Goal: Communication & Community: Participate in discussion

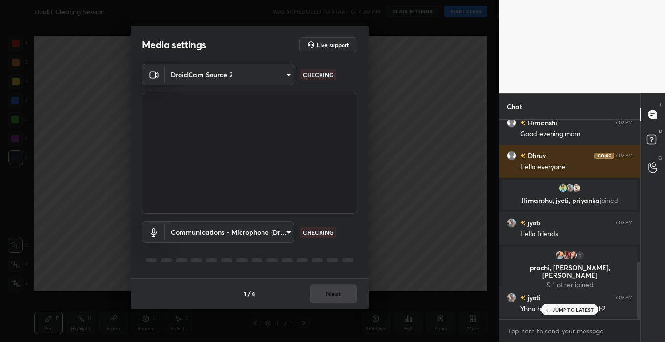
scroll to position [495, 0]
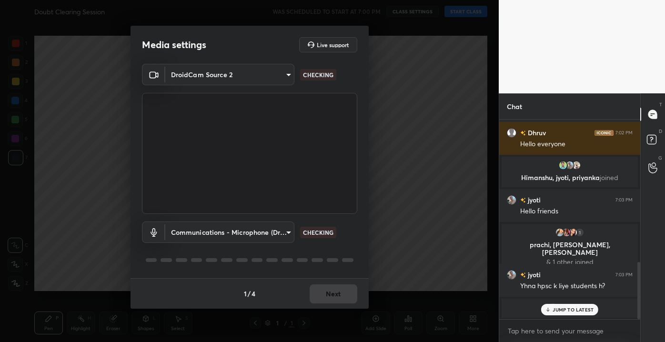
click at [572, 307] on p "JUMP TO LATEST" at bounding box center [572, 310] width 41 height 6
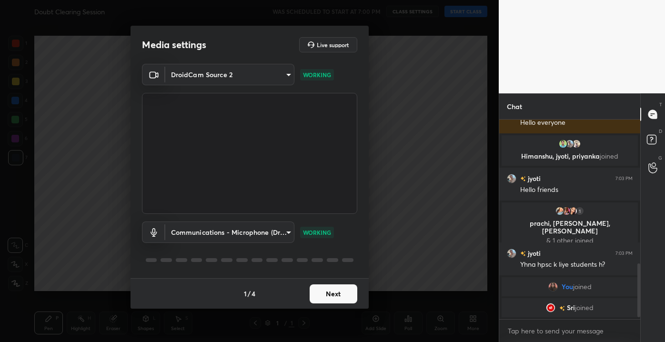
scroll to position [549, 0]
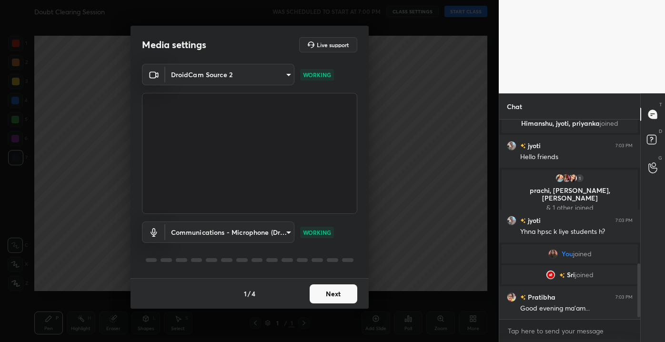
drag, startPoint x: 638, startPoint y: 285, endPoint x: 632, endPoint y: 327, distance: 42.9
click at [632, 327] on div "[PERSON_NAME] 7:02 PM Good evening mam [PERSON_NAME] 7:02 PM Hello everyone [PE…" at bounding box center [569, 230] width 141 height 222
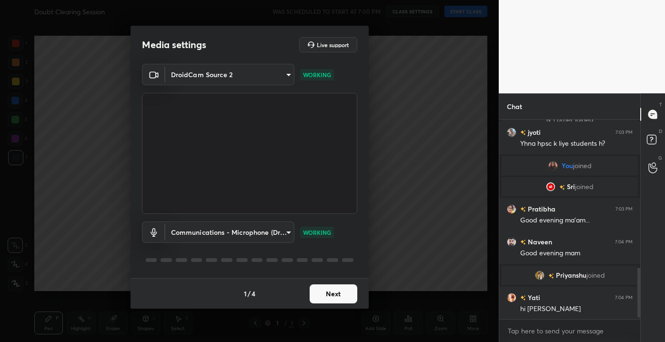
scroll to position [604, 0]
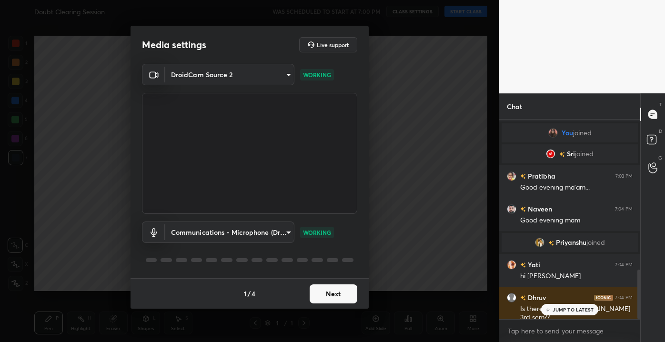
click at [558, 311] on p "JUMP TO LATEST" at bounding box center [572, 310] width 41 height 6
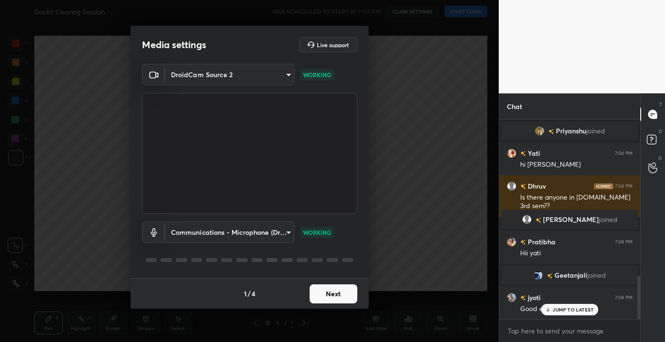
scroll to position [721, 0]
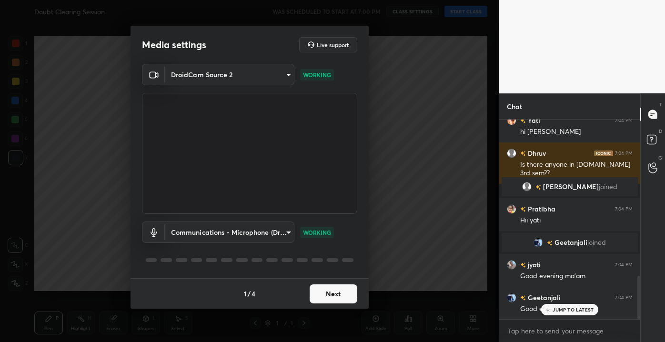
click at [557, 312] on p "JUMP TO LATEST" at bounding box center [572, 310] width 41 height 6
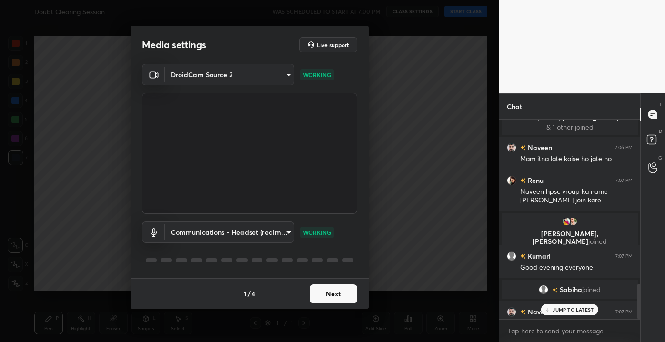
scroll to position [932, 0]
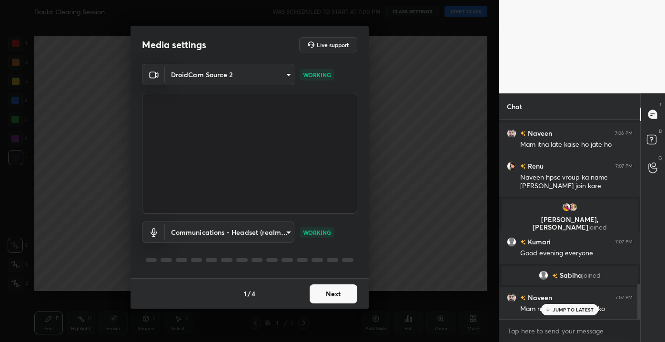
click at [558, 304] on div "JUMP TO LATEST" at bounding box center [569, 309] width 57 height 11
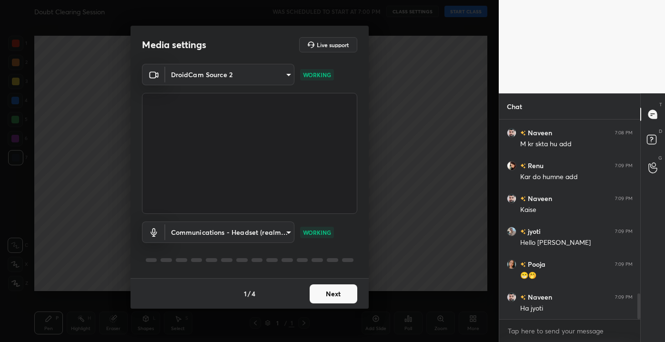
scroll to position [1400, 0]
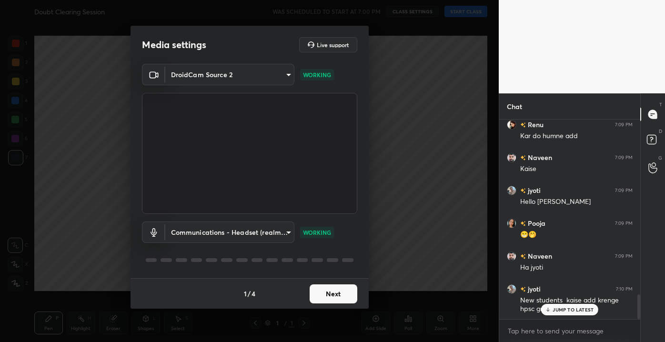
click at [332, 294] on button "Next" at bounding box center [333, 293] width 48 height 19
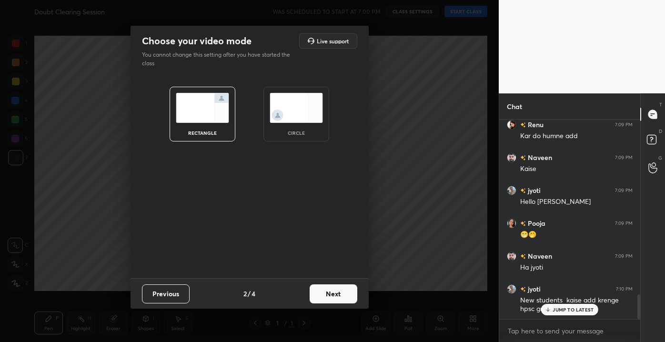
scroll to position [1433, 0]
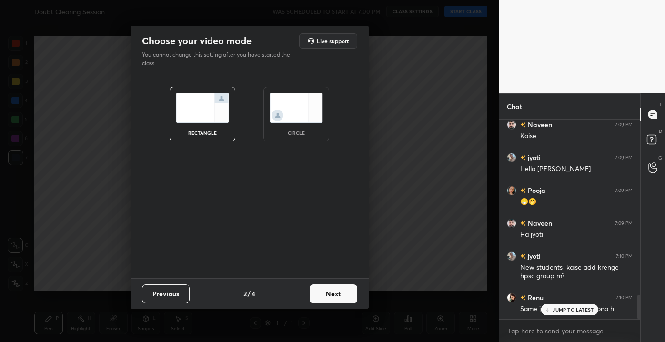
click at [329, 288] on button "Next" at bounding box center [333, 293] width 48 height 19
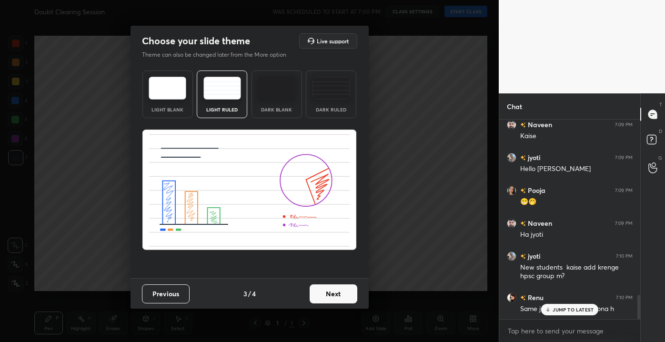
click at [340, 305] on div "Previous 3 / 4 Next" at bounding box center [249, 293] width 238 height 30
drag, startPoint x: 339, startPoint y: 303, endPoint x: 335, endPoint y: 298, distance: 5.7
click at [335, 298] on button "Next" at bounding box center [333, 293] width 48 height 19
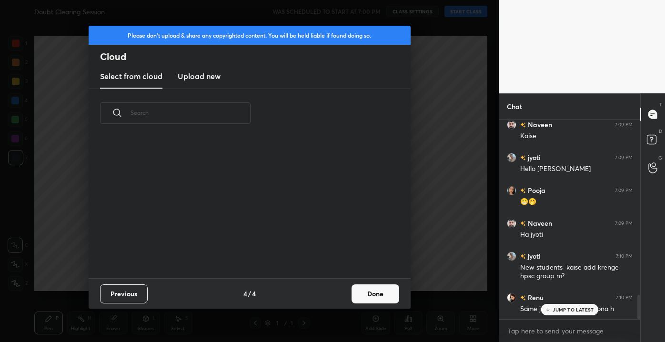
click at [335, 298] on div "Previous 4 / 4 Done" at bounding box center [250, 293] width 322 height 30
click at [367, 301] on button "Done" at bounding box center [375, 293] width 48 height 19
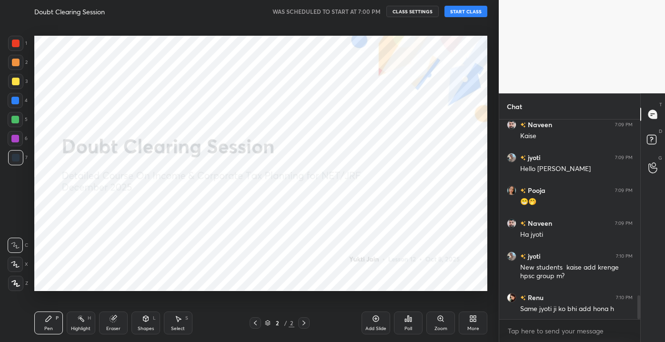
scroll to position [1475, 0]
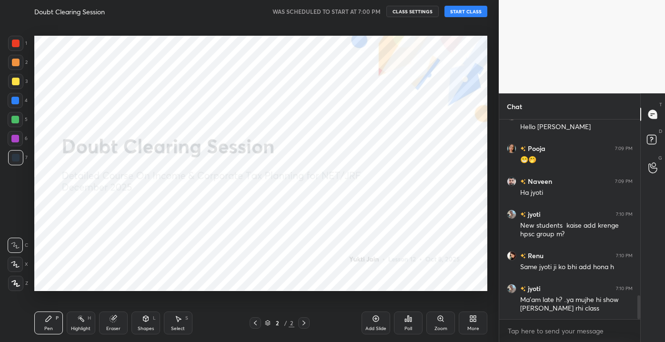
click at [459, 10] on button "START CLASS" at bounding box center [465, 11] width 43 height 11
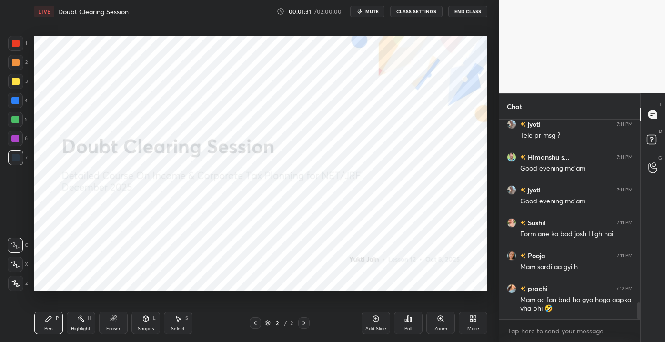
scroll to position [2198, 0]
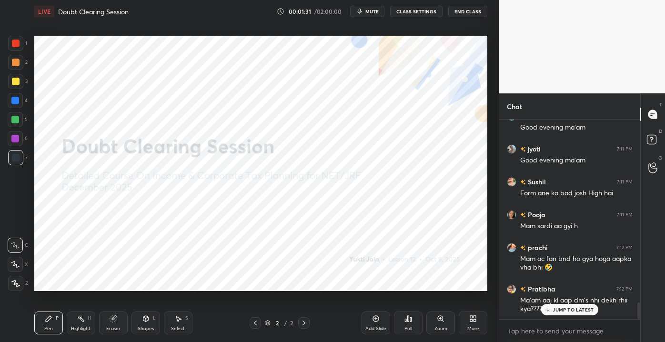
click at [476, 324] on div "More" at bounding box center [472, 322] width 29 height 23
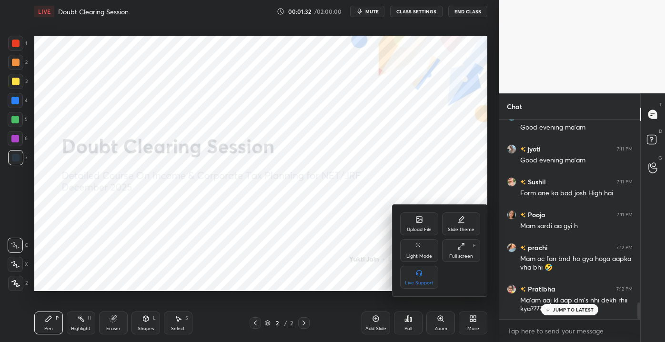
scroll to position [2232, 0]
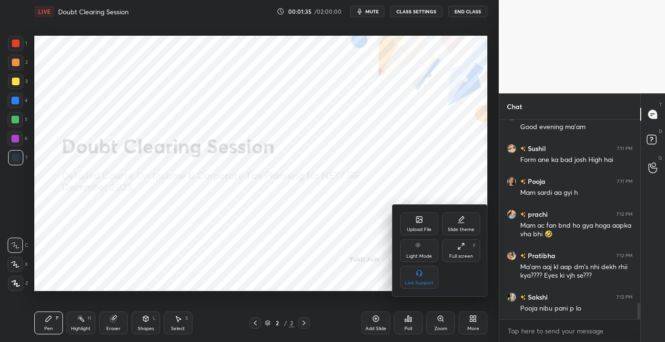
click at [407, 225] on div "Upload File" at bounding box center [419, 223] width 38 height 23
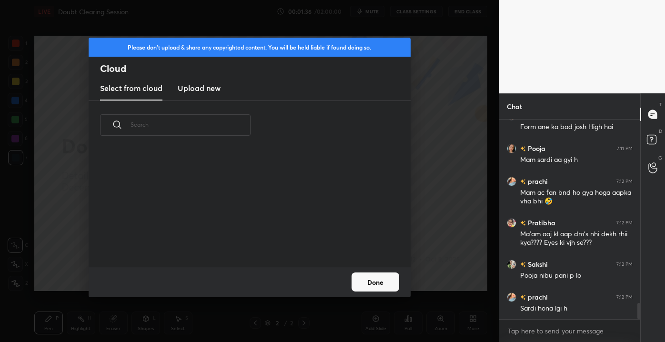
scroll to position [118, 306]
click at [188, 97] on new "Upload new" at bounding box center [199, 89] width 43 height 24
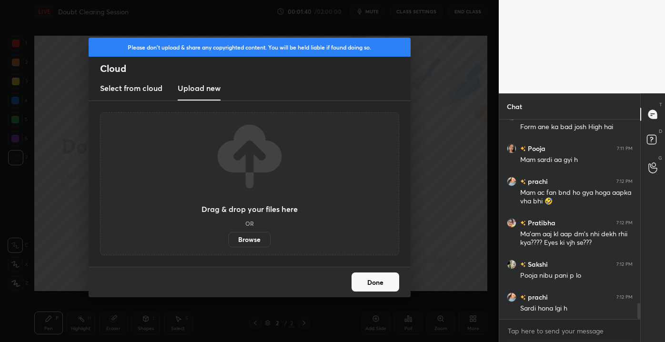
click at [252, 236] on label "Browse" at bounding box center [249, 239] width 42 height 15
click at [228, 236] on input "Browse" at bounding box center [228, 239] width 0 height 15
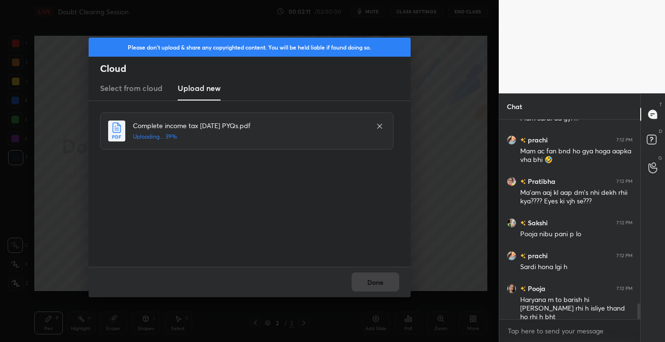
scroll to position [2338, 0]
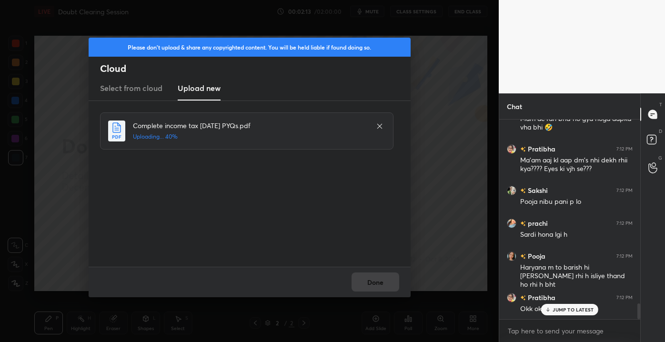
click at [555, 309] on p "JUMP TO LATEST" at bounding box center [572, 310] width 41 height 6
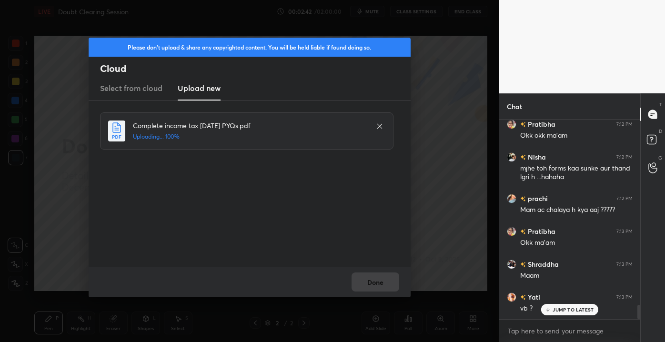
scroll to position [2544, 0]
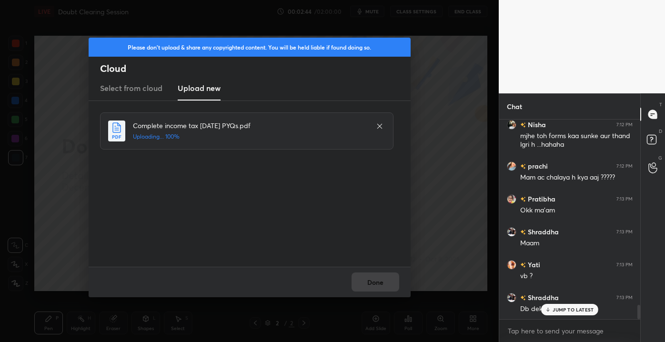
click at [566, 308] on p "JUMP TO LATEST" at bounding box center [572, 310] width 41 height 6
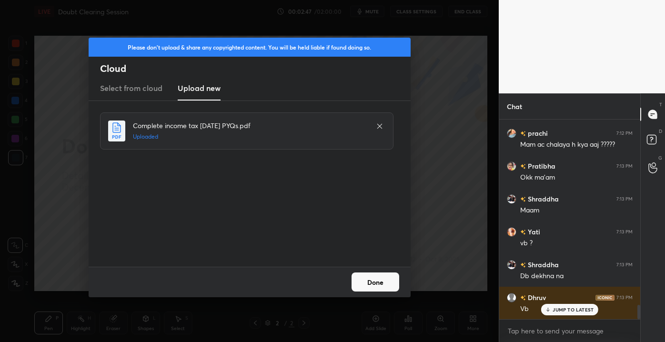
click at [362, 281] on button "Done" at bounding box center [375, 281] width 48 height 19
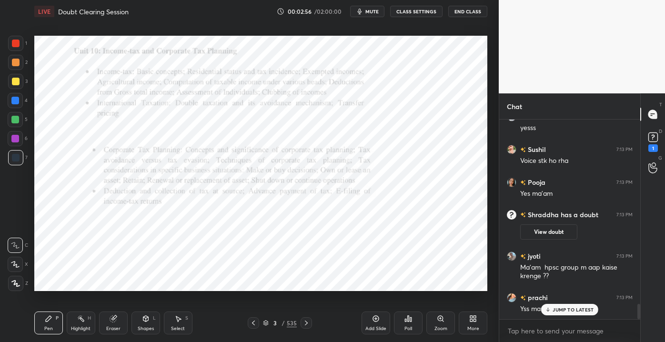
scroll to position [2407, 0]
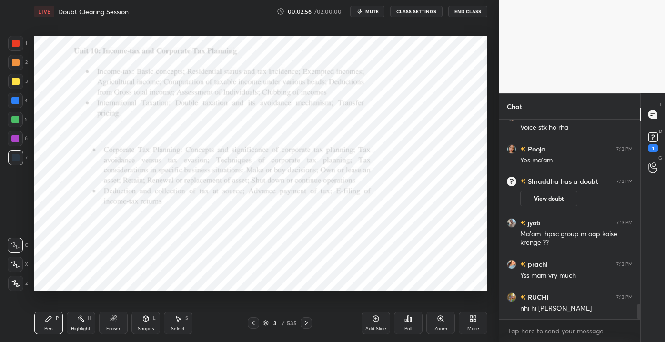
click at [564, 307] on div "nhi hi [PERSON_NAME]" at bounding box center [576, 309] width 112 height 10
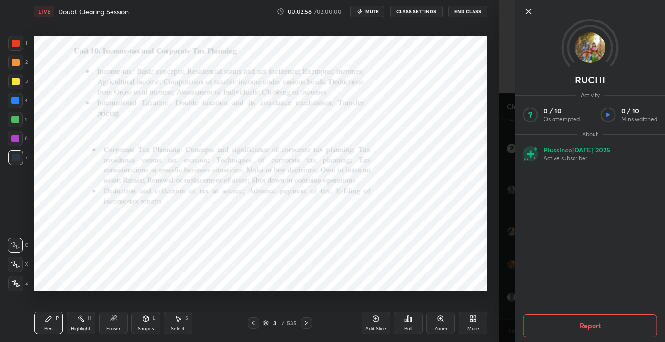
scroll to position [2473, 0]
click at [527, 10] on icon at bounding box center [528, 11] width 5 height 5
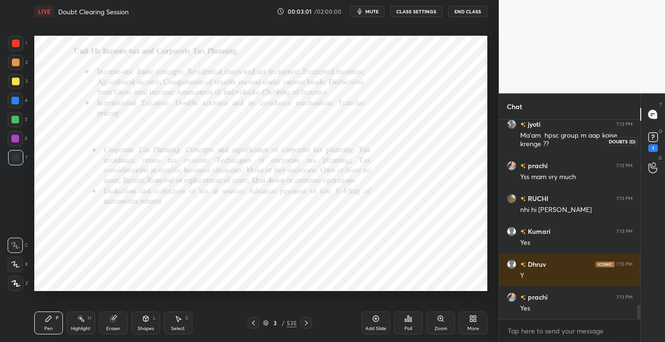
scroll to position [2538, 0]
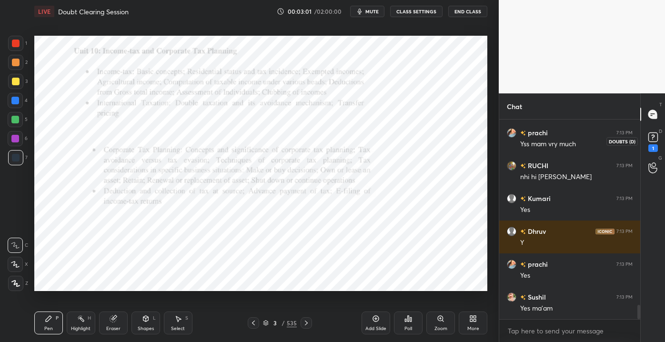
click at [660, 145] on div "1" at bounding box center [652, 140] width 19 height 17
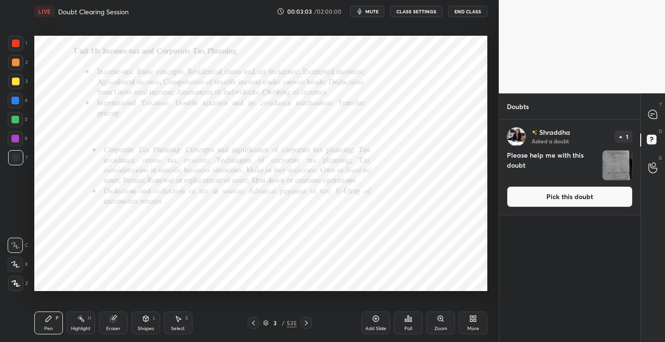
click at [555, 192] on button "Pick this doubt" at bounding box center [570, 196] width 126 height 21
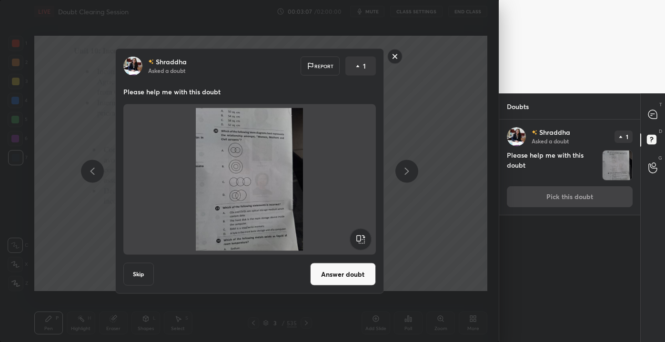
click at [437, 220] on div "[PERSON_NAME] Asked a doubt Report 1 Please help me with this doubt Skip Answer…" at bounding box center [249, 171] width 498 height 342
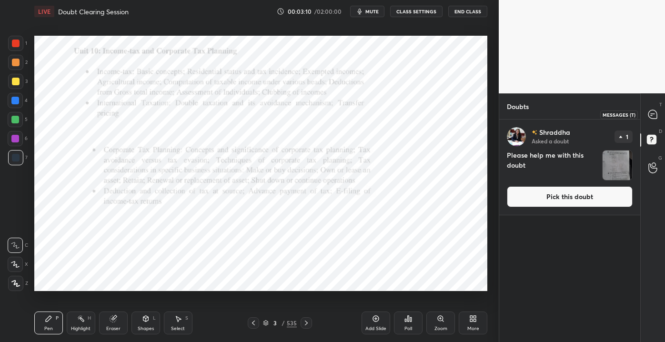
click at [650, 117] on icon at bounding box center [652, 114] width 9 height 9
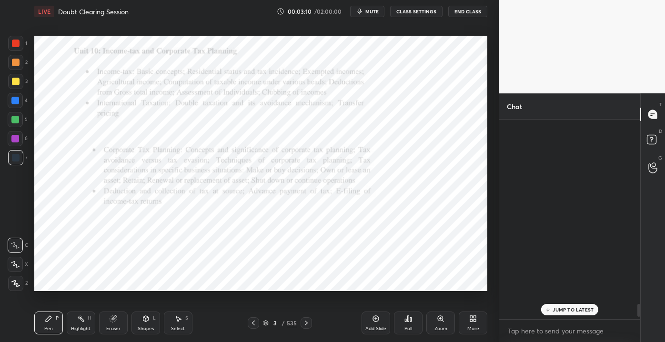
scroll to position [197, 138]
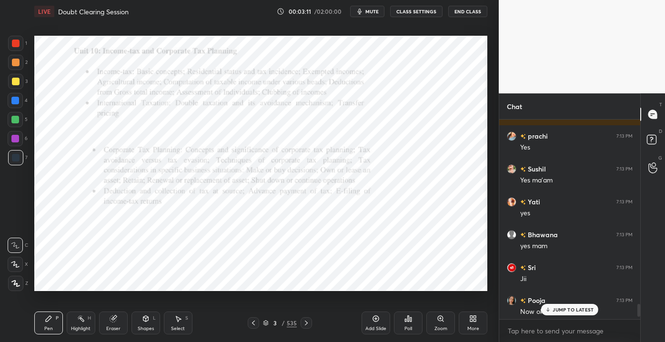
click at [551, 308] on icon at bounding box center [548, 310] width 6 height 6
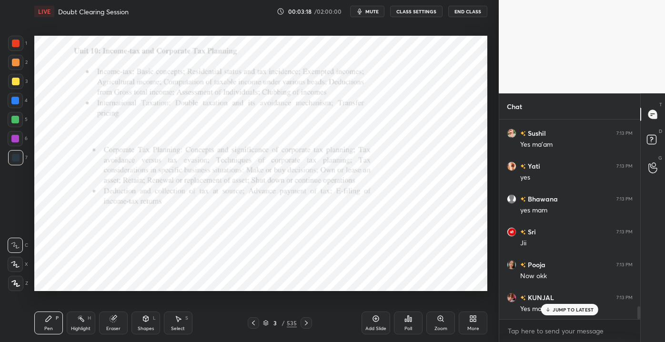
scroll to position [2948, 0]
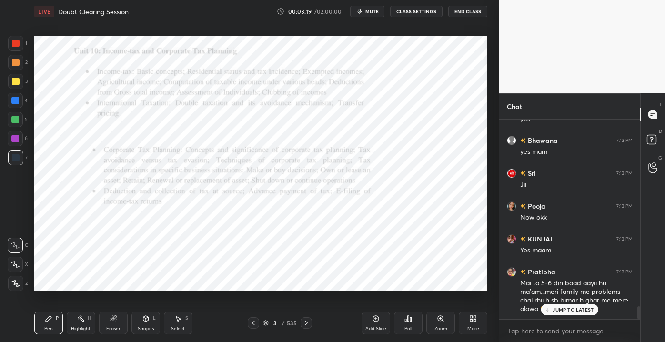
click at [278, 322] on div "3" at bounding box center [275, 323] width 10 height 6
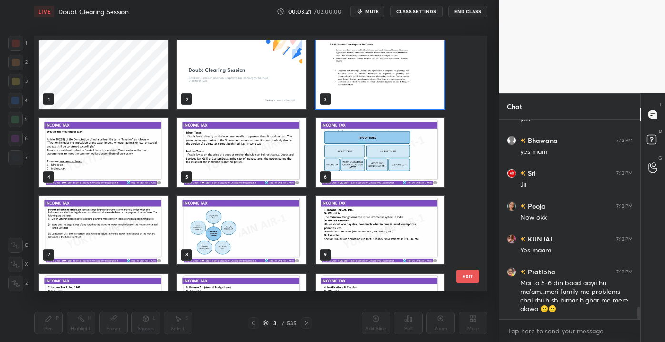
scroll to position [2990, 0]
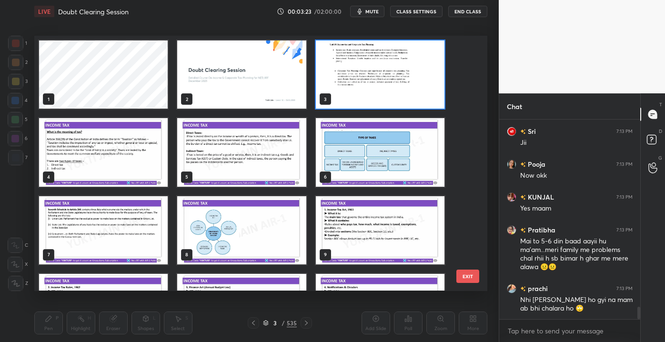
drag, startPoint x: 473, startPoint y: 65, endPoint x: 465, endPoint y: 48, distance: 19.0
click at [465, 48] on div "1 2 3 4 5 6 7 8 9 10 11 12 13 14 15 EXIT" at bounding box center [260, 163] width 453 height 255
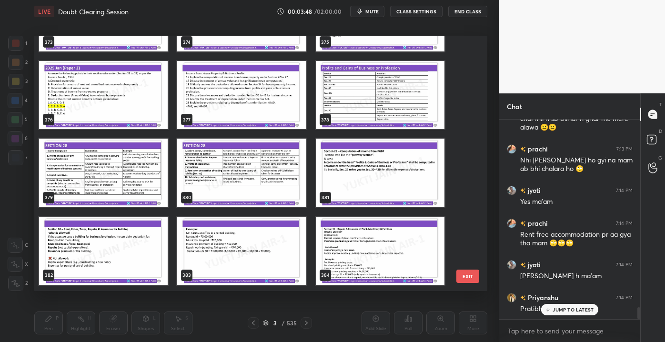
scroll to position [9651, 0]
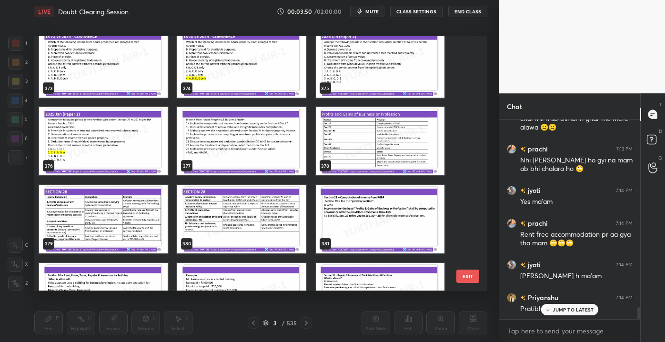
click at [397, 158] on img "grid" at bounding box center [380, 142] width 129 height 68
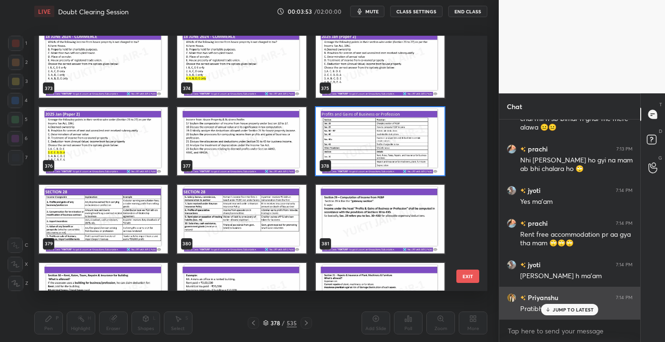
scroll to position [3152, 0]
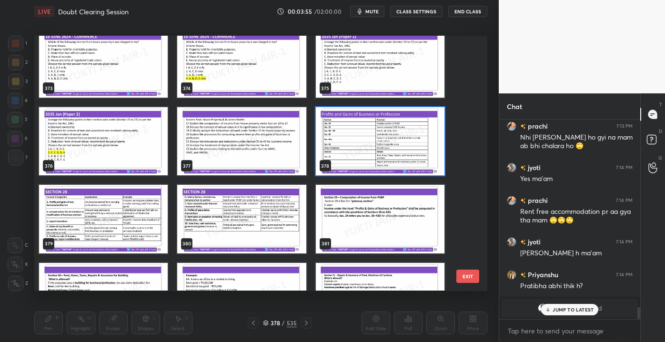
click at [375, 123] on img "grid" at bounding box center [380, 142] width 129 height 68
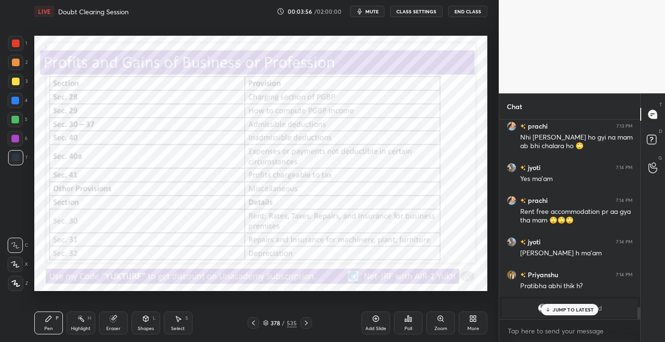
scroll to position [3185, 0]
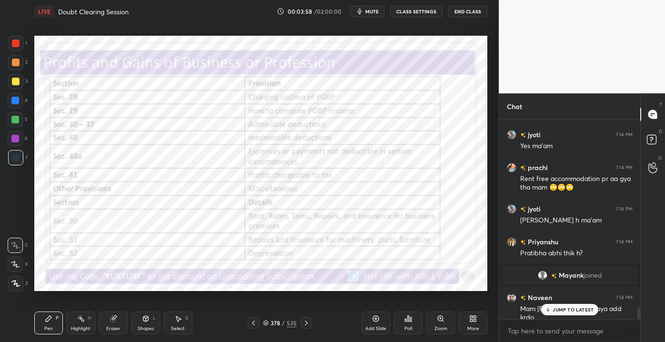
click at [553, 308] on p "JUMP TO LATEST" at bounding box center [572, 310] width 41 height 6
click at [553, 308] on div "Mam [PERSON_NAME] aaya add krdo" at bounding box center [576, 313] width 112 height 18
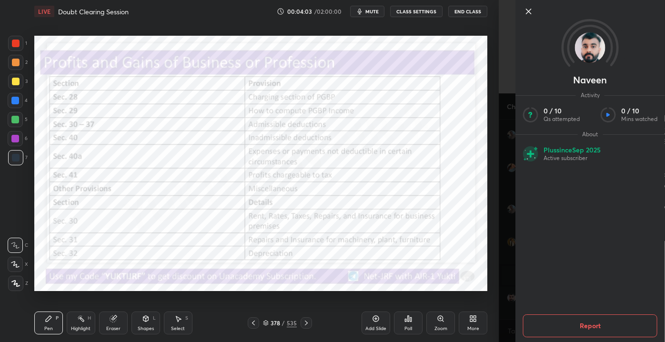
scroll to position [3218, 0]
click at [526, 13] on icon at bounding box center [528, 11] width 5 height 5
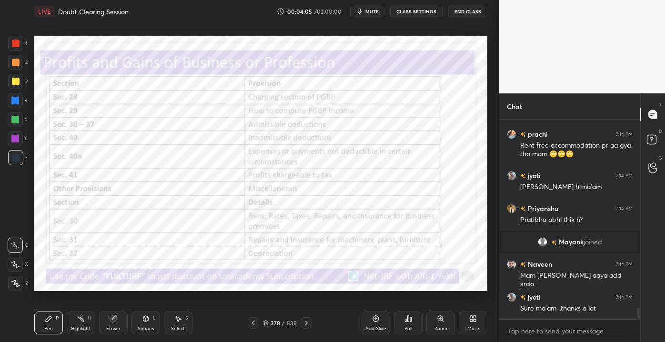
scroll to position [3251, 0]
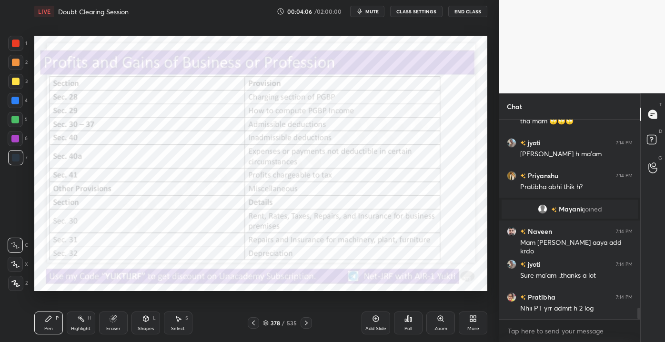
click at [17, 41] on div at bounding box center [16, 44] width 8 height 8
click at [119, 324] on div "Eraser" at bounding box center [113, 322] width 29 height 23
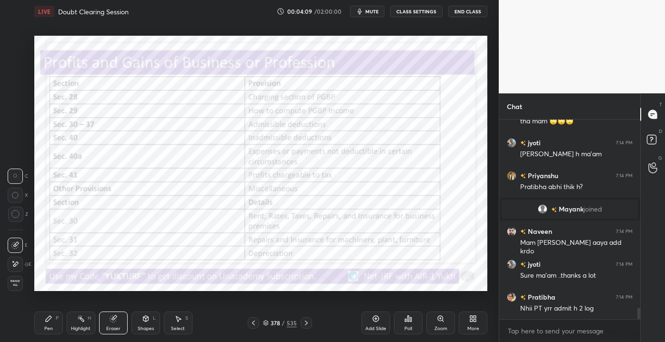
click at [89, 322] on div "Highlight H" at bounding box center [81, 322] width 29 height 23
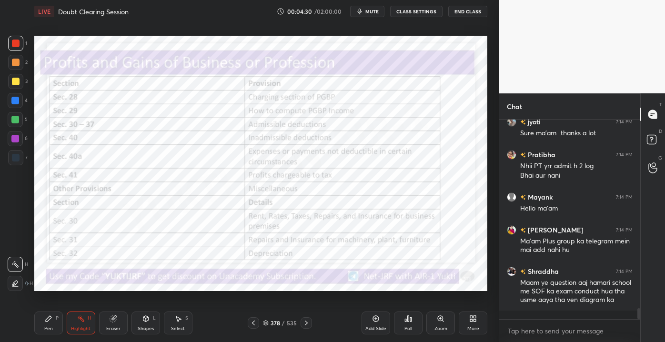
scroll to position [3426, 0]
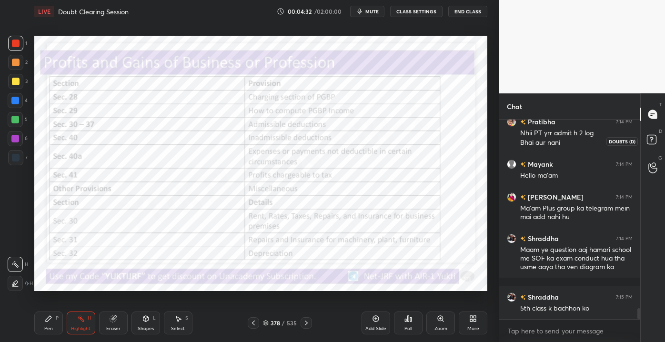
click at [650, 138] on icon at bounding box center [652, 140] width 17 height 17
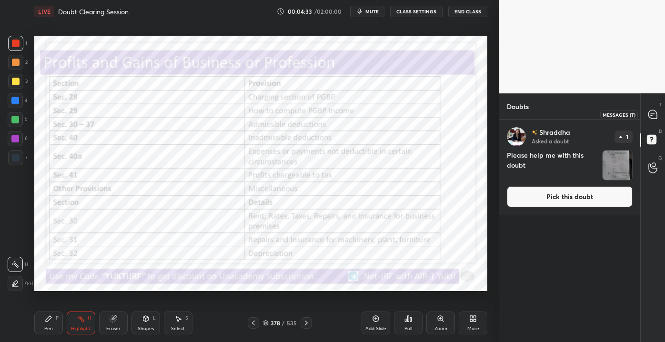
click at [655, 119] on icon at bounding box center [652, 114] width 10 height 10
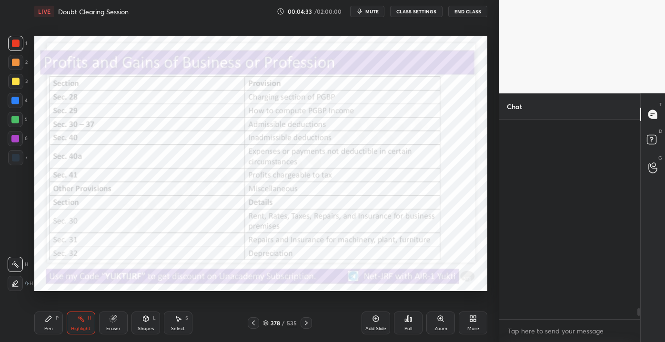
scroll to position [197, 138]
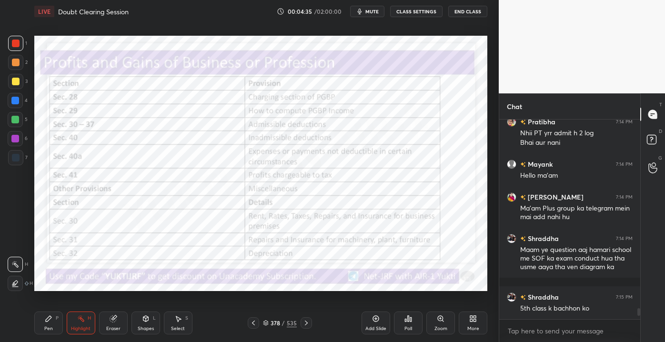
click at [252, 323] on icon at bounding box center [253, 323] width 8 height 8
click at [650, 139] on rect at bounding box center [650, 139] width 9 height 9
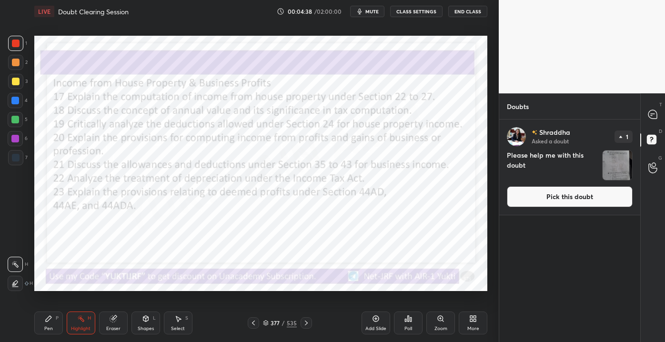
click at [551, 197] on button "Pick this doubt" at bounding box center [570, 196] width 126 height 21
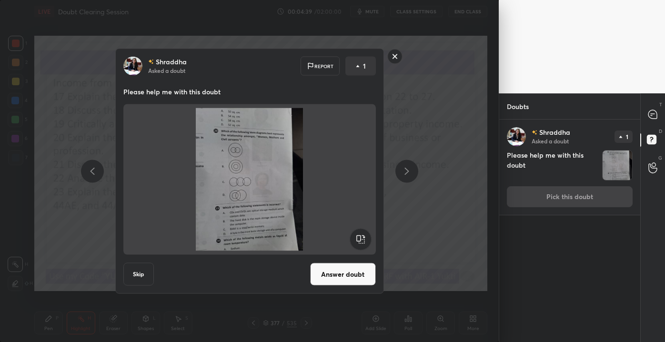
click at [350, 271] on button "Answer doubt" at bounding box center [343, 274] width 66 height 23
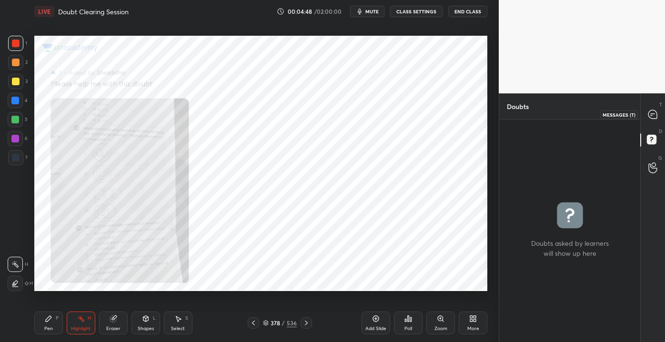
click at [653, 108] on div at bounding box center [652, 114] width 19 height 17
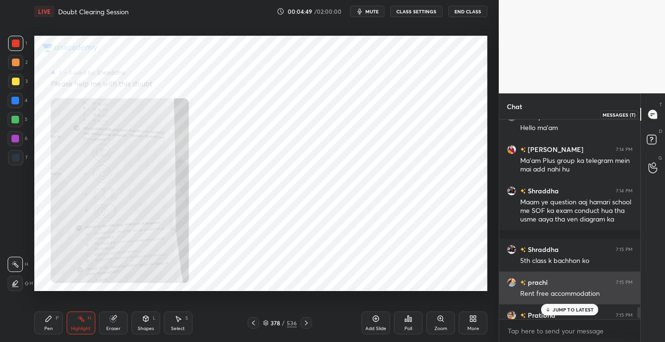
scroll to position [3485, 0]
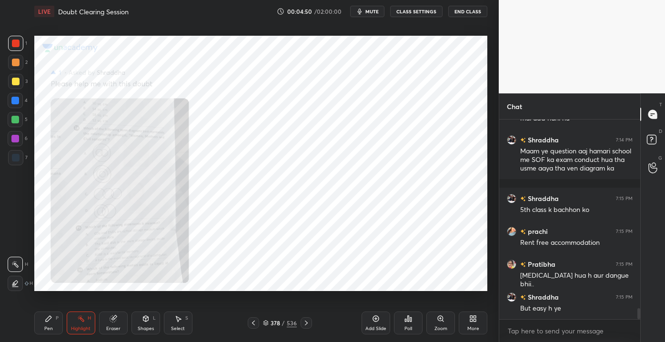
click at [296, 318] on div "378 / 536" at bounding box center [280, 322] width 64 height 11
click at [304, 324] on icon at bounding box center [306, 323] width 8 height 8
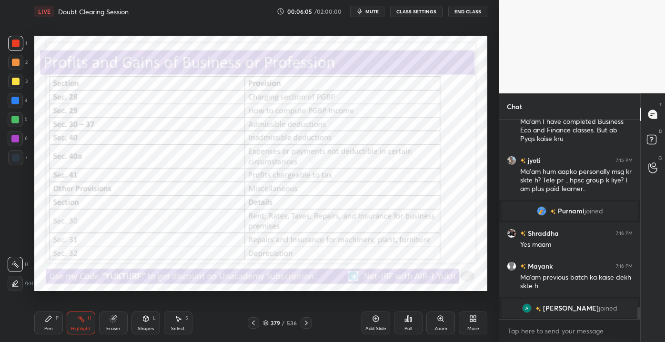
scroll to position [3182, 0]
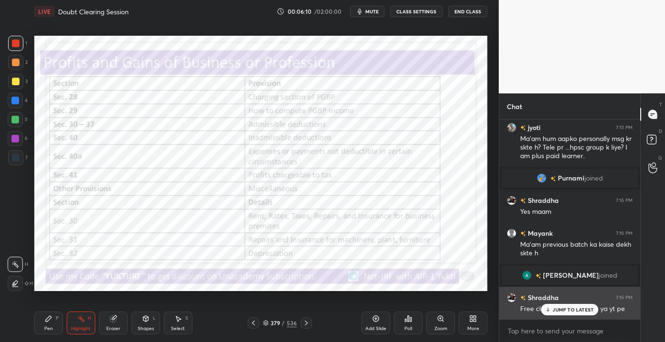
click at [557, 311] on p "JUMP TO LATEST" at bounding box center [572, 310] width 41 height 6
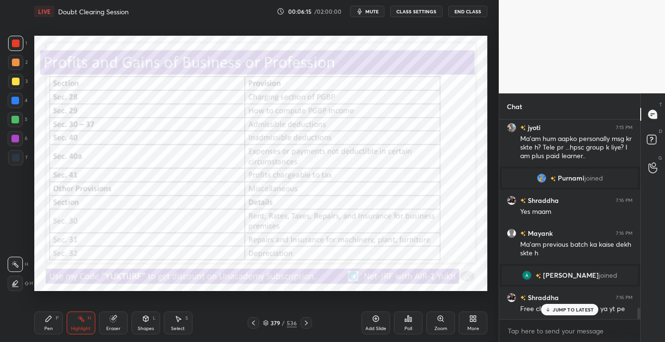
scroll to position [3215, 0]
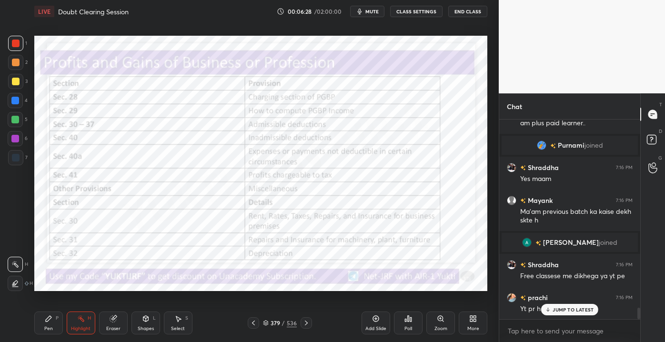
click at [43, 328] on div "Pen P" at bounding box center [48, 322] width 29 height 23
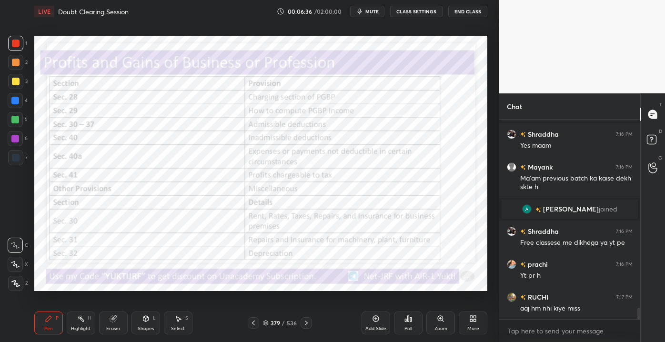
drag, startPoint x: 115, startPoint y: 325, endPoint x: 109, endPoint y: 324, distance: 6.4
click at [115, 325] on div "Eraser" at bounding box center [113, 322] width 29 height 23
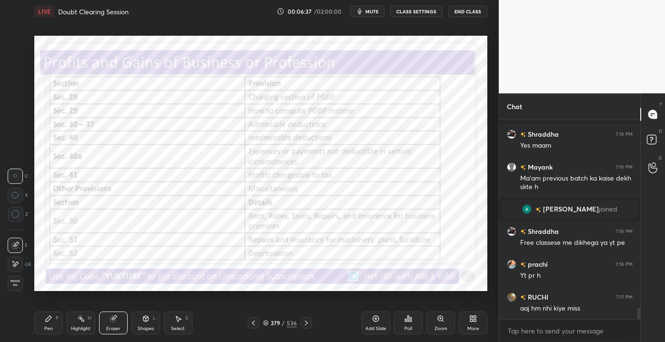
click at [25, 287] on div "E E Erase all" at bounding box center [20, 262] width 24 height 57
click at [20, 280] on span "Erase all" at bounding box center [15, 282] width 14 height 7
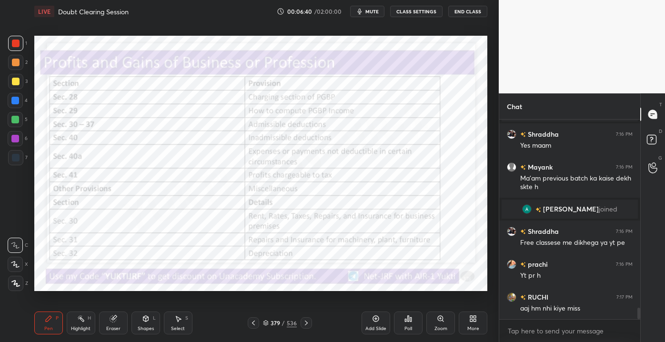
scroll to position [3298, 0]
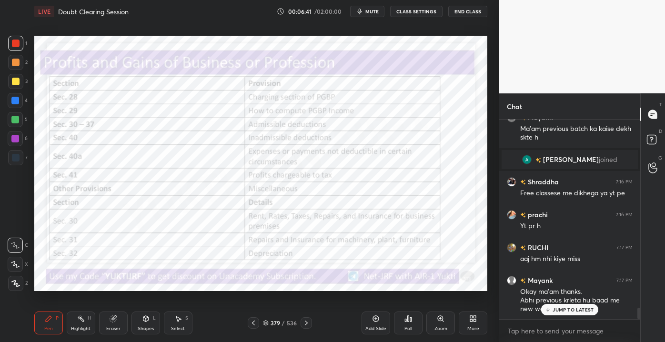
click at [564, 311] on p "JUMP TO LATEST" at bounding box center [572, 310] width 41 height 6
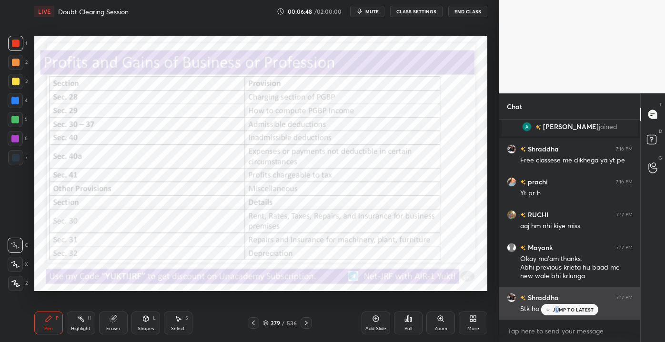
click at [555, 307] on p "JUMP TO LATEST" at bounding box center [572, 310] width 41 height 6
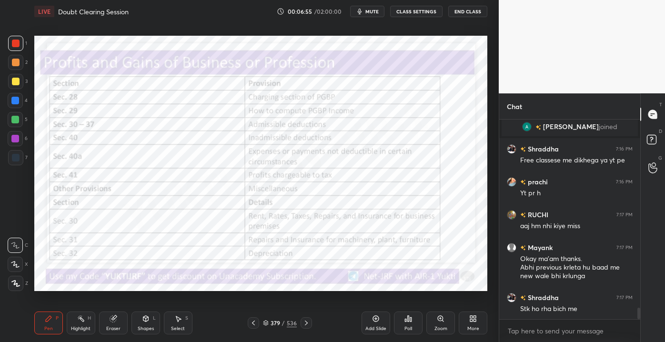
scroll to position [3364, 0]
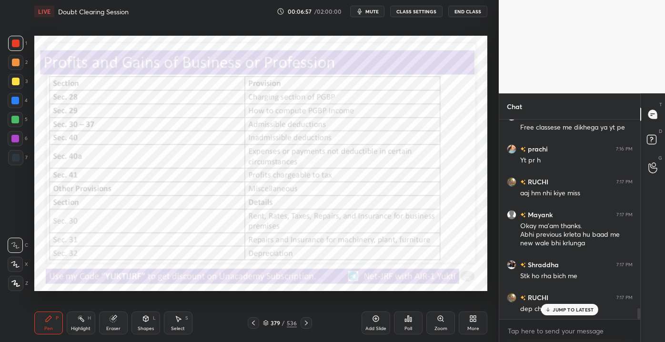
click at [567, 305] on div "JUMP TO LATEST" at bounding box center [569, 309] width 57 height 11
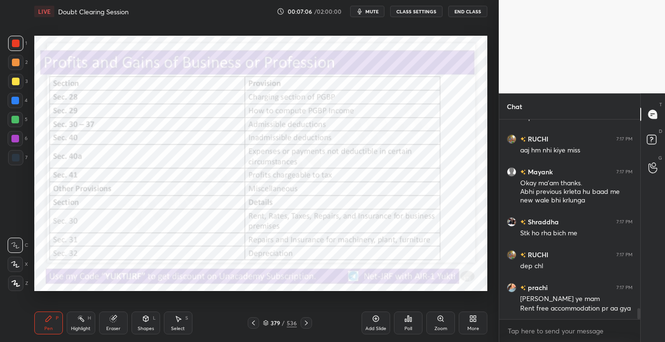
scroll to position [3439, 0]
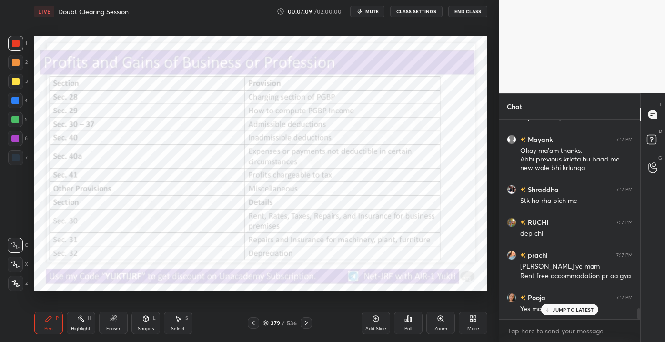
click at [307, 324] on icon at bounding box center [306, 323] width 8 height 8
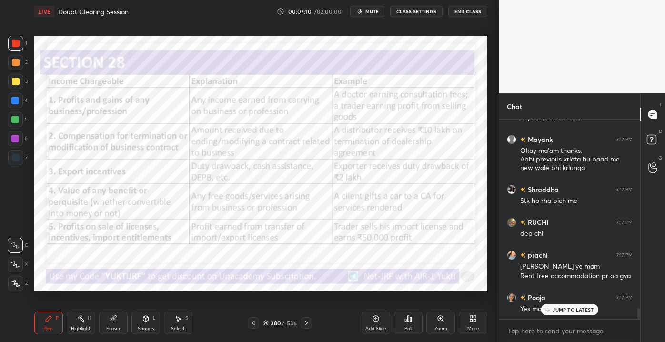
click at [306, 325] on icon at bounding box center [306, 323] width 8 height 8
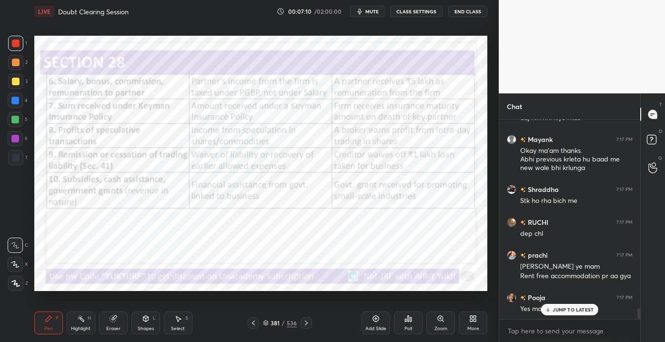
click at [305, 324] on icon at bounding box center [306, 323] width 8 height 8
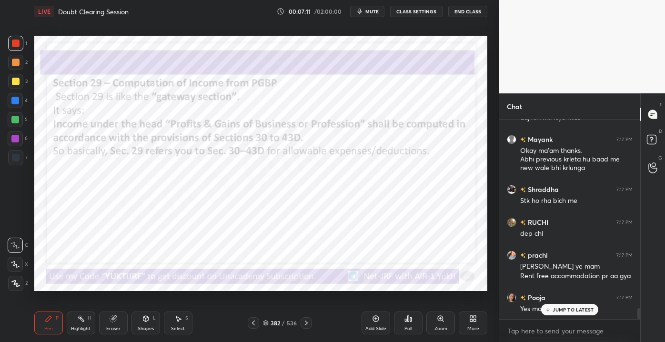
click at [304, 321] on icon at bounding box center [306, 323] width 8 height 8
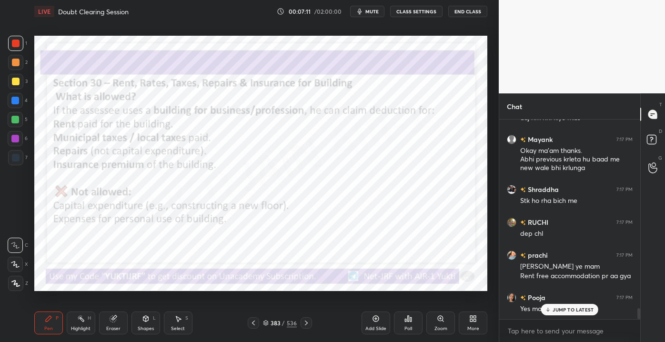
click at [302, 321] on icon at bounding box center [306, 323] width 8 height 8
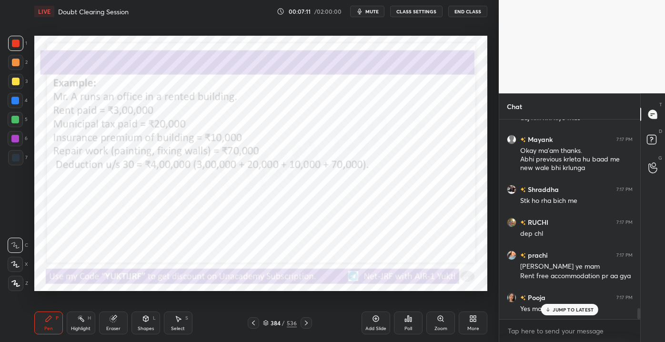
click at [302, 319] on icon at bounding box center [306, 323] width 8 height 8
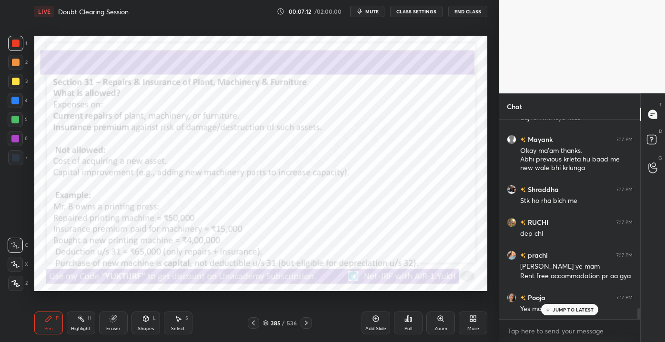
click at [302, 320] on icon at bounding box center [306, 323] width 8 height 8
click at [303, 319] on icon at bounding box center [306, 323] width 8 height 8
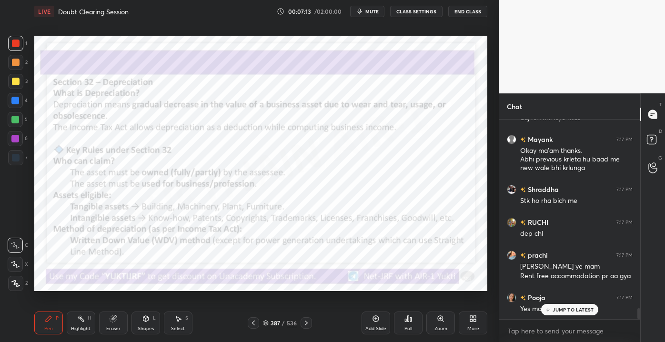
click at [304, 321] on icon at bounding box center [306, 323] width 8 height 8
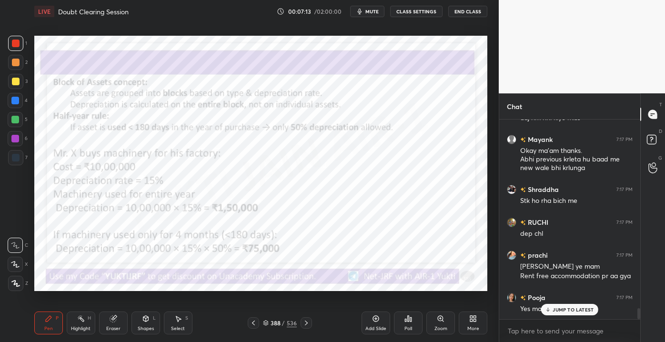
scroll to position [3472, 0]
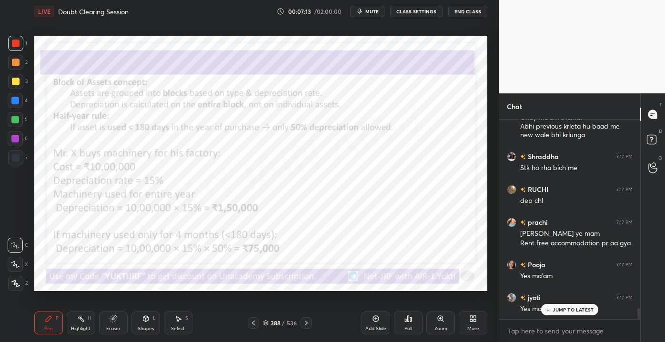
click at [305, 321] on icon at bounding box center [306, 322] width 3 height 5
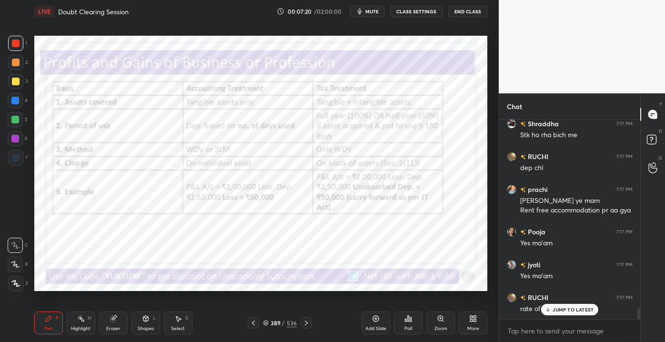
scroll to position [3538, 0]
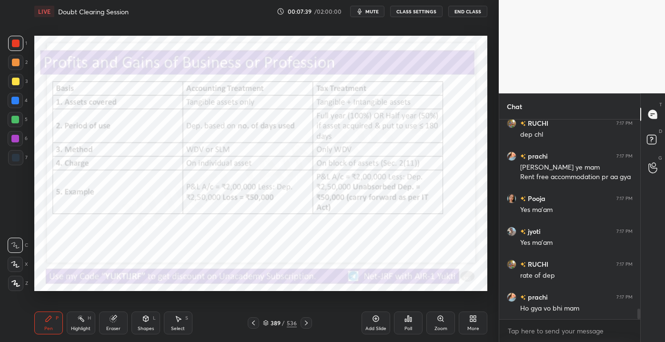
click at [122, 325] on div "Eraser" at bounding box center [113, 322] width 29 height 23
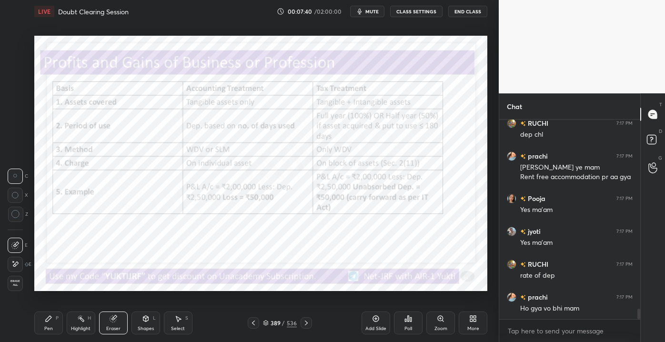
click at [14, 291] on div "1 2 3 4 5 6 7 C X Z C X Z E E Erase all H H LIVE Doubt Clearing Session 00:07:4…" at bounding box center [245, 171] width 491 height 342
click at [10, 289] on div "Erase all" at bounding box center [15, 283] width 15 height 15
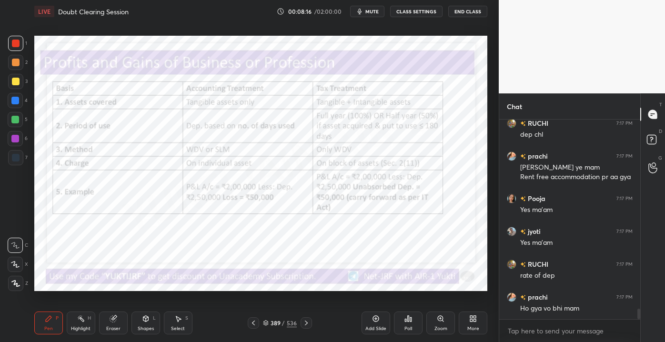
click at [107, 323] on div "Eraser" at bounding box center [113, 322] width 29 height 23
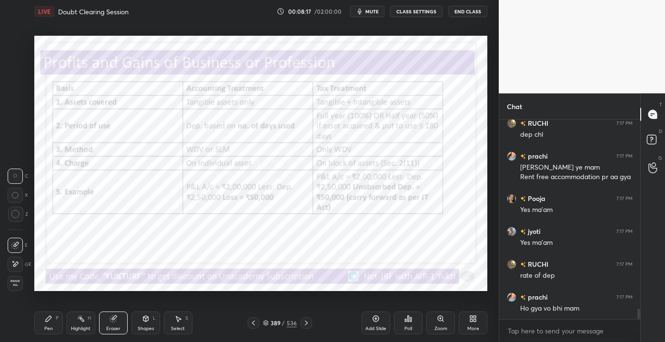
click at [21, 283] on span "Erase all" at bounding box center [15, 282] width 14 height 7
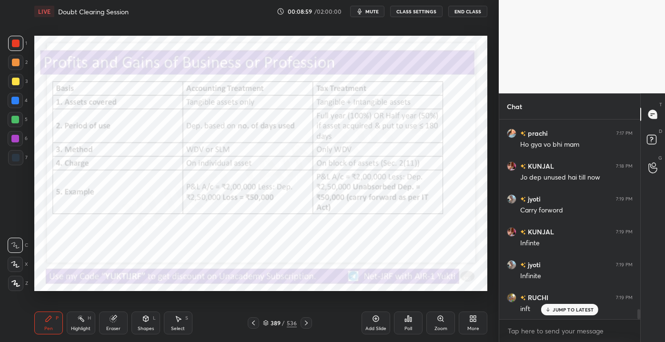
scroll to position [3735, 0]
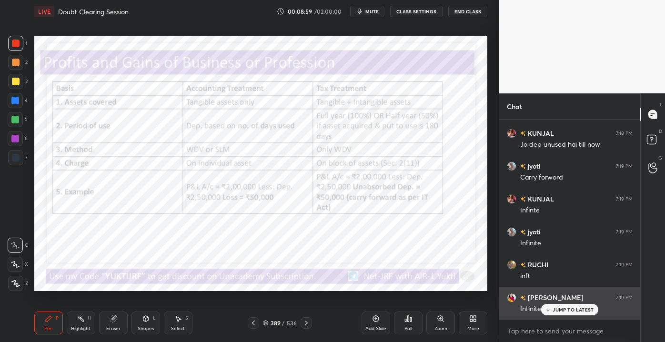
click at [554, 309] on p "JUMP TO LATEST" at bounding box center [572, 310] width 41 height 6
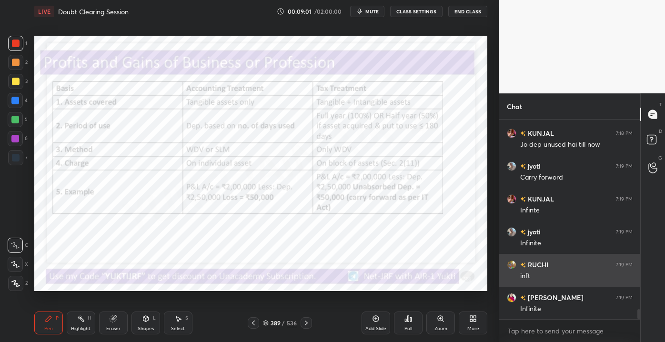
scroll to position [3767, 0]
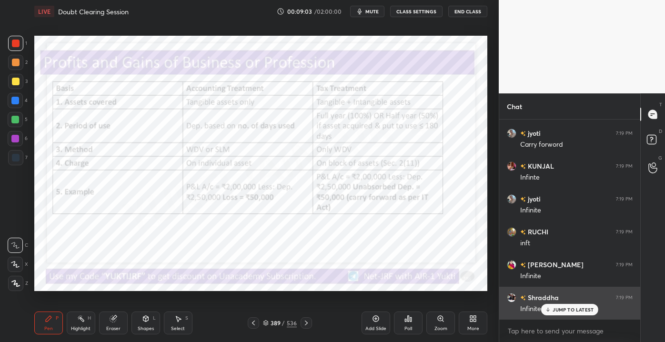
click at [558, 311] on p "JUMP TO LATEST" at bounding box center [572, 310] width 41 height 6
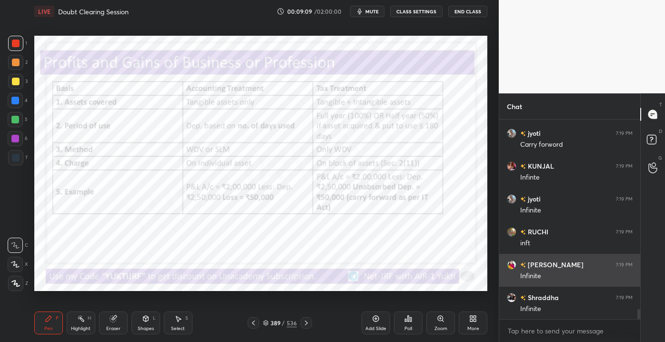
scroll to position [4, 2]
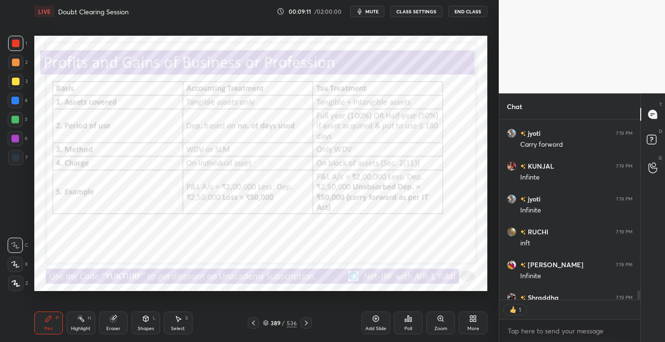
click at [299, 324] on div "389 / 536" at bounding box center [280, 322] width 64 height 11
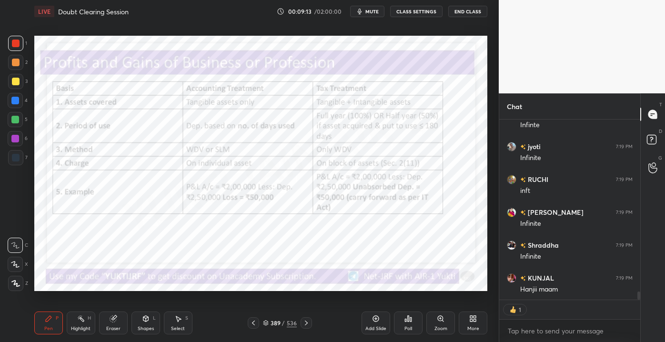
scroll to position [3853, 0]
click at [114, 320] on icon at bounding box center [113, 319] width 6 height 6
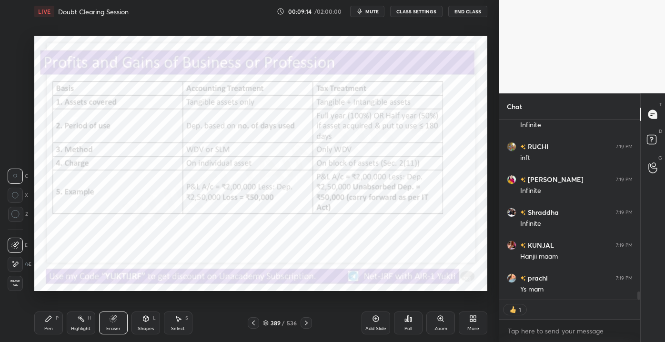
click at [12, 288] on div "Erase all" at bounding box center [15, 283] width 15 height 15
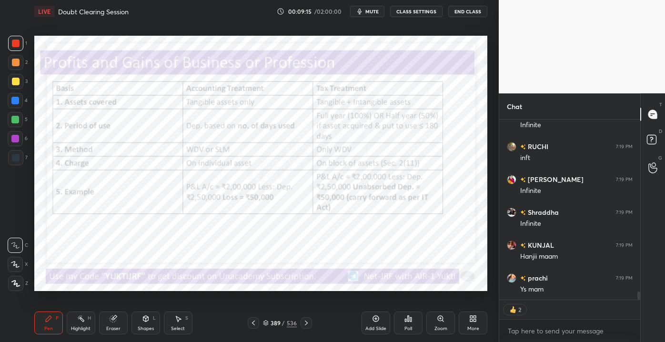
scroll to position [3885, 0]
click at [302, 322] on icon at bounding box center [306, 323] width 8 height 8
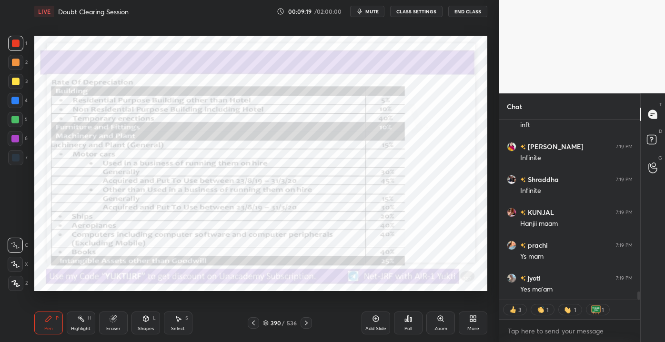
click at [295, 323] on div "536" at bounding box center [292, 322] width 10 height 9
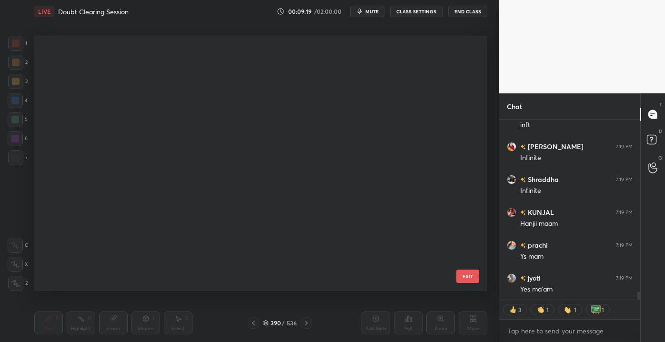
scroll to position [252, 448]
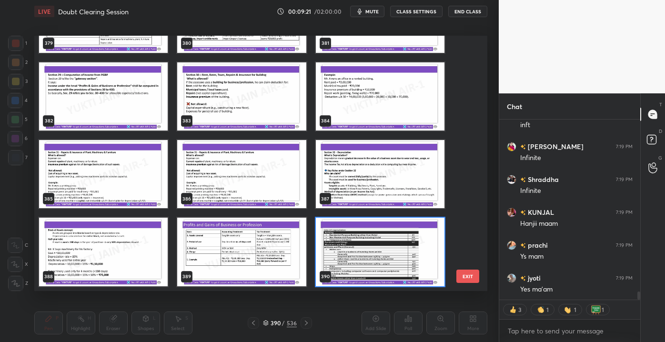
click at [461, 278] on button "EXIT" at bounding box center [467, 275] width 23 height 13
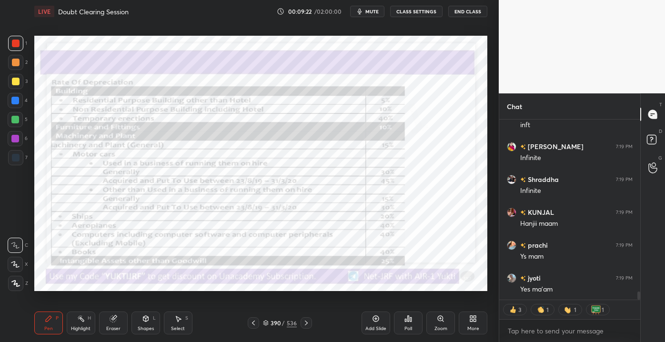
click at [310, 324] on div at bounding box center [305, 322] width 11 height 11
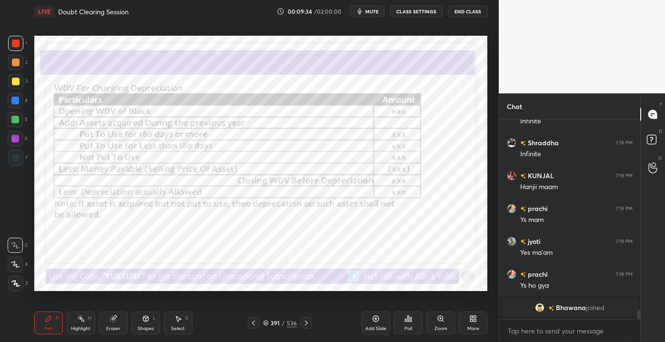
scroll to position [3637, 0]
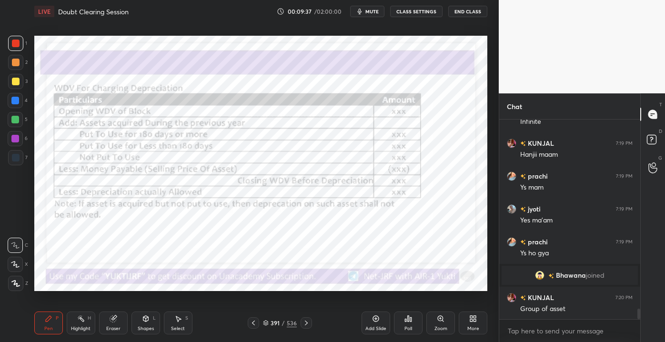
click at [108, 326] on div "Eraser" at bounding box center [113, 328] width 14 height 5
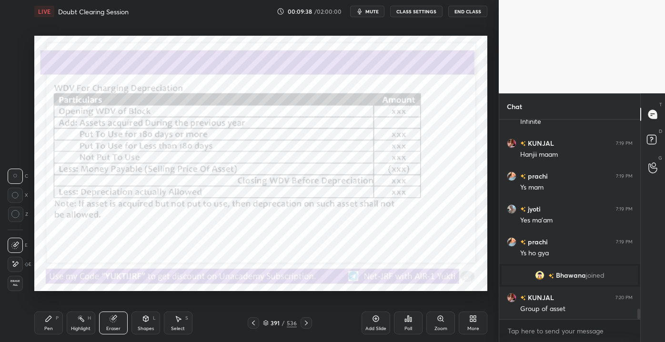
click at [20, 282] on span "Erase all" at bounding box center [15, 282] width 14 height 7
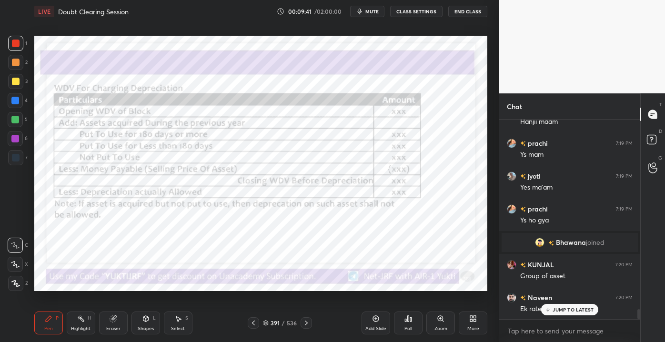
scroll to position [3703, 0]
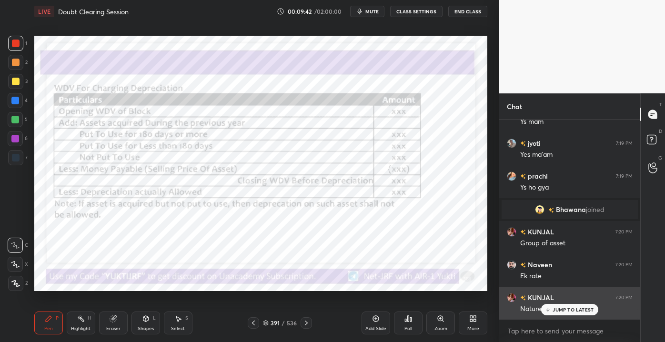
click at [551, 305] on div "JUMP TO LATEST" at bounding box center [569, 309] width 57 height 11
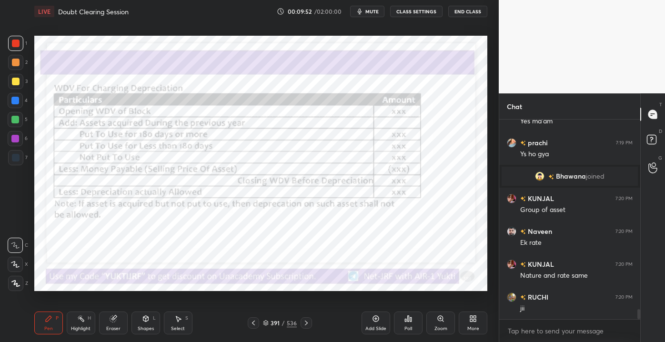
scroll to position [3769, 0]
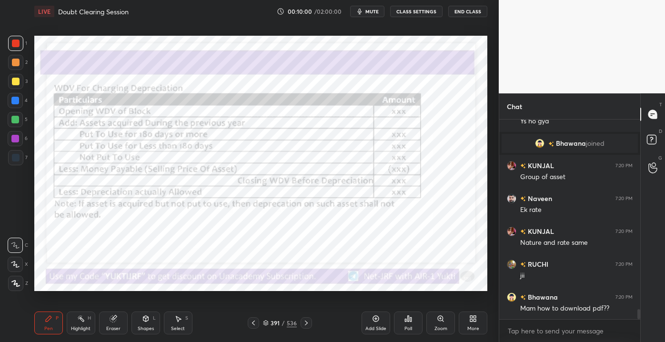
click at [115, 321] on icon at bounding box center [113, 319] width 8 height 8
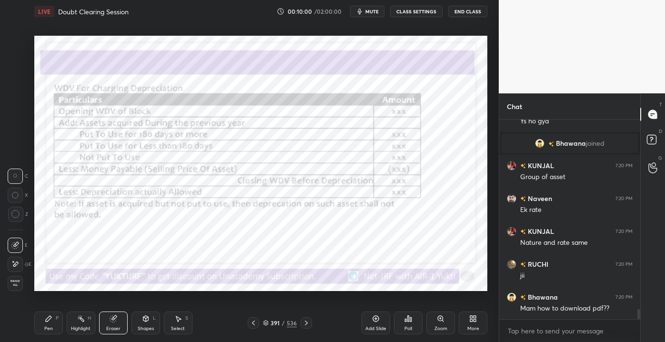
click at [10, 280] on span "Erase all" at bounding box center [15, 282] width 14 height 7
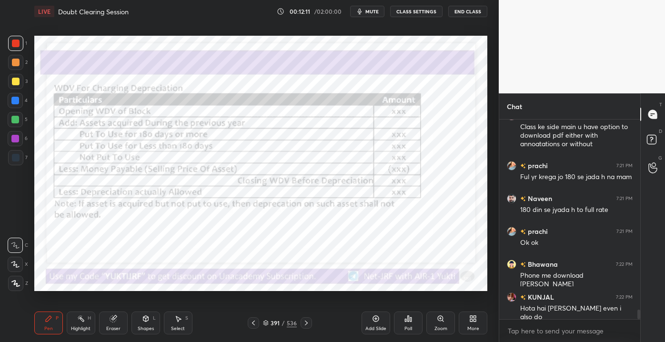
scroll to position [4016, 0]
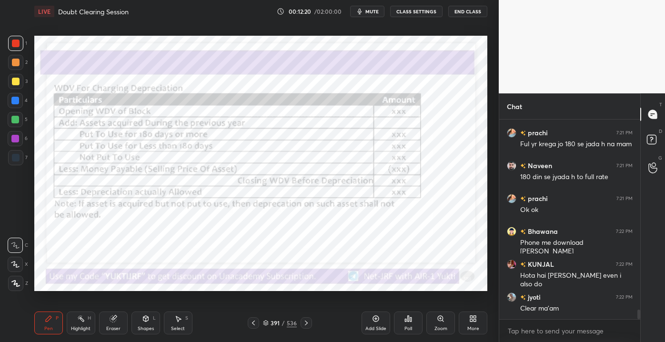
click at [302, 322] on icon at bounding box center [306, 323] width 8 height 8
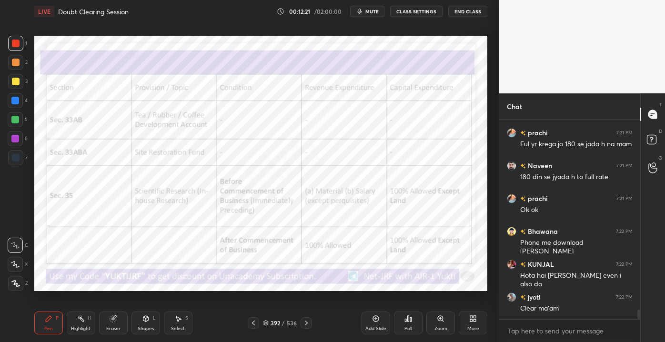
click at [266, 324] on icon at bounding box center [266, 323] width 6 height 6
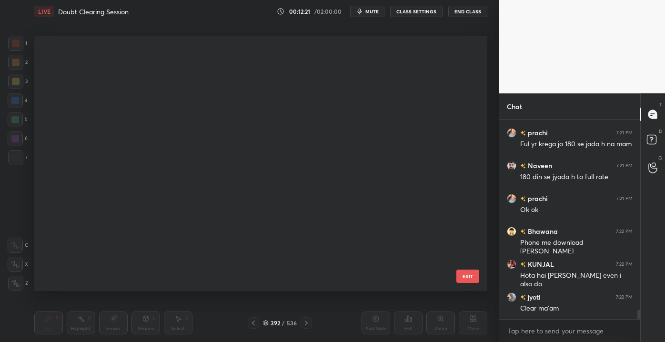
scroll to position [252, 448]
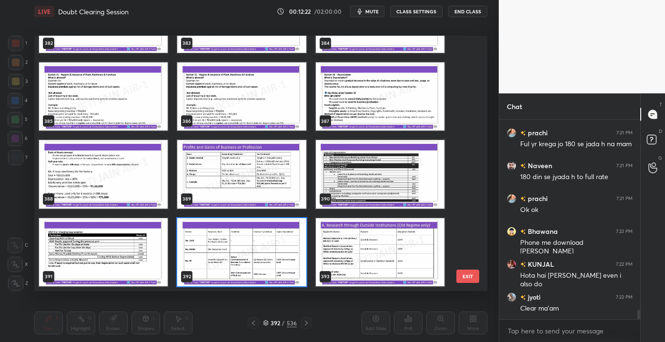
click at [468, 278] on button "EXIT" at bounding box center [467, 275] width 23 height 13
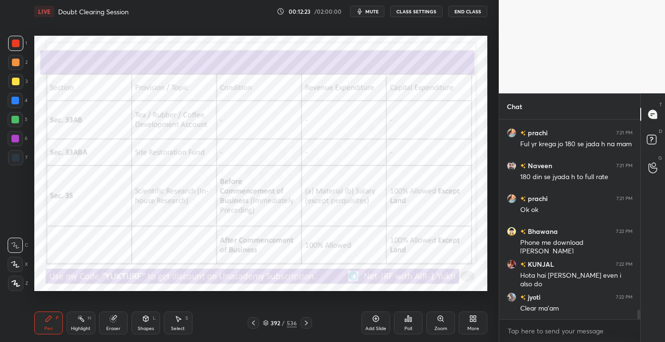
click at [248, 321] on div at bounding box center [253, 322] width 11 height 11
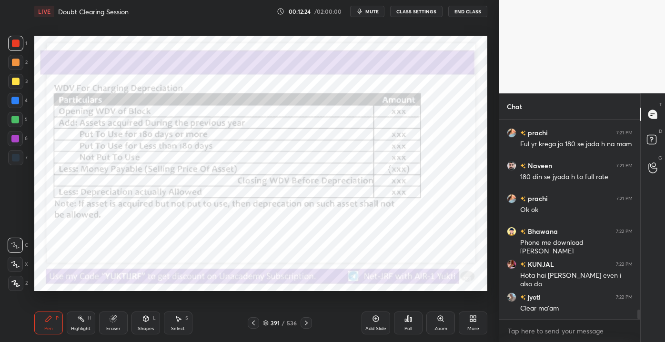
click at [254, 323] on icon at bounding box center [253, 323] width 8 height 8
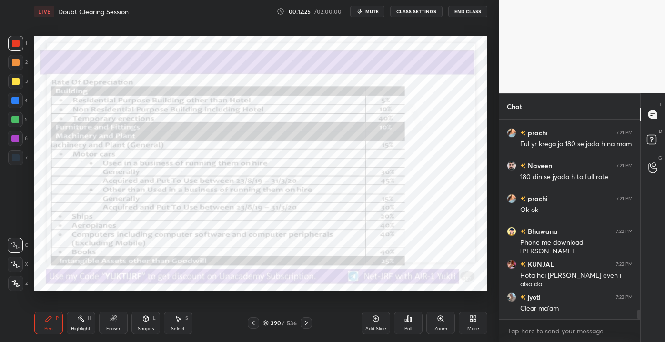
click at [251, 323] on icon at bounding box center [253, 323] width 8 height 8
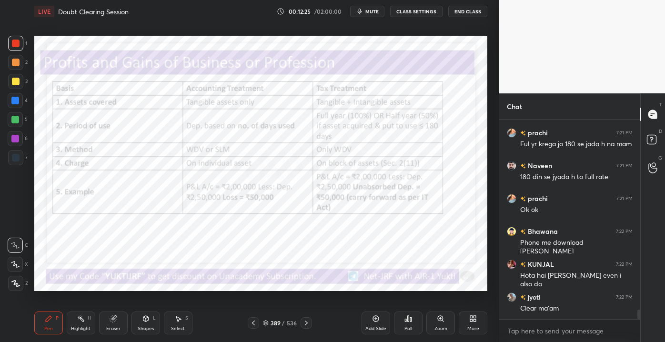
click at [249, 323] on icon at bounding box center [253, 323] width 8 height 8
click at [250, 323] on icon at bounding box center [253, 323] width 8 height 8
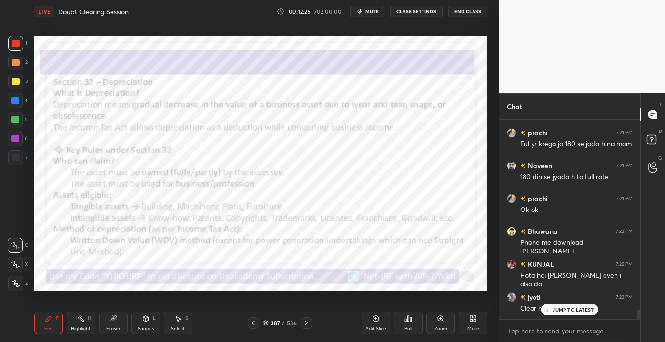
scroll to position [4048, 0]
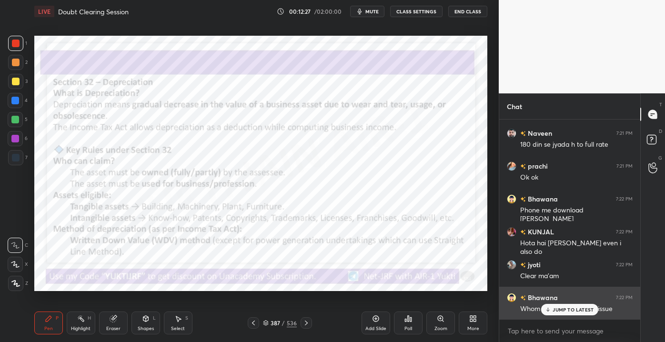
click at [549, 308] on icon at bounding box center [548, 310] width 6 height 6
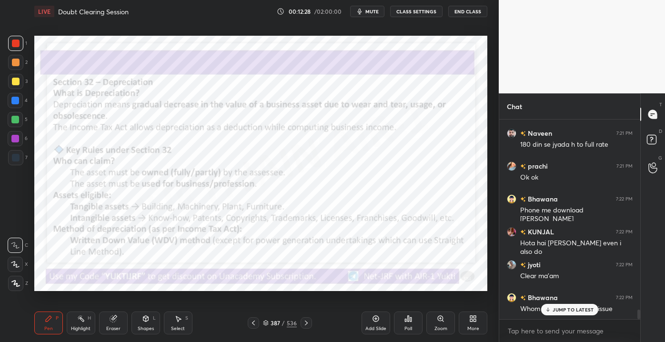
scroll to position [4081, 0]
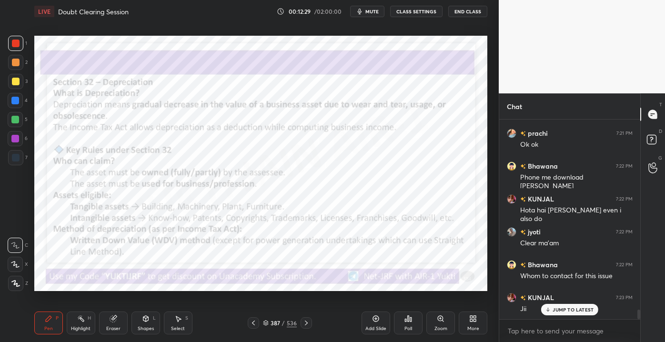
click at [261, 320] on div "387 / 536" at bounding box center [280, 322] width 64 height 11
click at [260, 320] on div "387 / 536" at bounding box center [280, 322] width 64 height 11
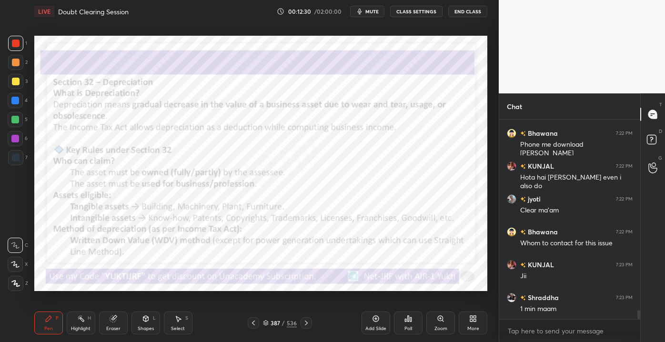
click at [260, 320] on div "387 / 536" at bounding box center [280, 322] width 64 height 11
click at [303, 321] on icon at bounding box center [306, 323] width 8 height 8
click at [303, 319] on icon at bounding box center [306, 323] width 8 height 8
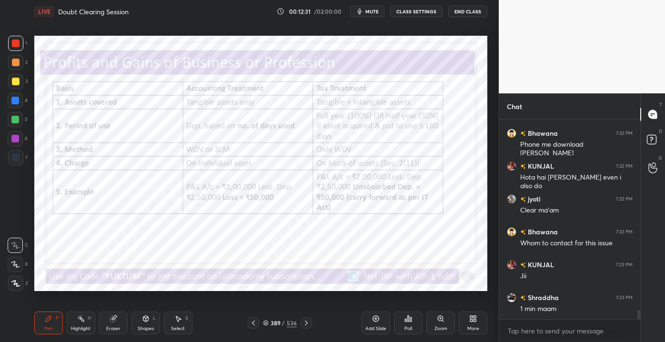
click at [304, 319] on icon at bounding box center [306, 323] width 8 height 8
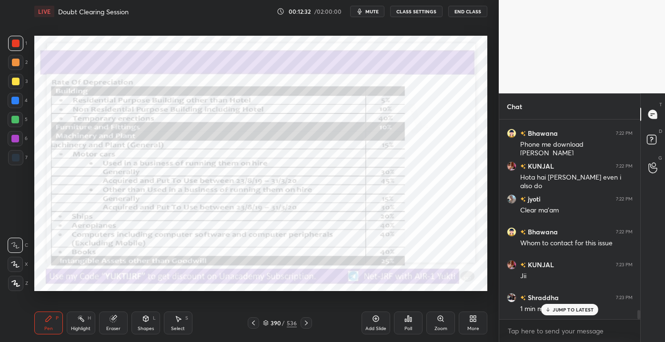
scroll to position [4137, 0]
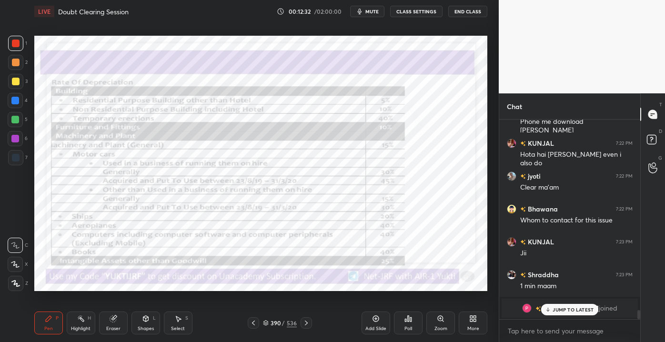
click at [306, 319] on icon at bounding box center [306, 323] width 8 height 8
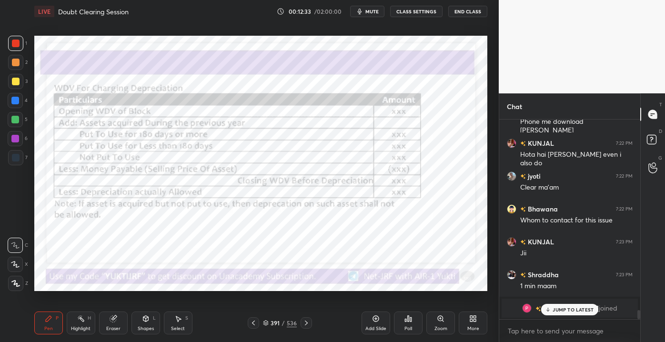
scroll to position [4006, 0]
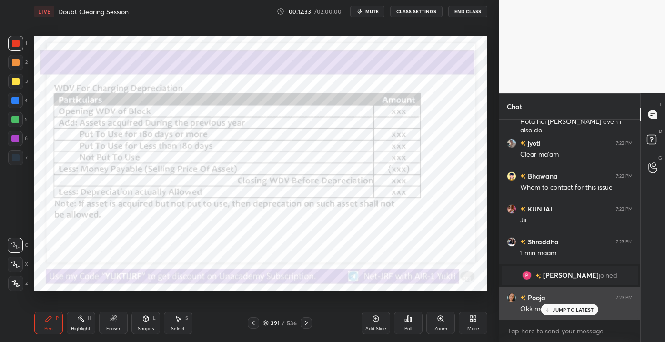
drag, startPoint x: 571, startPoint y: 306, endPoint x: 563, endPoint y: 306, distance: 8.1
click at [571, 307] on p "JUMP TO LATEST" at bounding box center [572, 310] width 41 height 6
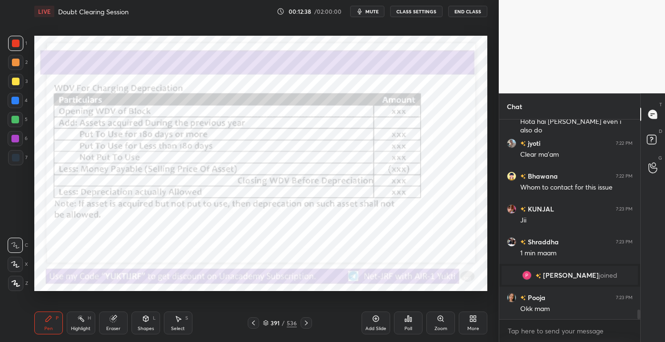
scroll to position [4039, 0]
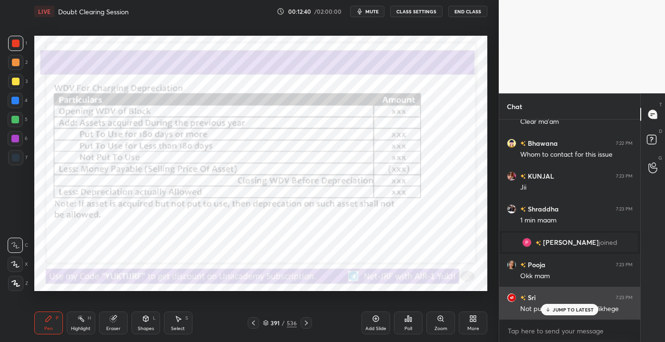
drag, startPoint x: 544, startPoint y: 307, endPoint x: 533, endPoint y: 305, distance: 11.0
click at [545, 307] on div "JUMP TO LATEST" at bounding box center [569, 309] width 57 height 11
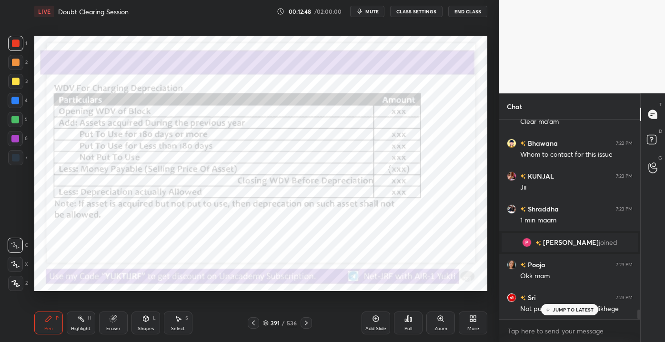
scroll to position [4072, 0]
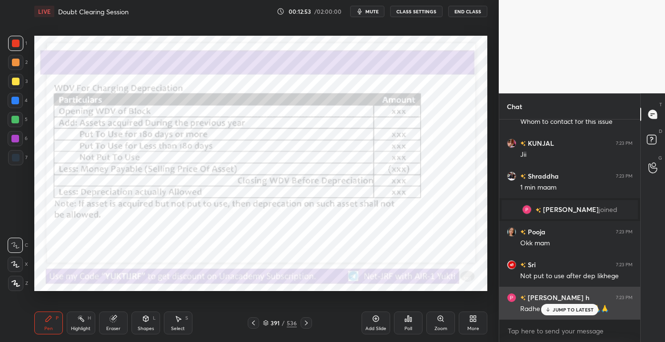
click at [566, 310] on p "JUMP TO LATEST" at bounding box center [572, 310] width 41 height 6
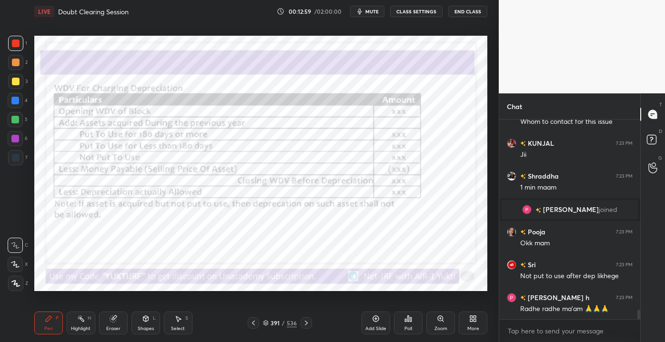
click at [375, 325] on div "Add Slide" at bounding box center [375, 322] width 29 height 23
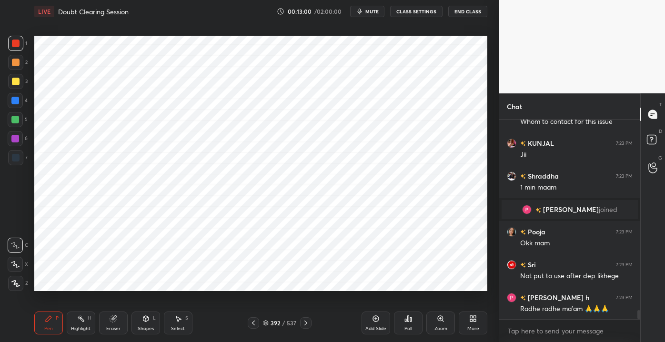
scroll to position [4105, 0]
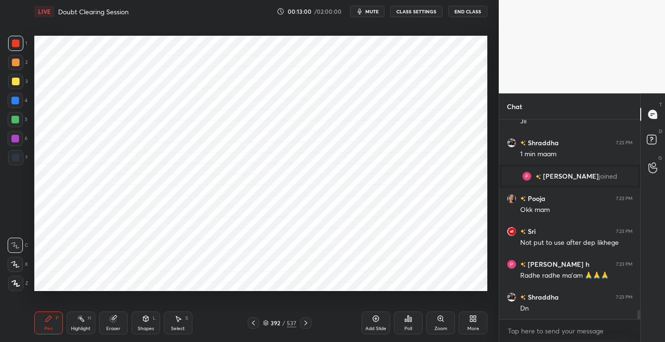
click at [149, 326] on div "Shapes L" at bounding box center [145, 322] width 29 height 23
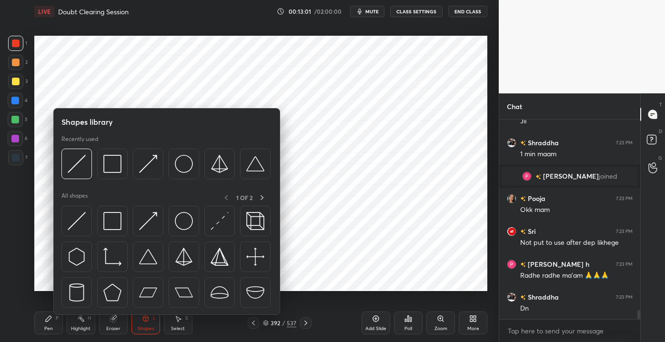
click at [122, 237] on div at bounding box center [166, 259] width 210 height 107
click at [111, 229] on img at bounding box center [112, 221] width 18 height 18
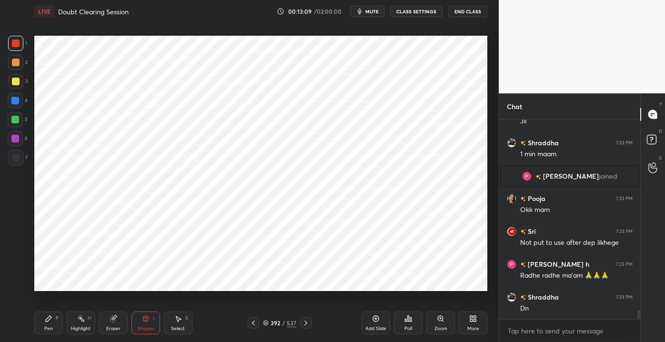
click at [52, 323] on div "Pen P" at bounding box center [48, 322] width 29 height 23
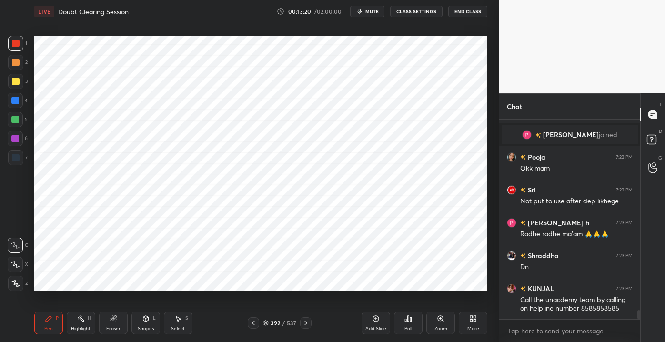
click at [304, 324] on icon at bounding box center [306, 323] width 8 height 8
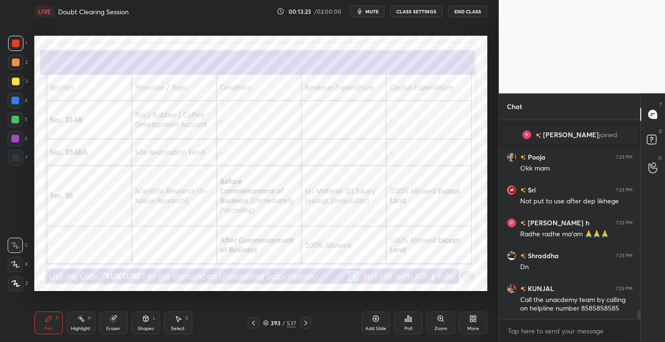
click at [249, 323] on div at bounding box center [253, 322] width 11 height 11
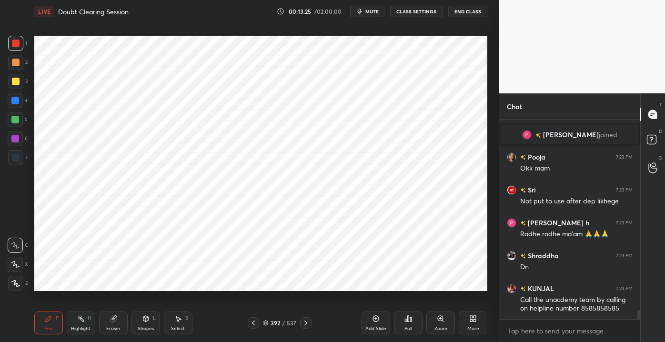
click at [301, 323] on div at bounding box center [305, 322] width 11 height 11
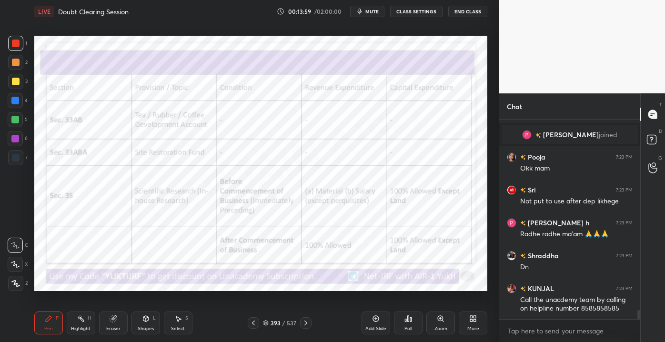
click at [516, 136] on div "1 2 3 4 5 6 7 C X Z C X Z E E Erase all H H LIVE Doubt Clearing Session 00:13:5…" at bounding box center [332, 171] width 665 height 342
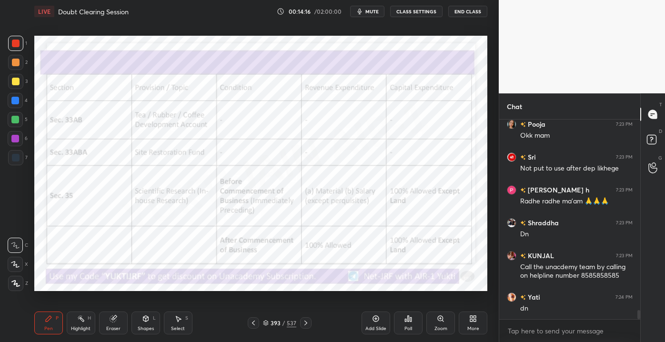
click at [253, 320] on icon at bounding box center [253, 323] width 8 height 8
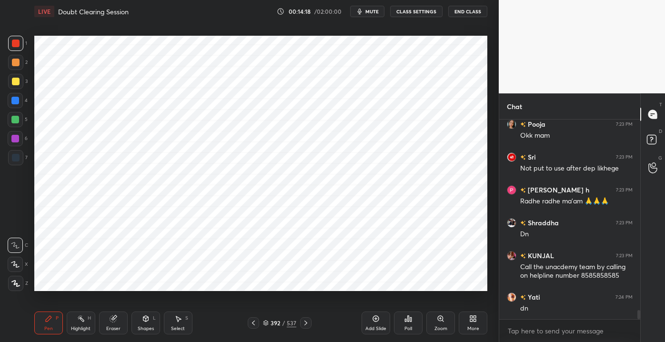
click at [105, 328] on div "Eraser" at bounding box center [113, 322] width 29 height 23
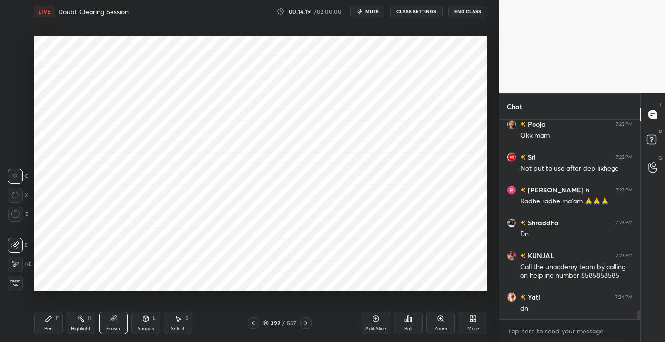
click at [16, 279] on span "Erase all" at bounding box center [15, 282] width 14 height 7
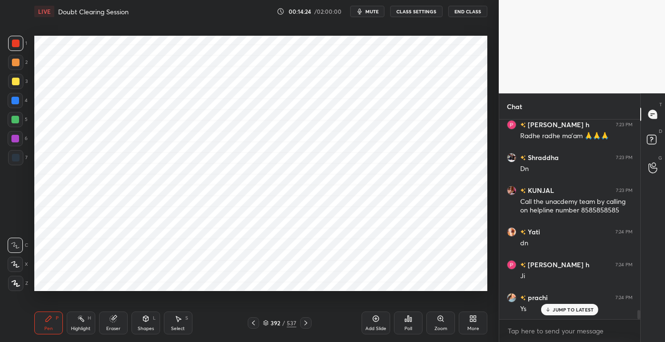
scroll to position [4278, 0]
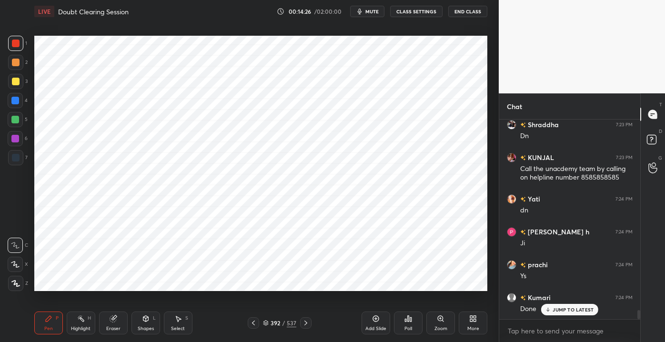
click at [147, 336] on div "Pen P Highlight H Eraser Shapes L Select S 392 / 537 Add Slide Poll Zoom More" at bounding box center [260, 323] width 453 height 38
click at [146, 319] on icon at bounding box center [146, 319] width 8 height 8
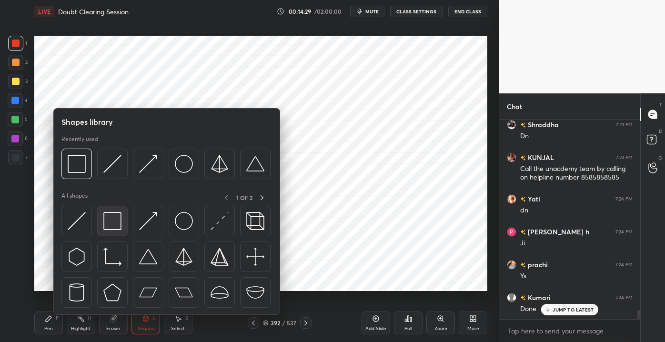
click at [108, 220] on img at bounding box center [112, 221] width 18 height 18
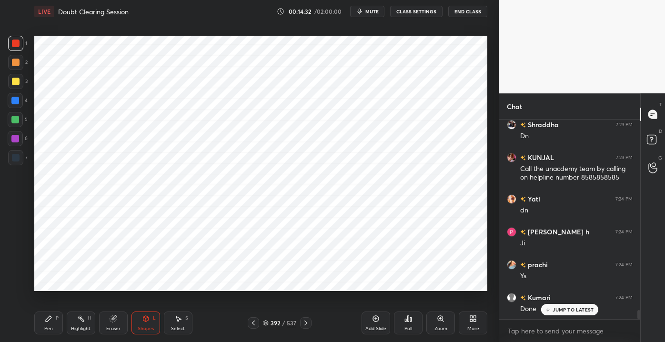
drag, startPoint x: 16, startPoint y: 98, endPoint x: 16, endPoint y: 106, distance: 7.6
click at [16, 98] on div at bounding box center [15, 101] width 8 height 8
click at [61, 322] on div "Pen P" at bounding box center [48, 322] width 29 height 23
click at [146, 326] on div "Shapes" at bounding box center [146, 328] width 16 height 5
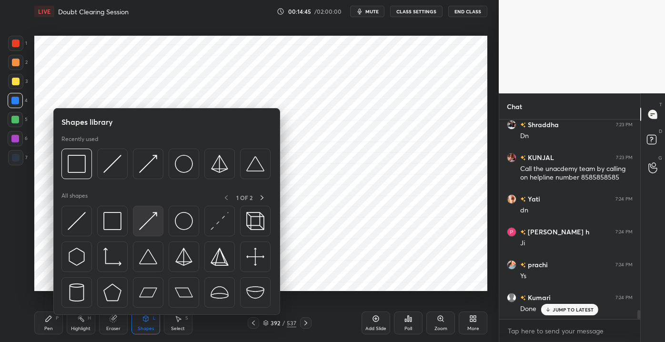
click at [141, 226] on img at bounding box center [148, 221] width 18 height 18
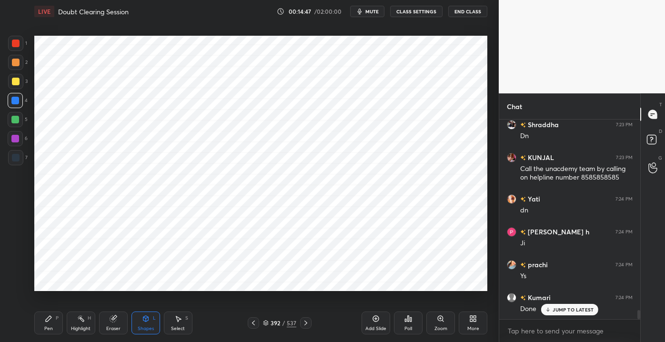
click at [17, 41] on div at bounding box center [16, 44] width 8 height 8
click at [52, 322] on icon at bounding box center [49, 319] width 8 height 8
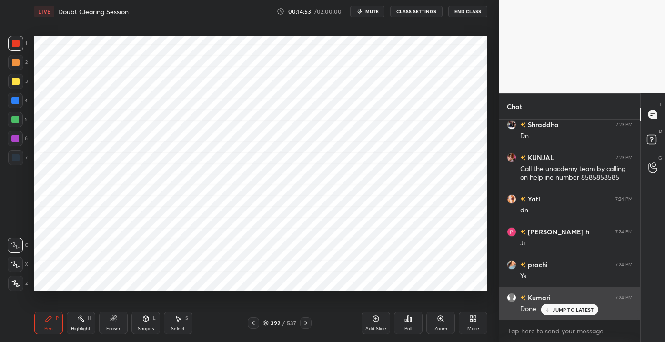
click at [568, 310] on p "JUMP TO LATEST" at bounding box center [572, 310] width 41 height 6
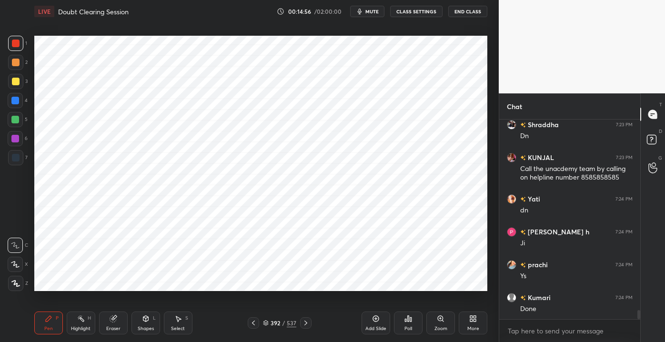
click at [17, 105] on div at bounding box center [15, 100] width 15 height 15
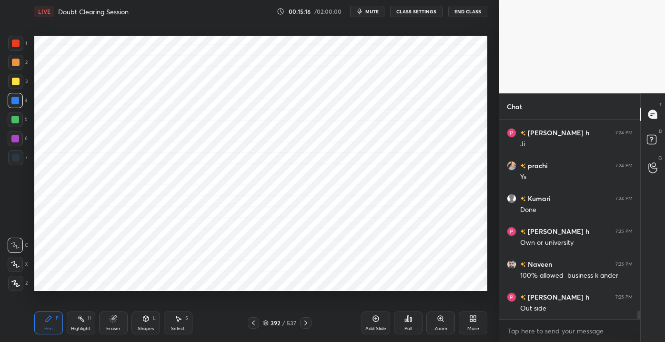
scroll to position [4410, 0]
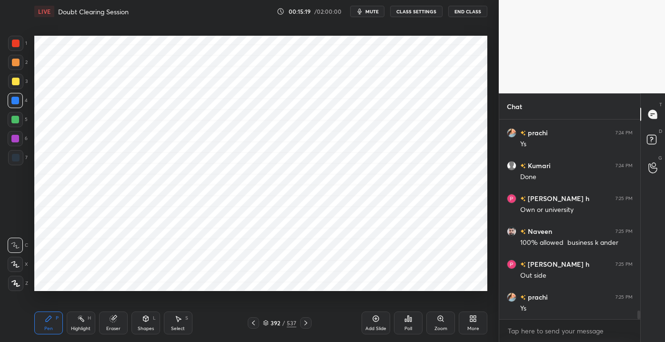
click at [146, 320] on icon at bounding box center [146, 319] width 0 height 3
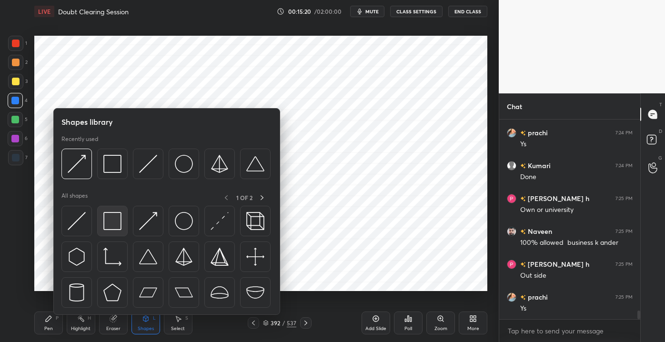
click at [108, 230] on div at bounding box center [112, 221] width 30 height 30
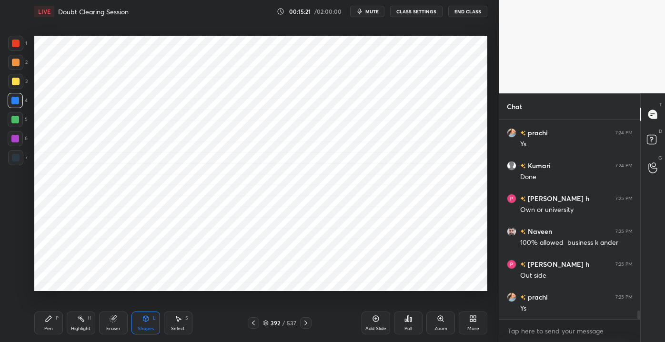
scroll to position [4442, 0]
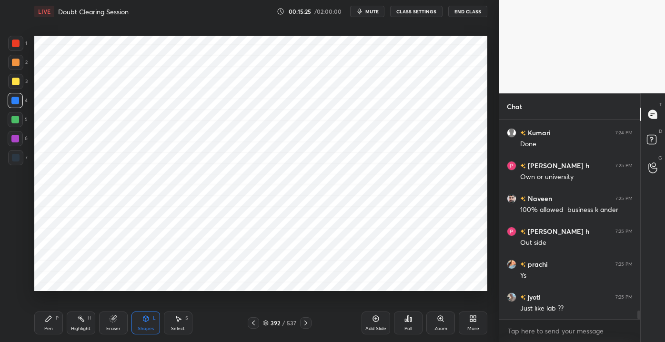
click at [54, 322] on div "Pen P" at bounding box center [48, 322] width 29 height 23
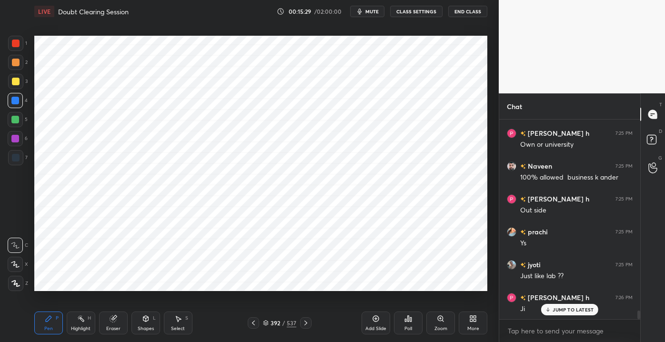
click at [144, 314] on div "Shapes L" at bounding box center [145, 322] width 29 height 23
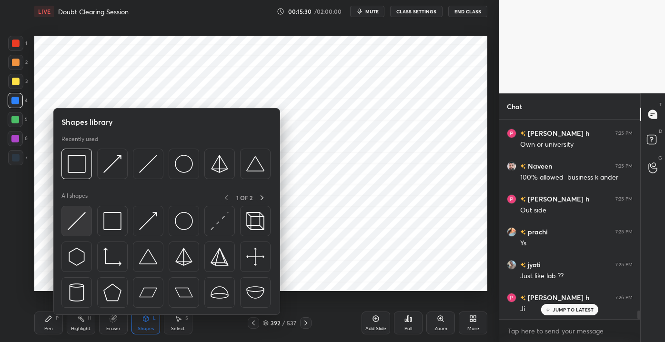
click at [84, 222] on img at bounding box center [77, 221] width 18 height 18
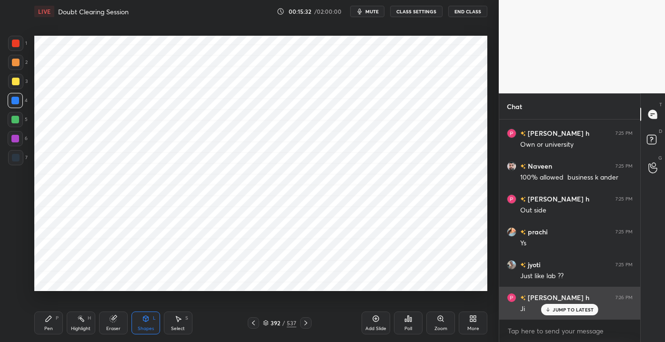
click at [565, 307] on p "JUMP TO LATEST" at bounding box center [572, 310] width 41 height 6
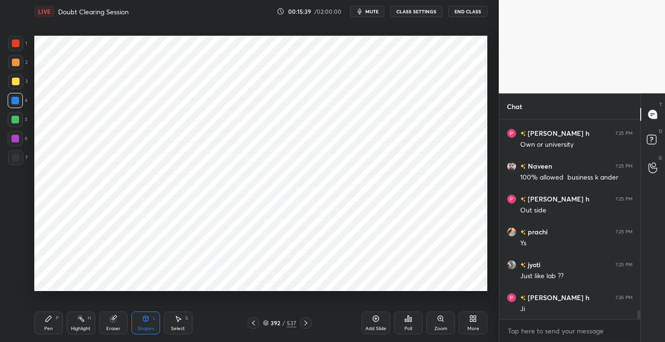
click at [49, 326] on div "Pen" at bounding box center [48, 328] width 9 height 5
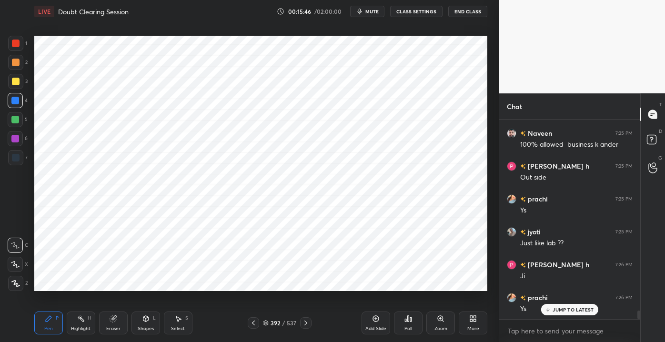
click at [15, 47] on div at bounding box center [16, 44] width 8 height 8
click at [141, 319] on div "Shapes L" at bounding box center [145, 322] width 29 height 23
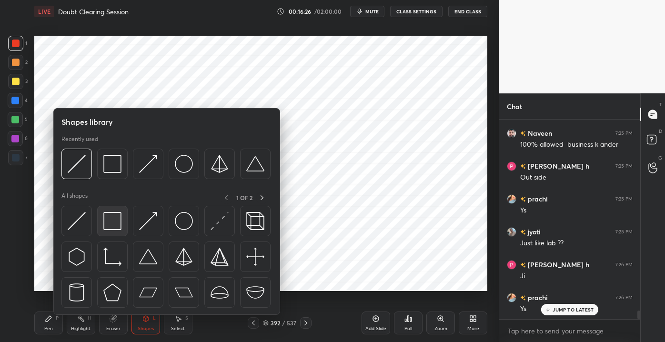
click at [110, 224] on img at bounding box center [112, 221] width 18 height 18
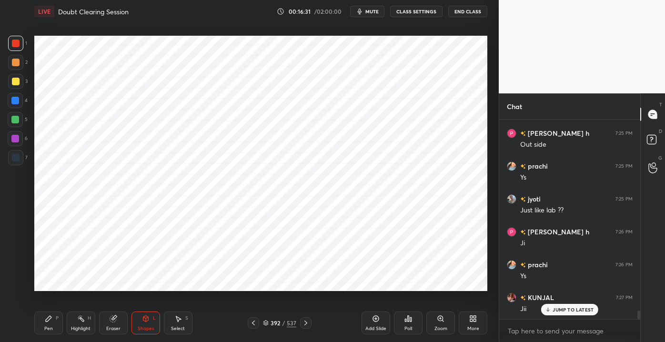
scroll to position [4574, 0]
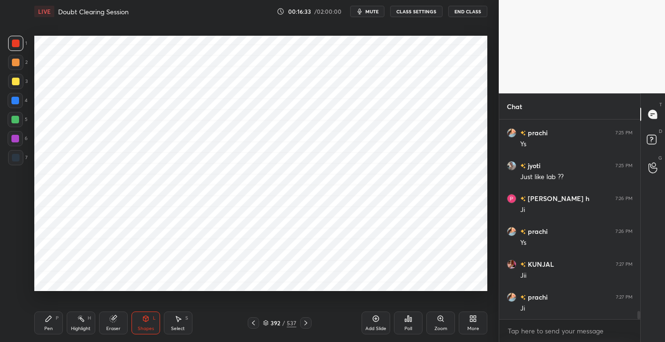
click at [49, 325] on div "Pen P" at bounding box center [48, 322] width 29 height 23
click at [89, 324] on div "Highlight H" at bounding box center [81, 322] width 29 height 23
click at [147, 311] on div "Pen P Highlight H Eraser Shapes L Select S 392 / 537 Add Slide Poll Zoom More" at bounding box center [260, 323] width 453 height 38
click at [147, 333] on div "Shapes L" at bounding box center [145, 322] width 29 height 23
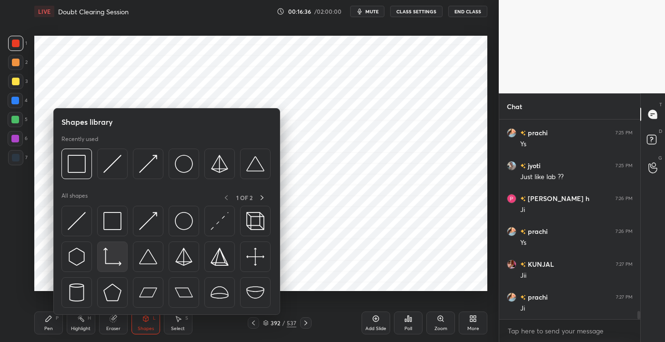
click at [108, 252] on img at bounding box center [112, 257] width 18 height 18
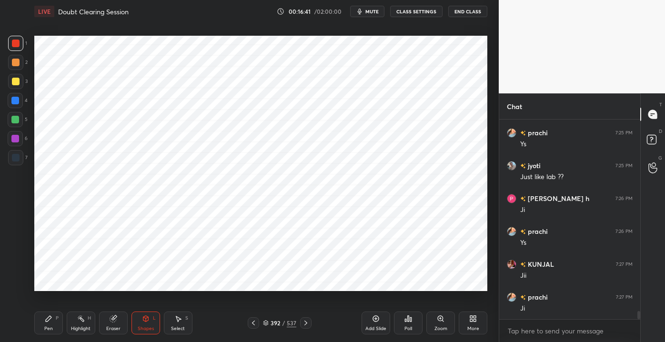
click at [56, 326] on div "Pen P" at bounding box center [48, 322] width 29 height 23
click at [14, 103] on div at bounding box center [15, 101] width 8 height 8
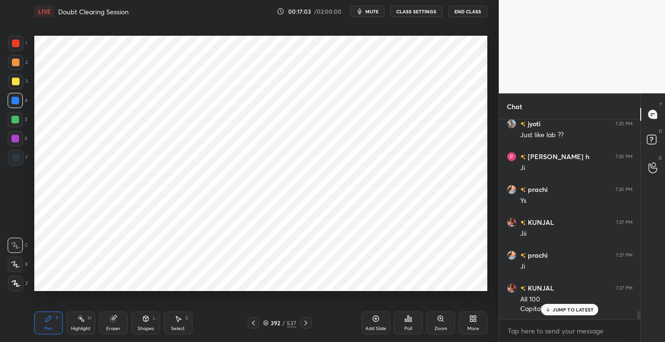
scroll to position [4638, 0]
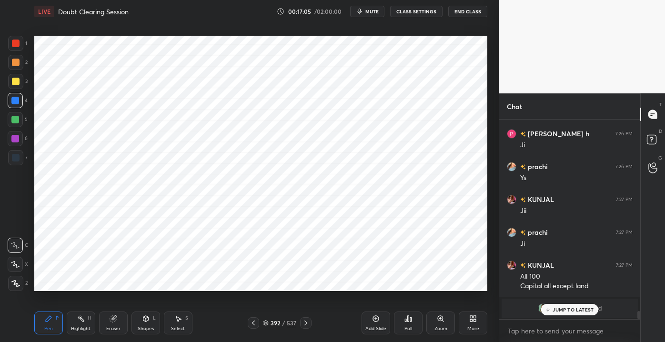
click at [555, 307] on p "JUMP TO LATEST" at bounding box center [572, 310] width 41 height 6
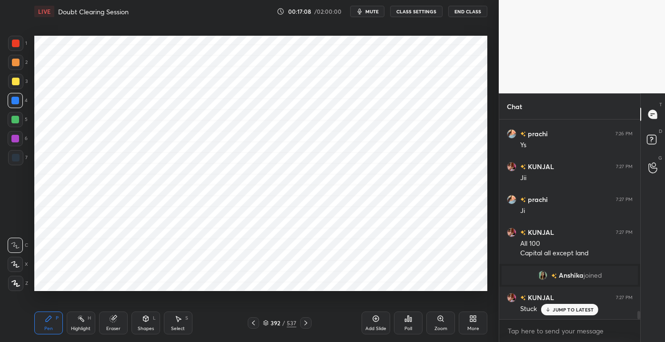
click at [11, 116] on div at bounding box center [15, 120] width 8 height 8
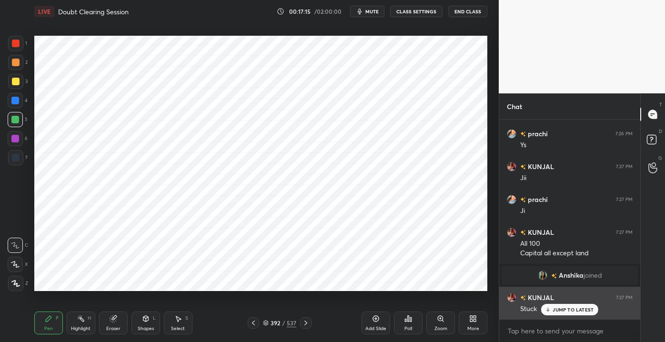
click at [551, 308] on div "JUMP TO LATEST" at bounding box center [569, 309] width 57 height 11
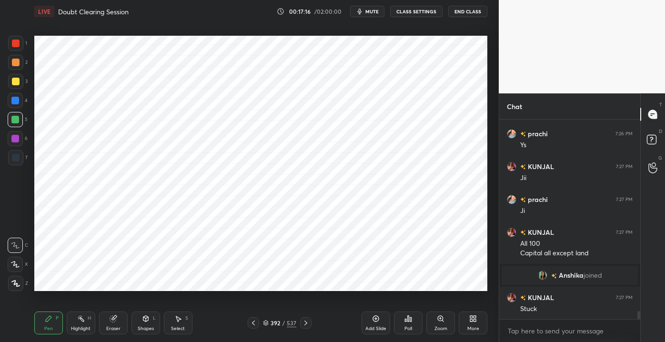
scroll to position [4694, 0]
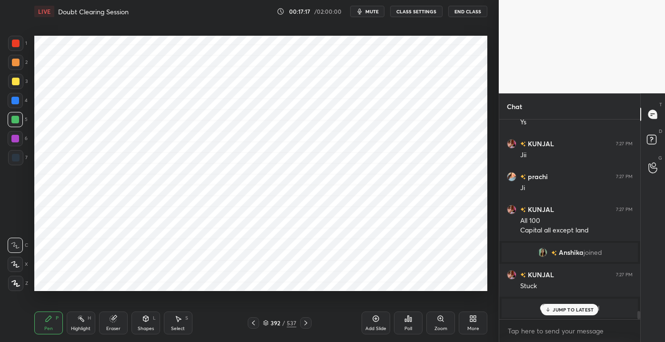
click at [553, 308] on p "JUMP TO LATEST" at bounding box center [572, 310] width 41 height 6
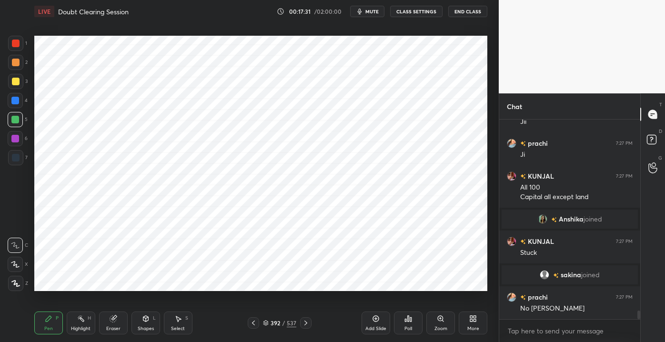
click at [306, 317] on div at bounding box center [305, 322] width 11 height 11
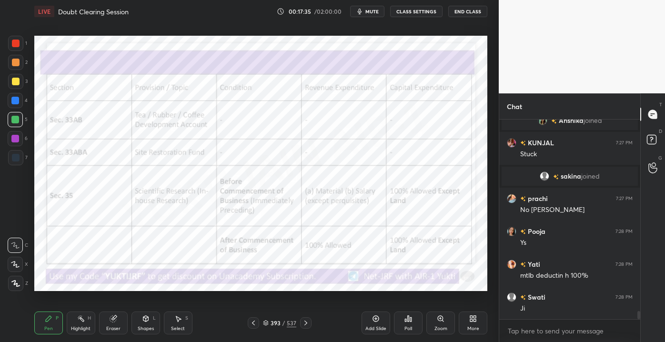
scroll to position [4654, 0]
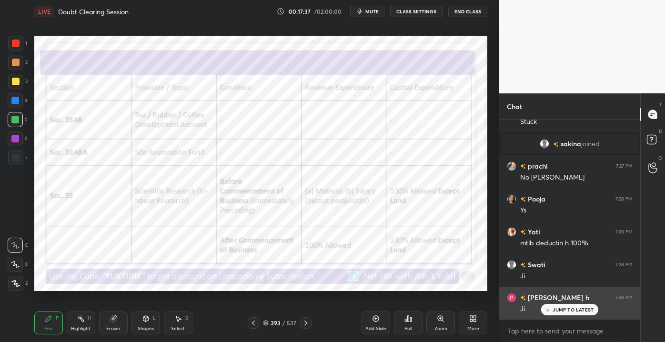
click at [557, 310] on p "JUMP TO LATEST" at bounding box center [572, 310] width 41 height 6
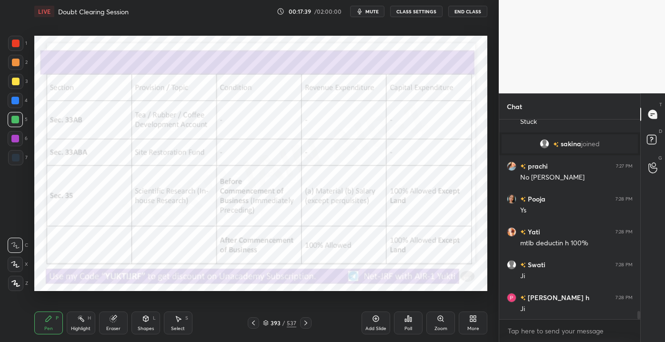
click at [101, 324] on div "Eraser" at bounding box center [113, 322] width 29 height 23
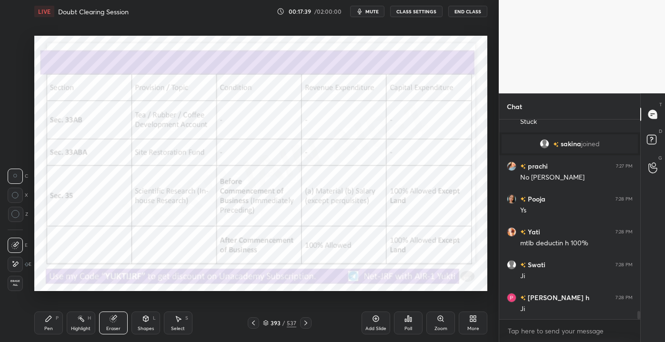
click at [16, 281] on span "Erase all" at bounding box center [15, 282] width 14 height 7
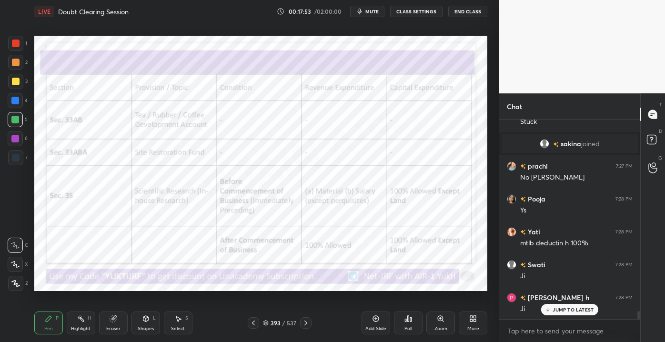
scroll to position [4687, 0]
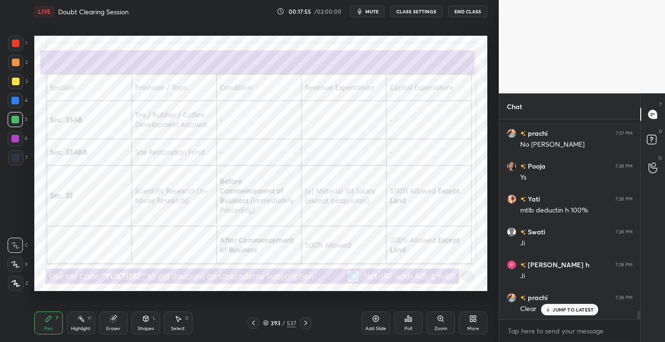
click at [570, 307] on p "JUMP TO LATEST" at bounding box center [572, 310] width 41 height 6
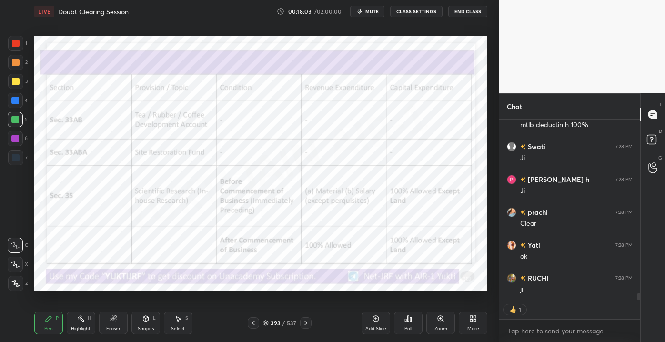
scroll to position [4814, 0]
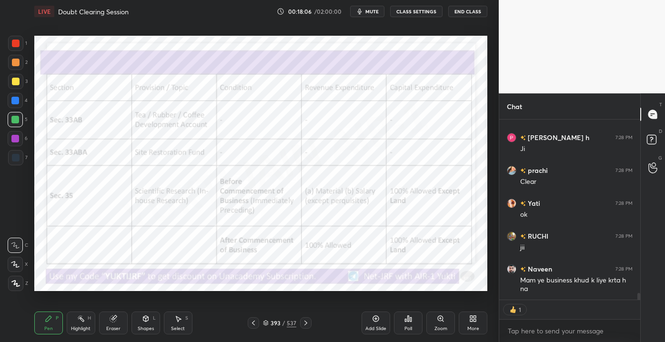
click at [253, 323] on icon at bounding box center [253, 323] width 8 height 8
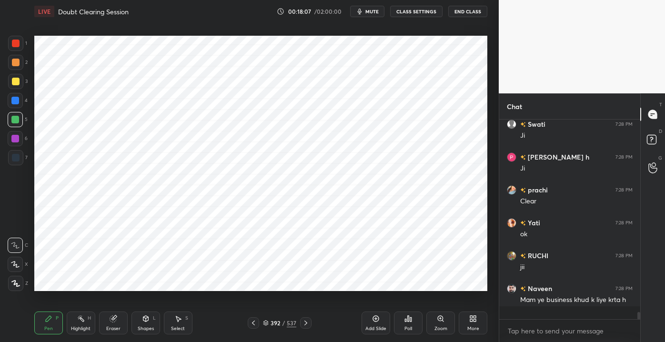
scroll to position [4794, 0]
click at [16, 49] on div at bounding box center [15, 43] width 15 height 15
click at [142, 325] on div "Shapes L" at bounding box center [145, 322] width 29 height 23
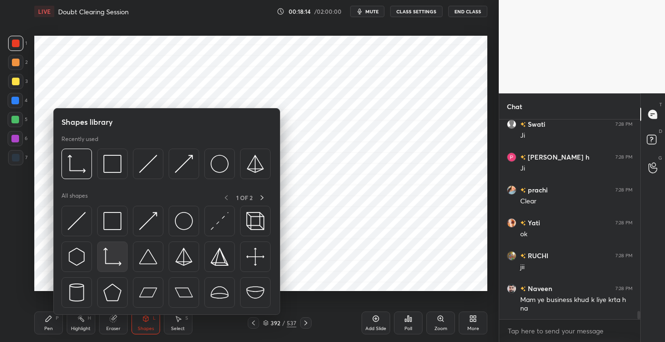
click at [112, 258] on img at bounding box center [112, 257] width 18 height 18
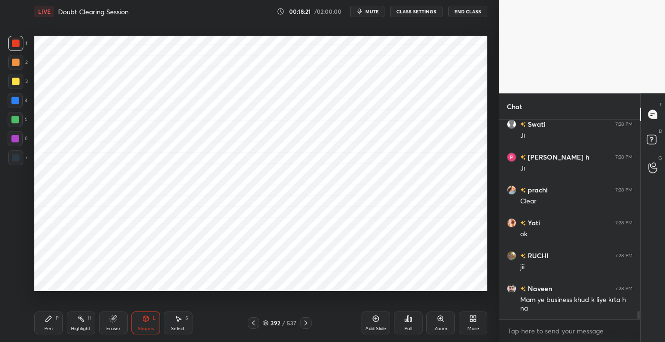
click at [48, 318] on icon at bounding box center [49, 319] width 6 height 6
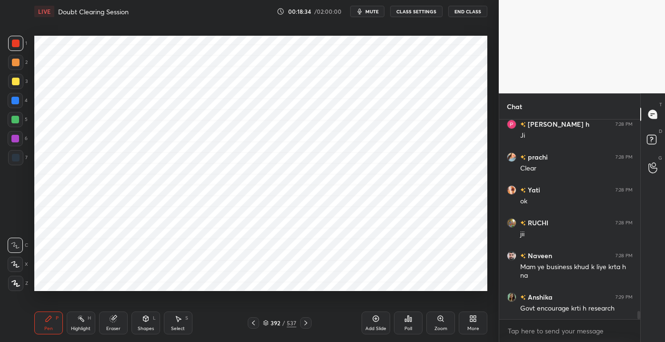
scroll to position [4859, 0]
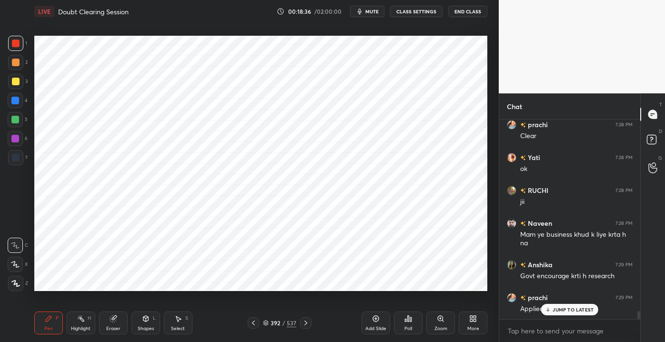
click at [563, 313] on div "JUMP TO LATEST" at bounding box center [569, 309] width 57 height 11
click at [11, 64] on div at bounding box center [15, 62] width 15 height 15
click at [307, 327] on div at bounding box center [305, 322] width 11 height 11
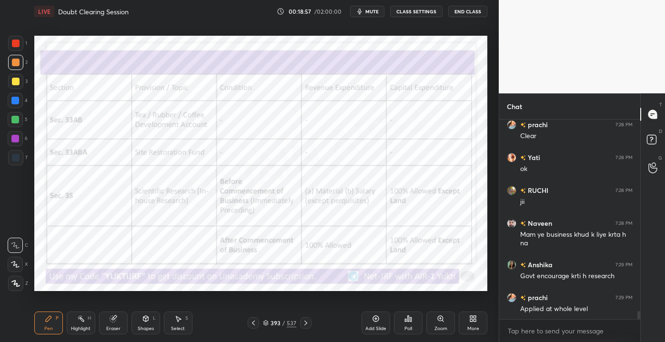
scroll to position [4892, 0]
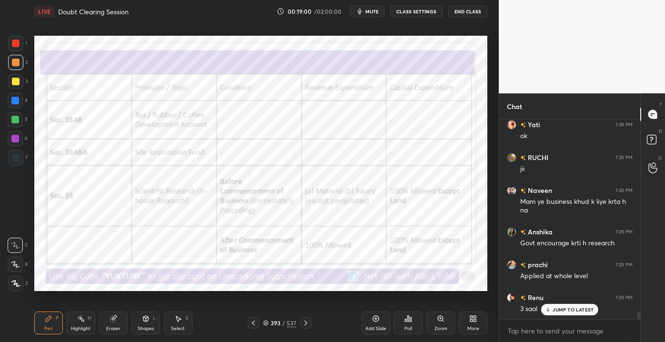
click at [555, 309] on p "JUMP TO LATEST" at bounding box center [572, 310] width 41 height 6
click at [122, 320] on div "Eraser" at bounding box center [113, 322] width 29 height 23
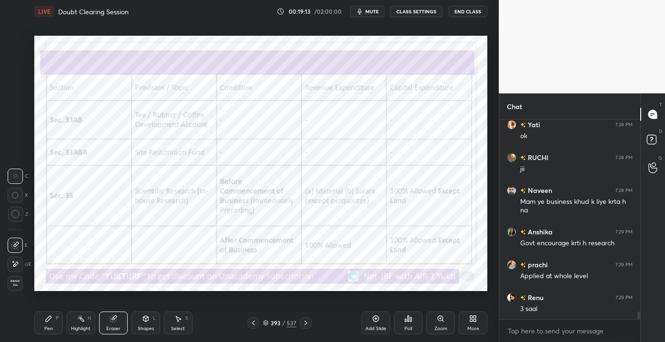
click at [50, 316] on icon at bounding box center [49, 319] width 6 height 6
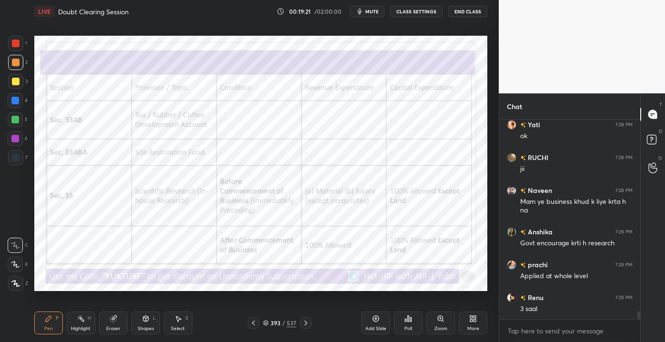
click at [249, 327] on div at bounding box center [253, 322] width 11 height 11
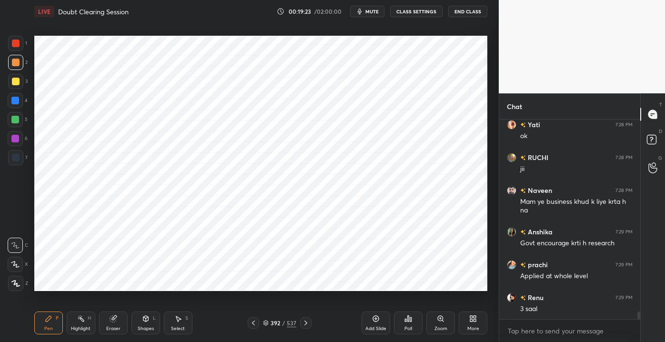
drag, startPoint x: 16, startPoint y: 42, endPoint x: 9, endPoint y: 58, distance: 17.0
click at [20, 41] on div at bounding box center [15, 43] width 15 height 15
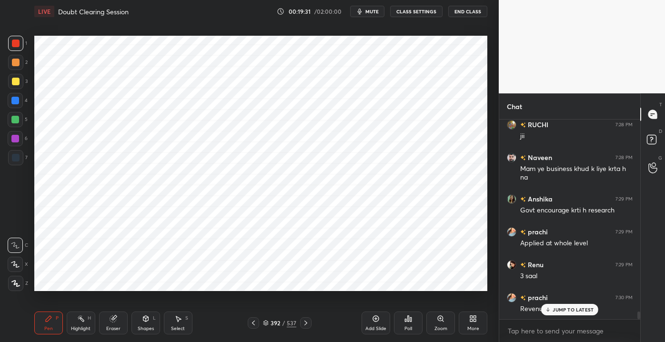
click at [303, 324] on icon at bounding box center [306, 323] width 8 height 8
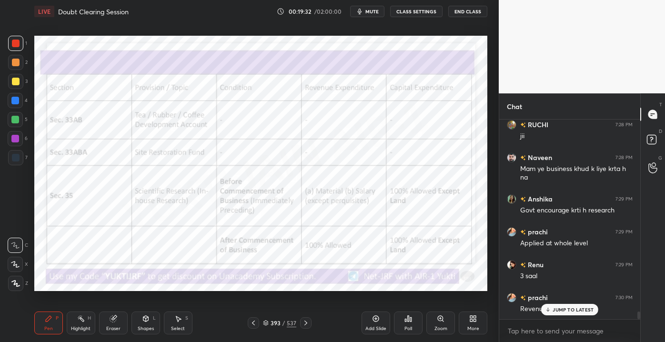
click at [256, 323] on icon at bounding box center [253, 323] width 8 height 8
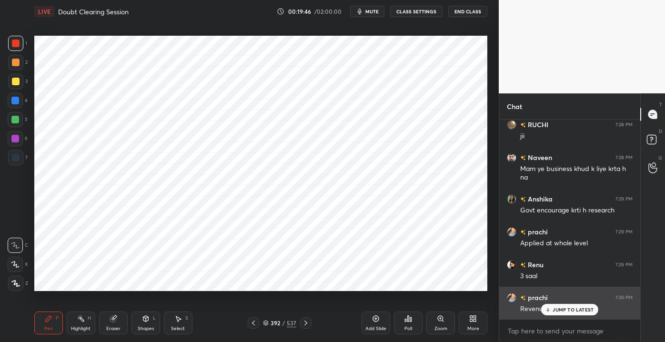
click at [550, 308] on icon at bounding box center [548, 310] width 6 height 6
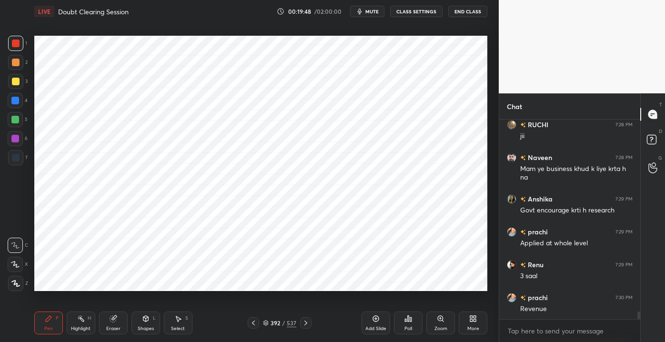
click at [302, 323] on icon at bounding box center [306, 323] width 8 height 8
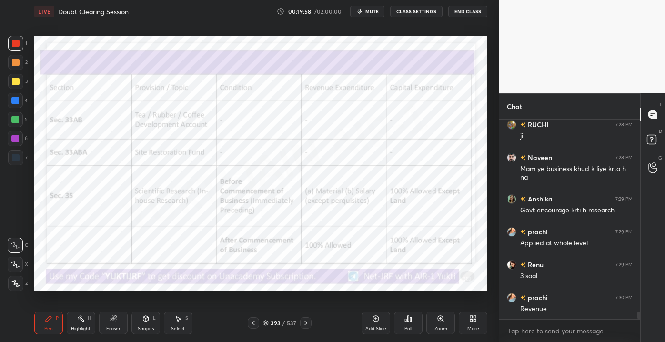
scroll to position [4958, 0]
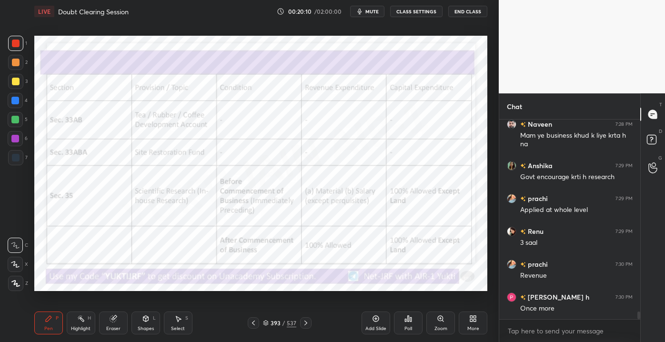
click at [262, 325] on div "393 / 537" at bounding box center [280, 322] width 64 height 11
click at [255, 323] on icon at bounding box center [253, 323] width 8 height 8
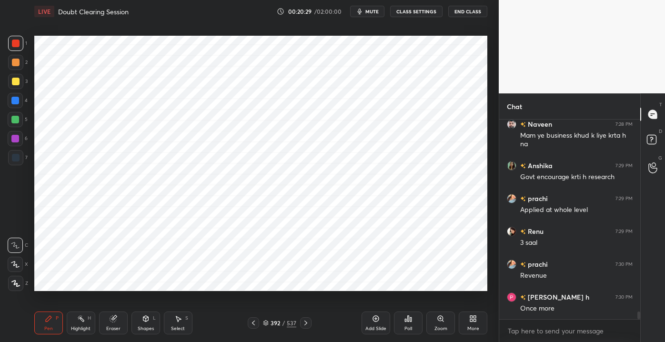
scroll to position [4981, 0]
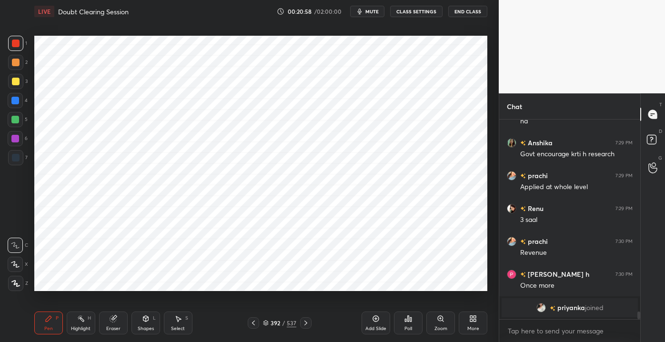
click at [305, 320] on icon at bounding box center [306, 323] width 8 height 8
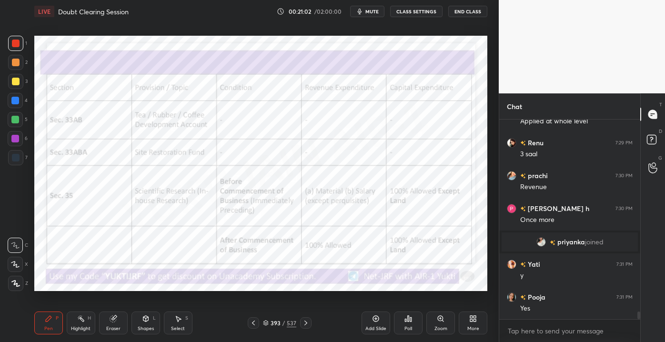
scroll to position [4943, 0]
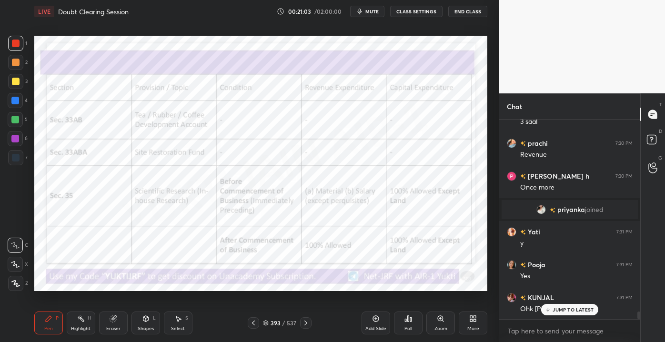
click at [564, 315] on div "JUMP TO LATEST" at bounding box center [569, 309] width 57 height 11
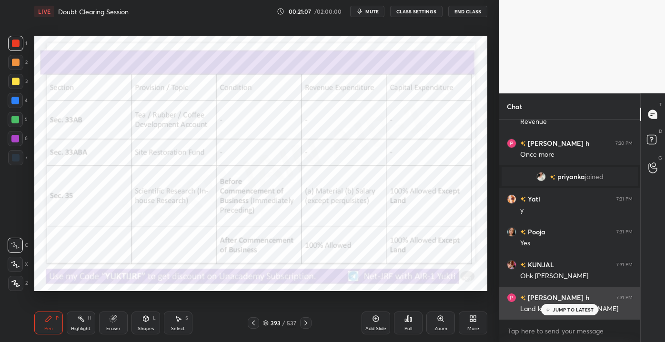
click at [547, 308] on icon at bounding box center [547, 309] width 0 height 3
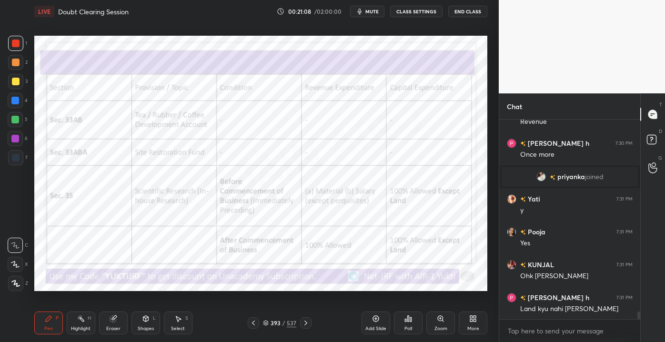
click at [108, 319] on div "Eraser" at bounding box center [113, 322] width 29 height 23
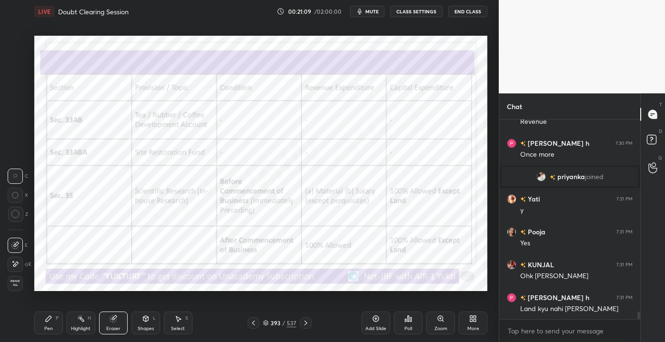
click at [12, 286] on div "Erase all" at bounding box center [15, 283] width 15 height 15
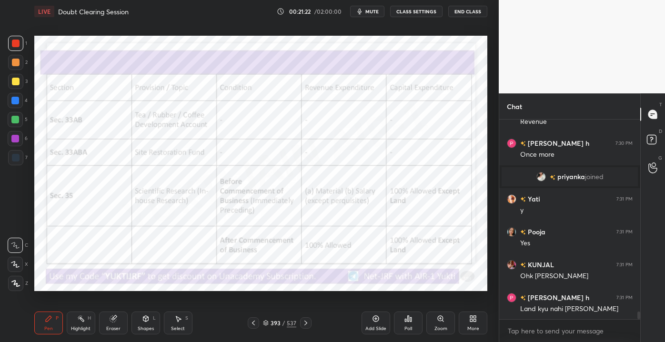
click at [99, 323] on div "Pen P Highlight H Eraser Shapes L Select S" at bounding box center [116, 322] width 164 height 23
click at [93, 319] on div "Highlight H" at bounding box center [81, 322] width 29 height 23
click at [115, 322] on icon at bounding box center [113, 319] width 8 height 8
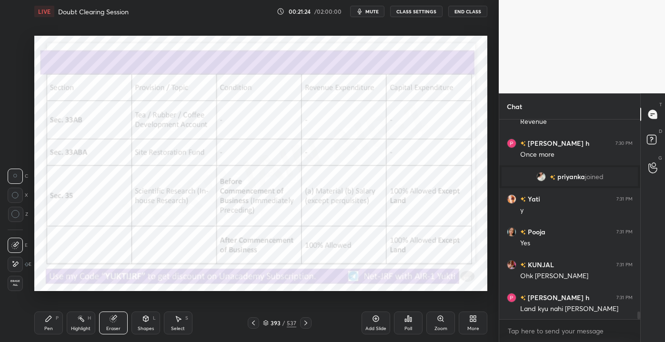
click at [20, 286] on span "Erase all" at bounding box center [15, 282] width 14 height 7
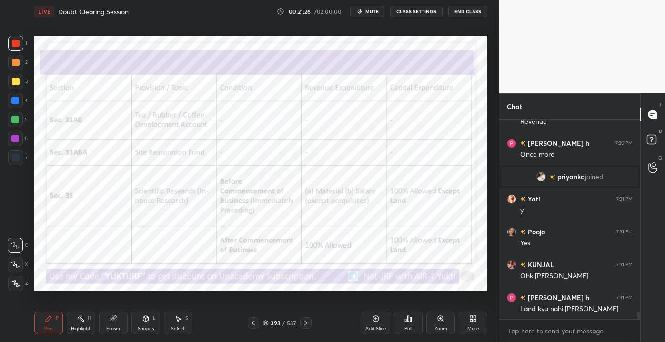
click at [301, 326] on div at bounding box center [305, 322] width 11 height 11
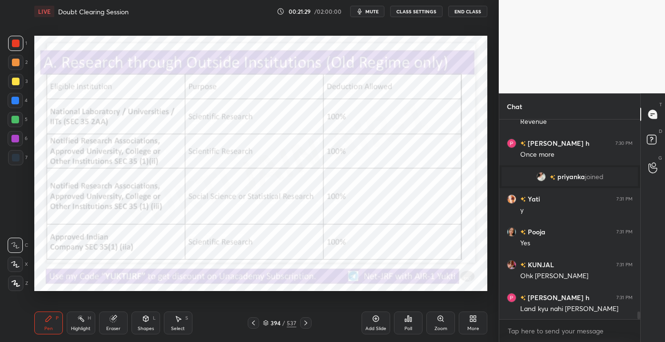
click at [258, 323] on div "394 / 537" at bounding box center [280, 322] width 64 height 11
click at [257, 323] on icon at bounding box center [253, 323] width 8 height 8
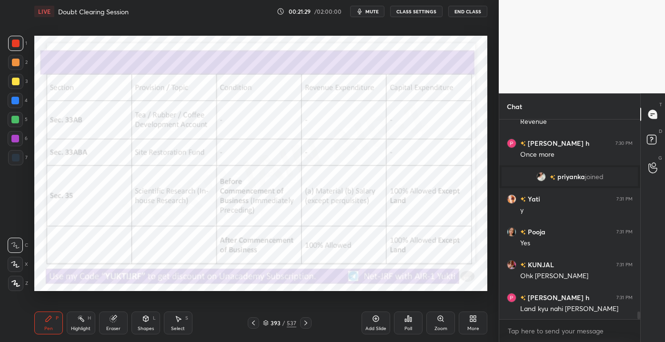
click at [256, 322] on icon at bounding box center [253, 323] width 8 height 8
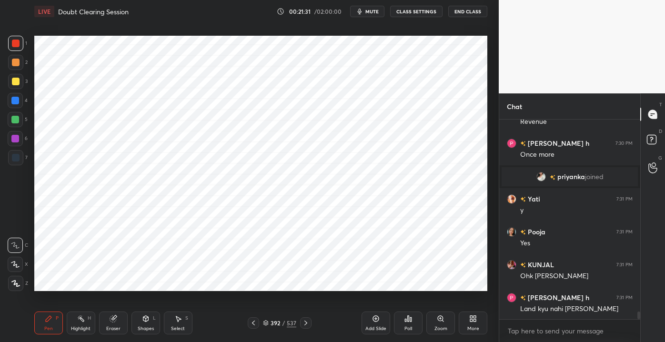
click at [308, 324] on icon at bounding box center [306, 323] width 8 height 8
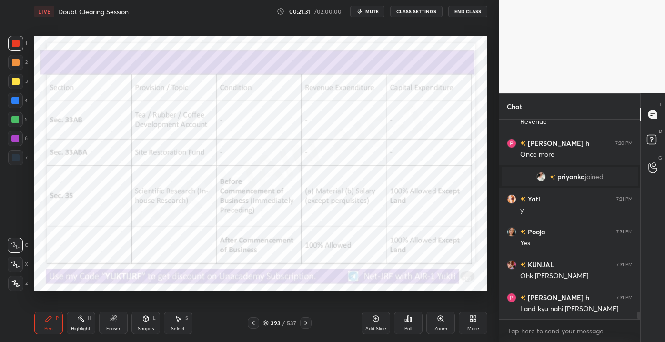
click at [310, 322] on div at bounding box center [305, 322] width 11 height 11
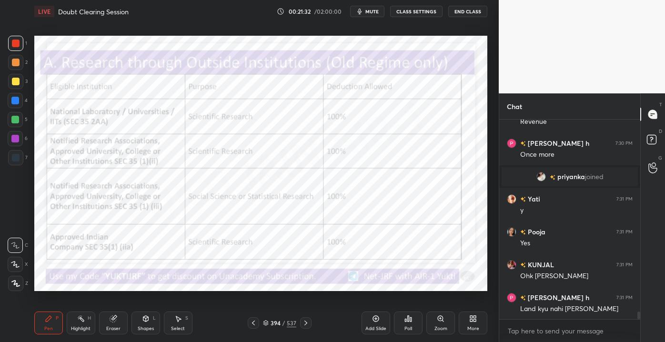
click at [256, 323] on icon at bounding box center [253, 323] width 8 height 8
drag, startPoint x: 256, startPoint y: 324, endPoint x: 261, endPoint y: 320, distance: 6.2
click at [258, 324] on div at bounding box center [253, 322] width 11 height 11
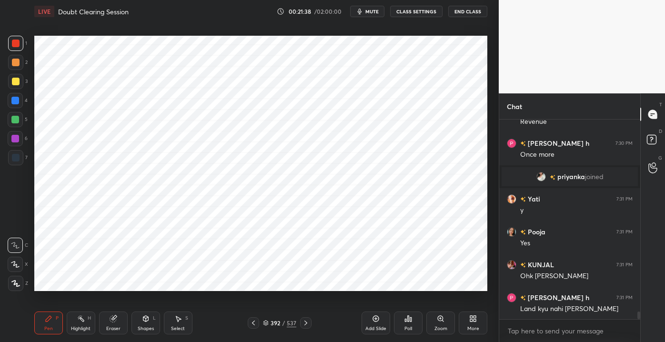
click at [303, 323] on icon at bounding box center [306, 323] width 8 height 8
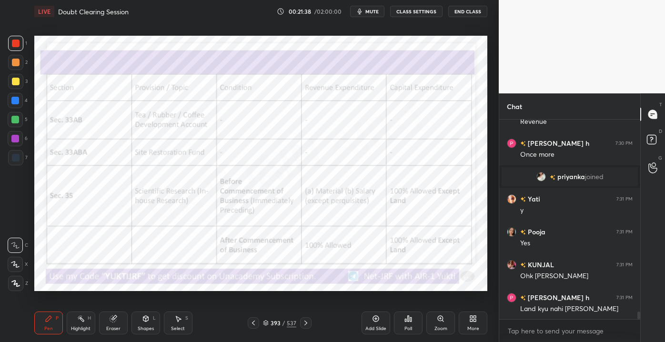
click at [305, 323] on icon at bounding box center [306, 323] width 8 height 8
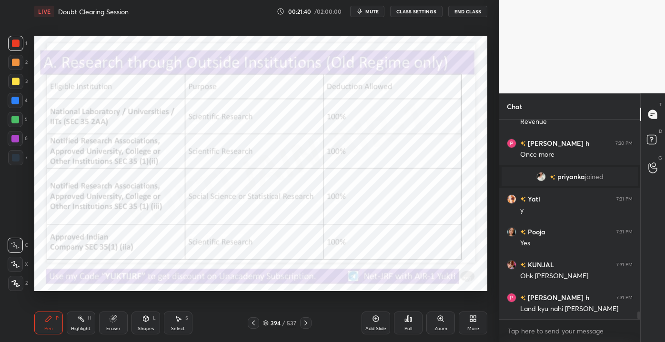
click at [237, 320] on div "394 / 537" at bounding box center [280, 322] width 164 height 11
click at [235, 321] on div "394 / 537" at bounding box center [280, 322] width 164 height 11
click at [248, 323] on div "394 / 537" at bounding box center [280, 322] width 164 height 11
click at [253, 322] on icon at bounding box center [253, 323] width 8 height 8
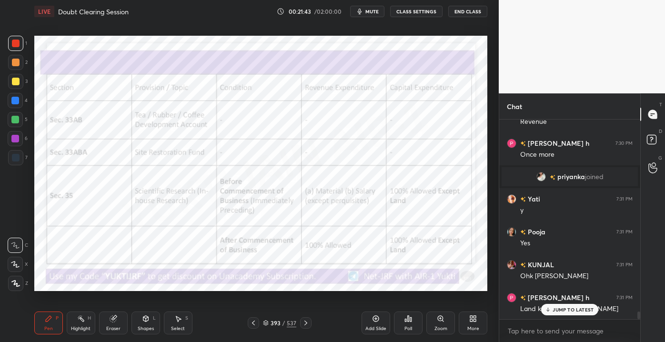
scroll to position [5009, 0]
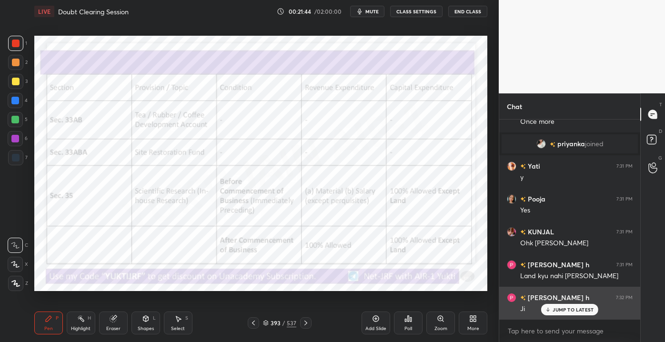
drag, startPoint x: 548, startPoint y: 307, endPoint x: 542, endPoint y: 308, distance: 5.9
click at [548, 307] on icon at bounding box center [548, 310] width 6 height 6
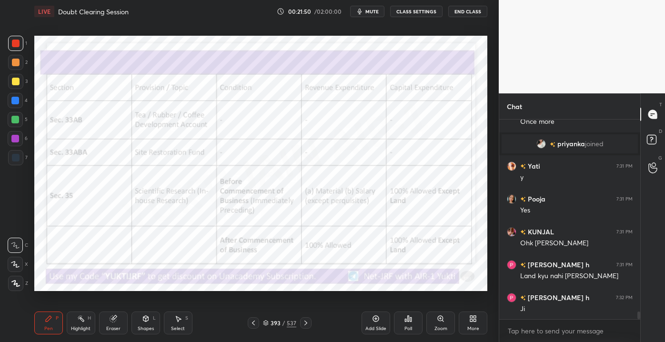
click at [250, 322] on icon at bounding box center [253, 323] width 8 height 8
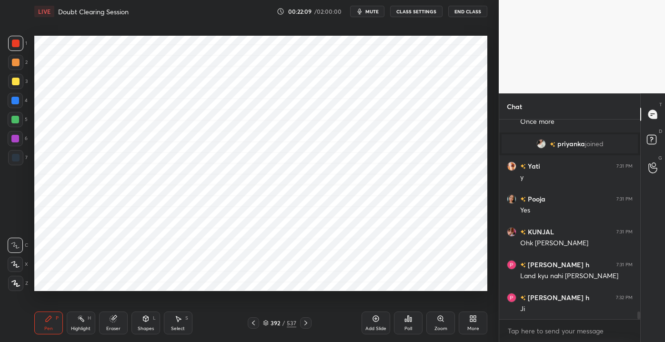
scroll to position [5019, 0]
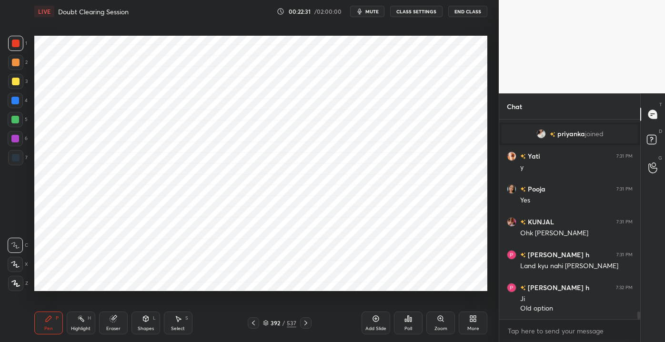
click at [304, 327] on icon at bounding box center [306, 323] width 8 height 8
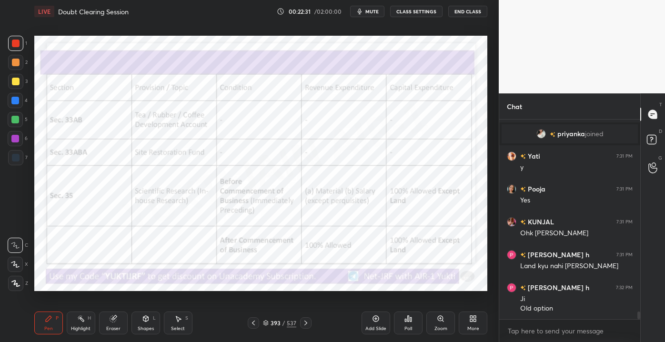
click at [304, 325] on icon at bounding box center [306, 323] width 8 height 8
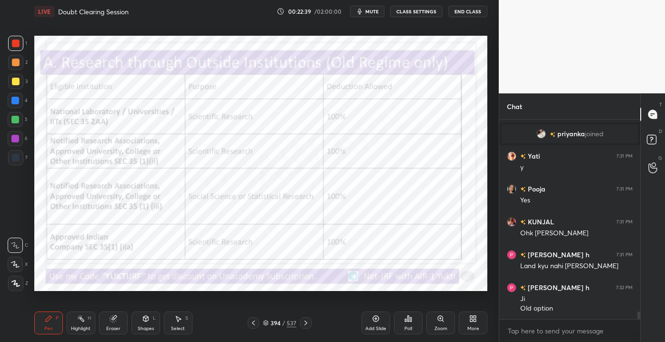
click at [111, 327] on div "Eraser" at bounding box center [113, 328] width 14 height 5
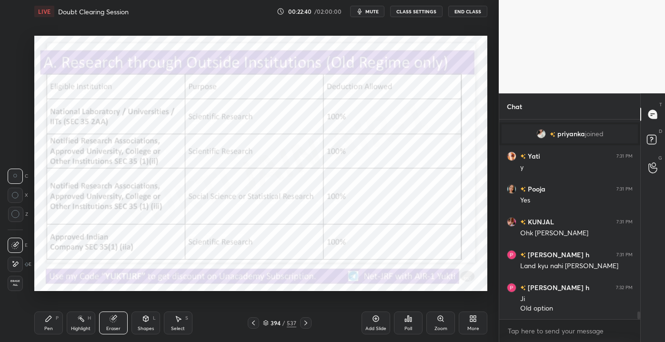
click at [11, 288] on div "Erase all" at bounding box center [15, 283] width 15 height 15
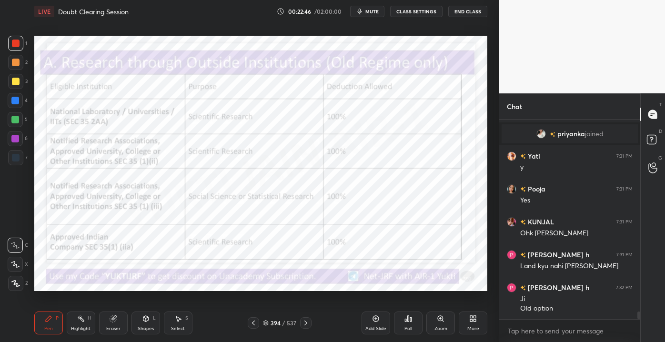
click at [137, 329] on div "Shapes L" at bounding box center [145, 322] width 29 height 23
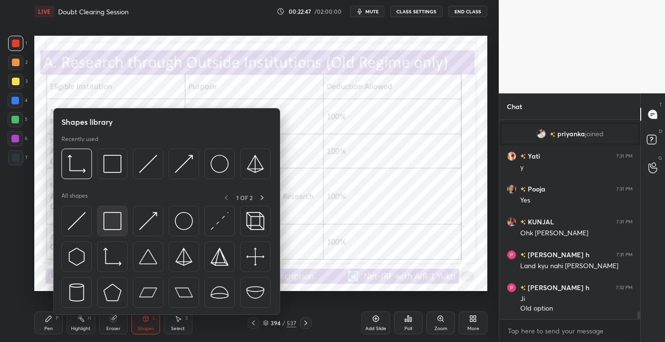
click at [115, 230] on div at bounding box center [112, 221] width 30 height 30
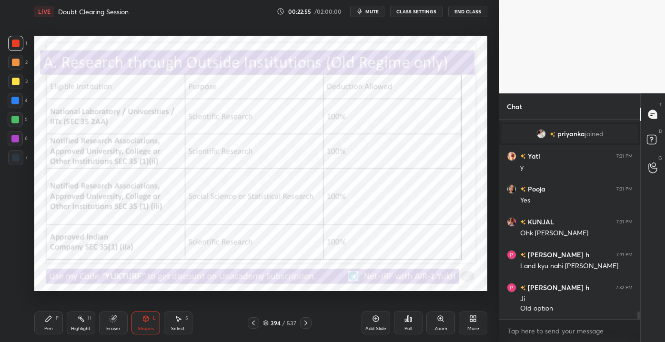
click at [248, 320] on div "394 / 537" at bounding box center [280, 322] width 164 height 11
click at [249, 320] on div at bounding box center [253, 322] width 11 height 11
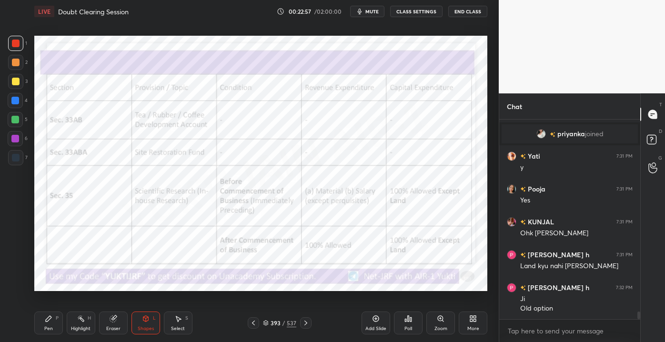
click at [309, 323] on icon at bounding box center [306, 323] width 8 height 8
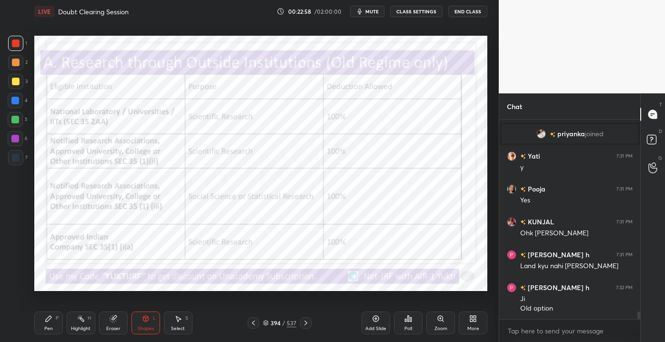
click at [311, 322] on div at bounding box center [305, 322] width 11 height 11
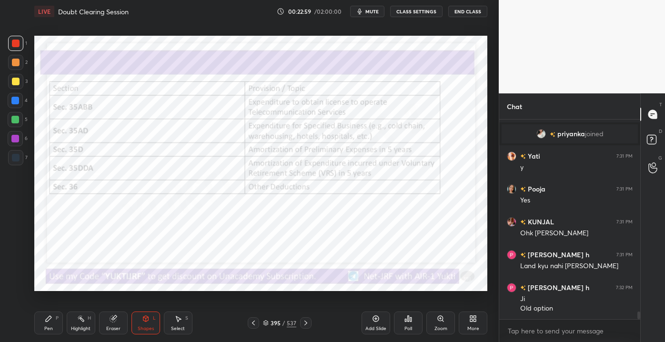
click at [256, 326] on icon at bounding box center [253, 323] width 8 height 8
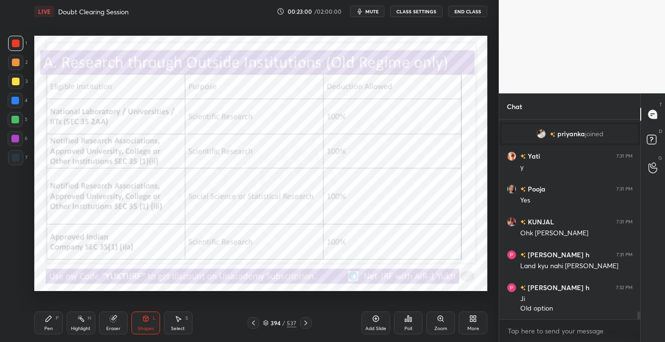
click at [257, 326] on icon at bounding box center [253, 323] width 8 height 8
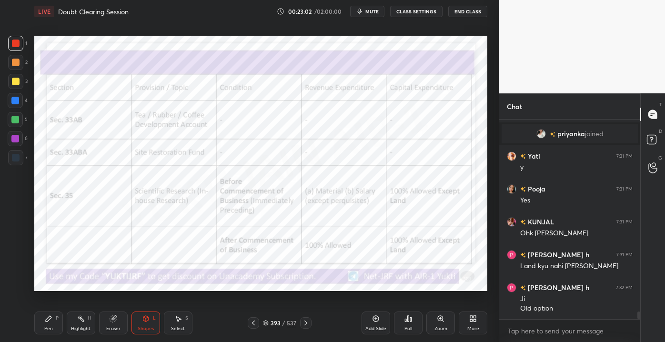
click at [374, 323] on div "Add Slide" at bounding box center [375, 322] width 29 height 23
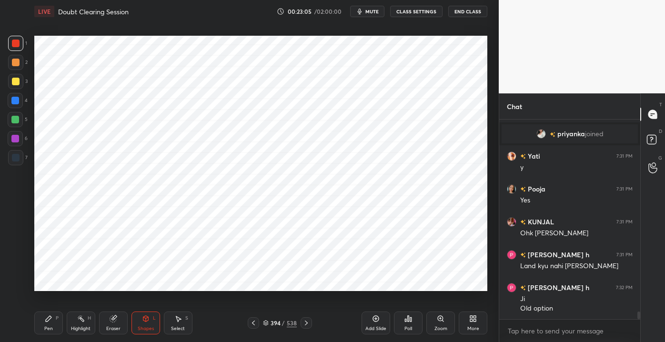
click at [253, 322] on icon at bounding box center [253, 323] width 8 height 8
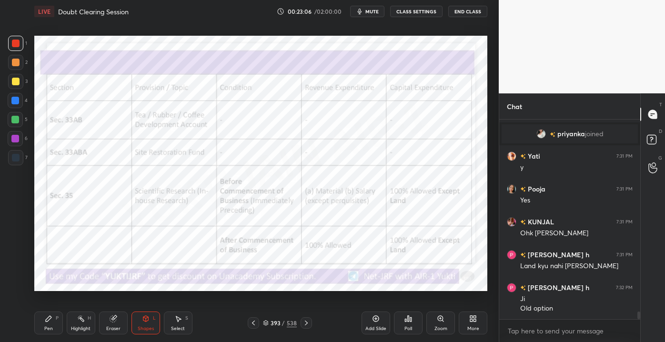
click at [252, 323] on icon at bounding box center [253, 323] width 8 height 8
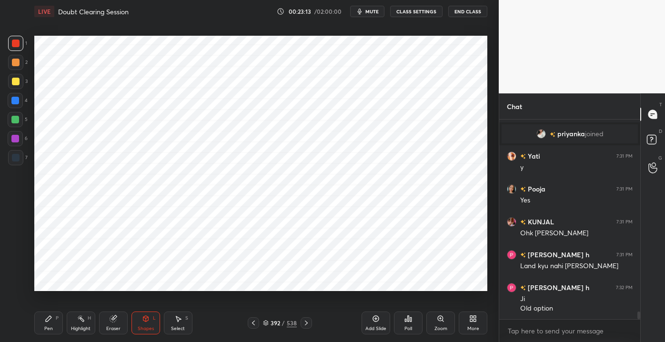
click at [305, 326] on icon at bounding box center [306, 323] width 8 height 8
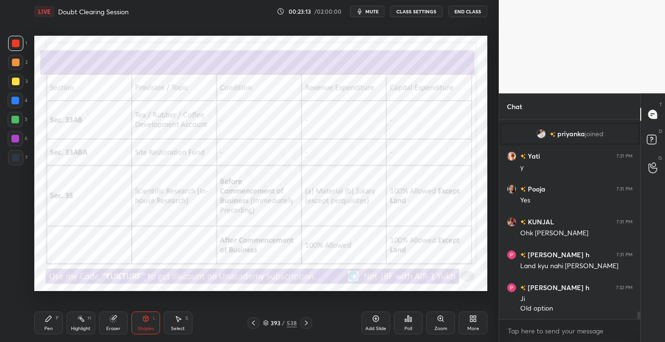
click at [309, 326] on icon at bounding box center [306, 323] width 8 height 8
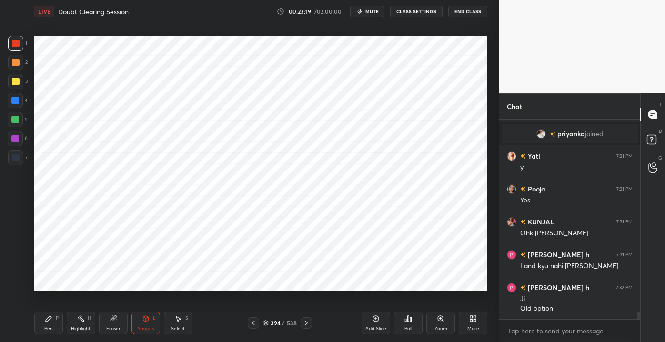
click at [48, 323] on div "Pen P" at bounding box center [48, 322] width 29 height 23
click at [15, 64] on div at bounding box center [16, 63] width 8 height 8
drag, startPoint x: 17, startPoint y: 156, endPoint x: 18, endPoint y: 150, distance: 5.7
click at [18, 155] on div at bounding box center [16, 158] width 8 height 8
click at [307, 317] on div "Pen P Highlight H Eraser Shapes L Select S 394 / 538 Add Slide Poll Zoom More" at bounding box center [260, 323] width 453 height 38
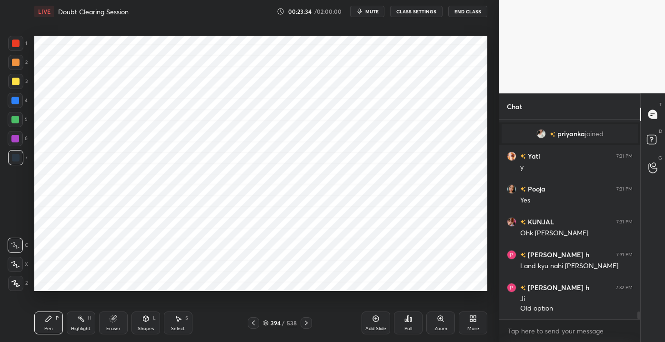
click at [309, 321] on div at bounding box center [305, 322] width 11 height 11
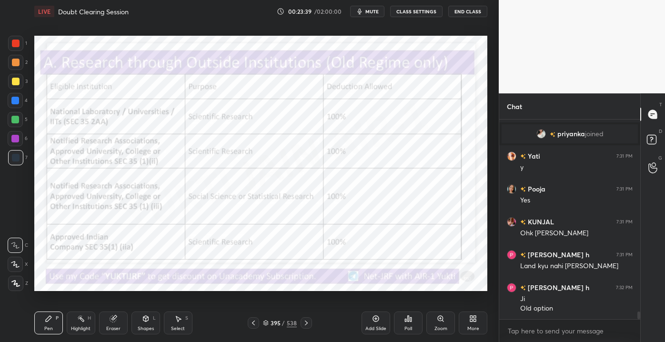
click at [255, 328] on div "Pen P Highlight H Eraser Shapes L Select S 395 / 538 Add Slide Poll Zoom More" at bounding box center [260, 323] width 453 height 38
click at [260, 323] on div "395 / 538" at bounding box center [280, 322] width 64 height 11
click at [254, 322] on icon at bounding box center [253, 323] width 8 height 8
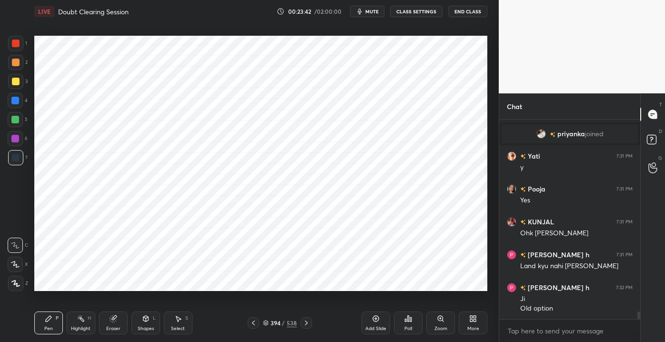
click at [133, 327] on div "Shapes L" at bounding box center [145, 322] width 29 height 23
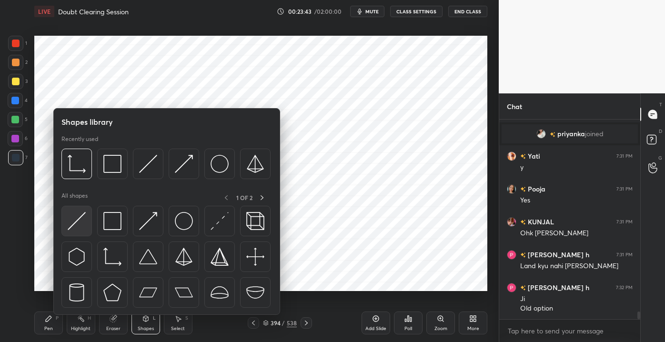
click at [79, 228] on img at bounding box center [77, 221] width 18 height 18
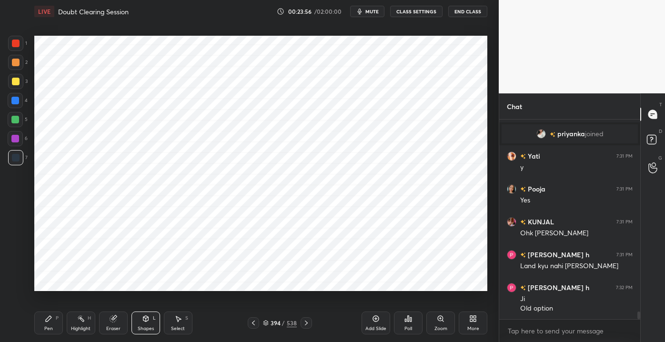
click at [141, 326] on div "Shapes L" at bounding box center [145, 322] width 29 height 23
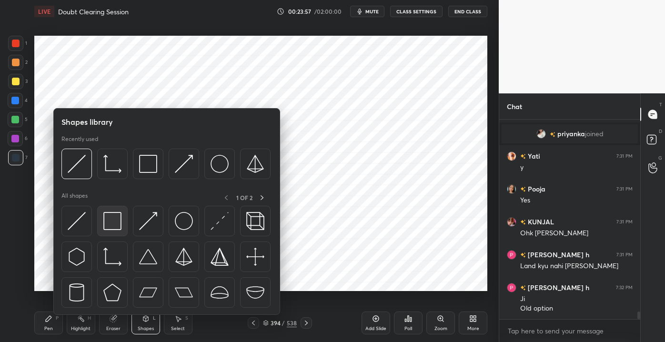
click at [109, 229] on img at bounding box center [112, 221] width 18 height 18
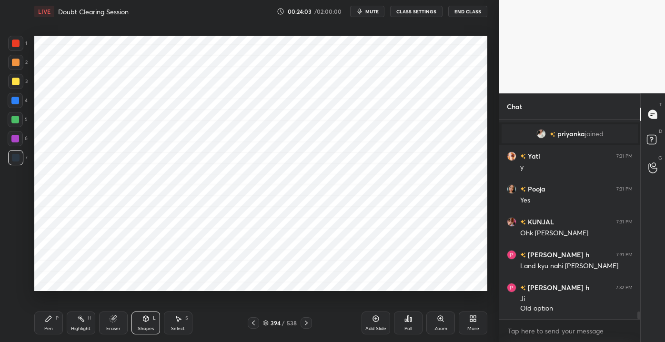
click at [58, 326] on div "Pen P" at bounding box center [48, 322] width 29 height 23
click at [303, 326] on icon at bounding box center [306, 323] width 8 height 8
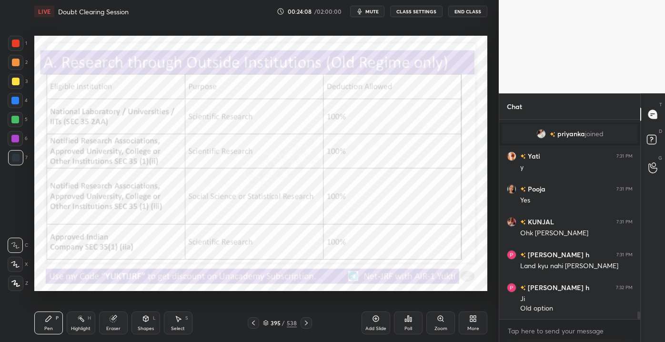
click at [255, 324] on icon at bounding box center [253, 323] width 8 height 8
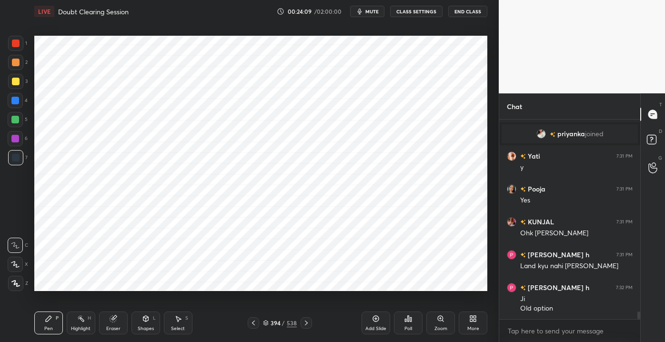
click at [19, 44] on div at bounding box center [16, 44] width 8 height 8
click at [303, 323] on icon at bounding box center [306, 323] width 8 height 8
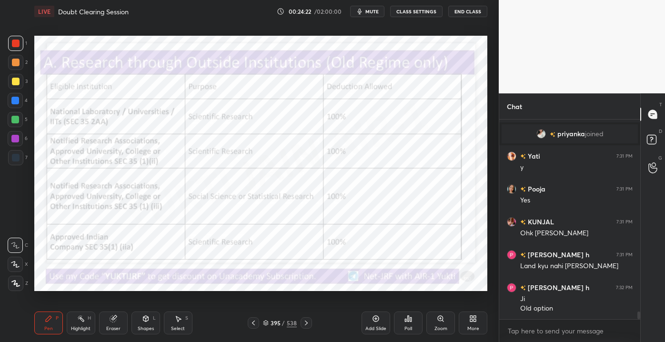
click at [272, 320] on div "395" at bounding box center [275, 323] width 10 height 6
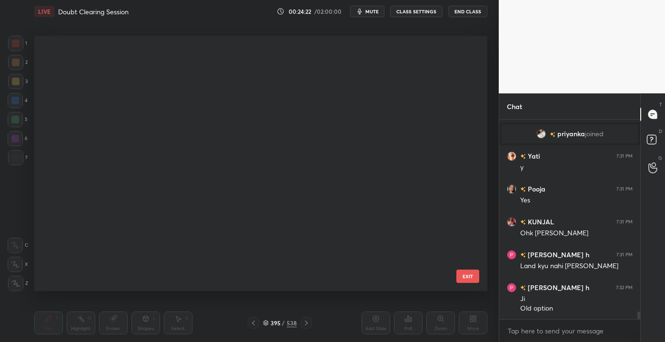
scroll to position [252, 448]
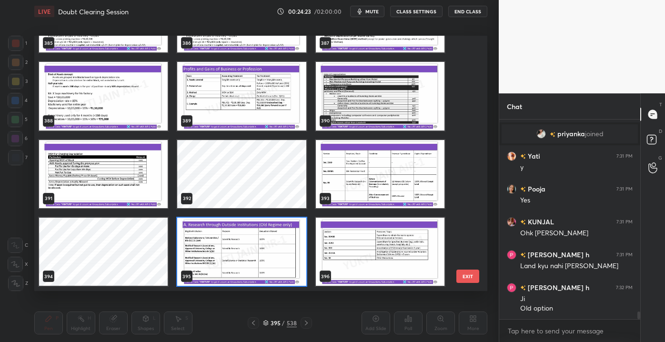
click at [34, 36] on div "385 386 387 388 389 390 391 392 393 394 395 396 397 398 399 400 401 402 EXIT" at bounding box center [34, 36] width 0 height 0
click at [460, 273] on button "EXIT" at bounding box center [467, 275] width 23 height 13
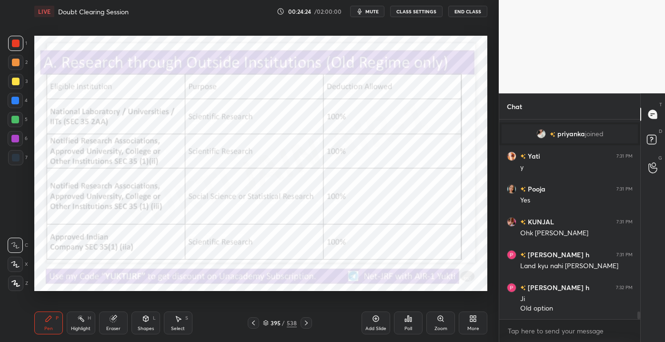
click at [249, 324] on div at bounding box center [253, 322] width 11 height 11
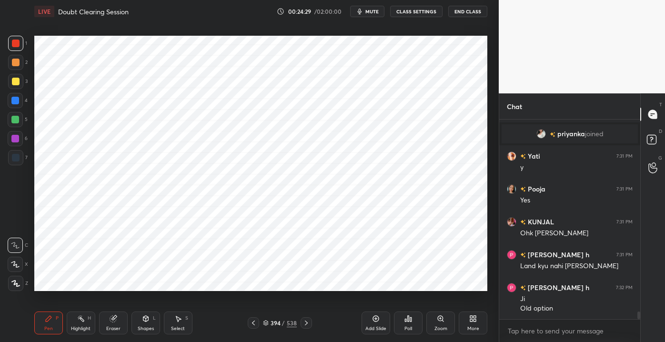
scroll to position [5052, 0]
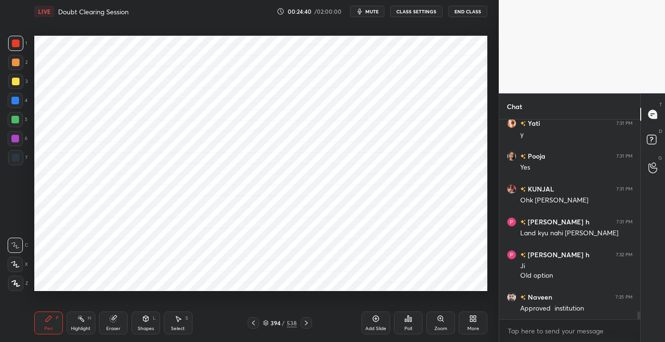
click at [149, 326] on div "Shapes" at bounding box center [146, 328] width 16 height 5
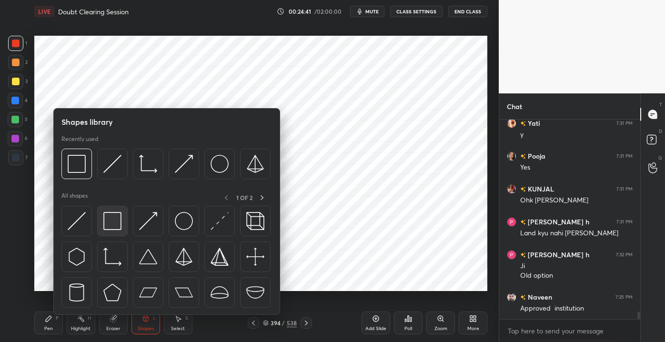
click at [104, 227] on img at bounding box center [112, 221] width 18 height 18
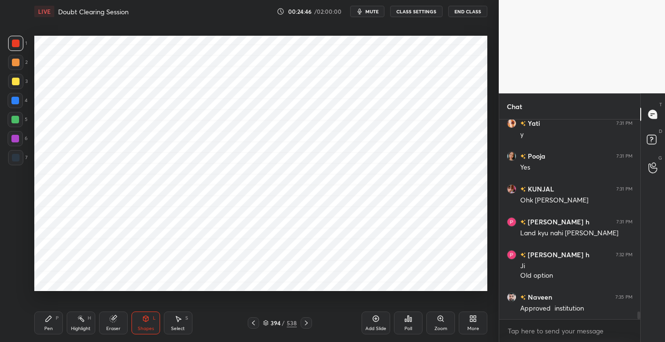
click at [306, 321] on icon at bounding box center [306, 323] width 8 height 8
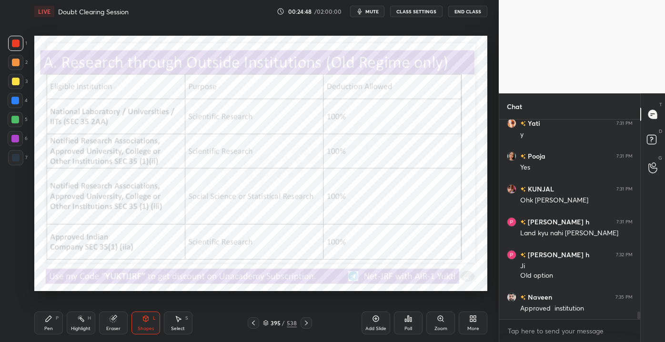
click at [255, 323] on icon at bounding box center [253, 323] width 8 height 8
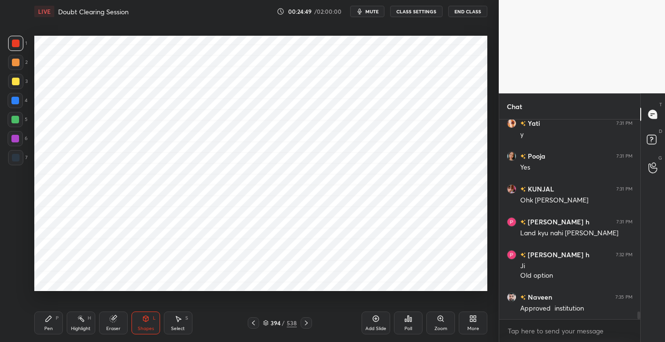
click at [19, 101] on div at bounding box center [15, 100] width 15 height 15
click at [50, 320] on icon at bounding box center [49, 319] width 8 height 8
click at [16, 166] on div "7" at bounding box center [18, 159] width 20 height 19
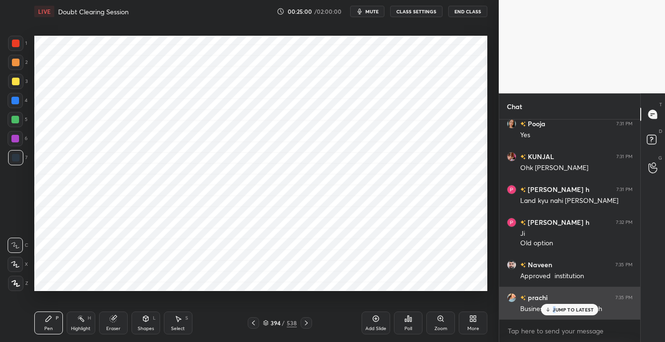
click at [553, 312] on div "JUMP TO LATEST" at bounding box center [569, 309] width 57 height 11
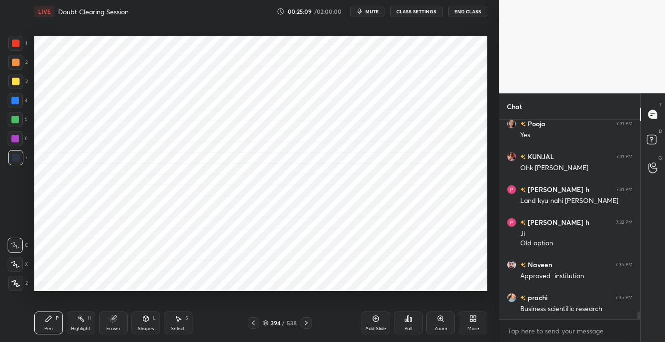
drag, startPoint x: 307, startPoint y: 322, endPoint x: 304, endPoint y: 318, distance: 5.1
click at [307, 322] on icon at bounding box center [306, 323] width 8 height 8
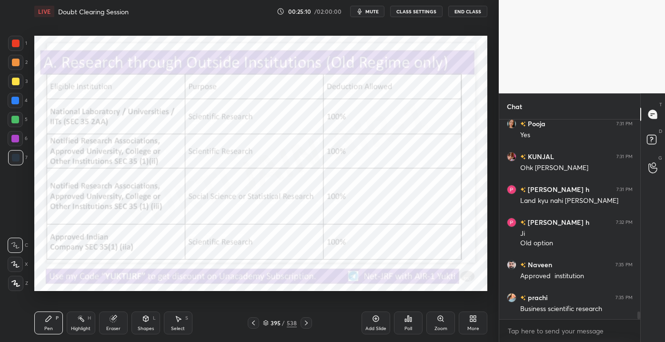
click at [255, 322] on icon at bounding box center [253, 323] width 8 height 8
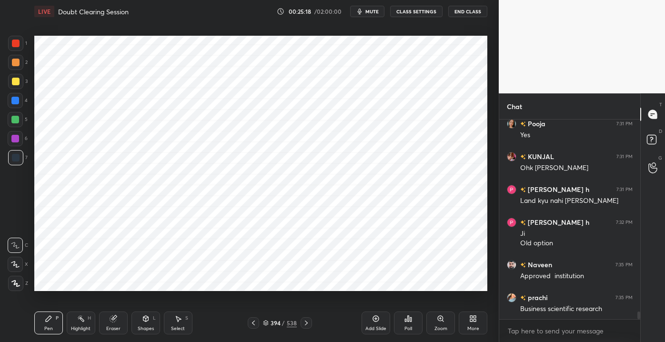
click at [14, 102] on div at bounding box center [15, 101] width 8 height 8
click at [145, 324] on div "Shapes L" at bounding box center [145, 322] width 29 height 23
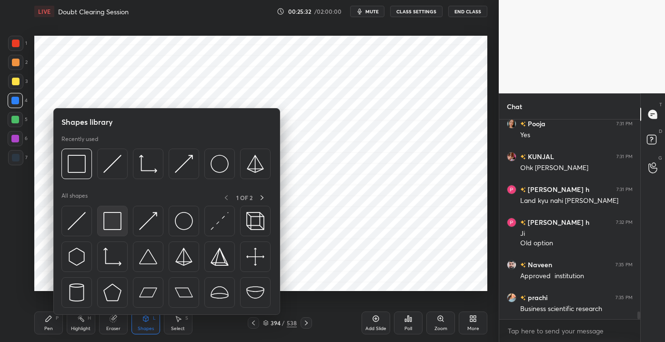
click at [115, 224] on img at bounding box center [112, 221] width 18 height 18
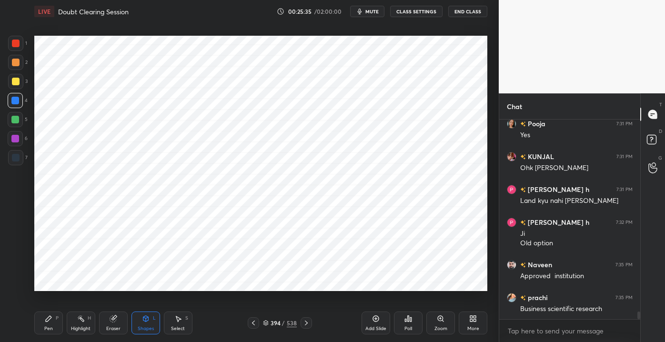
click at [23, 121] on div "5" at bounding box center [18, 119] width 20 height 15
click at [47, 326] on div "Pen" at bounding box center [48, 328] width 9 height 5
click at [108, 324] on div "Eraser" at bounding box center [113, 322] width 29 height 23
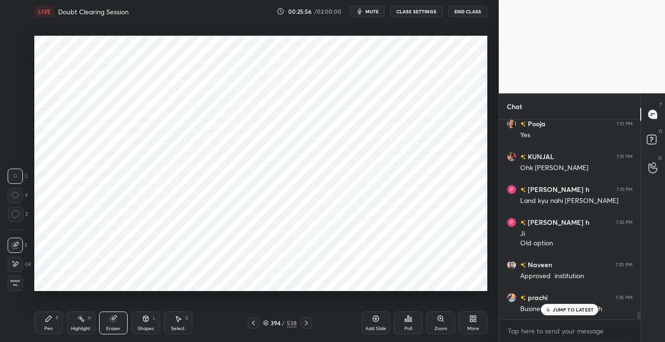
scroll to position [5117, 0]
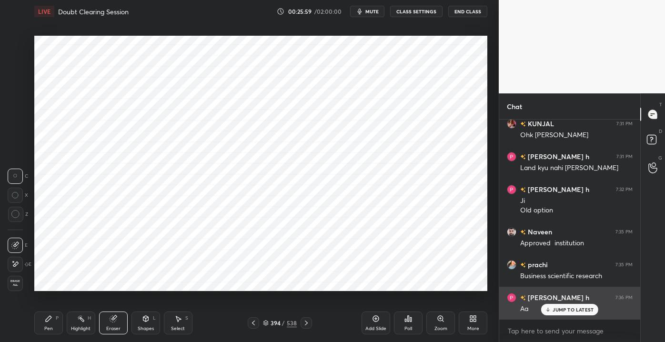
drag, startPoint x: 549, startPoint y: 312, endPoint x: 557, endPoint y: 311, distance: 7.7
click at [548, 313] on div "JUMP TO LATEST" at bounding box center [569, 309] width 57 height 11
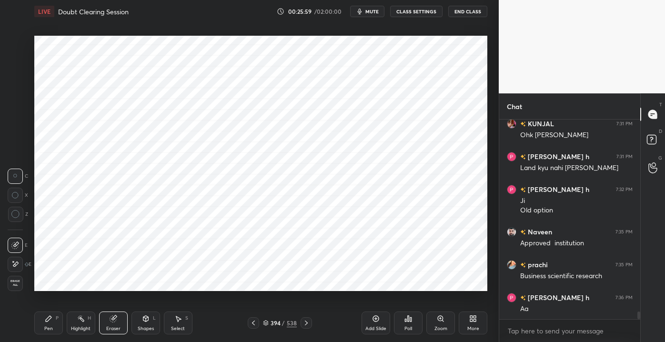
scroll to position [5150, 0]
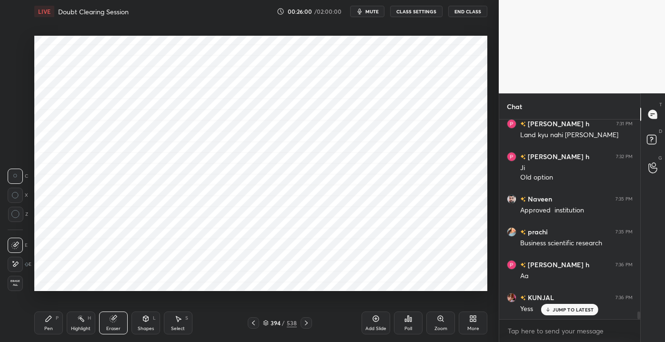
click at [53, 326] on div "Pen P" at bounding box center [48, 322] width 29 height 23
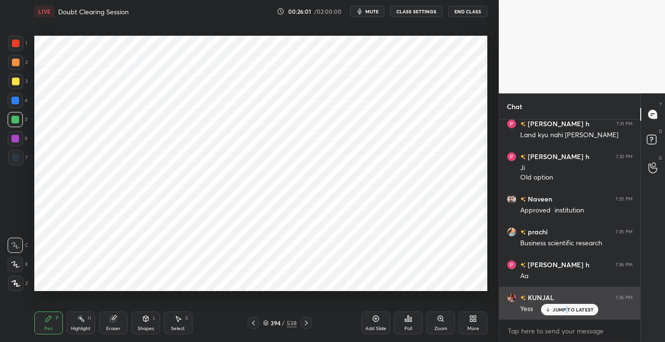
click at [566, 307] on p "JUMP TO LATEST" at bounding box center [572, 310] width 41 height 6
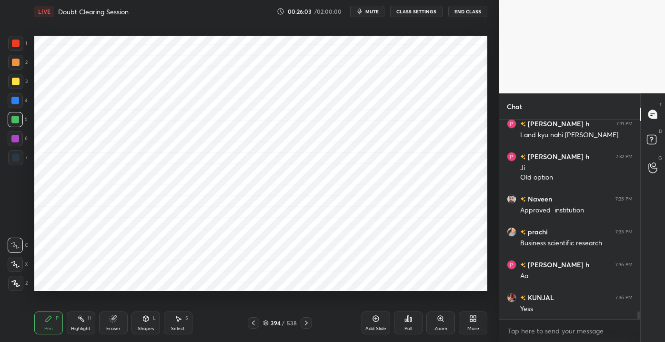
click at [308, 323] on icon at bounding box center [306, 323] width 8 height 8
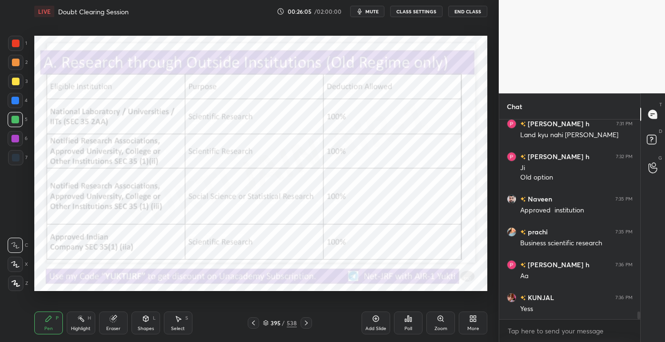
scroll to position [5183, 0]
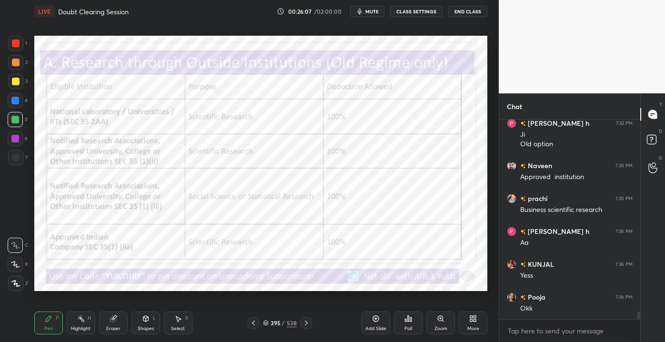
click at [248, 325] on div at bounding box center [253, 322] width 11 height 11
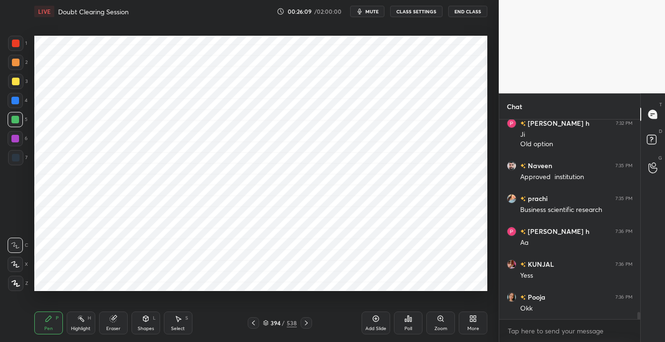
scroll to position [5216, 0]
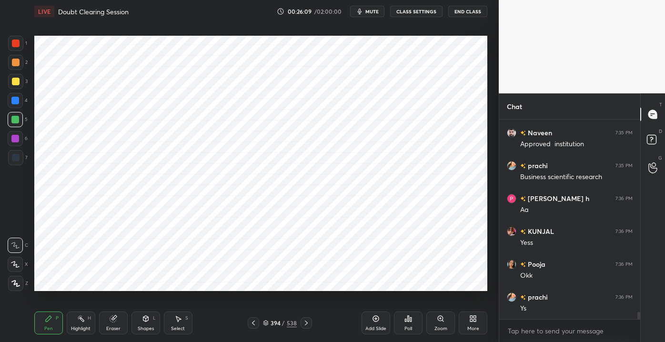
click at [14, 155] on div at bounding box center [16, 158] width 8 height 8
drag, startPoint x: 149, startPoint y: 325, endPoint x: 152, endPoint y: 321, distance: 5.4
click at [149, 326] on div "Shapes" at bounding box center [146, 328] width 16 height 5
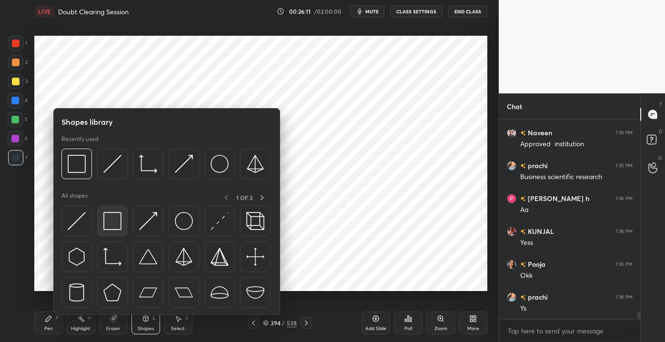
click at [116, 216] on img at bounding box center [112, 221] width 18 height 18
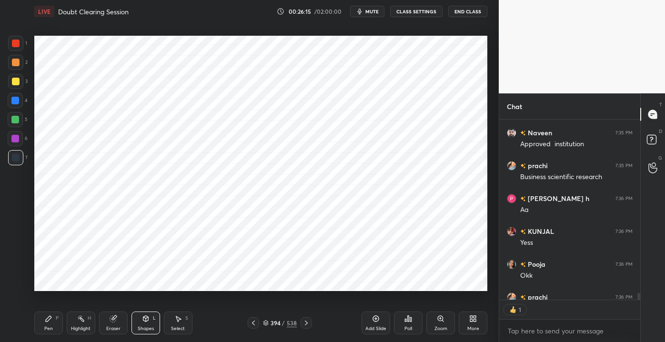
click at [307, 323] on icon at bounding box center [306, 322] width 3 height 5
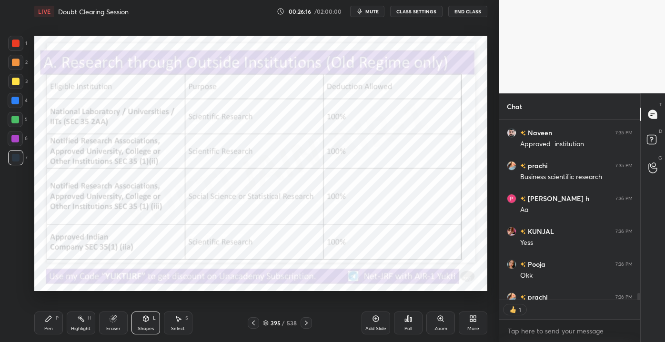
click at [48, 320] on icon at bounding box center [49, 319] width 6 height 6
click at [251, 327] on div at bounding box center [253, 322] width 11 height 11
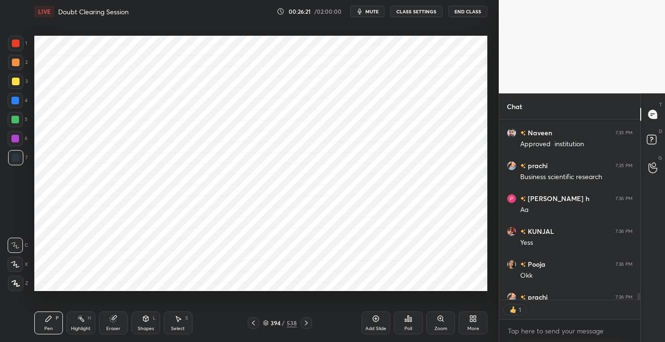
scroll to position [197, 138]
click at [13, 45] on div at bounding box center [16, 44] width 8 height 8
click at [301, 322] on div at bounding box center [305, 322] width 11 height 11
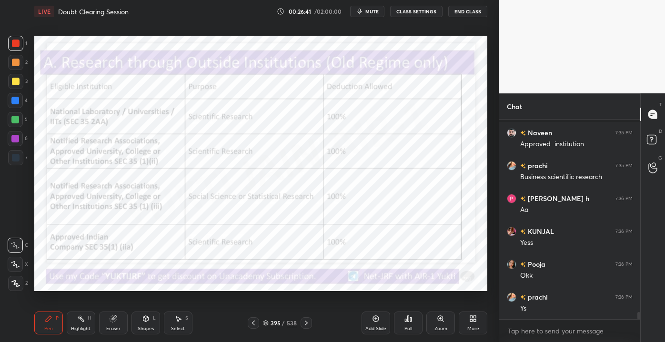
scroll to position [5257, 0]
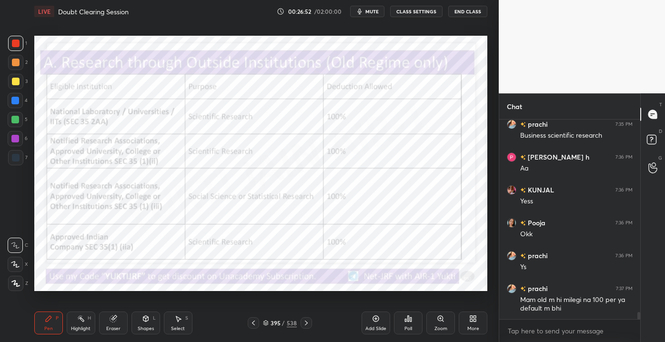
click at [256, 319] on icon at bounding box center [253, 323] width 8 height 8
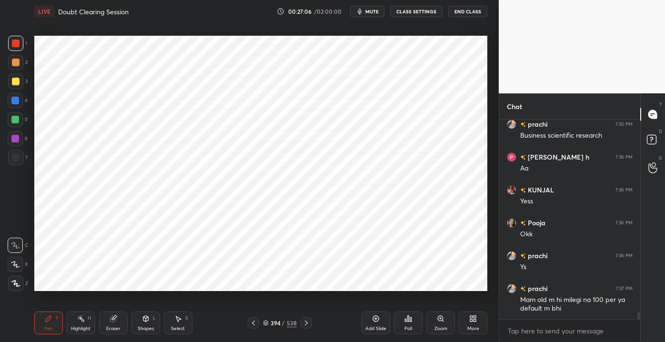
click at [309, 324] on icon at bounding box center [306, 323] width 8 height 8
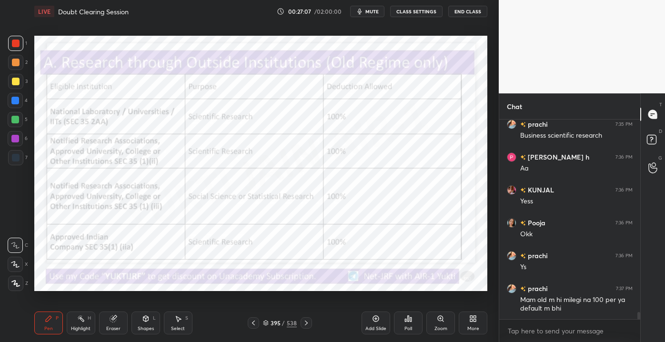
click at [252, 326] on icon at bounding box center [253, 323] width 8 height 8
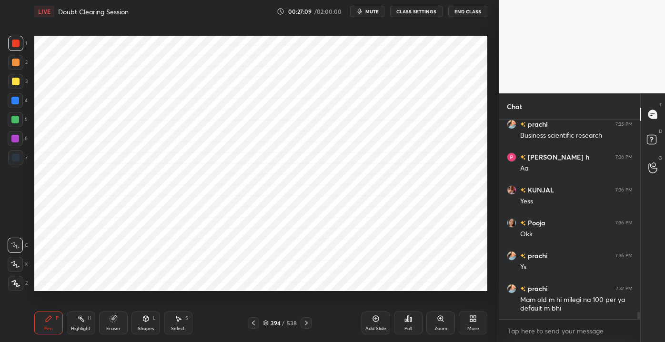
click at [23, 154] on div "7" at bounding box center [18, 157] width 20 height 15
drag, startPoint x: 12, startPoint y: 42, endPoint x: 4, endPoint y: 42, distance: 8.1
click at [8, 42] on div "1 2 3 4 5 6 7" at bounding box center [18, 102] width 20 height 133
click at [20, 40] on div at bounding box center [15, 43] width 15 height 15
click at [139, 320] on div "Shapes L" at bounding box center [145, 322] width 29 height 23
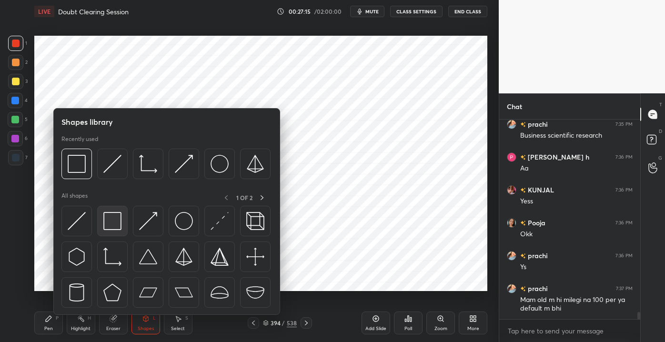
click at [108, 220] on img at bounding box center [112, 221] width 18 height 18
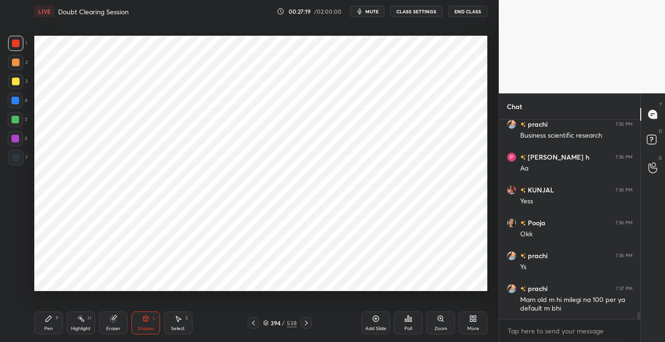
click at [48, 324] on div "Pen P" at bounding box center [48, 322] width 29 height 23
click at [15, 158] on div at bounding box center [16, 158] width 8 height 8
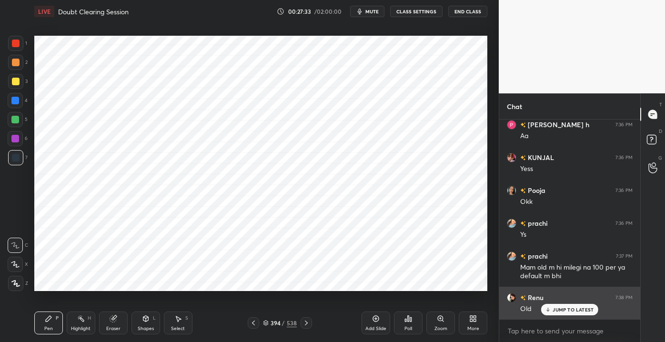
click at [563, 309] on p "JUMP TO LATEST" at bounding box center [572, 310] width 41 height 6
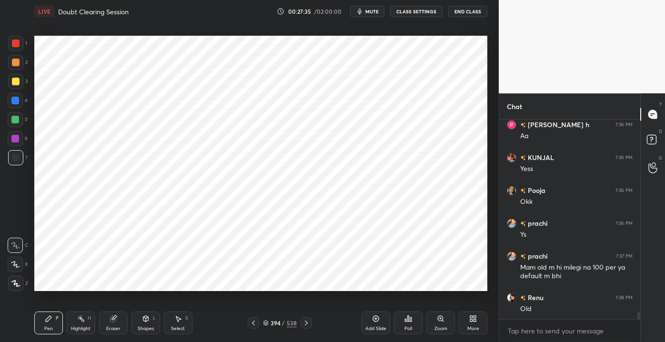
click at [139, 322] on div "Shapes L" at bounding box center [145, 322] width 29 height 23
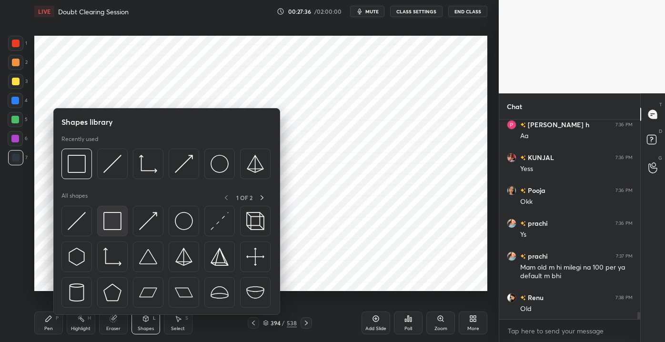
click at [113, 225] on img at bounding box center [112, 221] width 18 height 18
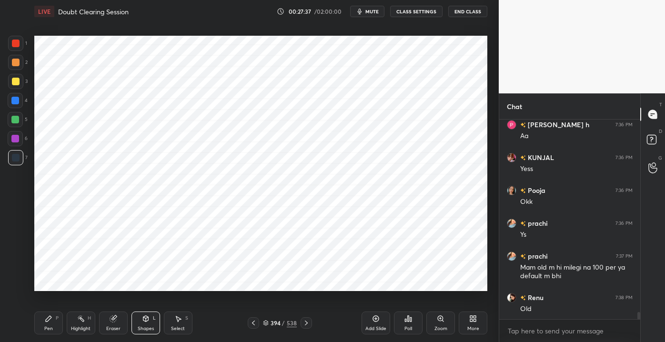
click at [15, 118] on div at bounding box center [15, 120] width 8 height 8
click at [308, 328] on div at bounding box center [305, 322] width 11 height 11
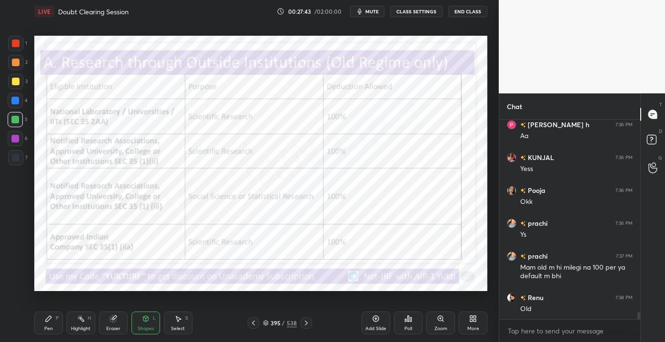
click at [245, 317] on div "Pen P Highlight H Eraser Shapes L Select S 395 / 538 Add Slide Poll Zoom More" at bounding box center [260, 323] width 453 height 38
click at [256, 326] on icon at bounding box center [253, 323] width 8 height 8
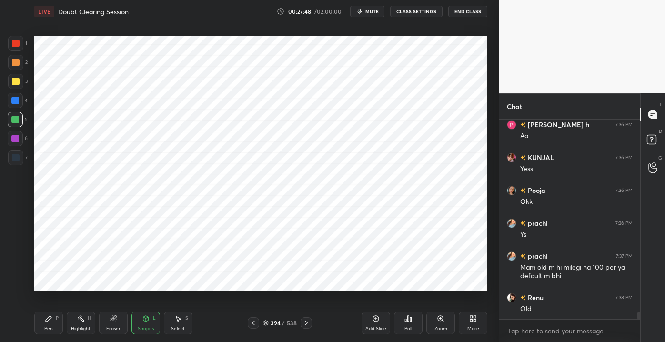
click at [17, 45] on div at bounding box center [16, 44] width 8 height 8
click at [13, 161] on div at bounding box center [16, 158] width 8 height 8
click at [58, 322] on div "Pen P" at bounding box center [48, 322] width 29 height 23
click at [119, 328] on div "Eraser" at bounding box center [113, 328] width 14 height 5
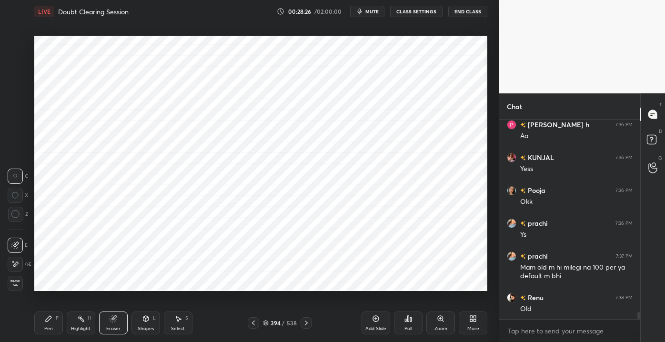
click at [53, 322] on div "Pen P" at bounding box center [48, 322] width 29 height 23
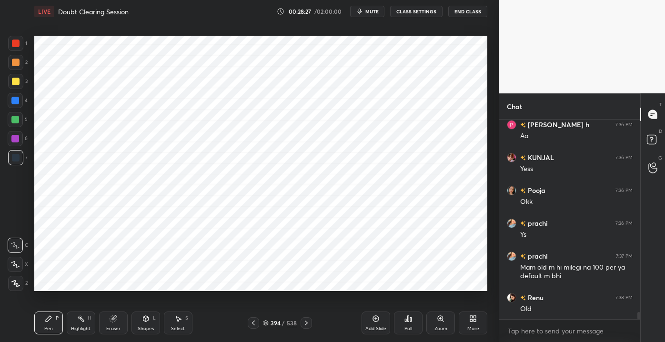
click at [15, 107] on div at bounding box center [15, 100] width 15 height 15
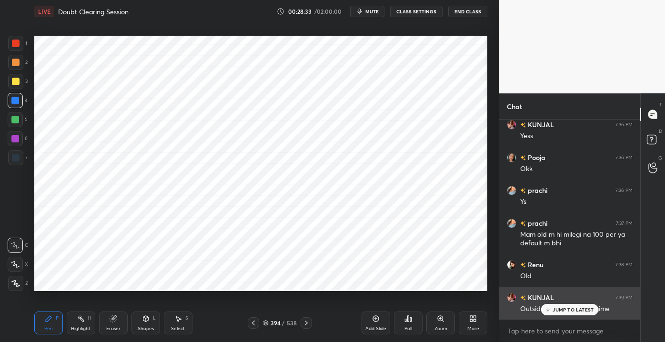
click at [564, 313] on div "JUMP TO LATEST" at bounding box center [569, 309] width 57 height 11
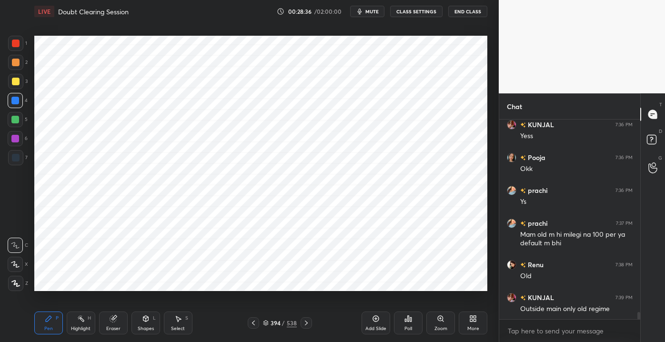
click at [129, 328] on div "Pen P Highlight H Eraser Shapes L Select S" at bounding box center [116, 322] width 164 height 23
click at [145, 329] on div "Shapes" at bounding box center [146, 328] width 16 height 5
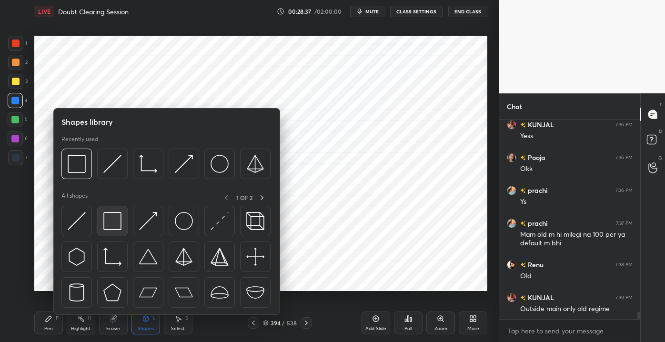
click at [112, 218] on img at bounding box center [112, 221] width 18 height 18
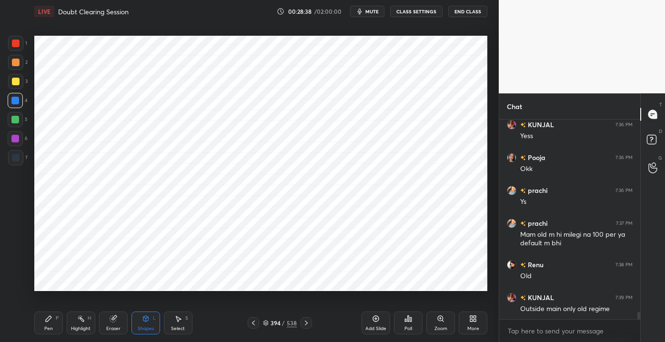
click at [10, 155] on div at bounding box center [15, 157] width 15 height 15
click at [303, 323] on icon at bounding box center [306, 323] width 8 height 8
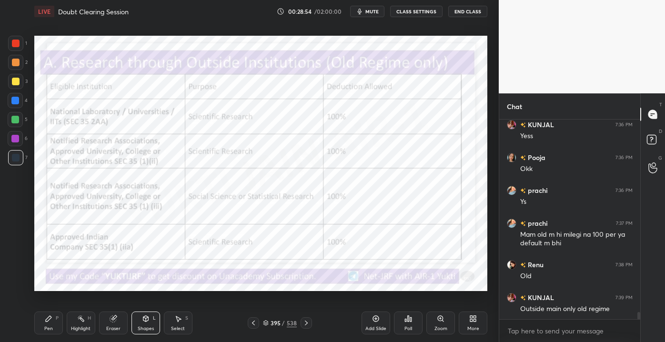
click at [253, 324] on icon at bounding box center [253, 322] width 3 height 5
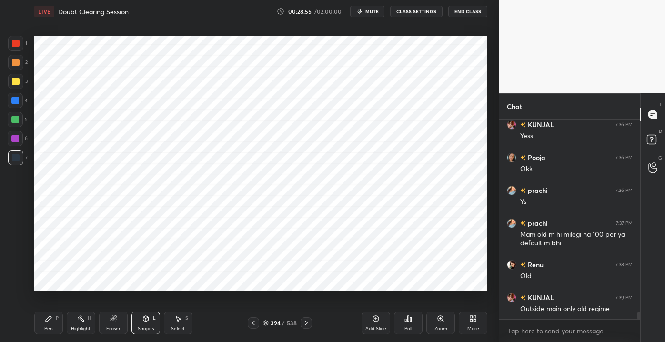
click at [32, 330] on div "LIVE Doubt Clearing Session 00:28:55 / 02:00:00 mute CLASS SETTINGS End Class S…" at bounding box center [260, 171] width 460 height 342
click at [47, 315] on div "Pen P" at bounding box center [48, 322] width 29 height 23
click at [19, 51] on div "1" at bounding box center [17, 45] width 19 height 19
click at [20, 48] on div at bounding box center [15, 43] width 15 height 15
drag, startPoint x: 22, startPoint y: 158, endPoint x: 0, endPoint y: 142, distance: 26.9
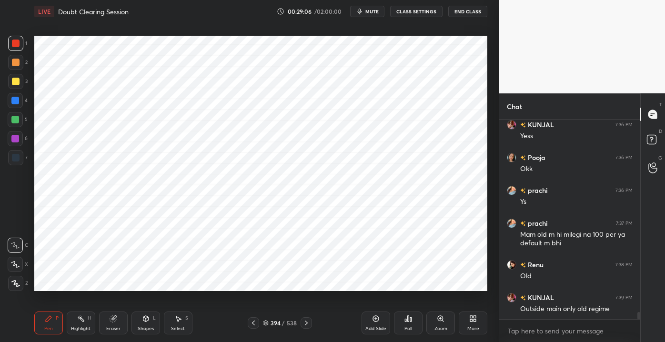
click at [21, 157] on div at bounding box center [15, 157] width 15 height 15
click at [310, 323] on div at bounding box center [305, 322] width 11 height 11
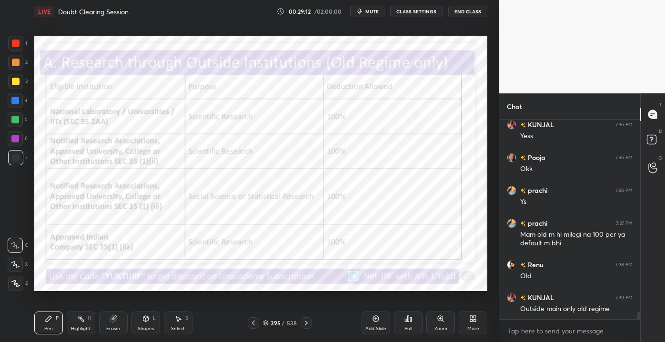
click at [250, 330] on div "Pen P Highlight H Eraser Shapes L Select S 395 / 538 Add Slide Poll Zoom More" at bounding box center [260, 323] width 453 height 38
click at [256, 321] on div at bounding box center [253, 322] width 11 height 11
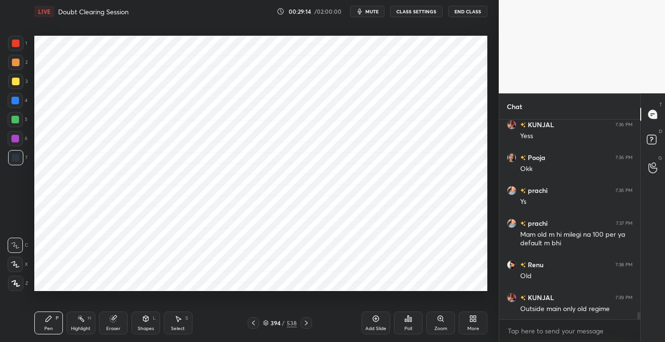
scroll to position [5333, 0]
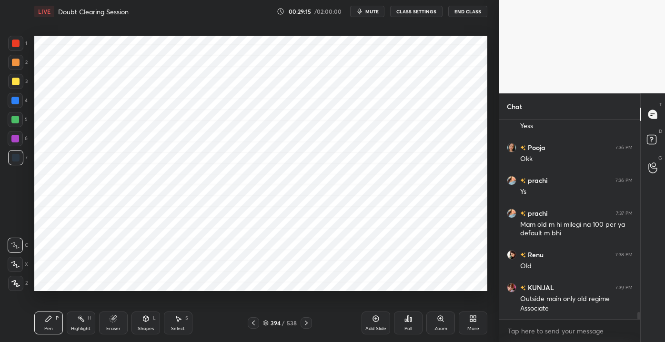
click at [140, 320] on div "Shapes L" at bounding box center [145, 322] width 29 height 23
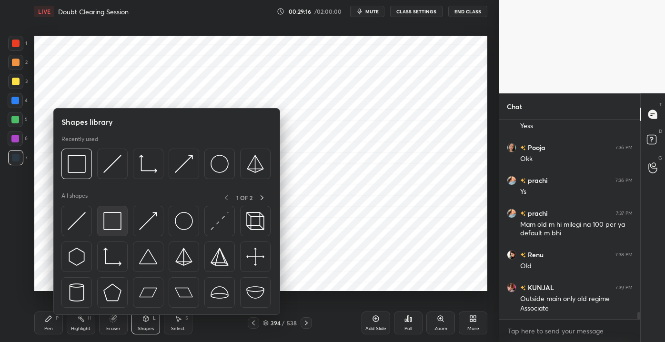
click at [111, 230] on div at bounding box center [112, 221] width 30 height 30
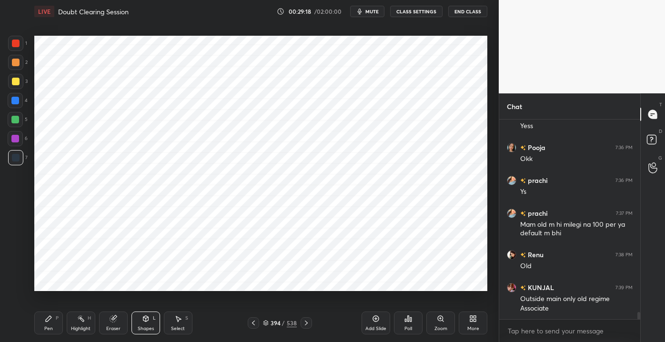
click at [14, 42] on div at bounding box center [16, 44] width 8 height 8
click at [43, 329] on div "Pen P" at bounding box center [48, 322] width 29 height 23
click at [12, 154] on div at bounding box center [15, 157] width 15 height 15
click at [148, 329] on div "Shapes" at bounding box center [146, 328] width 16 height 5
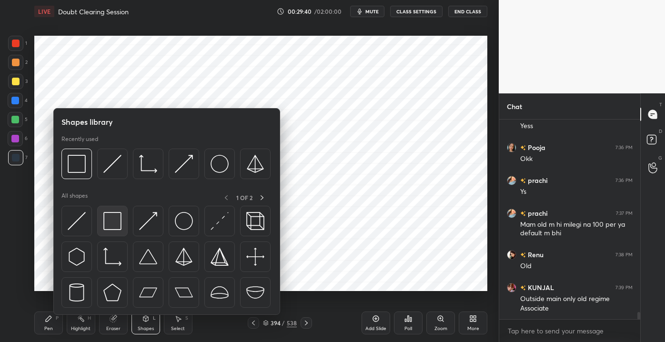
click at [111, 231] on div at bounding box center [112, 221] width 30 height 30
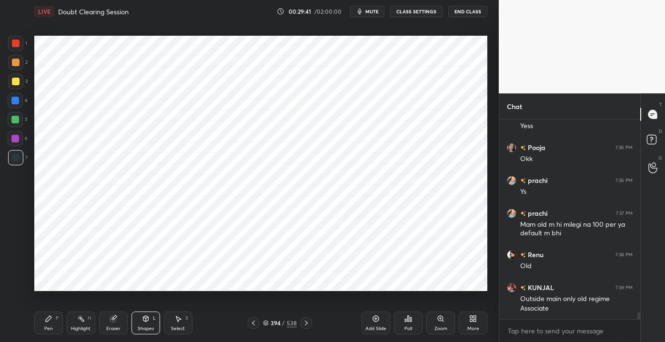
click at [12, 115] on div at bounding box center [15, 119] width 15 height 15
click at [50, 329] on div "Pen" at bounding box center [48, 328] width 9 height 5
click at [12, 153] on div at bounding box center [15, 157] width 15 height 15
click at [22, 96] on div at bounding box center [15, 100] width 15 height 15
click at [303, 323] on icon at bounding box center [306, 323] width 8 height 8
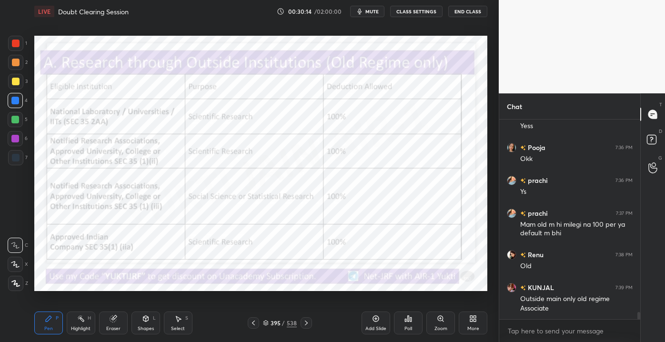
click at [251, 323] on icon at bounding box center [253, 323] width 8 height 8
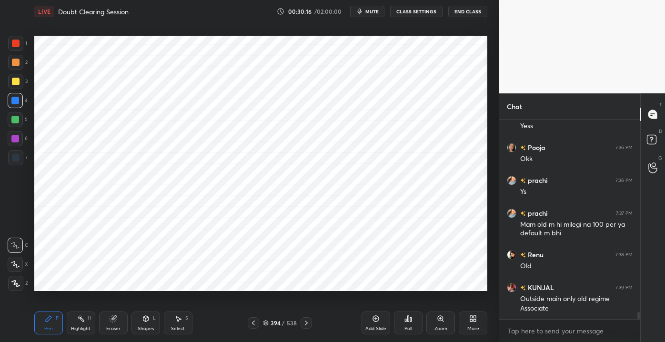
click at [10, 45] on div at bounding box center [15, 43] width 15 height 15
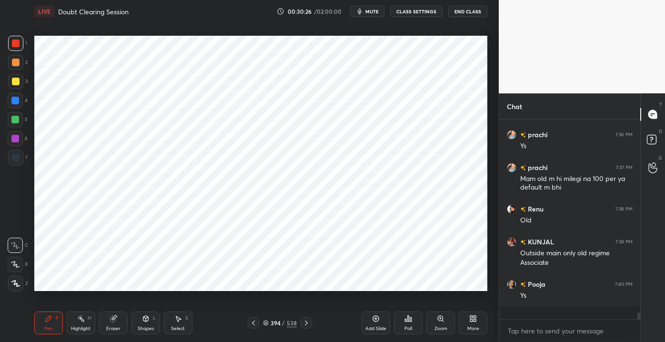
scroll to position [5365, 0]
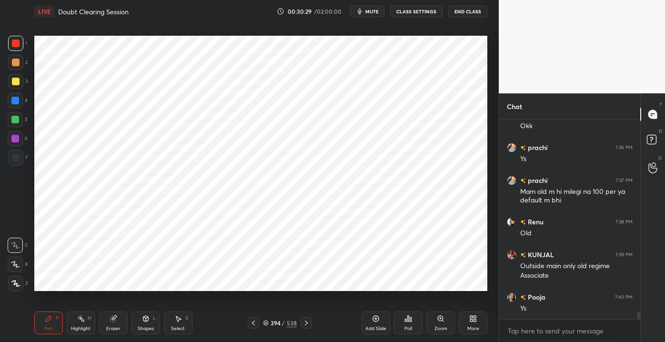
click at [306, 321] on icon at bounding box center [306, 323] width 8 height 8
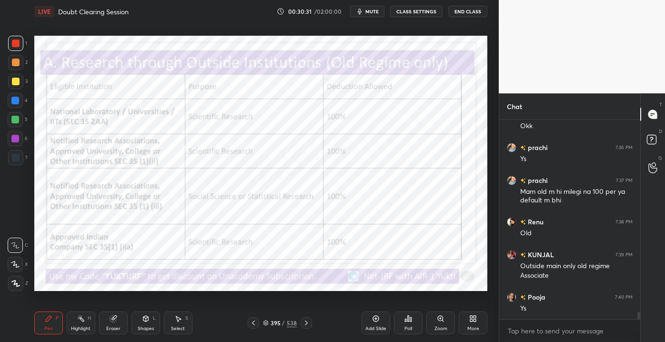
click at [258, 325] on div at bounding box center [253, 322] width 11 height 11
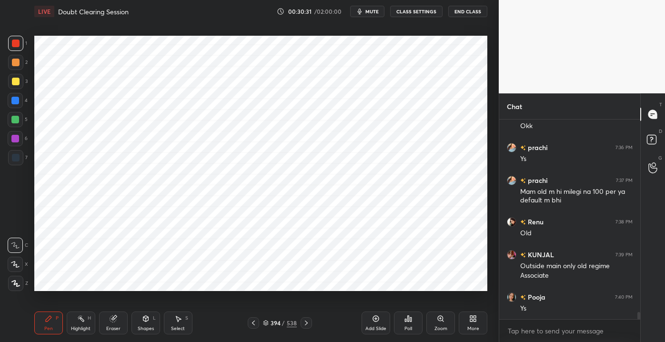
scroll to position [5406, 0]
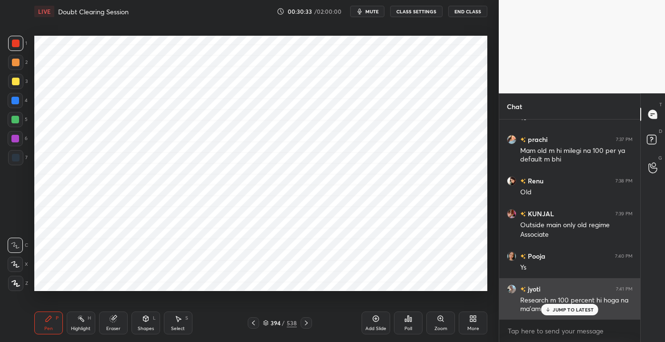
click at [551, 310] on div "JUMP TO LATEST" at bounding box center [569, 309] width 57 height 11
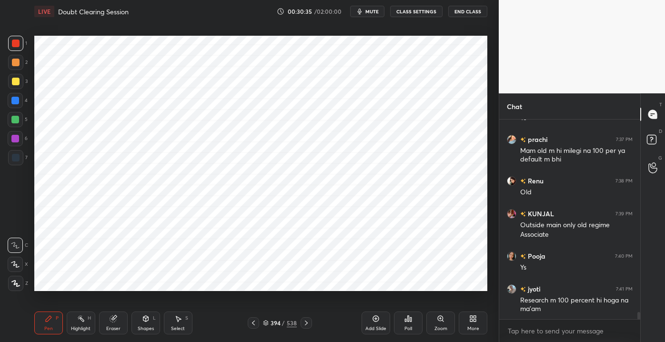
click at [139, 321] on div "Shapes L" at bounding box center [145, 322] width 29 height 23
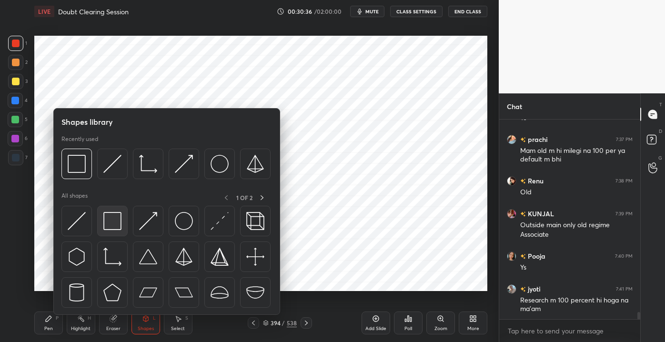
click at [111, 225] on img at bounding box center [112, 221] width 18 height 18
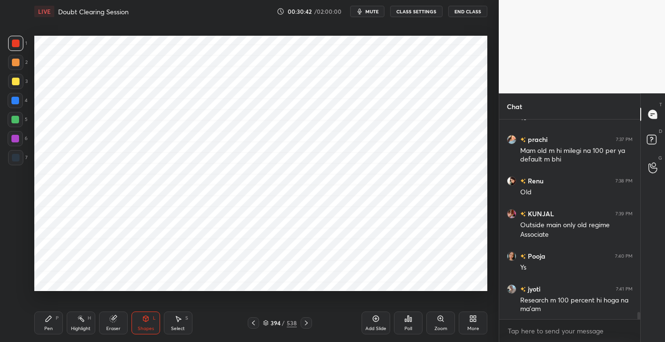
drag, startPoint x: 52, startPoint y: 321, endPoint x: 61, endPoint y: 312, distance: 12.8
click at [52, 321] on icon at bounding box center [49, 319] width 8 height 8
click at [11, 160] on div at bounding box center [15, 157] width 15 height 15
click at [21, 41] on div at bounding box center [15, 43] width 15 height 15
click at [104, 325] on div "Eraser" at bounding box center [113, 322] width 29 height 23
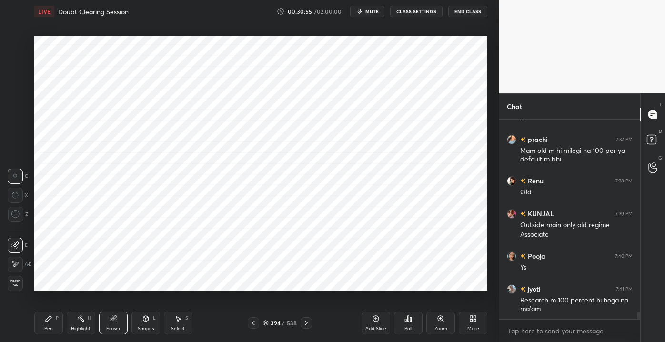
click at [50, 320] on icon at bounding box center [49, 319] width 8 height 8
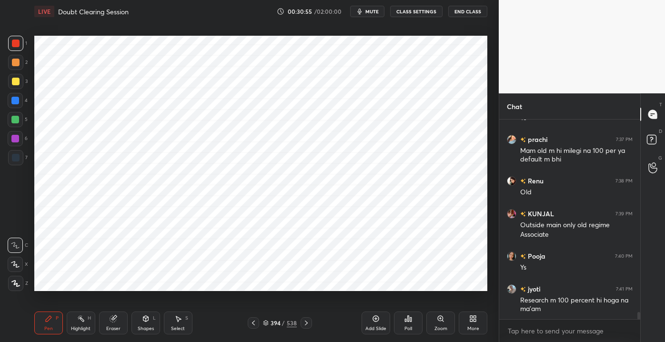
click at [15, 159] on div at bounding box center [16, 158] width 8 height 8
click at [140, 322] on div "Shapes L" at bounding box center [145, 322] width 29 height 23
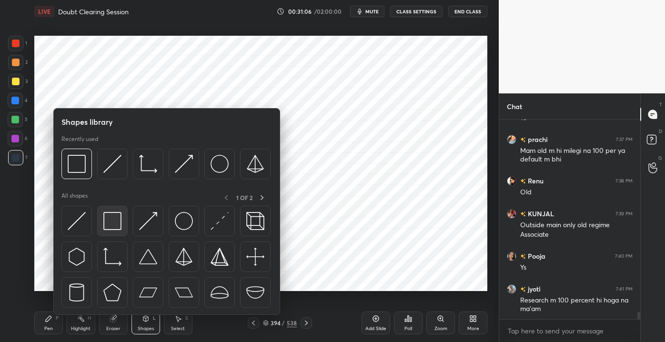
click at [107, 230] on div at bounding box center [112, 221] width 30 height 30
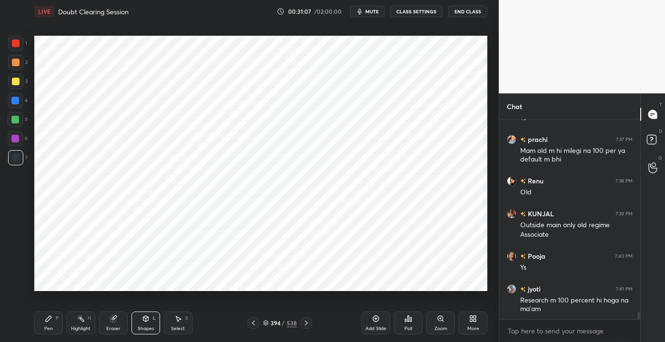
click at [10, 116] on div at bounding box center [15, 119] width 15 height 15
click at [50, 323] on div "Pen P" at bounding box center [48, 322] width 29 height 23
click at [16, 158] on div at bounding box center [16, 158] width 8 height 8
click at [303, 326] on icon at bounding box center [306, 323] width 8 height 8
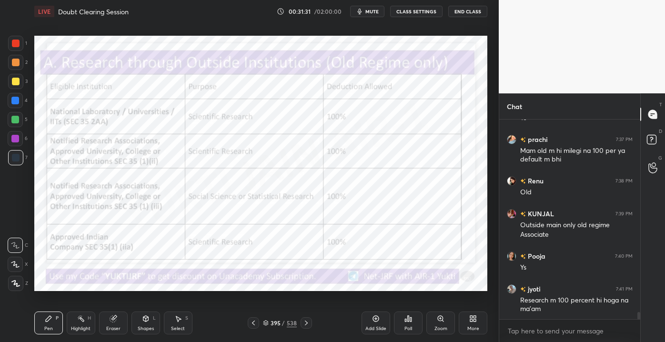
click at [254, 322] on icon at bounding box center [253, 323] width 8 height 8
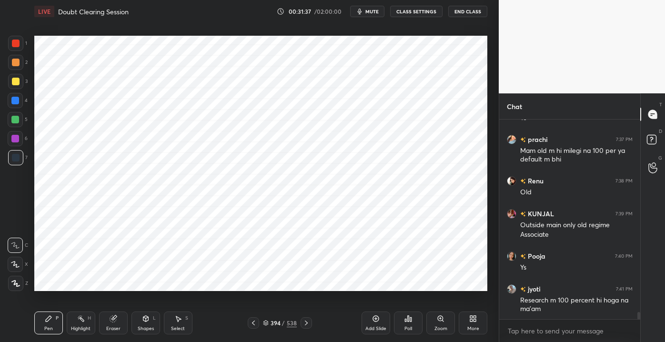
click at [16, 101] on div at bounding box center [15, 101] width 8 height 8
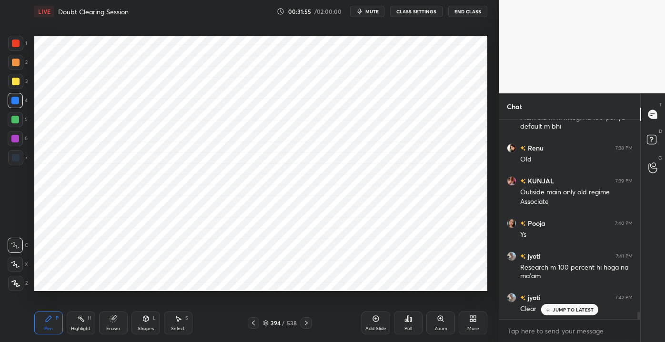
click at [556, 308] on p "JUMP TO LATEST" at bounding box center [572, 310] width 41 height 6
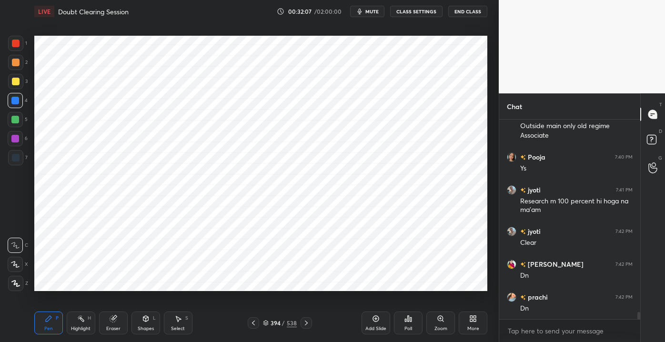
scroll to position [5538, 0]
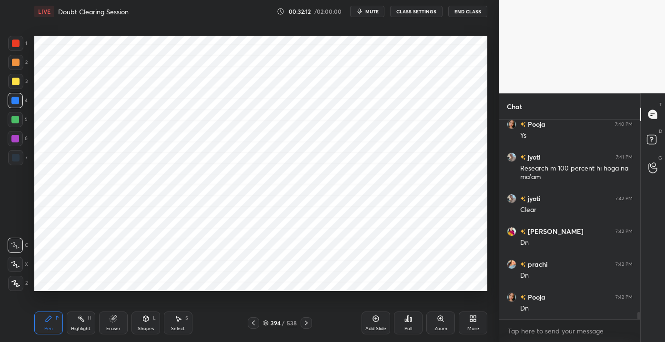
click at [305, 323] on icon at bounding box center [306, 323] width 8 height 8
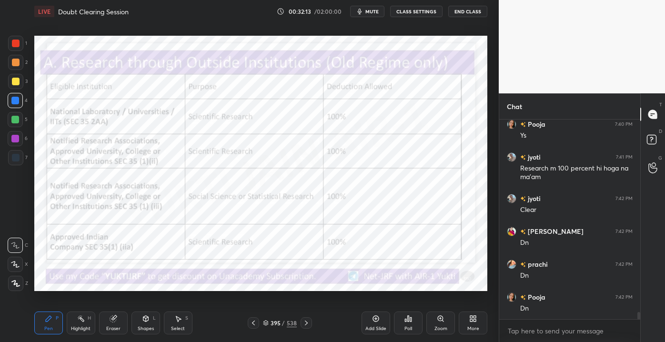
click at [306, 325] on icon at bounding box center [306, 323] width 8 height 8
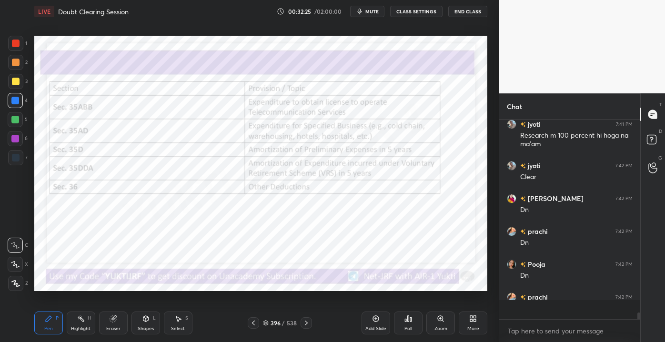
scroll to position [197, 138]
click at [114, 315] on icon at bounding box center [113, 319] width 8 height 8
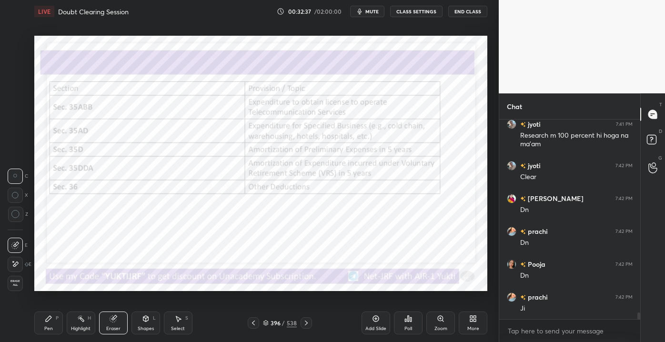
click at [14, 282] on span "Erase all" at bounding box center [15, 282] width 14 height 7
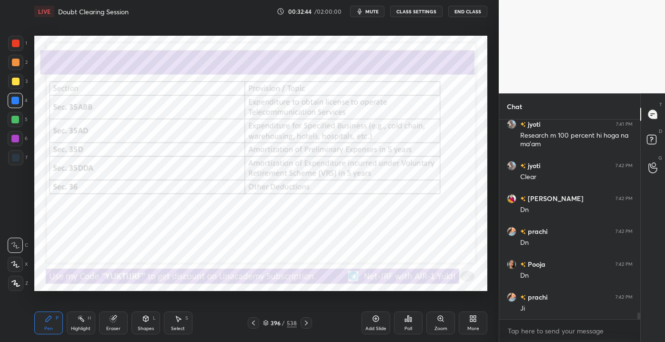
click at [306, 323] on icon at bounding box center [306, 323] width 8 height 8
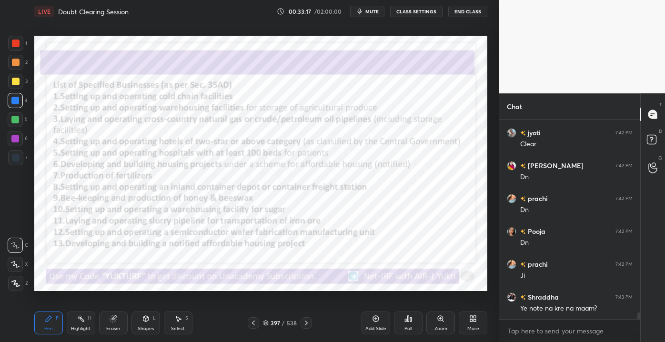
scroll to position [5613, 0]
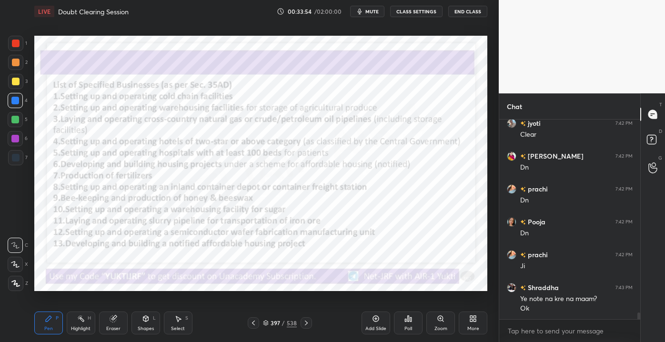
click at [254, 324] on icon at bounding box center [253, 323] width 8 height 8
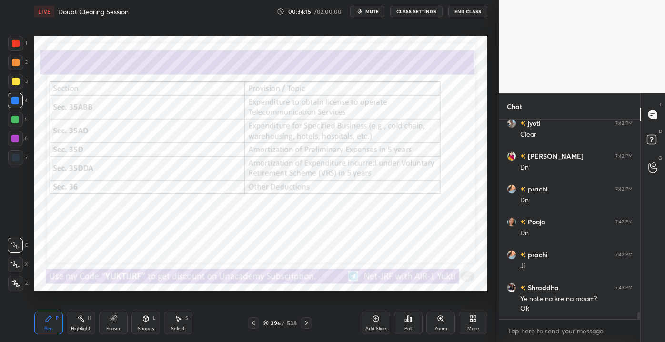
click at [110, 321] on icon at bounding box center [113, 319] width 8 height 8
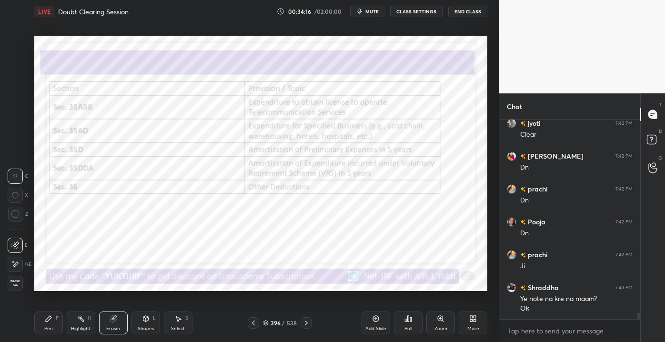
click at [28, 287] on div "E E Erase all" at bounding box center [20, 262] width 24 height 57
click at [22, 279] on div "Erase all" at bounding box center [16, 283] width 17 height 15
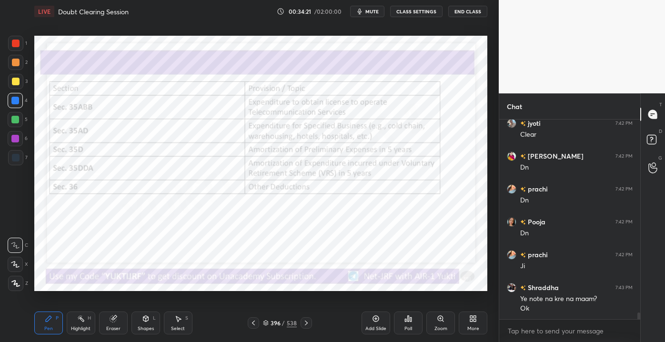
click at [107, 322] on div "Eraser" at bounding box center [113, 322] width 29 height 23
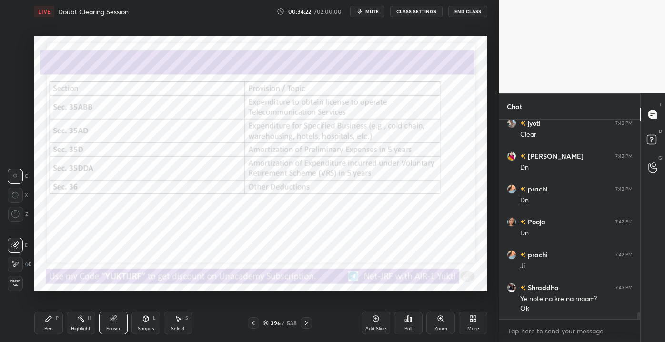
click at [15, 288] on div "Erase all" at bounding box center [15, 283] width 15 height 15
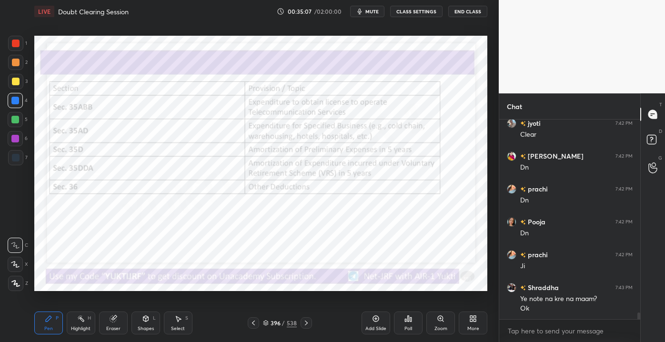
drag, startPoint x: 117, startPoint y: 324, endPoint x: 118, endPoint y: 318, distance: 6.2
click at [115, 324] on div "Eraser" at bounding box center [113, 322] width 29 height 23
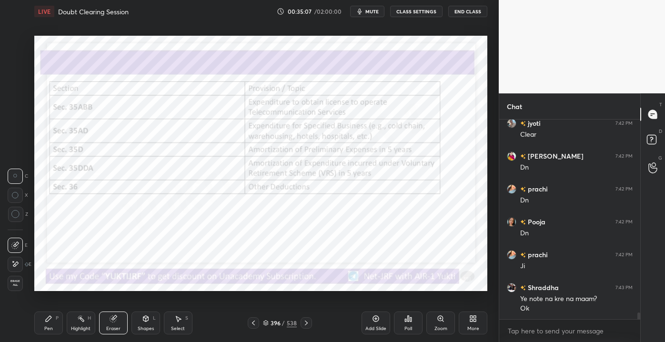
click at [9, 279] on span "Erase all" at bounding box center [15, 282] width 14 height 7
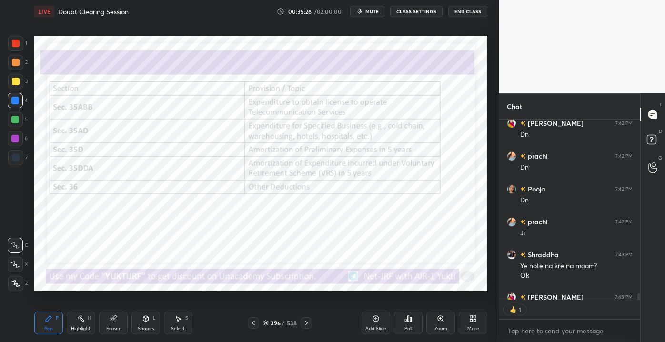
scroll to position [4, 2]
click at [305, 325] on icon at bounding box center [306, 322] width 3 height 5
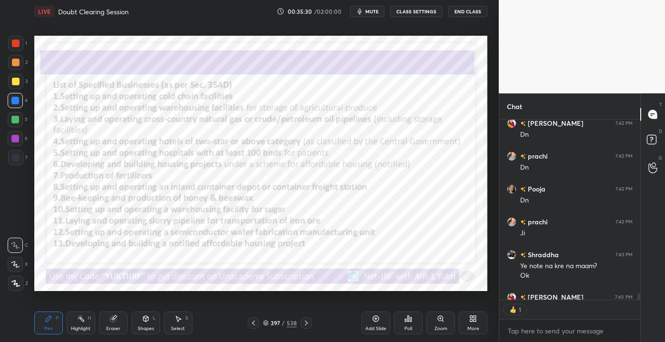
click at [305, 322] on icon at bounding box center [306, 323] width 8 height 8
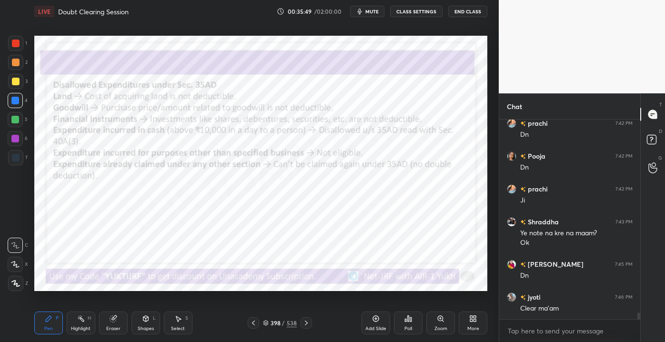
scroll to position [5702, 0]
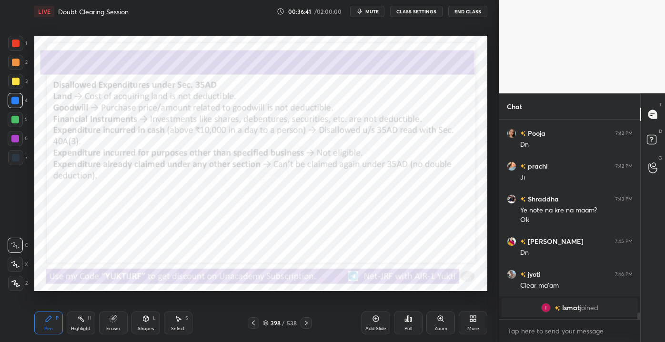
click at [105, 326] on div "Eraser" at bounding box center [113, 322] width 29 height 23
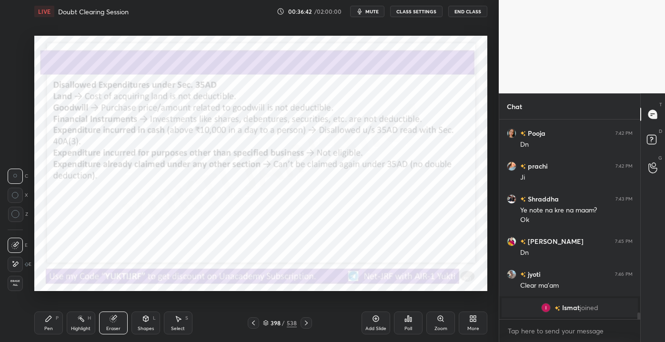
click at [26, 283] on div "E E Erase all" at bounding box center [20, 262] width 24 height 57
click at [19, 278] on div "Erase all" at bounding box center [15, 283] width 15 height 15
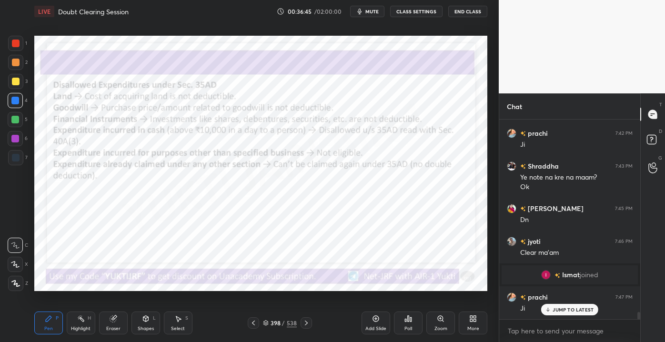
scroll to position [5538, 0]
click at [305, 321] on icon at bounding box center [306, 322] width 3 height 5
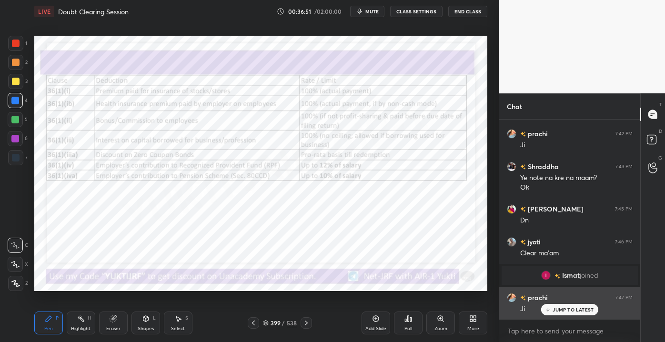
click at [560, 310] on p "JUMP TO LATEST" at bounding box center [572, 310] width 41 height 6
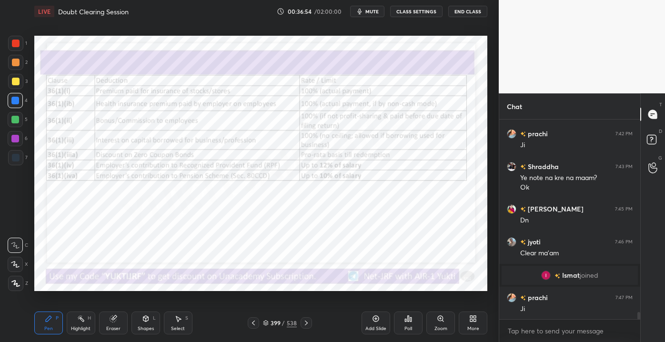
click at [254, 325] on div at bounding box center [253, 322] width 11 height 11
click at [254, 326] on icon at bounding box center [253, 323] width 8 height 8
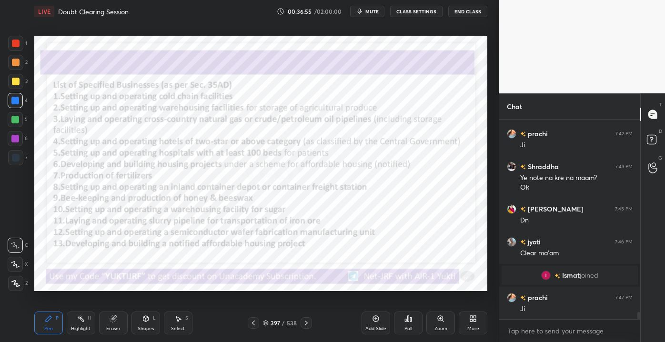
click at [252, 327] on div at bounding box center [253, 322] width 11 height 11
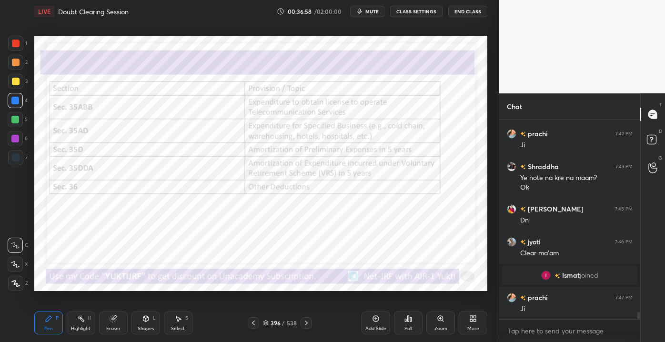
click at [306, 318] on div at bounding box center [305, 322] width 11 height 11
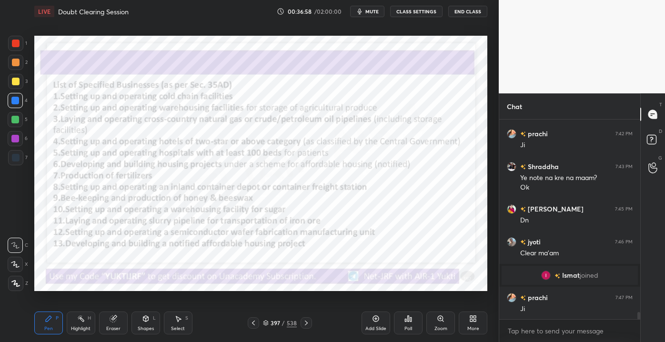
click at [307, 319] on icon at bounding box center [306, 323] width 8 height 8
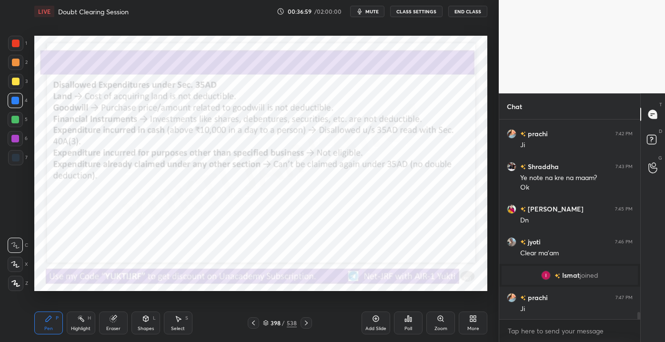
click at [314, 323] on div "398 / 538" at bounding box center [280, 322] width 164 height 11
click at [313, 323] on div "398 / 538" at bounding box center [280, 322] width 164 height 11
click at [307, 324] on icon at bounding box center [306, 323] width 8 height 8
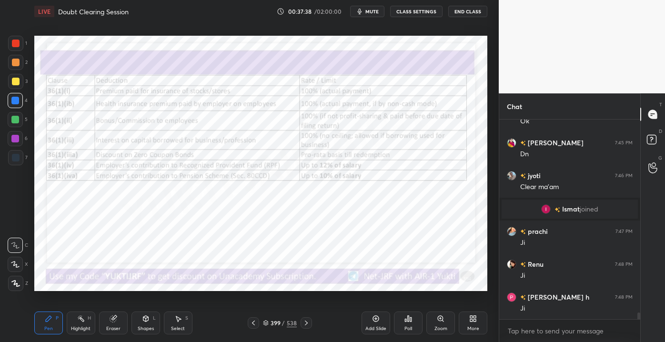
scroll to position [5637, 0]
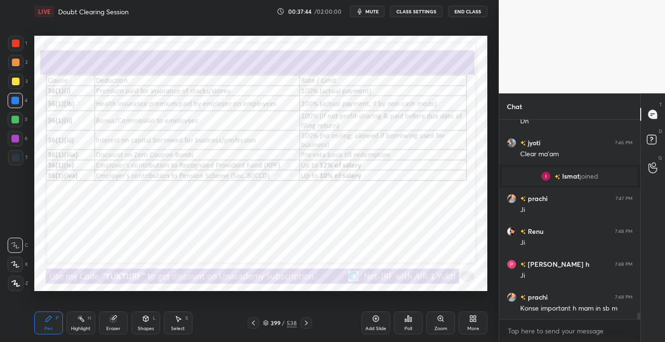
click at [109, 328] on div "Eraser" at bounding box center [113, 328] width 14 height 5
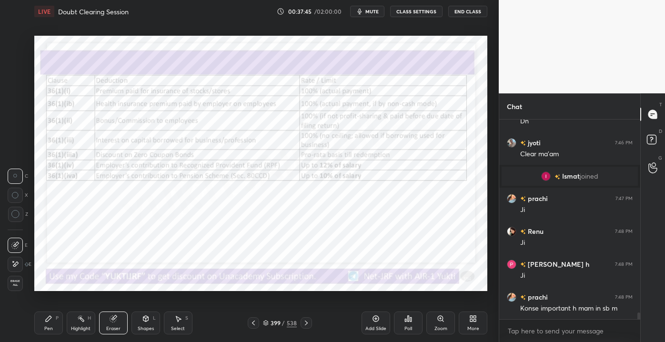
drag, startPoint x: 18, startPoint y: 288, endPoint x: 13, endPoint y: 287, distance: 4.9
click at [18, 286] on div "Erase all" at bounding box center [15, 283] width 15 height 15
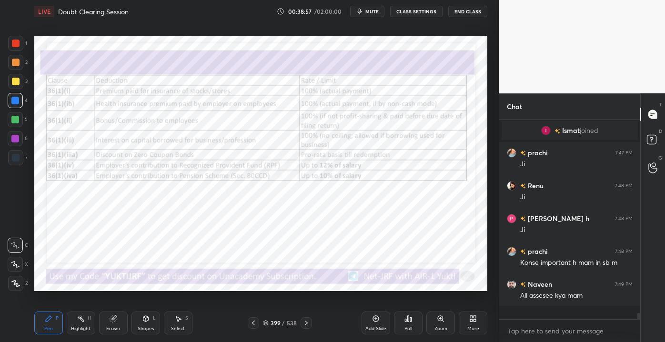
scroll to position [5670, 0]
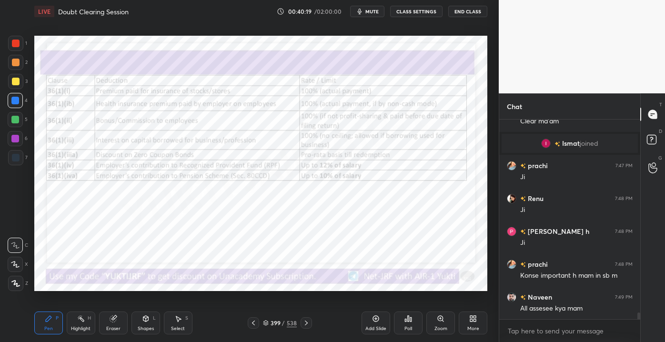
click at [113, 320] on icon at bounding box center [113, 319] width 6 height 6
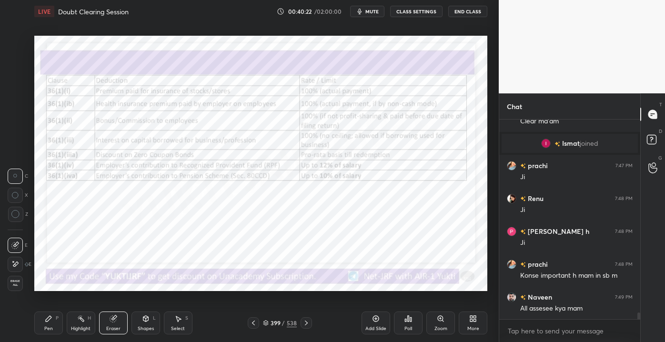
scroll to position [3, 2]
click at [19, 283] on span "Erase all" at bounding box center [15, 282] width 14 height 7
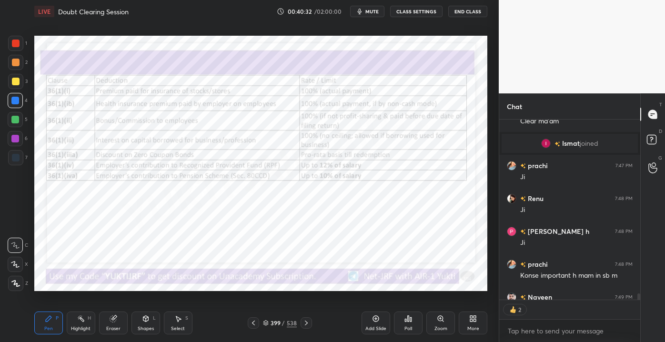
click at [357, 14] on button "mute" at bounding box center [367, 11] width 34 height 11
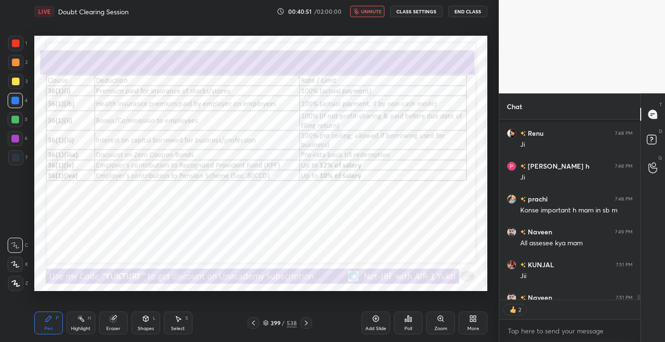
scroll to position [5778, 0]
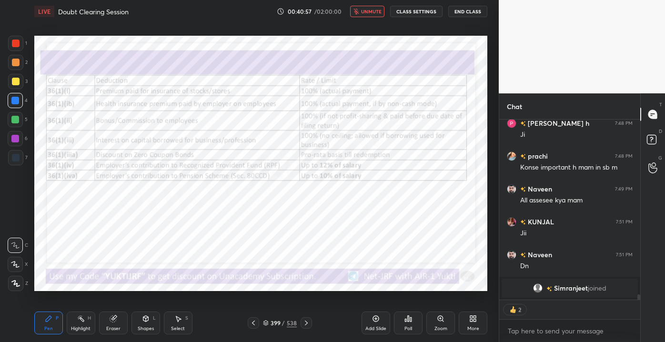
click at [367, 12] on span "unmute" at bounding box center [371, 11] width 20 height 7
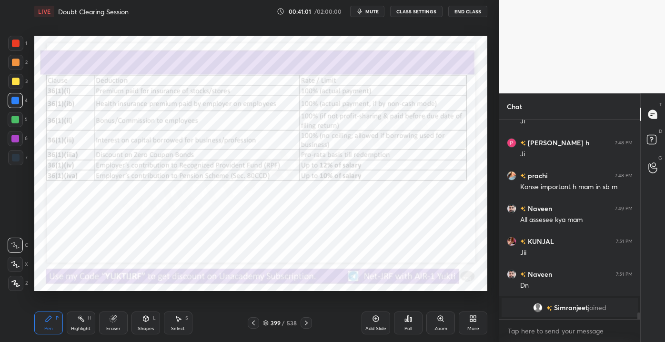
scroll to position [5758, 0]
drag, startPoint x: 548, startPoint y: 308, endPoint x: 517, endPoint y: 301, distance: 32.0
click at [548, 308] on icon at bounding box center [548, 310] width 6 height 6
click at [302, 320] on icon at bounding box center [306, 323] width 8 height 8
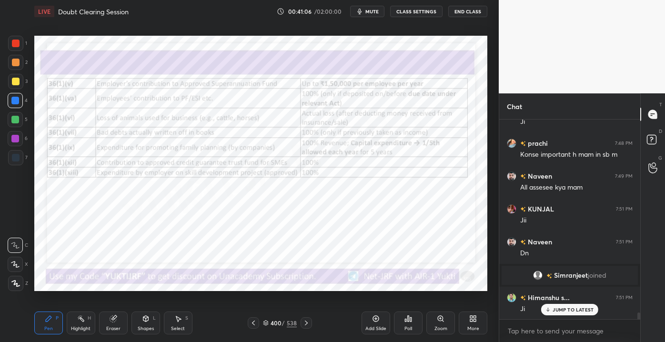
scroll to position [5824, 0]
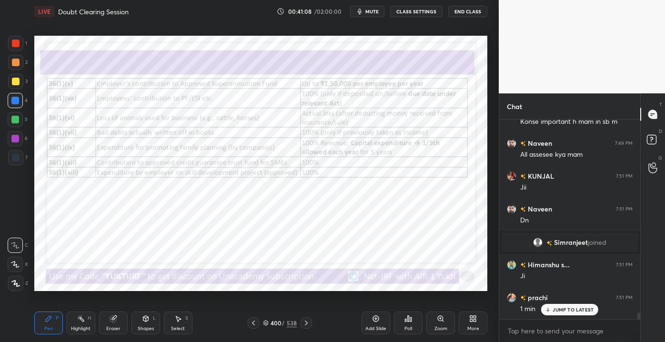
click at [551, 313] on div "JUMP TO LATEST" at bounding box center [569, 309] width 57 height 11
click at [242, 325] on div "400 / 538" at bounding box center [280, 322] width 164 height 11
click at [249, 324] on div at bounding box center [253, 322] width 11 height 11
click at [303, 328] on div "Pen P Highlight H Eraser Shapes L Select S 399 / 538 Add Slide Poll Zoom More" at bounding box center [260, 323] width 453 height 38
click at [303, 323] on icon at bounding box center [306, 323] width 8 height 8
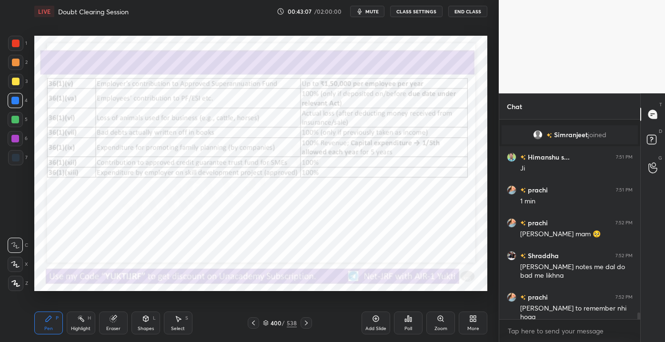
scroll to position [5964, 0]
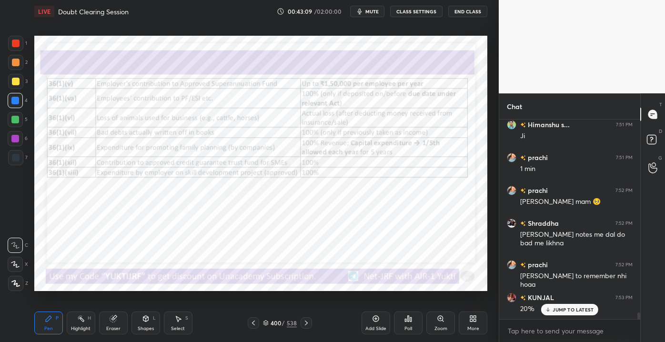
click at [556, 308] on p "JUMP TO LATEST" at bounding box center [572, 310] width 41 height 6
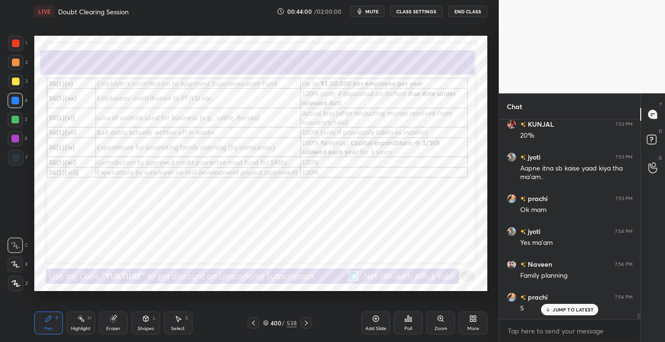
scroll to position [6169, 0]
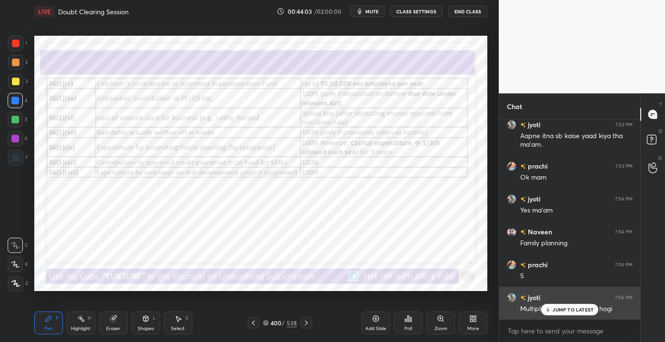
click at [560, 309] on p "JUMP TO LATEST" at bounding box center [572, 310] width 41 height 6
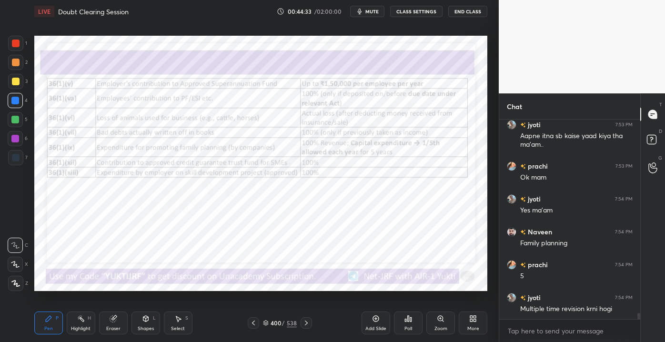
click at [104, 324] on div "Eraser" at bounding box center [113, 322] width 29 height 23
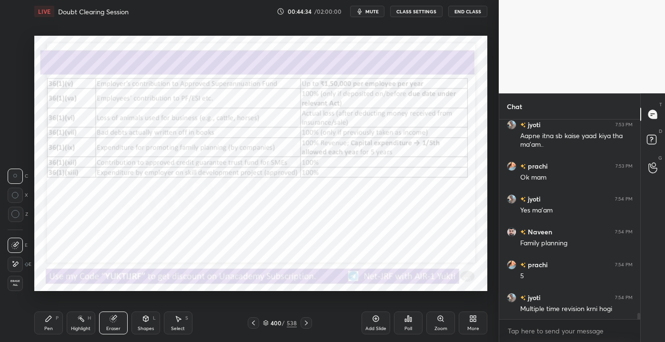
click at [20, 284] on span "Erase all" at bounding box center [15, 282] width 14 height 7
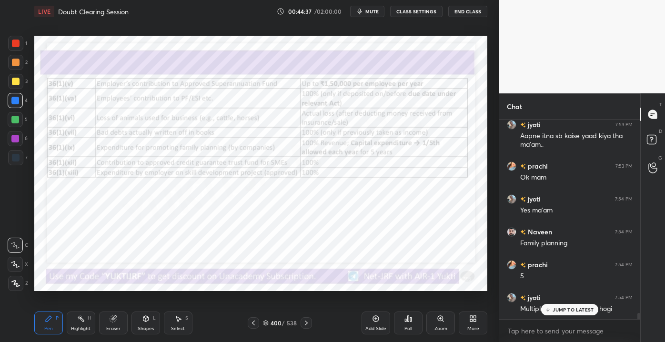
scroll to position [6202, 0]
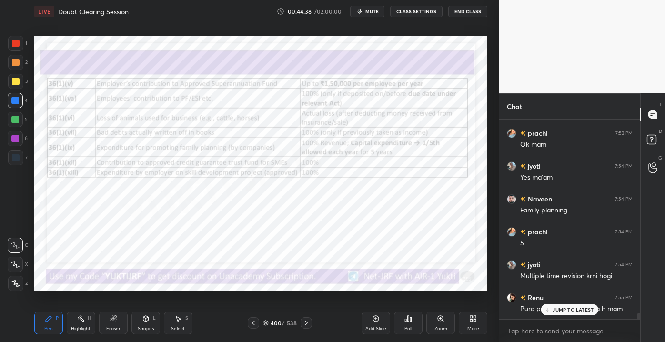
click at [553, 308] on p "JUMP TO LATEST" at bounding box center [572, 310] width 41 height 6
click at [304, 328] on div at bounding box center [305, 322] width 11 height 11
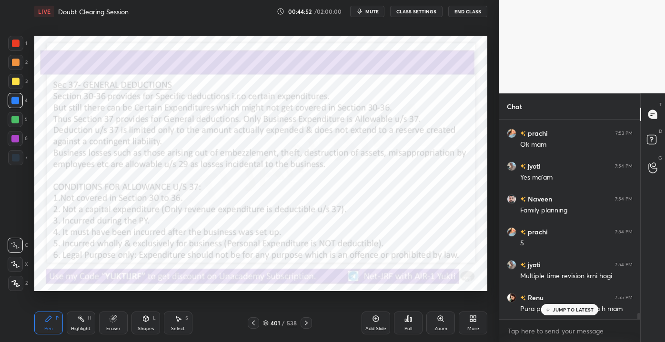
scroll to position [6235, 0]
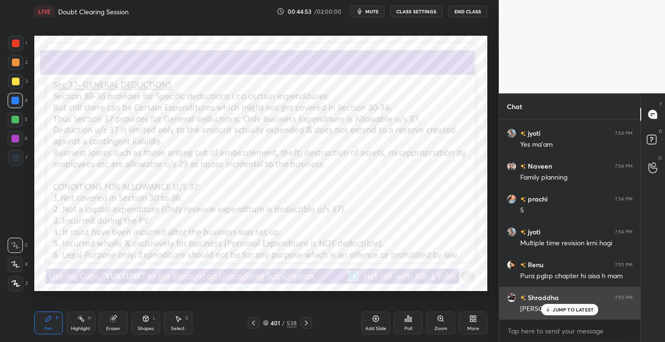
click at [561, 310] on p "JUMP TO LATEST" at bounding box center [572, 310] width 41 height 6
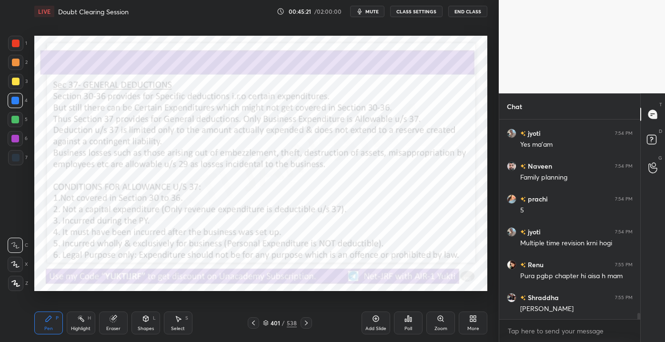
click at [286, 323] on div "401 / 538" at bounding box center [280, 322] width 34 height 9
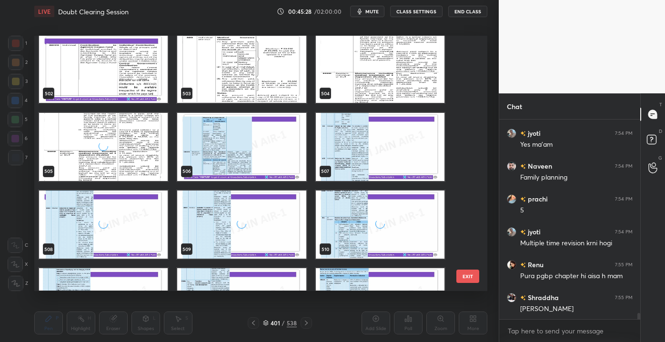
scroll to position [13035, 0]
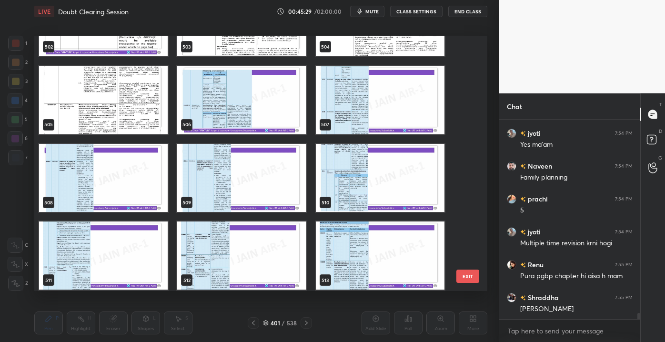
click at [237, 184] on img "grid" at bounding box center [241, 178] width 129 height 68
click at [248, 184] on img "grid" at bounding box center [241, 178] width 129 height 68
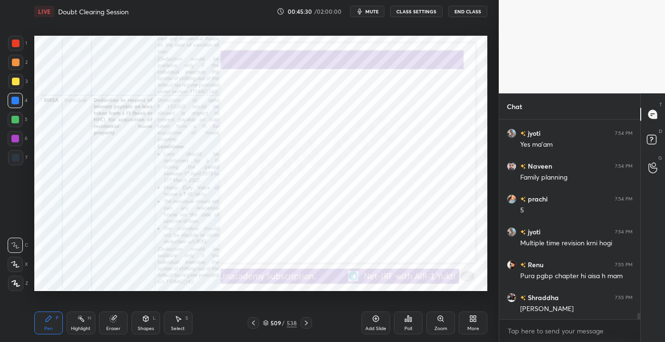
click at [248, 183] on img "grid" at bounding box center [241, 178] width 129 height 68
click at [109, 323] on div "Eraser" at bounding box center [113, 322] width 29 height 23
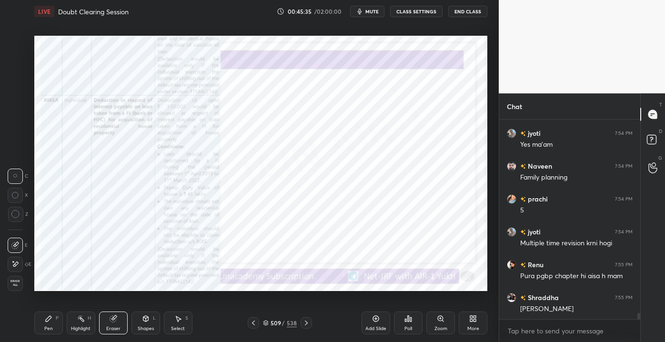
click at [24, 284] on div "Erase all" at bounding box center [16, 283] width 17 height 15
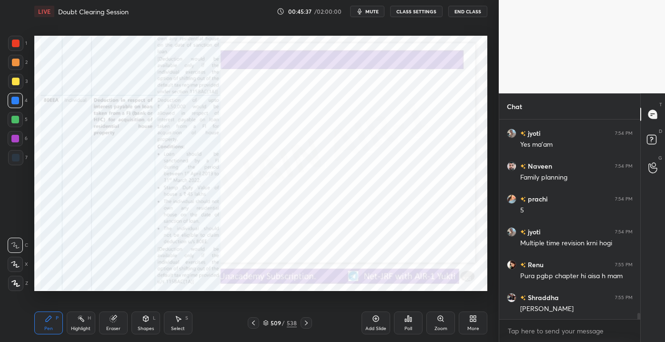
click at [278, 323] on div "509" at bounding box center [275, 323] width 10 height 6
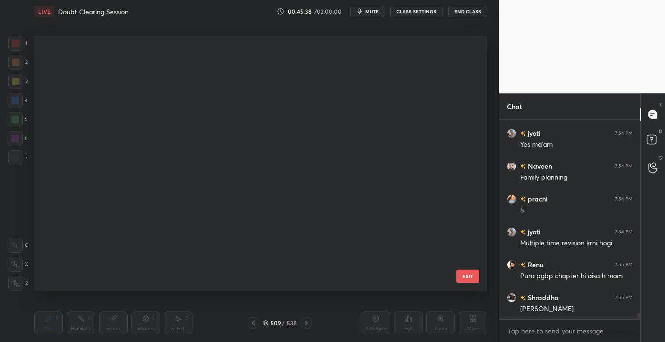
scroll to position [252, 448]
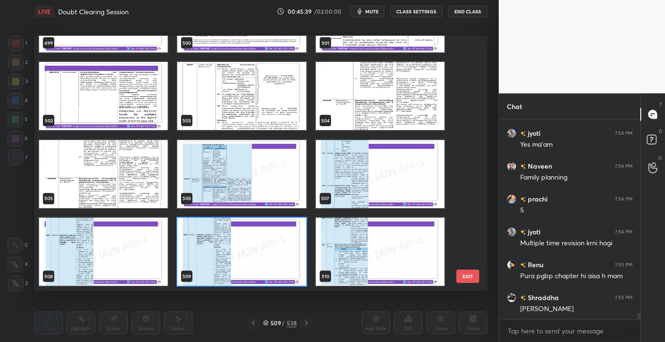
drag, startPoint x: 472, startPoint y: 239, endPoint x: 472, endPoint y: 229, distance: 10.0
click at [472, 229] on div "499 500 501 502 503 504 505 506 507 508 509 510 511 512 513 514 515 516 EXIT" at bounding box center [260, 163] width 453 height 255
drag, startPoint x: 470, startPoint y: 234, endPoint x: 468, endPoint y: 212, distance: 21.5
click at [468, 212] on div "499 500 501 502 503 504 505 506 507 508 509 510 511 512 513 514 515 516 EXIT" at bounding box center [260, 163] width 453 height 255
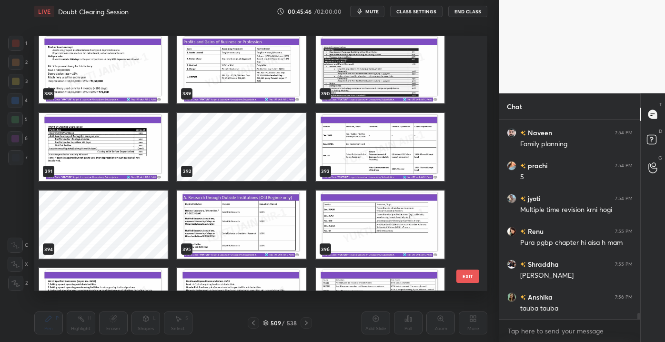
scroll to position [10081, 0]
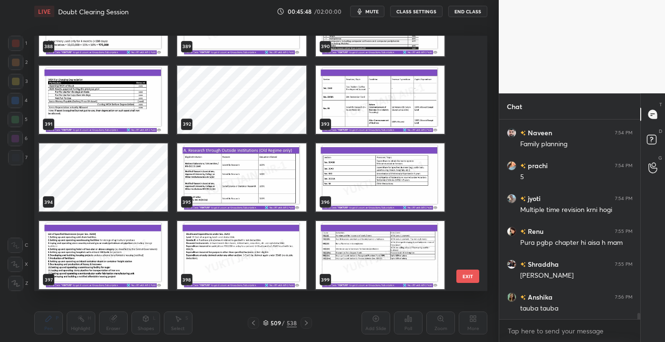
click at [274, 182] on img "grid" at bounding box center [241, 177] width 129 height 68
click at [278, 179] on img "grid" at bounding box center [241, 177] width 129 height 68
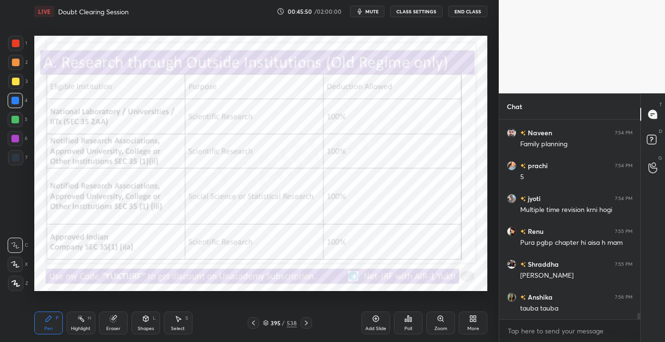
click at [306, 322] on icon at bounding box center [306, 323] width 8 height 8
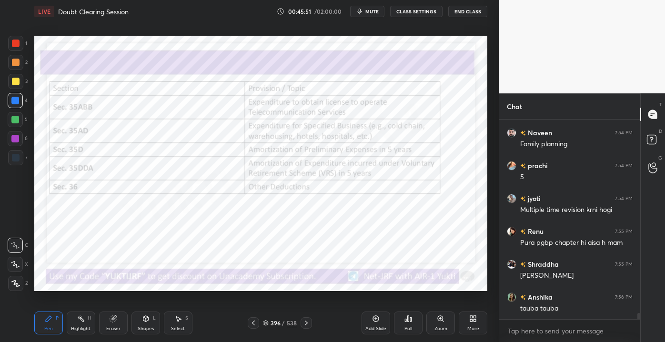
drag, startPoint x: 310, startPoint y: 320, endPoint x: 316, endPoint y: 316, distance: 6.5
click at [310, 320] on div at bounding box center [305, 322] width 11 height 11
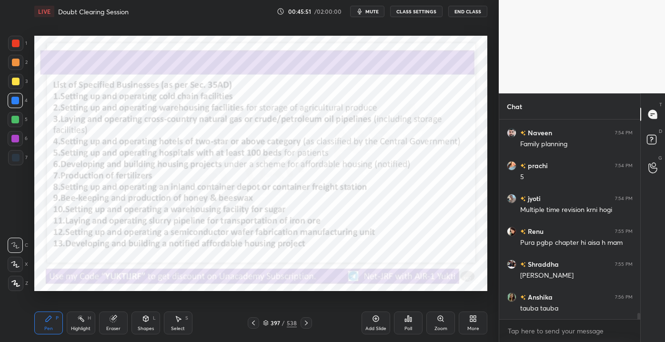
click at [309, 317] on div "Pen P Highlight H Eraser Shapes L Select S 397 / 538 Add Slide Poll Zoom More" at bounding box center [260, 323] width 453 height 38
click at [309, 318] on div "Pen P Highlight H Eraser Shapes L Select S 397 / 538 Add Slide Poll Zoom More" at bounding box center [260, 323] width 453 height 38
click at [306, 321] on icon at bounding box center [306, 323] width 8 height 8
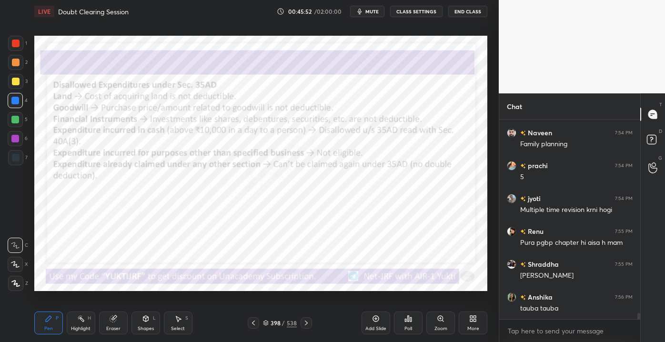
click at [308, 319] on div at bounding box center [305, 322] width 11 height 11
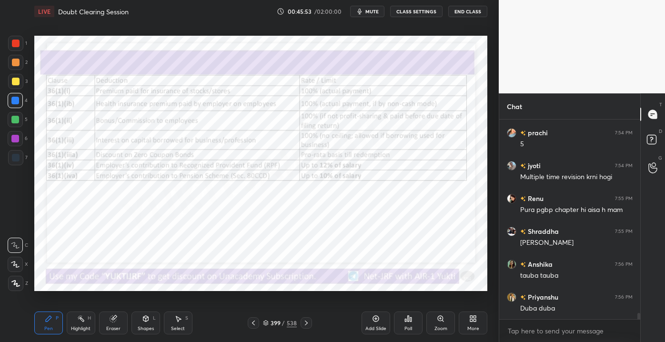
click at [308, 321] on icon at bounding box center [306, 323] width 8 height 8
click at [308, 322] on icon at bounding box center [306, 323] width 8 height 8
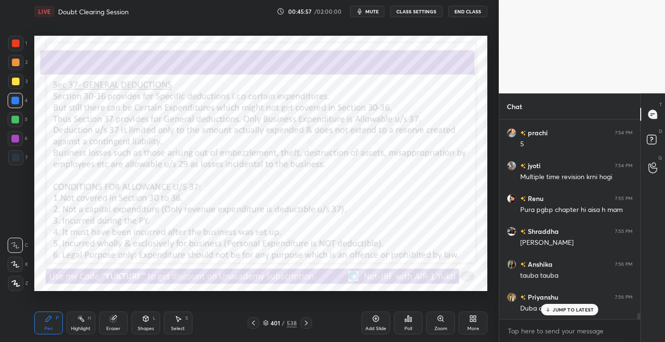
scroll to position [6351, 0]
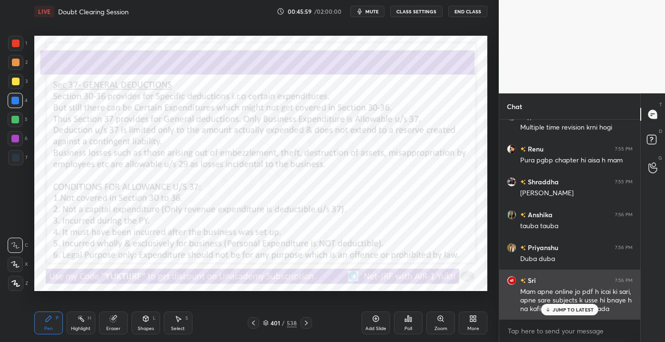
click at [559, 311] on p "JUMP TO LATEST" at bounding box center [572, 310] width 41 height 6
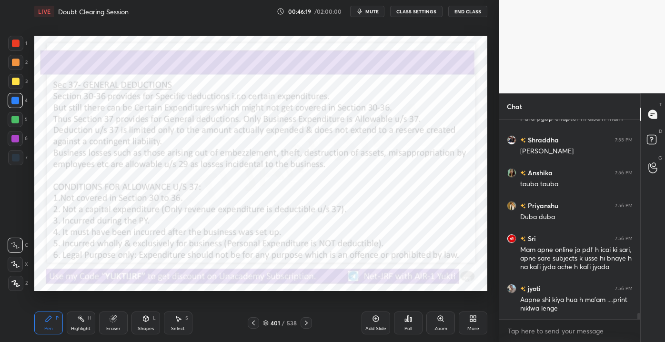
scroll to position [6426, 0]
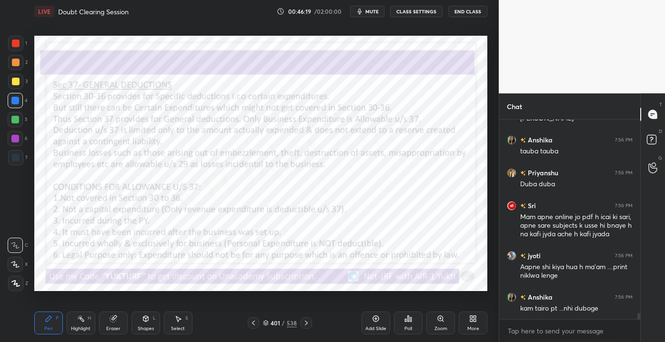
click at [111, 322] on icon at bounding box center [113, 319] width 8 height 8
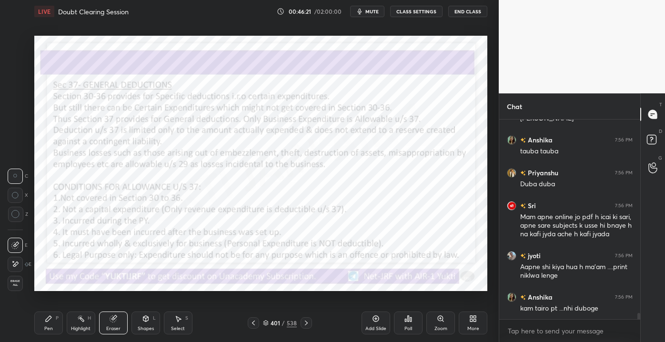
drag, startPoint x: 19, startPoint y: 286, endPoint x: 24, endPoint y: 290, distance: 6.7
click at [20, 286] on span "Erase all" at bounding box center [15, 282] width 14 height 7
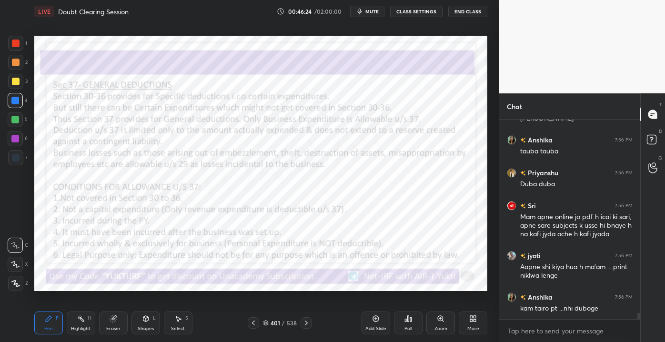
click at [146, 322] on icon at bounding box center [146, 319] width 8 height 8
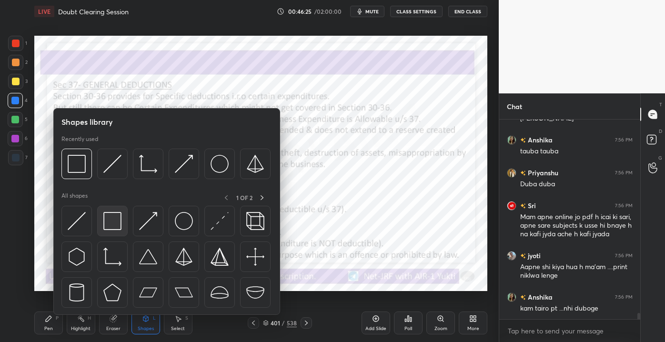
click at [116, 228] on img at bounding box center [112, 221] width 18 height 18
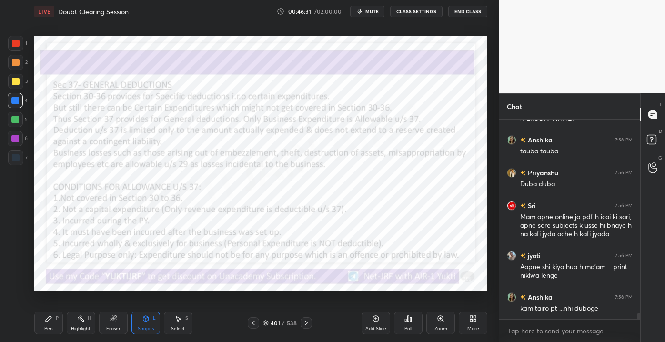
scroll to position [6458, 0]
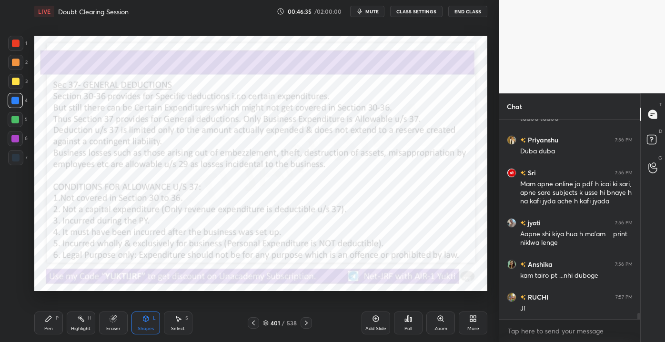
click at [44, 327] on div "Pen" at bounding box center [48, 328] width 9 height 5
drag, startPoint x: 141, startPoint y: 327, endPoint x: 136, endPoint y: 317, distance: 10.6
click at [140, 326] on div "Shapes" at bounding box center [146, 328] width 16 height 5
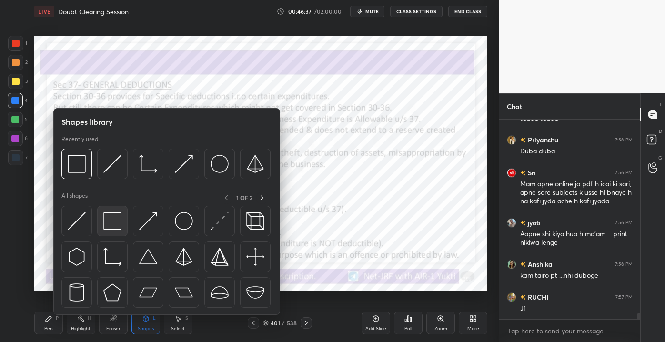
click at [108, 228] on img at bounding box center [112, 221] width 18 height 18
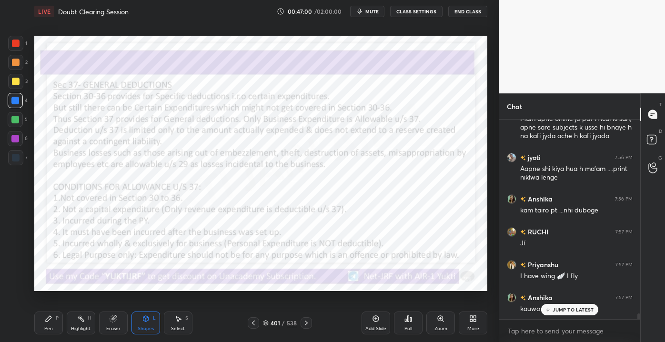
scroll to position [6556, 0]
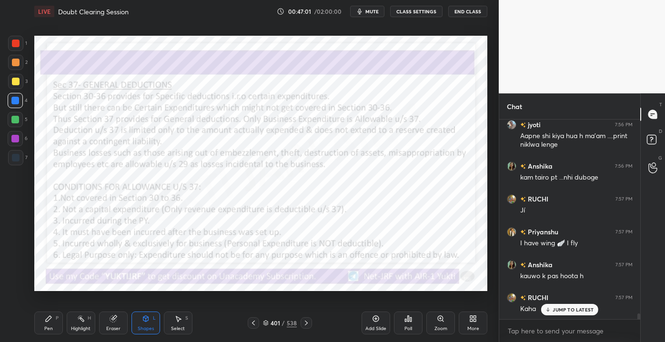
click at [558, 309] on p "JUMP TO LATEST" at bounding box center [572, 310] width 41 height 6
click at [110, 329] on div "Eraser" at bounding box center [113, 328] width 14 height 5
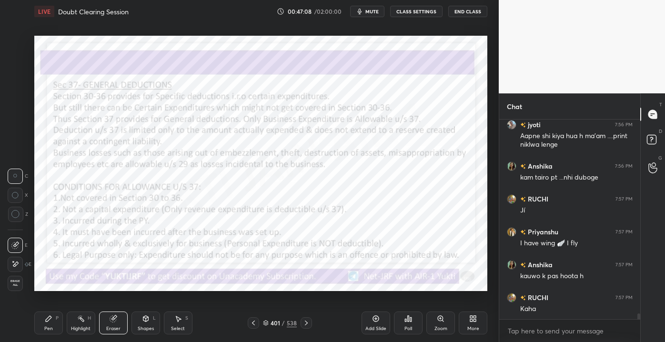
click at [15, 283] on span "Erase all" at bounding box center [15, 282] width 14 height 7
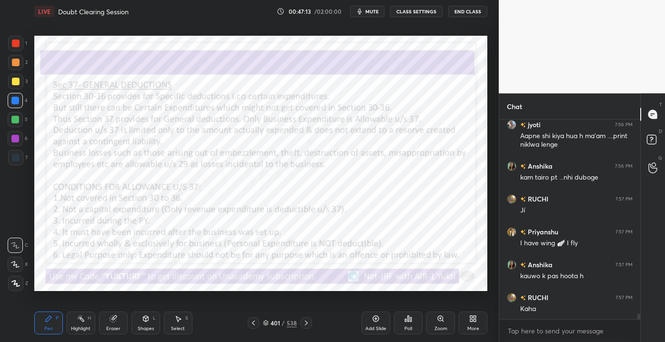
click at [145, 320] on icon at bounding box center [145, 319] width 5 height 6
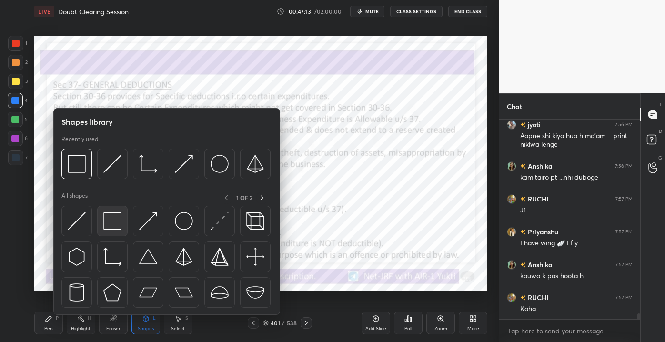
click at [110, 232] on div at bounding box center [112, 221] width 30 height 30
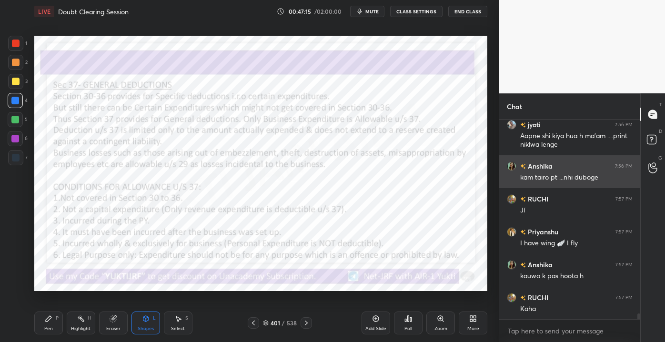
click at [531, 158] on div "1 2 3 4 5 6 7 C X Z C X Z E E Erase all H H LIVE Doubt Clearing Session 00:47:1…" at bounding box center [332, 171] width 665 height 342
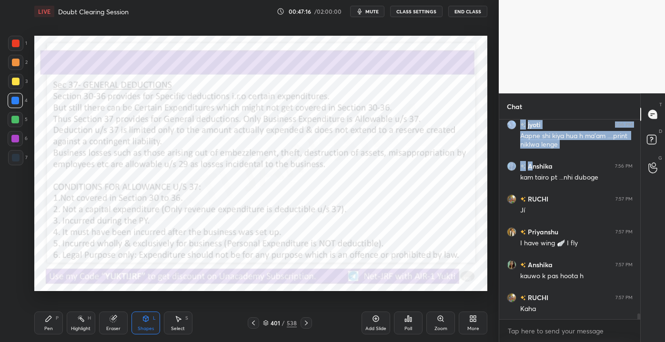
click at [475, 160] on div "1 2 3 4 5 6 7 C X Z C X Z E E Erase all H H LIVE Doubt Clearing Session 00:47:1…" at bounding box center [332, 171] width 665 height 342
click at [58, 320] on div "P" at bounding box center [57, 318] width 3 height 5
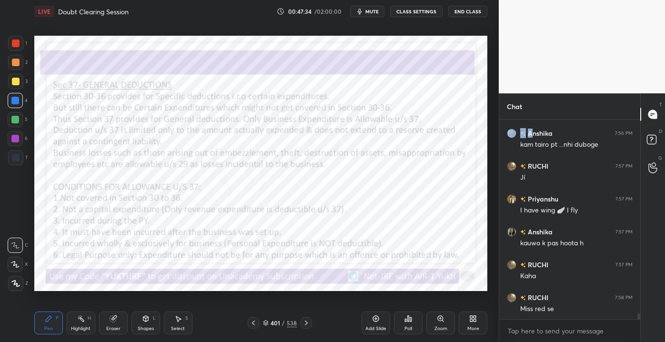
scroll to position [6623, 0]
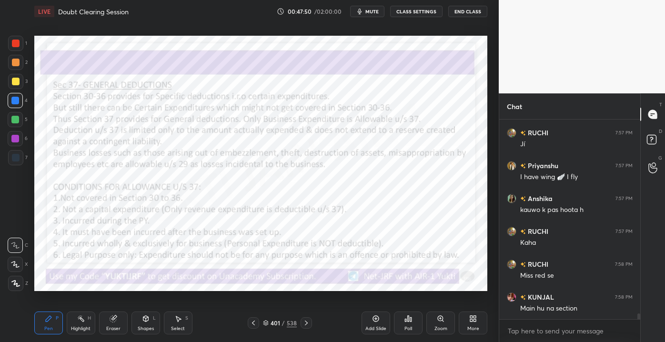
click at [118, 330] on div "Eraser" at bounding box center [113, 328] width 14 height 5
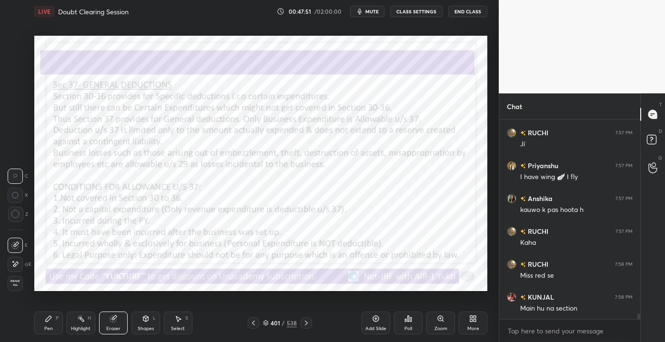
click at [87, 324] on div "Highlight H" at bounding box center [81, 322] width 29 height 23
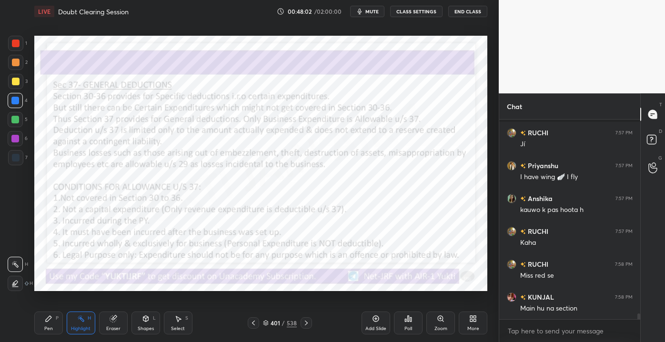
scroll to position [6672, 0]
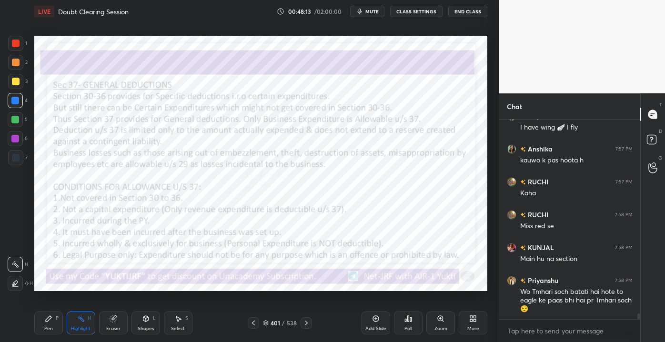
drag, startPoint x: 21, startPoint y: 145, endPoint x: 33, endPoint y: 138, distance: 13.5
click at [29, 141] on div "1 2 3 4 5 6 7 C X Z C X Z E E Erase all H H" at bounding box center [15, 163] width 30 height 255
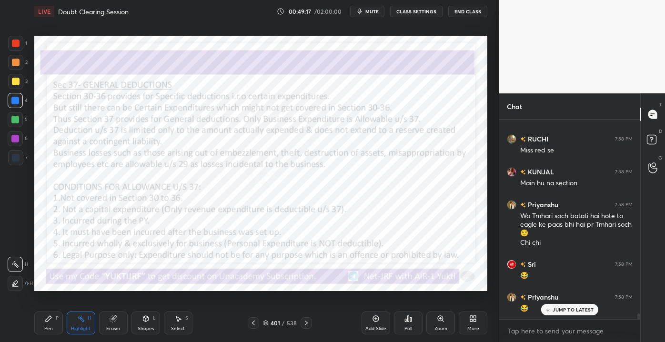
scroll to position [6789, 0]
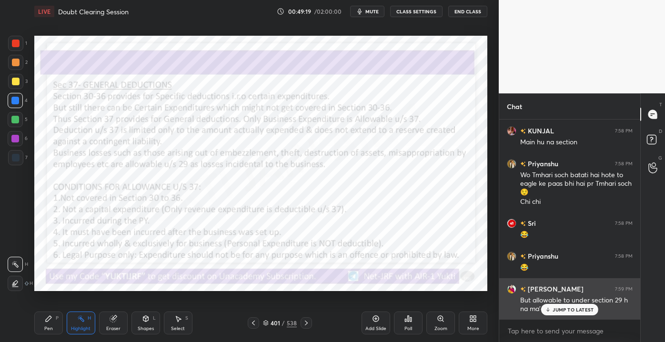
click at [572, 317] on div "[PERSON_NAME] 7:59 PM But allowable to under section 29 h na ma'am" at bounding box center [569, 298] width 141 height 41
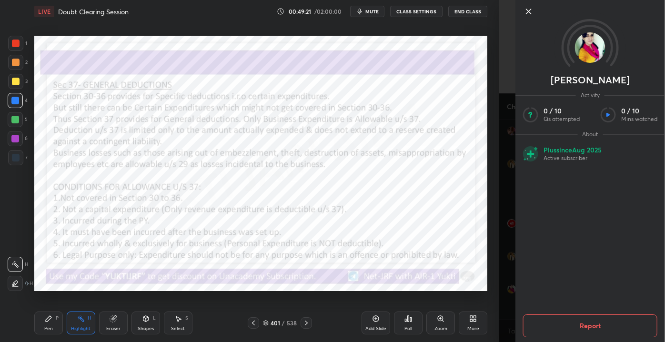
click at [527, 11] on icon at bounding box center [528, 11] width 11 height 11
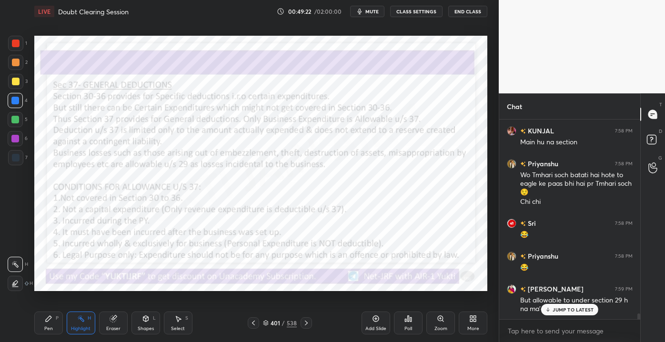
click at [565, 312] on p "JUMP TO LATEST" at bounding box center [572, 310] width 41 height 6
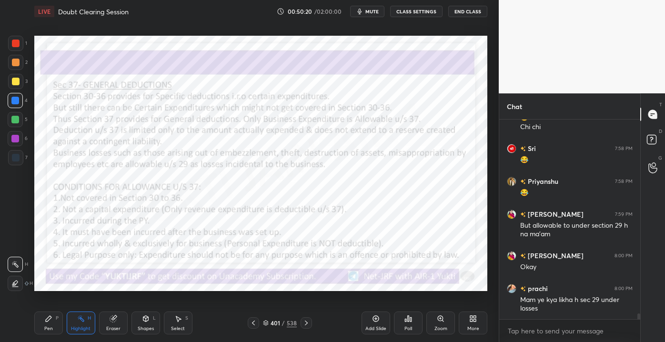
scroll to position [6896, 0]
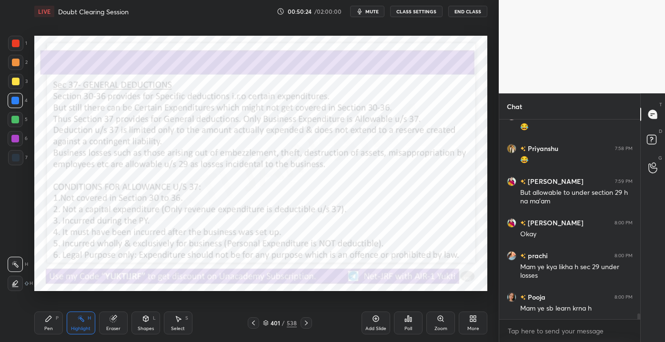
click at [121, 325] on div "Eraser" at bounding box center [113, 322] width 29 height 23
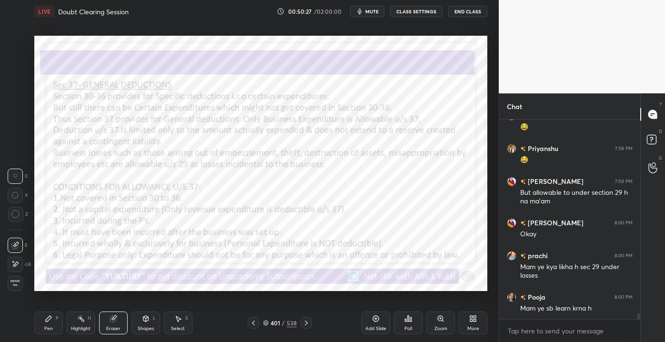
click at [50, 324] on div "Pen P" at bounding box center [48, 322] width 29 height 23
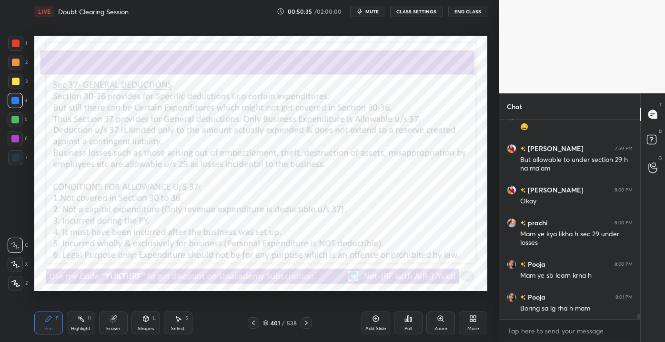
scroll to position [6962, 0]
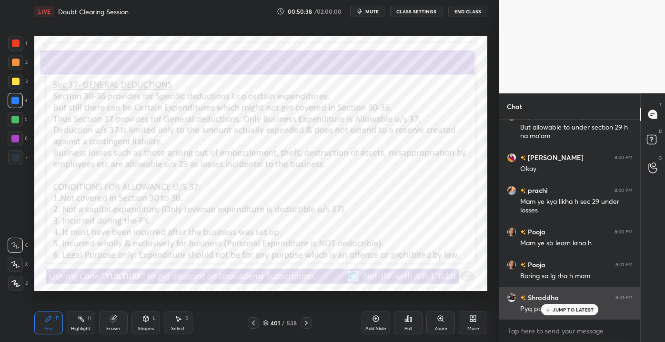
click at [554, 307] on p "JUMP TO LATEST" at bounding box center [572, 310] width 41 height 6
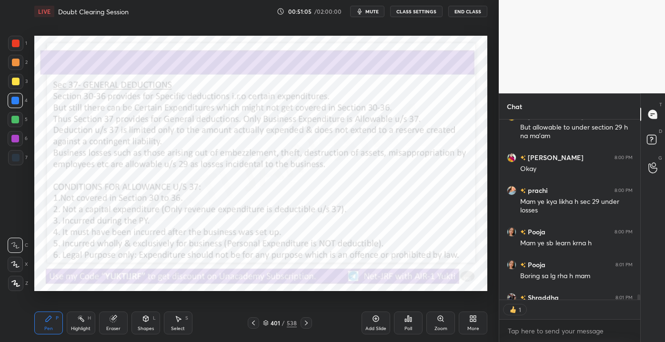
scroll to position [3, 2]
click at [301, 319] on div at bounding box center [305, 322] width 11 height 11
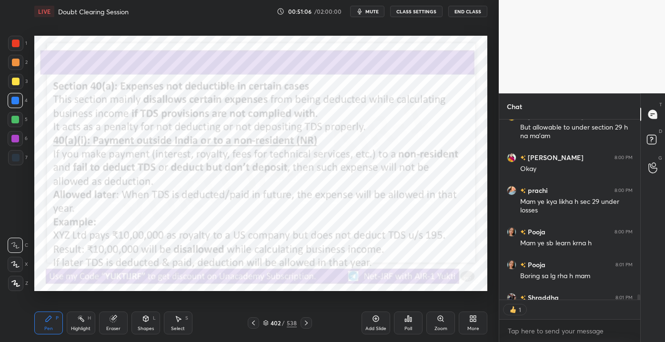
scroll to position [7014, 0]
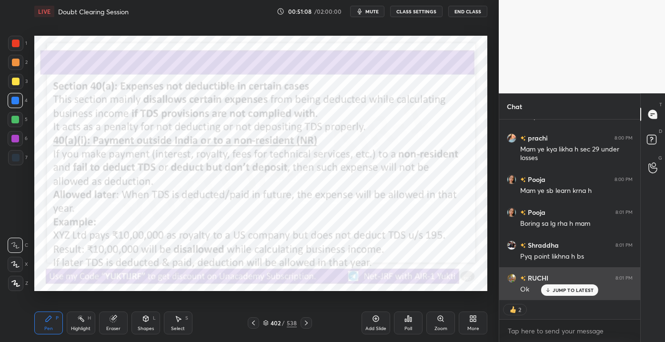
click at [554, 291] on p "JUMP TO LATEST" at bounding box center [572, 290] width 41 height 6
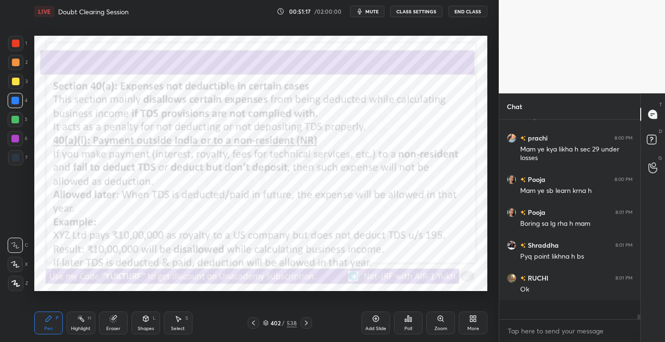
scroll to position [6994, 0]
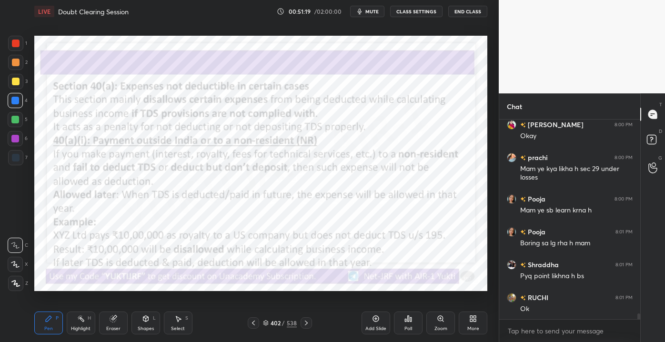
click at [304, 327] on div at bounding box center [305, 322] width 11 height 11
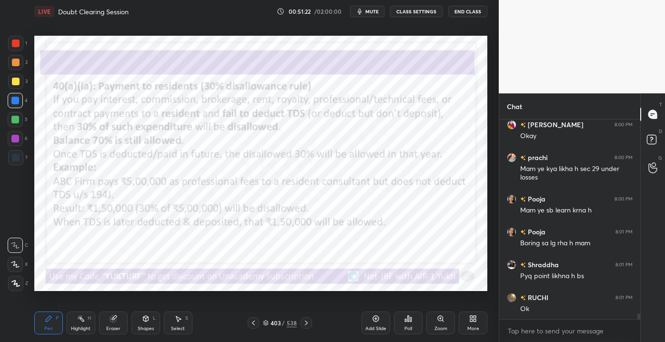
click at [304, 327] on div at bounding box center [305, 322] width 11 height 11
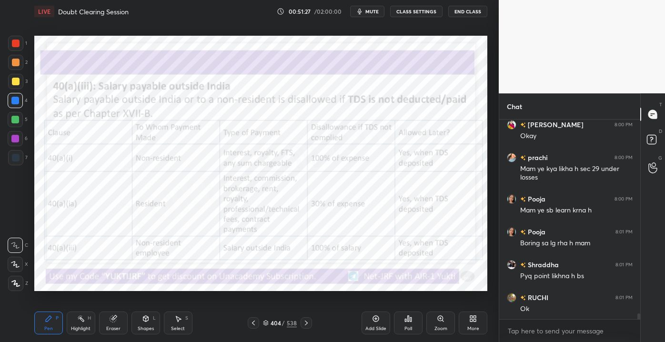
click at [304, 324] on icon at bounding box center [306, 323] width 8 height 8
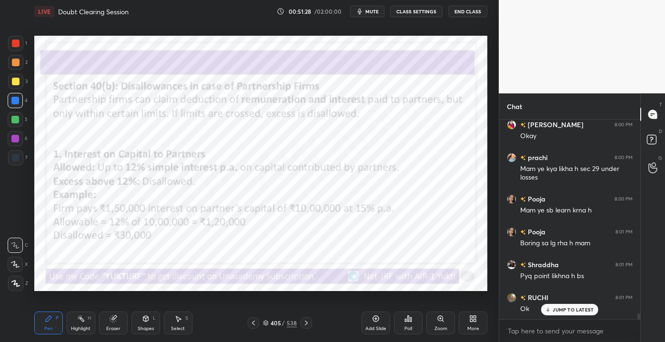
scroll to position [7027, 0]
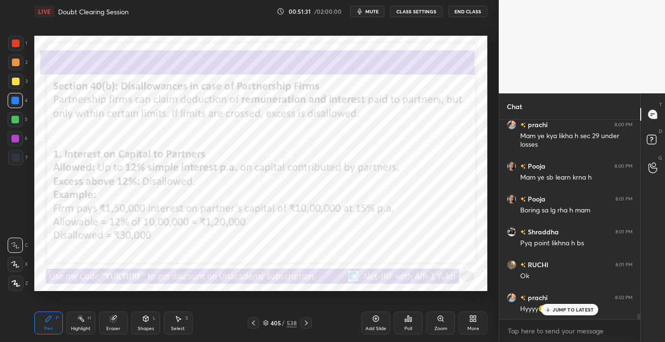
click at [302, 332] on div "Pen P Highlight H Eraser Shapes L Select S 405 / 538 Add Slide Poll Zoom More" at bounding box center [260, 323] width 453 height 38
click at [305, 329] on div "Pen P Highlight H Eraser Shapes L Select S 405 / 538 Add Slide Poll Zoom More" at bounding box center [260, 323] width 453 height 38
click at [305, 326] on icon at bounding box center [306, 323] width 8 height 8
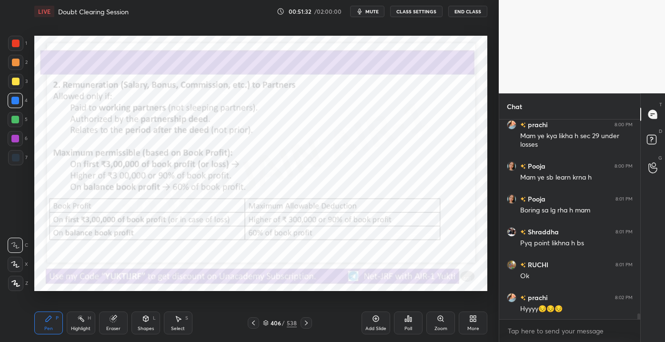
scroll to position [7061, 0]
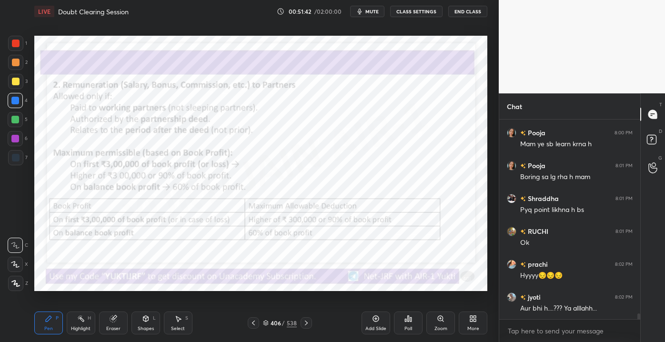
click at [304, 320] on icon at bounding box center [306, 323] width 8 height 8
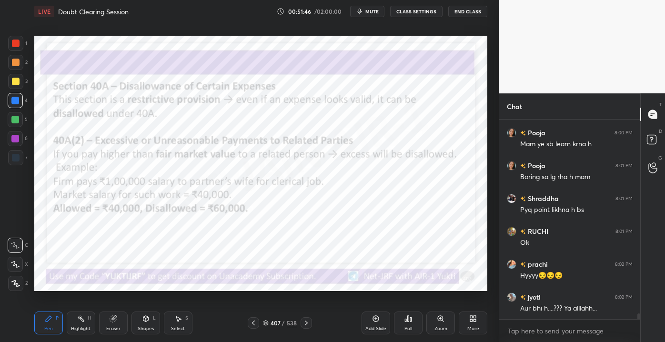
scroll to position [3, 2]
click at [305, 322] on icon at bounding box center [306, 323] width 8 height 8
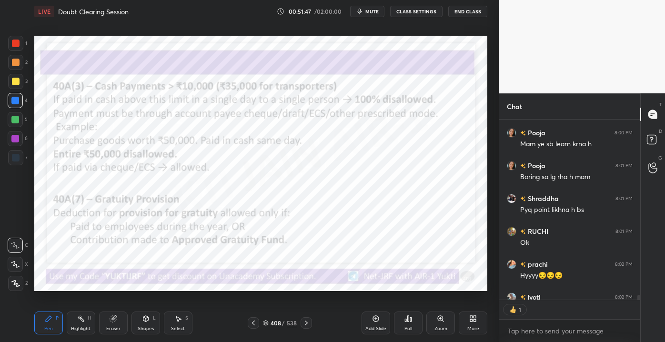
click at [307, 323] on icon at bounding box center [306, 323] width 8 height 8
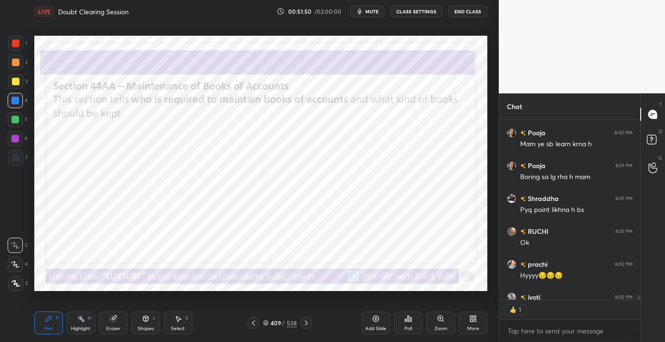
click at [308, 320] on icon at bounding box center [306, 323] width 8 height 8
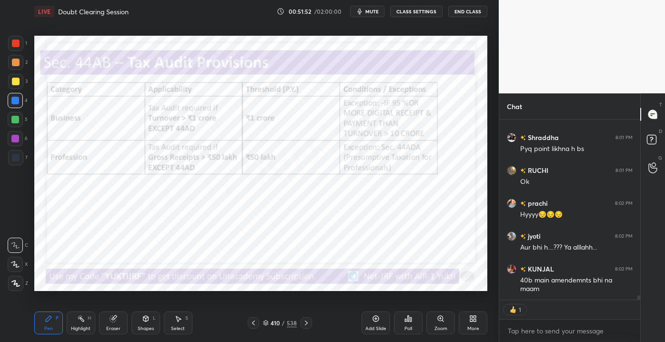
scroll to position [7162, 0]
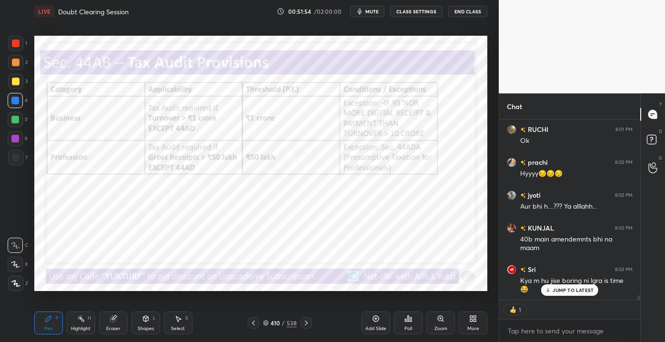
click at [559, 289] on p "JUMP TO LATEST" at bounding box center [572, 290] width 41 height 6
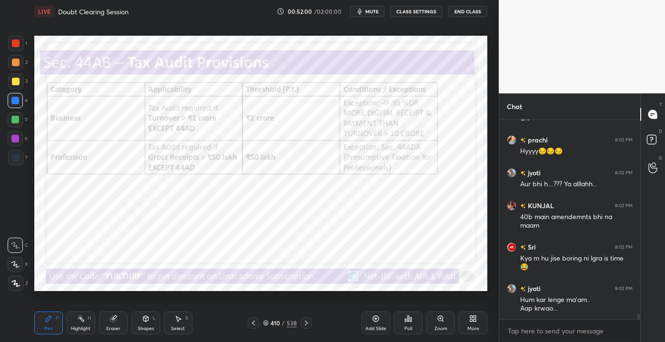
scroll to position [7226, 0]
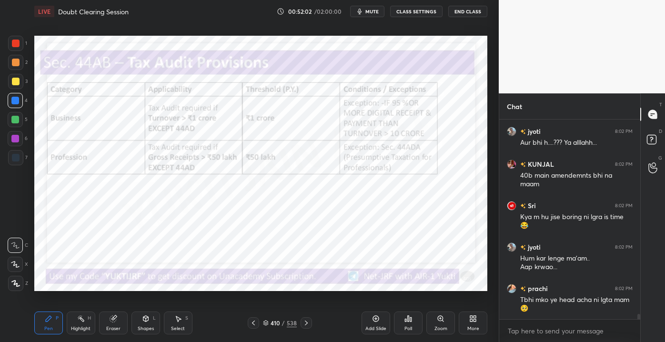
click at [308, 322] on icon at bounding box center [306, 323] width 8 height 8
click at [310, 321] on div at bounding box center [305, 322] width 11 height 11
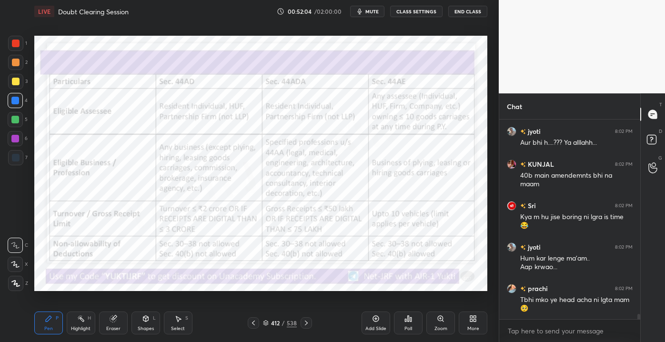
click at [311, 322] on div at bounding box center [305, 322] width 11 height 11
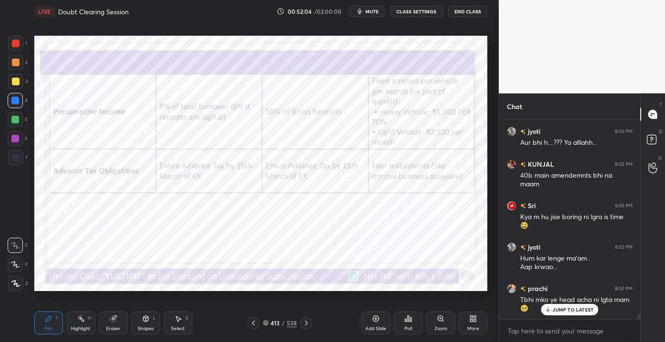
scroll to position [7267, 0]
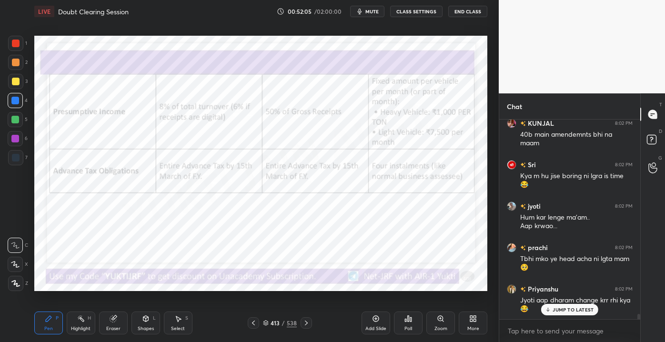
click at [313, 324] on div "413 / 538" at bounding box center [280, 322] width 164 height 11
click at [311, 325] on div at bounding box center [305, 322] width 11 height 11
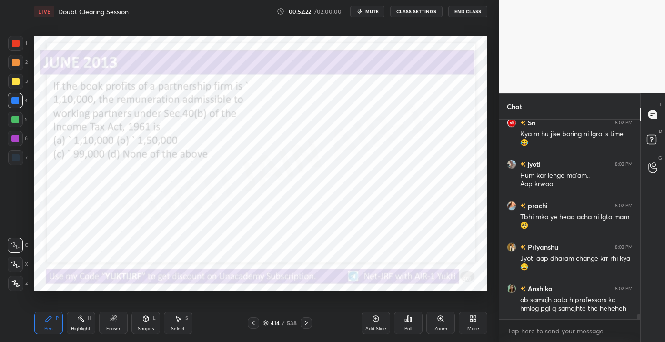
scroll to position [7318, 0]
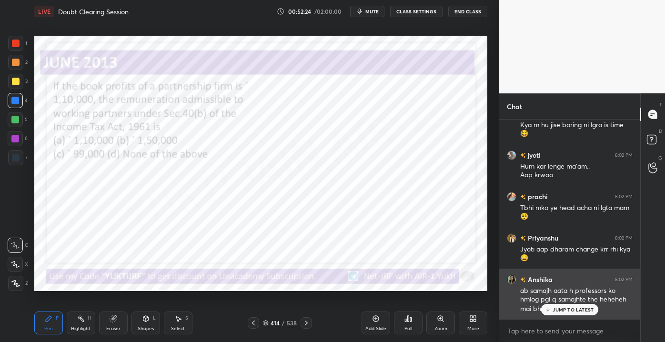
drag, startPoint x: 553, startPoint y: 307, endPoint x: 536, endPoint y: 308, distance: 16.7
click at [552, 309] on p "JUMP TO LATEST" at bounding box center [572, 310] width 41 height 6
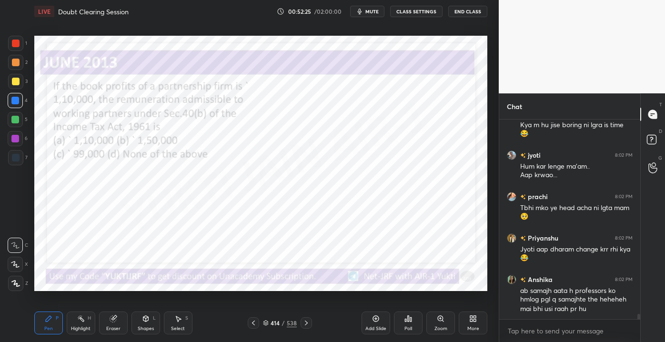
click at [279, 322] on div "414" at bounding box center [275, 323] width 10 height 6
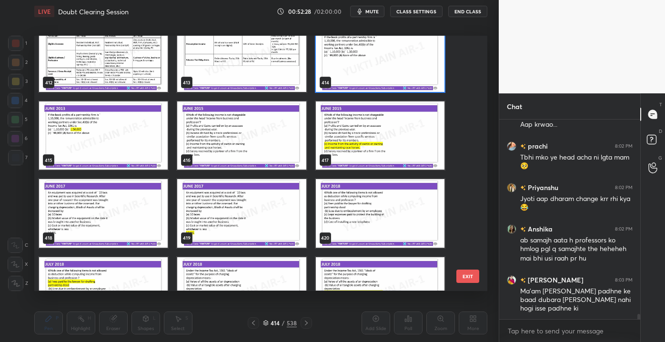
scroll to position [10691, 0]
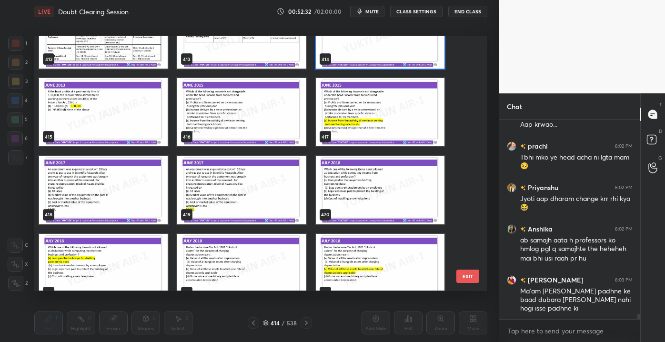
click at [220, 121] on img "grid" at bounding box center [241, 113] width 129 height 68
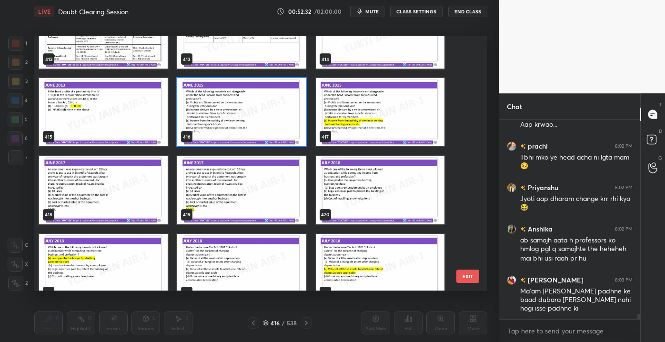
click at [229, 125] on img "grid" at bounding box center [241, 113] width 129 height 68
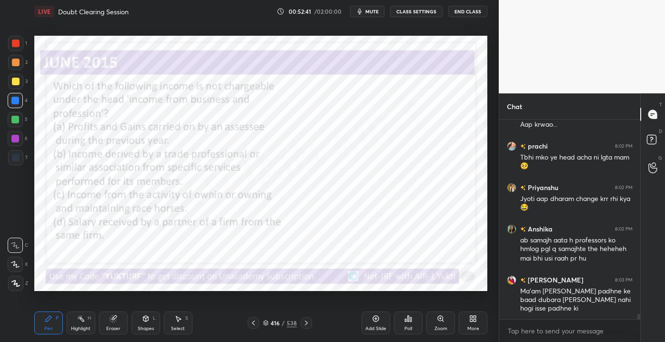
scroll to position [7401, 0]
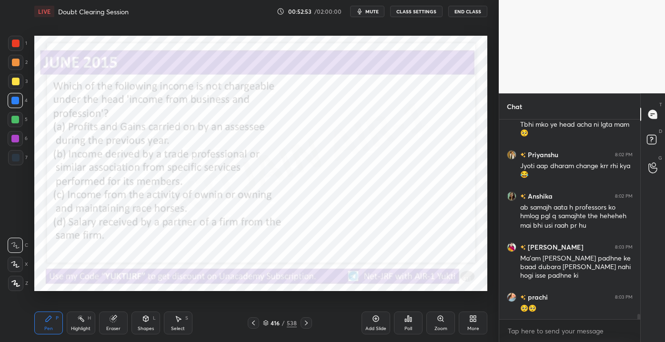
click at [403, 320] on div "Poll" at bounding box center [408, 322] width 29 height 23
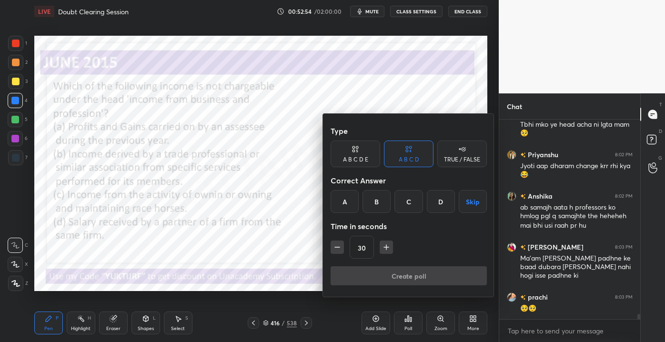
click at [413, 205] on div "C" at bounding box center [408, 201] width 28 height 23
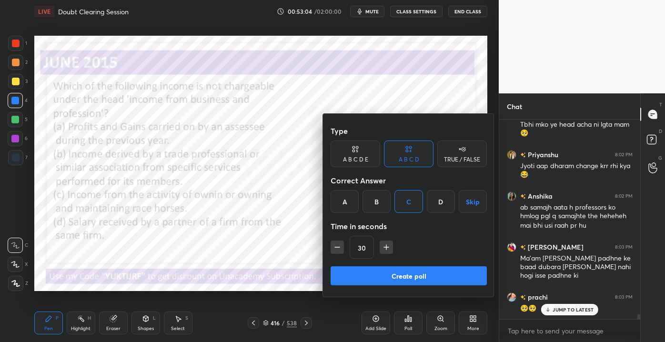
scroll to position [7434, 0]
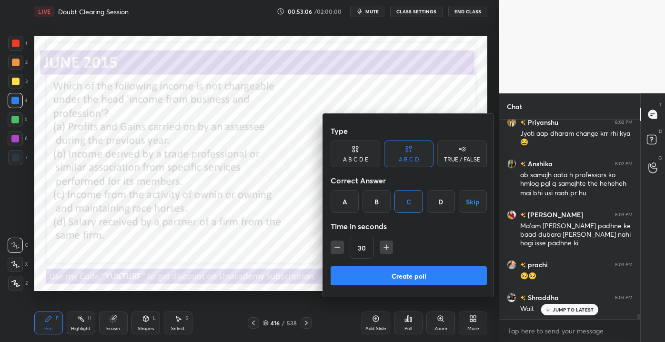
click at [550, 310] on div at bounding box center [332, 171] width 665 height 342
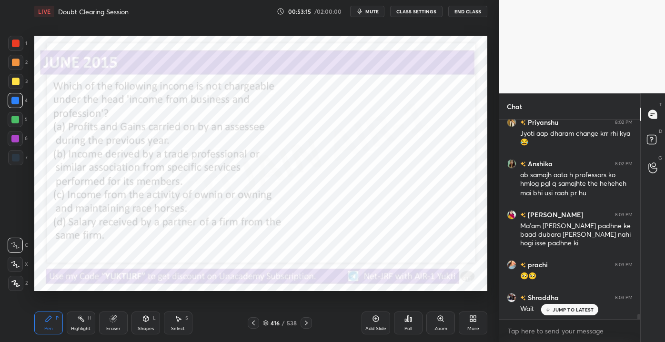
scroll to position [7467, 0]
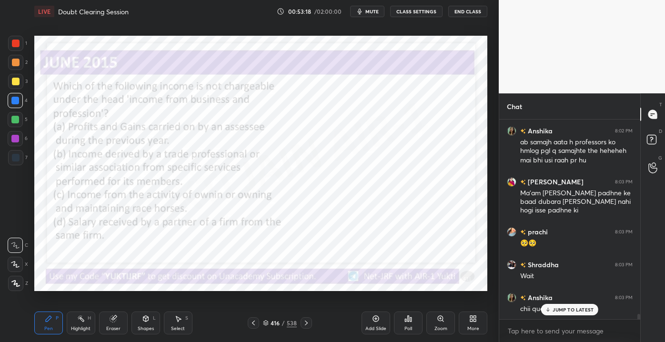
drag, startPoint x: 551, startPoint y: 308, endPoint x: 532, endPoint y: 291, distance: 25.9
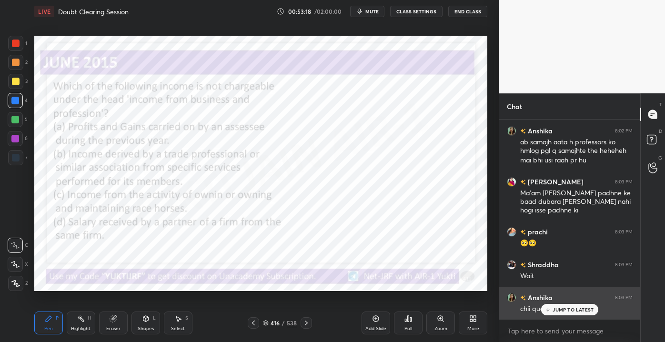
click at [551, 308] on icon at bounding box center [548, 310] width 6 height 6
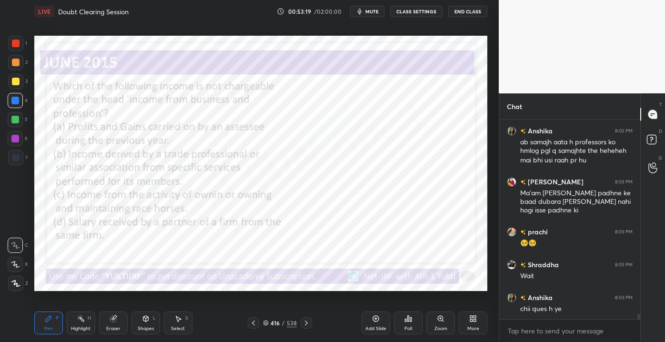
scroll to position [7509, 0]
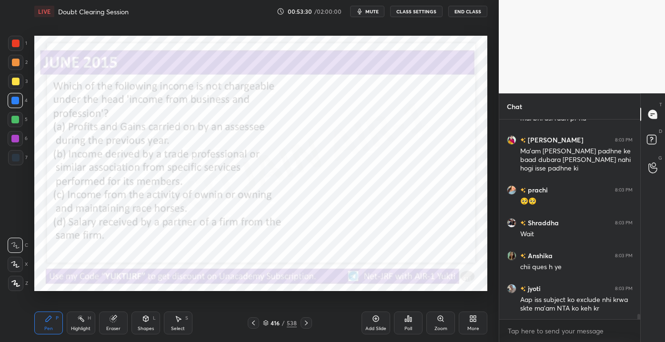
click at [275, 324] on div "416" at bounding box center [275, 323] width 10 height 6
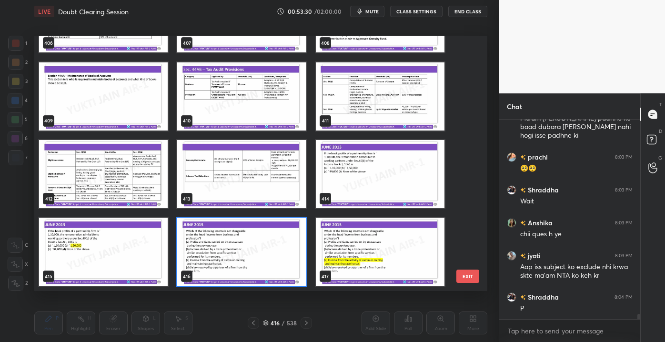
scroll to position [252, 448]
click at [468, 278] on button "EXIT" at bounding box center [467, 275] width 23 height 13
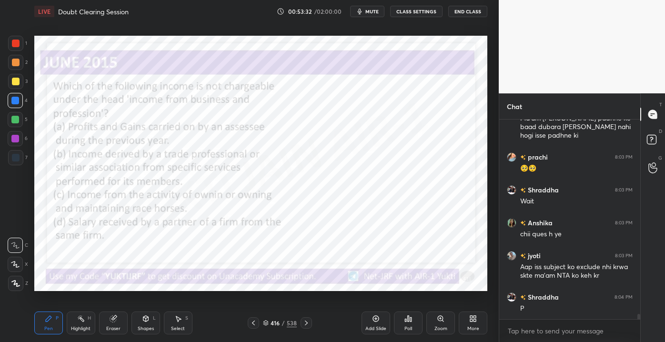
scroll to position [0, 0]
click at [400, 320] on div "Poll" at bounding box center [408, 322] width 29 height 23
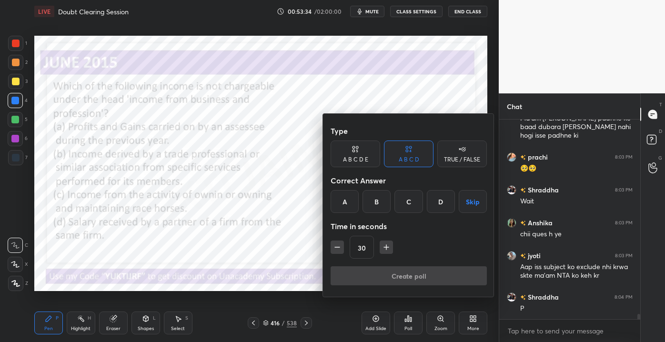
click at [401, 209] on div "C" at bounding box center [408, 201] width 28 height 23
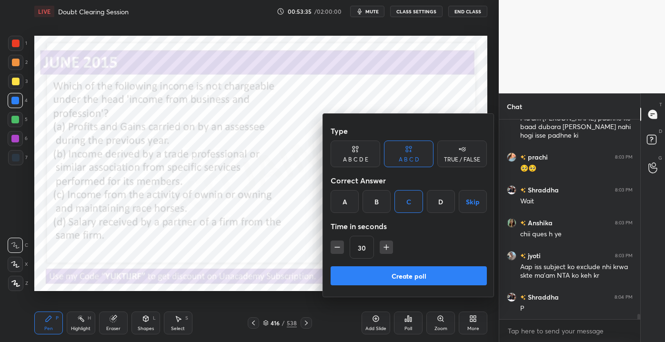
scroll to position [7574, 0]
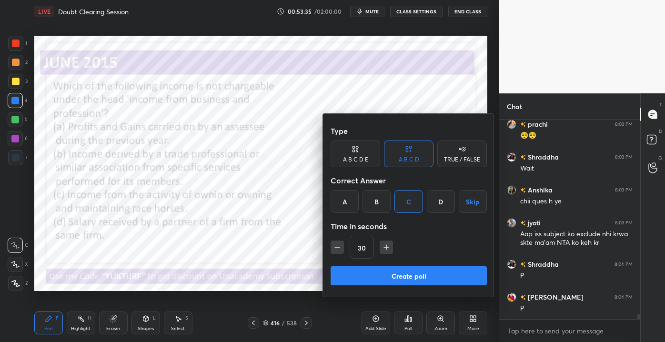
click at [409, 275] on button "Create poll" at bounding box center [408, 275] width 156 height 19
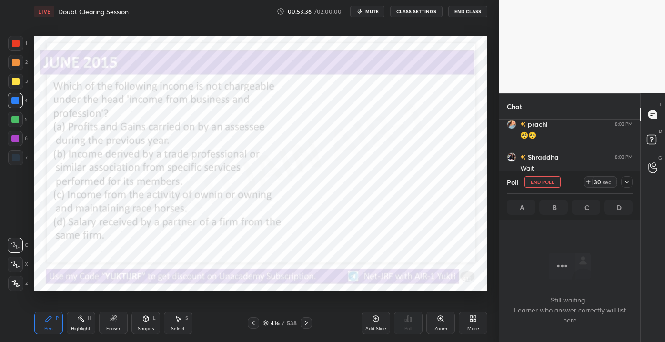
scroll to position [3, 2]
click at [283, 318] on div "416 / 538" at bounding box center [280, 322] width 34 height 9
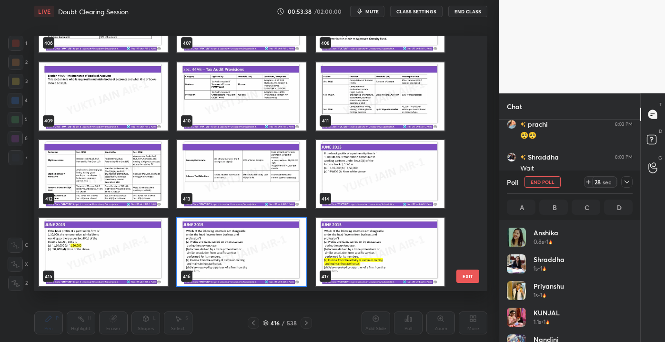
scroll to position [111, 123]
click at [460, 278] on button "EXIT" at bounding box center [467, 275] width 23 height 13
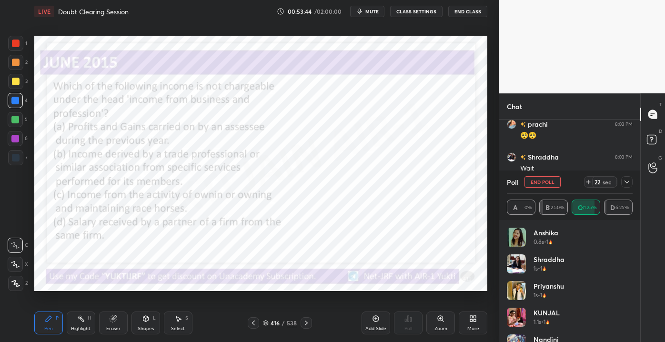
drag, startPoint x: 628, startPoint y: 250, endPoint x: 631, endPoint y: 256, distance: 6.4
click at [631, 257] on div "[PERSON_NAME] 0.8s • 1 [PERSON_NAME] 1s • 1 [PERSON_NAME] 1s • 1 [PERSON_NAME] …" at bounding box center [570, 285] width 126 height 114
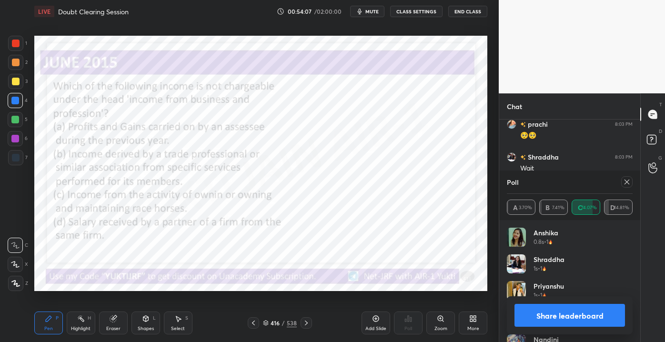
scroll to position [7665, 0]
click at [621, 177] on div "Poll" at bounding box center [570, 181] width 126 height 23
click at [625, 181] on icon at bounding box center [627, 182] width 8 height 8
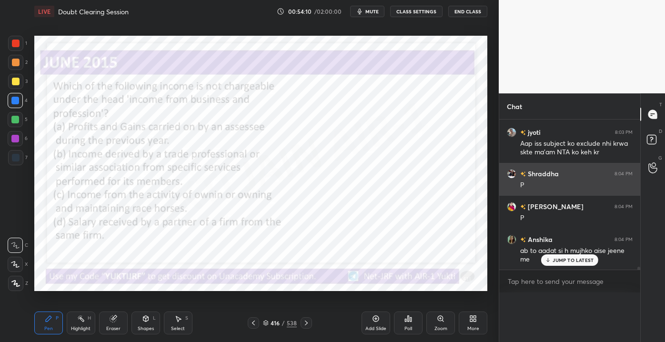
scroll to position [3, 2]
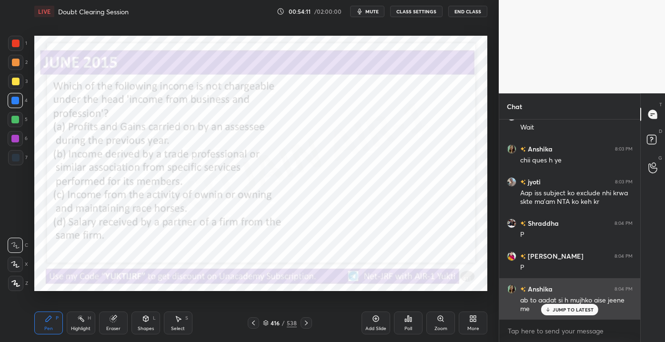
click at [553, 301] on div "ab to aadat si h mujhko aise jeene me" at bounding box center [576, 305] width 112 height 18
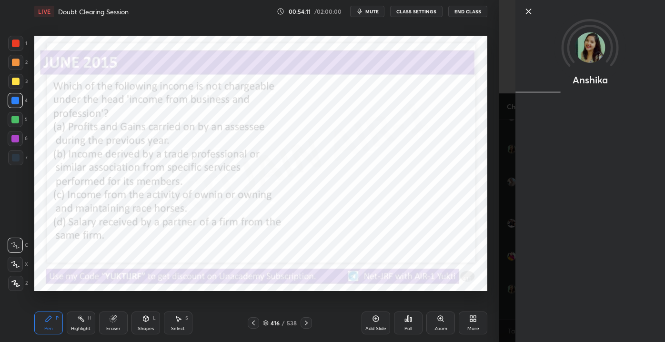
drag, startPoint x: 553, startPoint y: 301, endPoint x: 558, endPoint y: 307, distance: 7.1
click at [558, 307] on div "Anshika" at bounding box center [581, 171] width 166 height 342
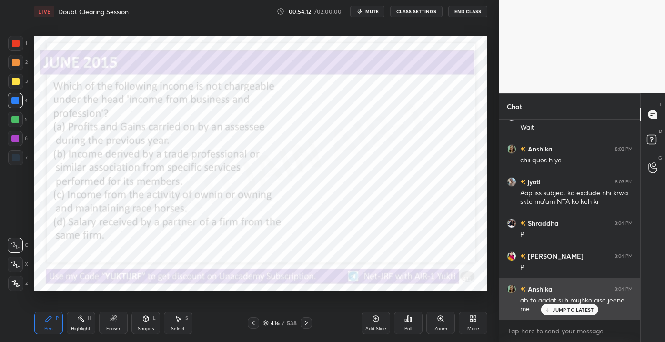
click at [558, 307] on p "JUMP TO LATEST" at bounding box center [572, 310] width 41 height 6
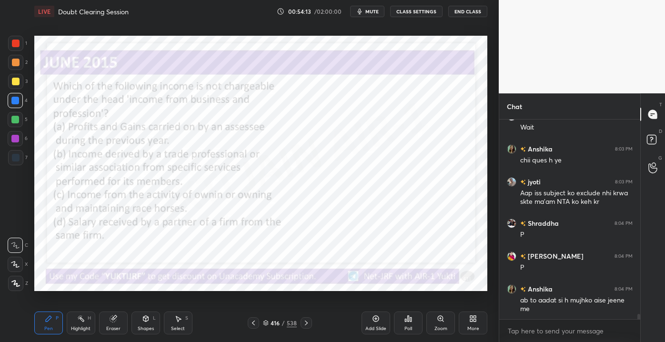
drag, startPoint x: 301, startPoint y: 326, endPoint x: 308, endPoint y: 321, distance: 8.7
click at [300, 324] on div at bounding box center [305, 322] width 11 height 11
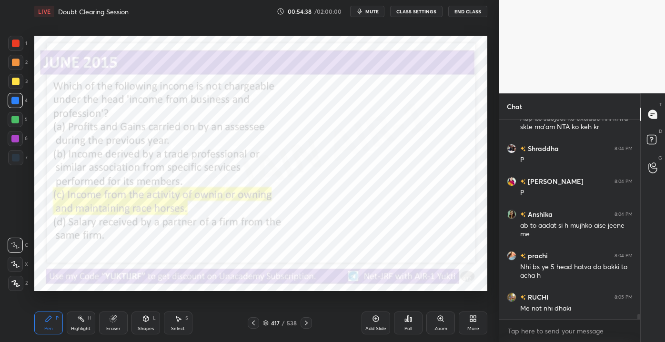
click at [285, 323] on div "417 / 538" at bounding box center [280, 322] width 34 height 9
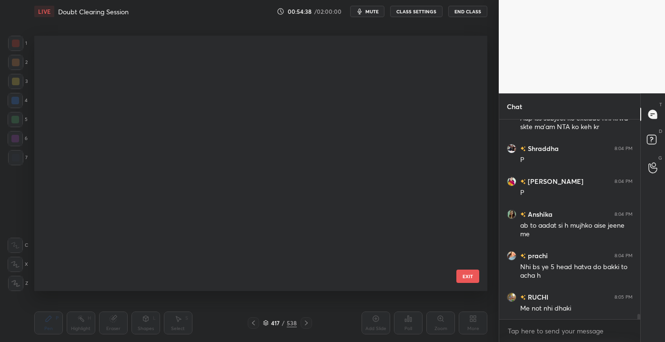
scroll to position [3, 5]
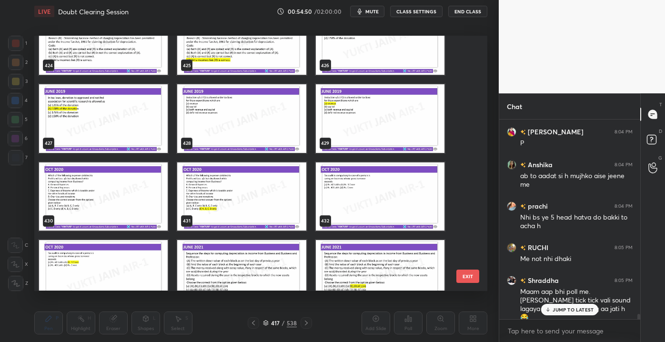
click at [122, 199] on img "grid" at bounding box center [103, 196] width 129 height 68
click at [127, 199] on img "grid" at bounding box center [103, 196] width 129 height 68
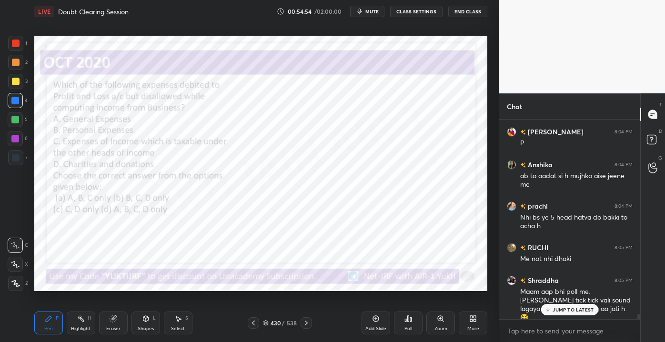
click at [273, 322] on div "430" at bounding box center [275, 323] width 10 height 6
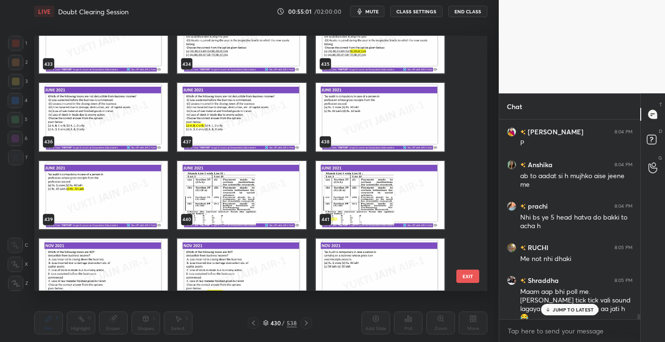
click at [222, 206] on img "grid" at bounding box center [241, 195] width 129 height 68
click at [232, 200] on img "grid" at bounding box center [241, 195] width 129 height 68
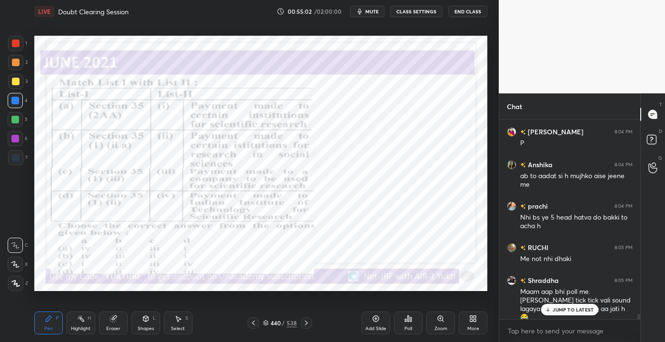
click at [232, 200] on img "grid" at bounding box center [241, 195] width 129 height 68
click at [568, 310] on p "JUMP TO LATEST" at bounding box center [572, 310] width 41 height 6
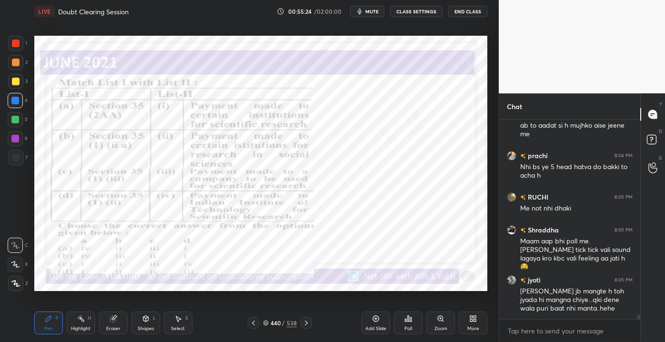
scroll to position [7822, 0]
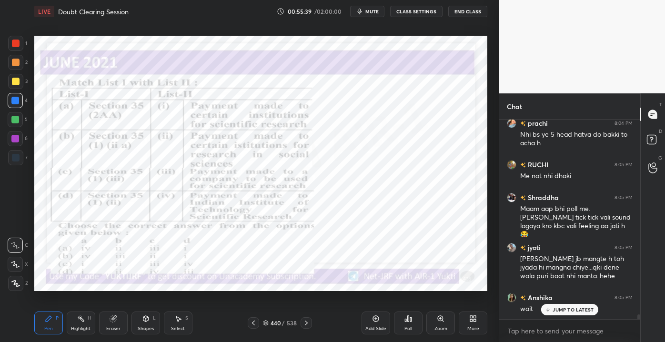
click at [556, 314] on div "JUMP TO LATEST" at bounding box center [569, 309] width 57 height 11
click at [285, 322] on div "440 / 538" at bounding box center [280, 322] width 34 height 9
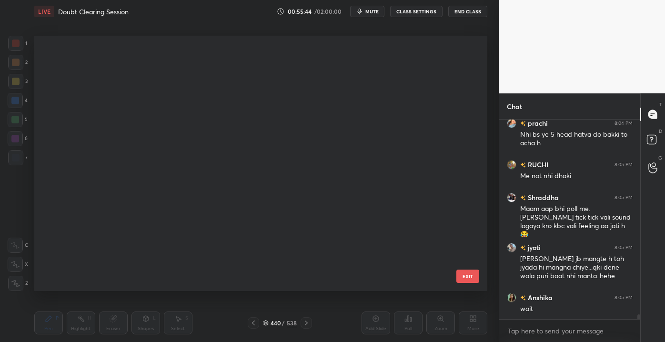
scroll to position [252, 448]
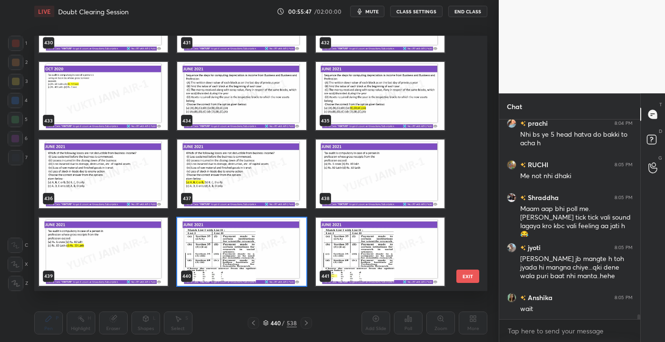
click at [468, 275] on button "EXIT" at bounding box center [467, 275] width 23 height 13
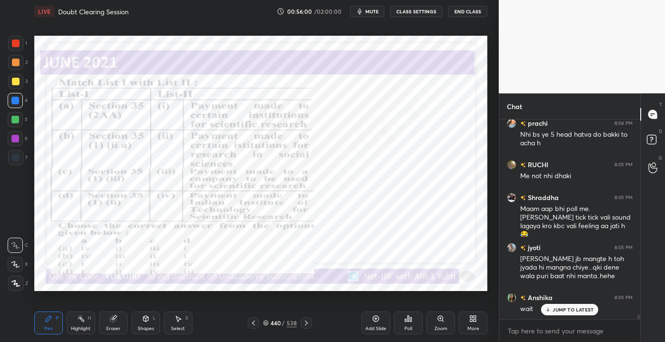
scroll to position [7855, 0]
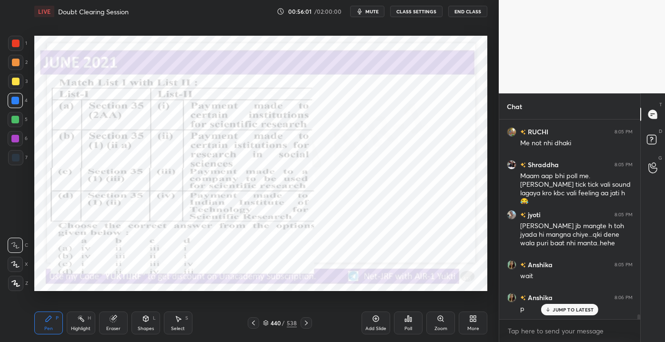
click at [565, 311] on p "JUMP TO LATEST" at bounding box center [572, 310] width 41 height 6
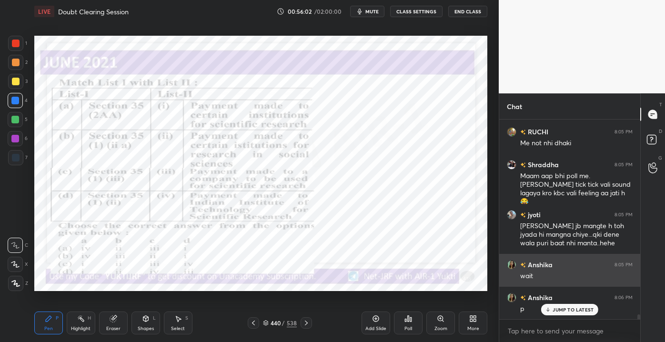
scroll to position [7888, 0]
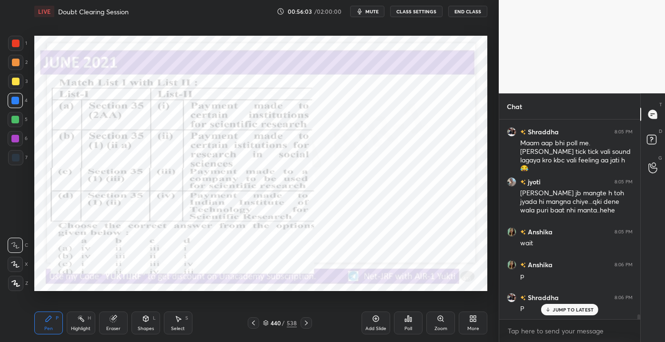
click at [556, 309] on p "JUMP TO LATEST" at bounding box center [572, 310] width 41 height 6
click at [403, 326] on div "Poll" at bounding box center [408, 322] width 29 height 23
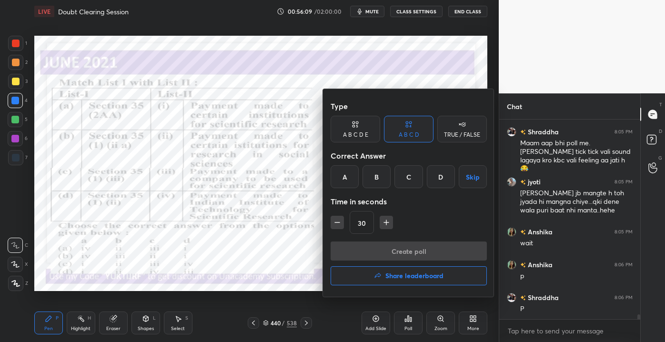
click at [378, 184] on div "B" at bounding box center [376, 176] width 28 height 23
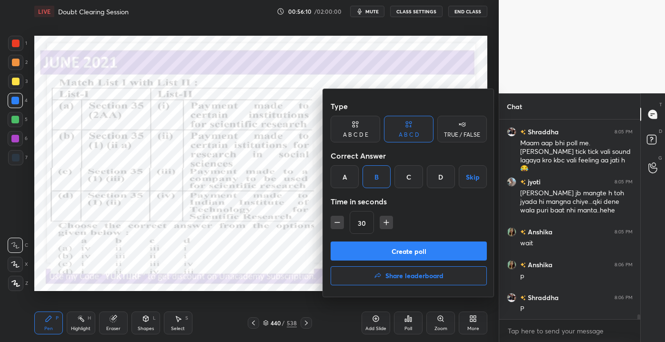
drag, startPoint x: 383, startPoint y: 251, endPoint x: 393, endPoint y: 246, distance: 11.7
click at [383, 250] on button "Create poll" at bounding box center [408, 250] width 156 height 19
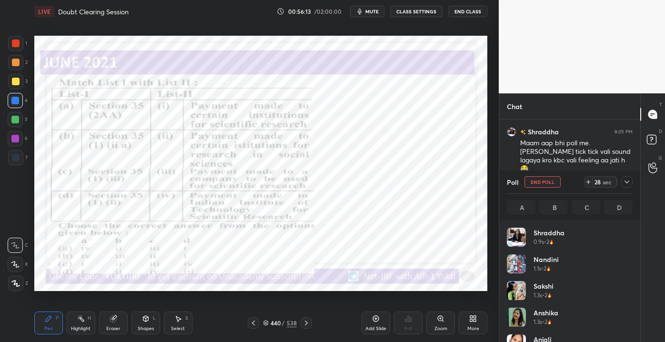
scroll to position [111, 123]
click at [628, 179] on icon at bounding box center [627, 182] width 8 height 8
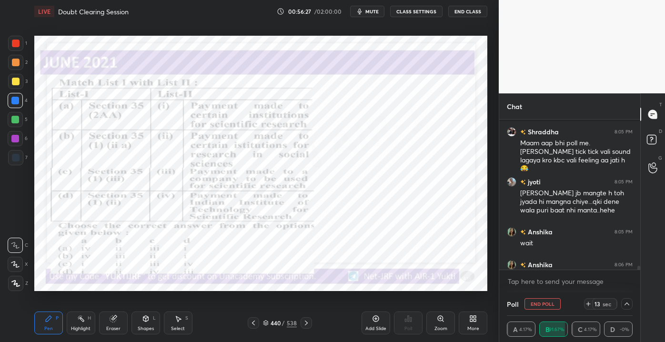
scroll to position [7971, 0]
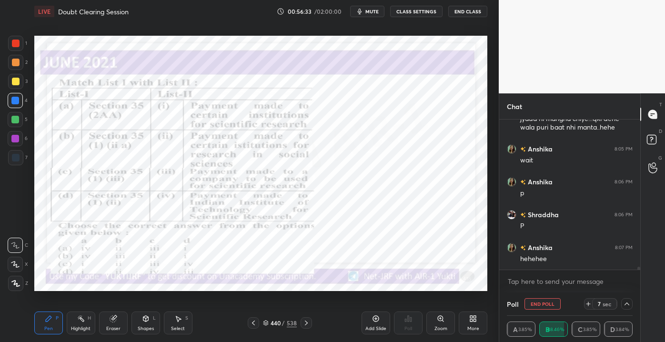
click at [628, 304] on icon at bounding box center [627, 304] width 8 height 8
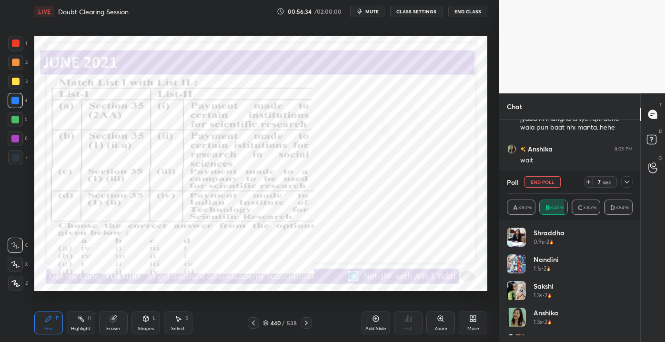
scroll to position [3, 2]
drag, startPoint x: 626, startPoint y: 238, endPoint x: 630, endPoint y: 244, distance: 7.3
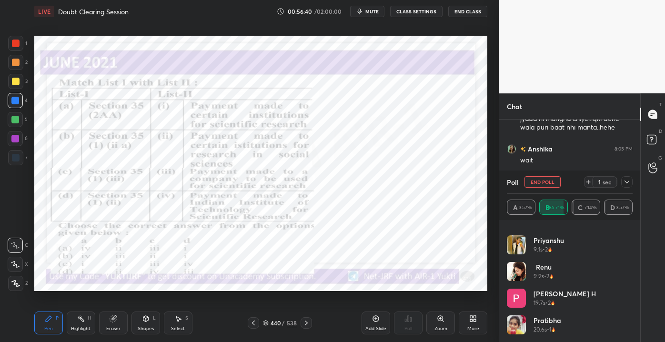
click at [625, 182] on icon at bounding box center [627, 182] width 8 height 8
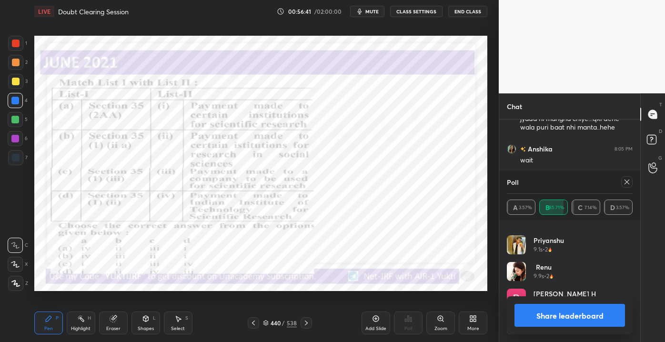
click at [625, 182] on div "Chat [PERSON_NAME] 8:05 PM Maam aap bhi poll me.[PERSON_NAME] tick tick vali so…" at bounding box center [568, 217] width 141 height 248
drag, startPoint x: 625, startPoint y: 183, endPoint x: 626, endPoint y: 280, distance: 96.6
click at [625, 281] on div "Poll A 3.33% B 83.33% C 10% D 3.33% mamta 4.8s • 1 [PERSON_NAME] 6.7s • 1 [PERS…" at bounding box center [569, 255] width 141 height 171
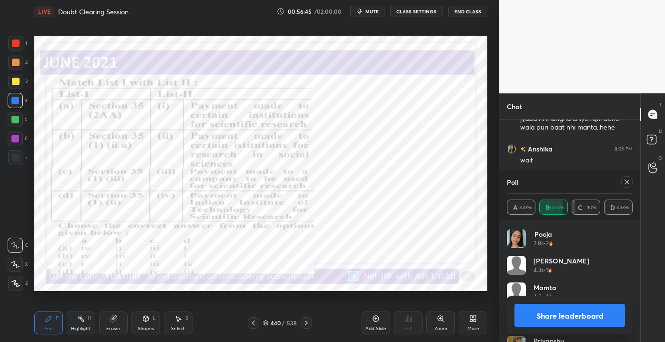
drag, startPoint x: 631, startPoint y: 305, endPoint x: 631, endPoint y: 290, distance: 14.8
click at [631, 290] on div "Poll A 3.33% B 83.33% C 10% D 3.33% [PERSON_NAME] 2.3s • 2 Sri 2.3s • 2 Yati 2.…" at bounding box center [569, 255] width 141 height 171
drag, startPoint x: 628, startPoint y: 292, endPoint x: 631, endPoint y: 262, distance: 30.6
click at [631, 264] on div "[PERSON_NAME] 2.3s • 2 Sri 2.3s • 2 Yati 2.5s • 2 [PERSON_NAME] 2.6s • 2 Pooja …" at bounding box center [570, 285] width 126 height 114
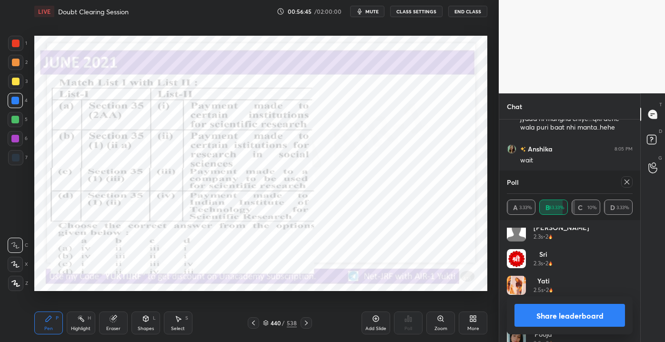
click at [627, 242] on div "[PERSON_NAME] 2.3s • 2 Sri 2.3s • 2 Yati 2.5s • 2 [PERSON_NAME] 2.6s • 2 Pooja …" at bounding box center [570, 285] width 126 height 114
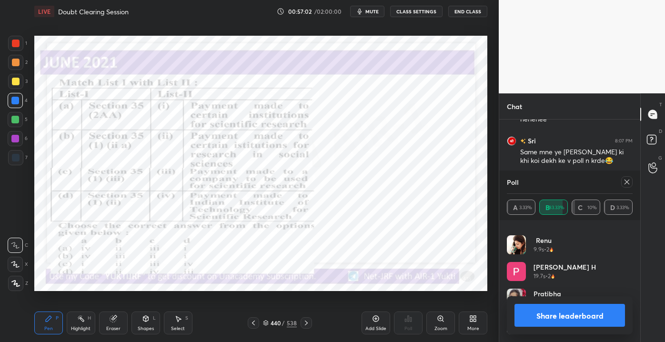
click at [628, 172] on div "Poll" at bounding box center [570, 181] width 126 height 23
click at [626, 177] on div at bounding box center [626, 181] width 11 height 11
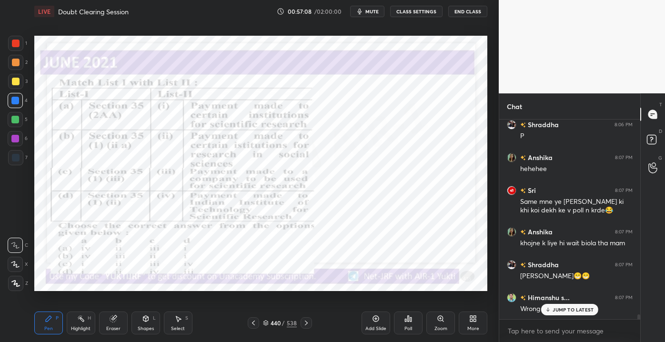
click at [567, 310] on p "JUMP TO LATEST" at bounding box center [572, 310] width 41 height 6
click at [308, 323] on icon at bounding box center [306, 323] width 8 height 8
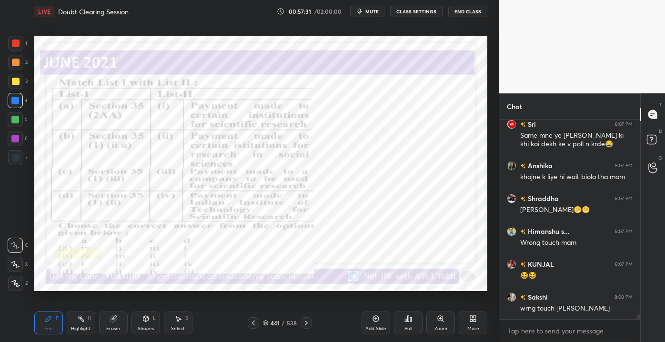
click at [306, 322] on icon at bounding box center [306, 323] width 8 height 8
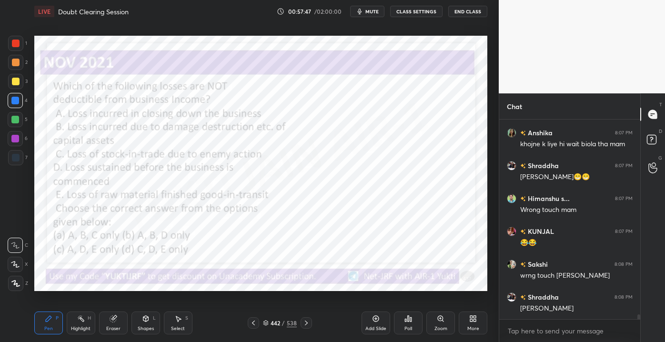
click at [278, 321] on div "442" at bounding box center [275, 323] width 10 height 6
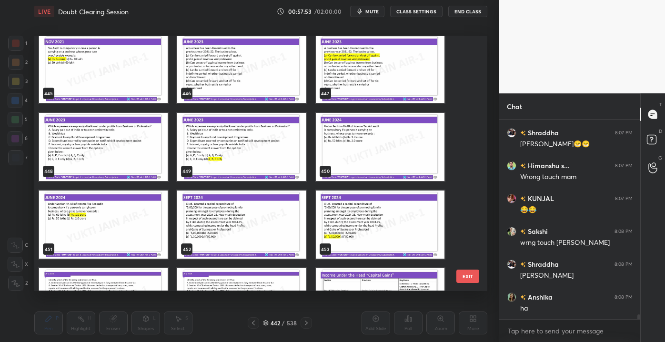
click at [89, 154] on img "grid" at bounding box center [103, 147] width 129 height 68
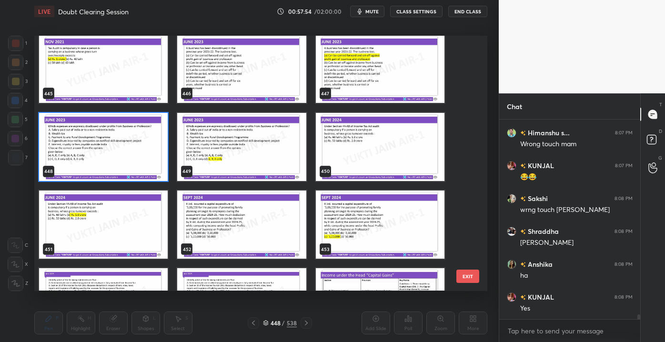
click at [90, 156] on img "grid" at bounding box center [103, 147] width 129 height 68
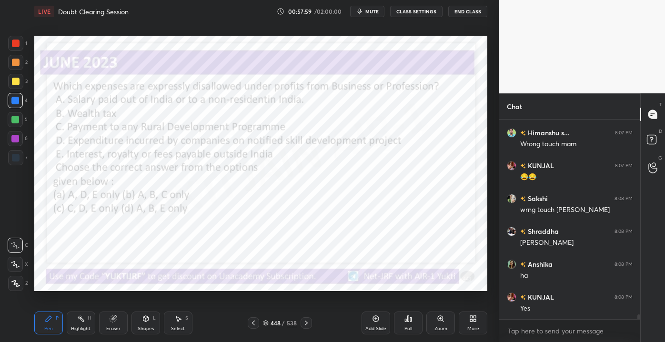
click at [271, 321] on div "448" at bounding box center [275, 323] width 10 height 6
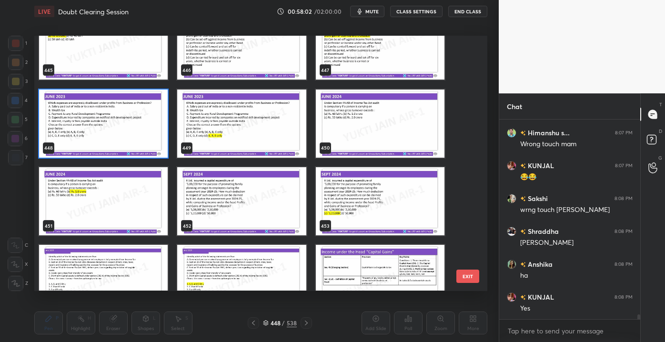
scroll to position [11582, 0]
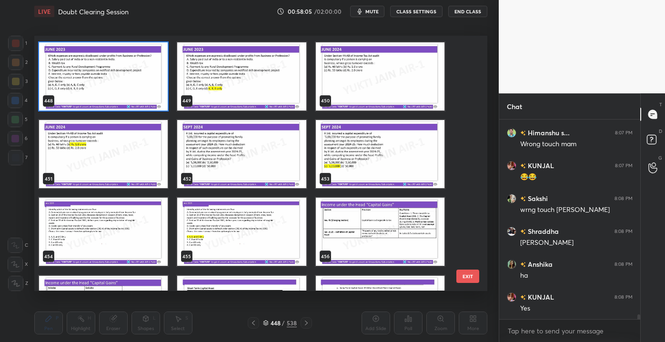
click at [106, 226] on img "grid" at bounding box center [103, 232] width 129 height 68
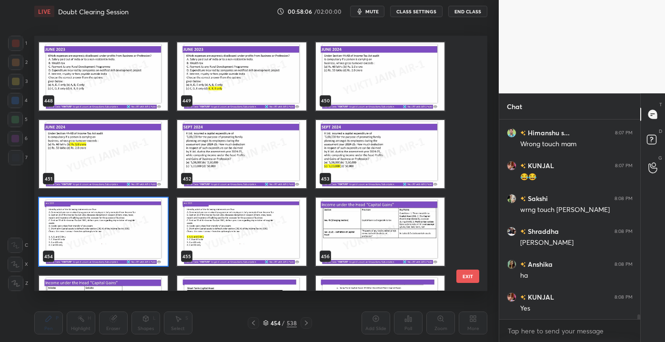
click at [109, 229] on img "grid" at bounding box center [103, 232] width 129 height 68
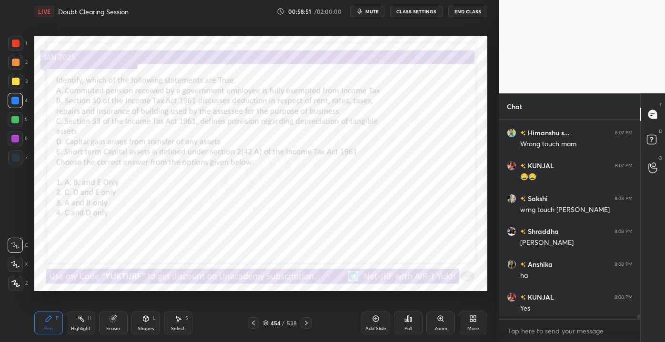
click at [13, 49] on div at bounding box center [15, 43] width 15 height 15
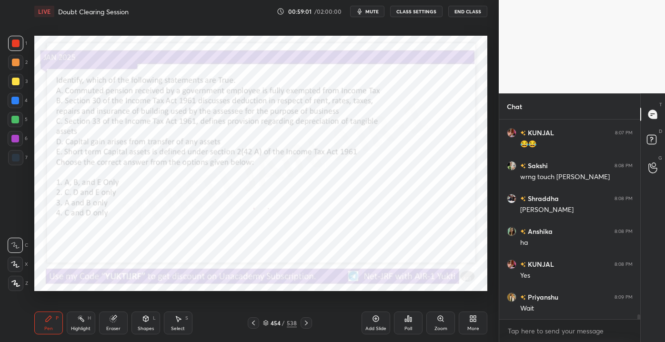
click at [114, 323] on div "Eraser" at bounding box center [113, 322] width 29 height 23
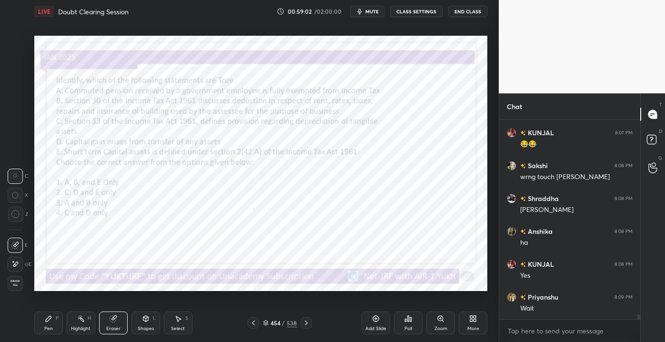
drag, startPoint x: 22, startPoint y: 289, endPoint x: 18, endPoint y: 285, distance: 6.4
click at [21, 288] on div "Erase all" at bounding box center [16, 283] width 17 height 15
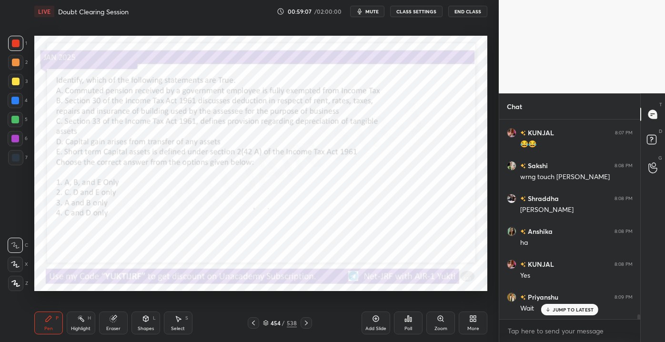
scroll to position [8291, 0]
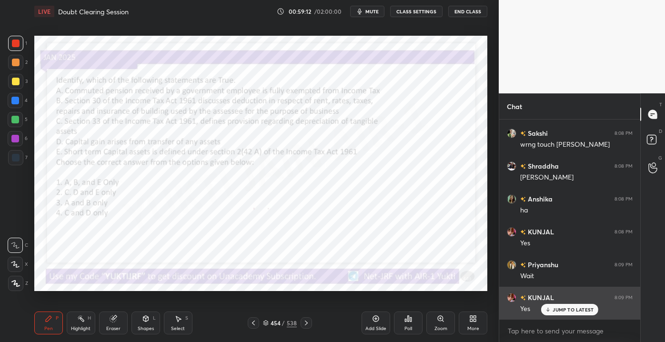
click at [561, 308] on p "JUMP TO LATEST" at bounding box center [572, 310] width 41 height 6
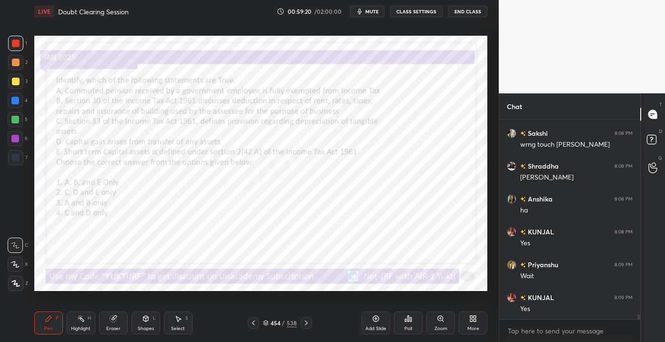
scroll to position [8323, 0]
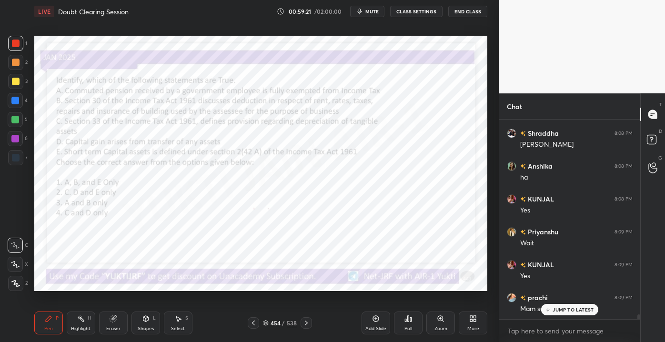
click at [546, 310] on icon at bounding box center [548, 310] width 6 height 6
click at [267, 323] on icon at bounding box center [266, 323] width 6 height 6
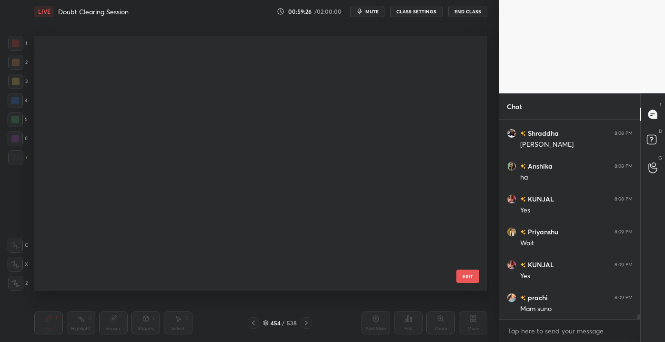
scroll to position [8356, 0]
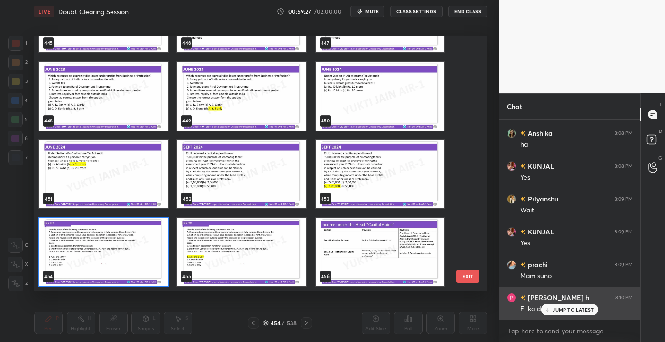
click at [558, 308] on p "JUMP TO LATEST" at bounding box center [572, 310] width 41 height 6
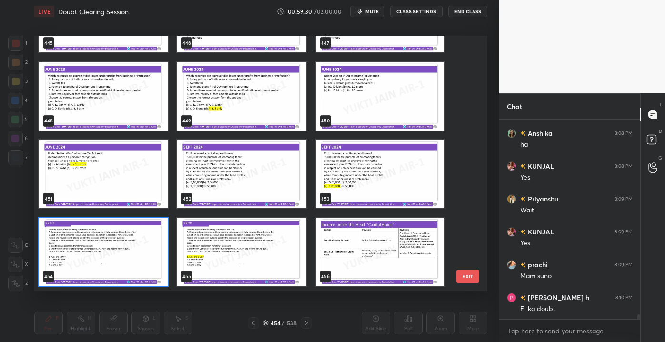
click at [470, 282] on button "EXIT" at bounding box center [467, 275] width 23 height 13
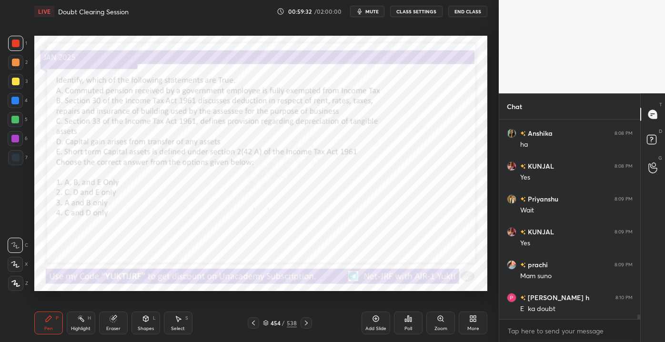
scroll to position [8390, 0]
click at [409, 326] on div "Poll" at bounding box center [408, 328] width 8 height 5
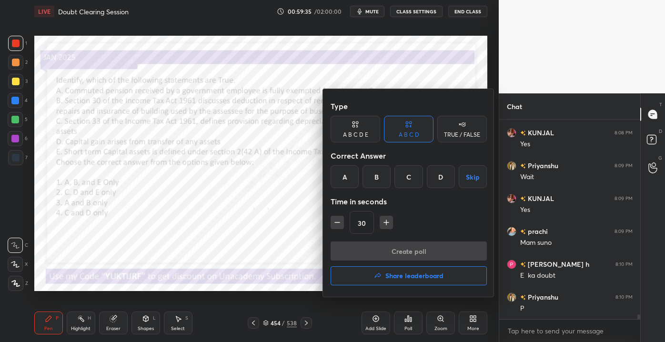
scroll to position [8423, 0]
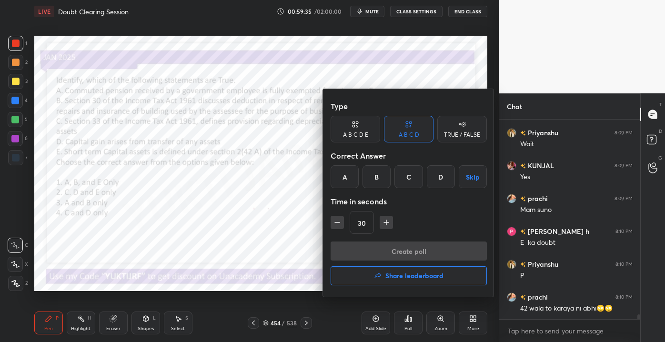
click at [353, 184] on div "A" at bounding box center [344, 176] width 28 height 23
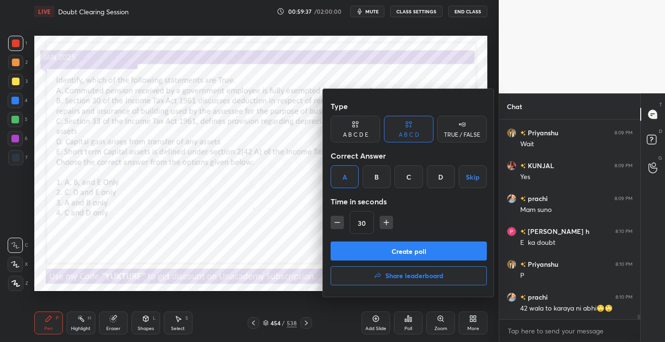
scroll to position [8455, 0]
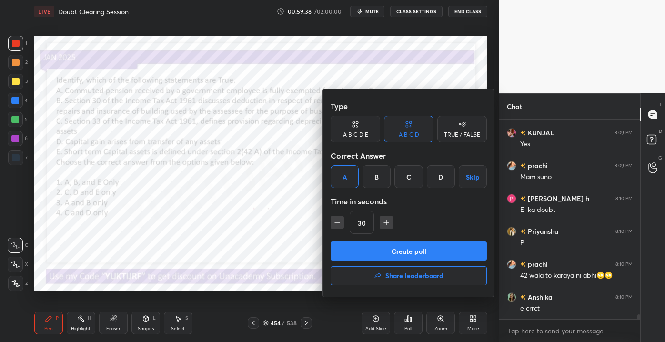
click at [377, 253] on button "Create poll" at bounding box center [408, 250] width 156 height 19
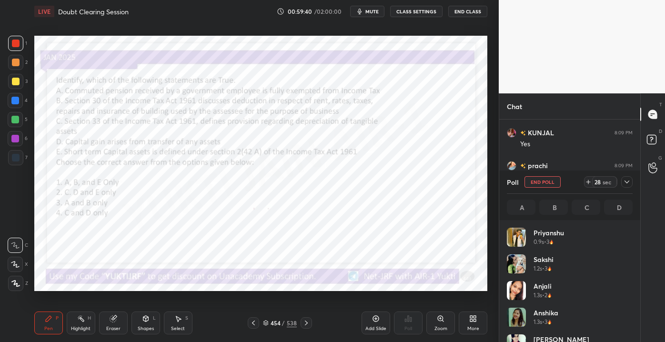
scroll to position [111, 123]
click at [626, 181] on icon at bounding box center [627, 182] width 8 height 8
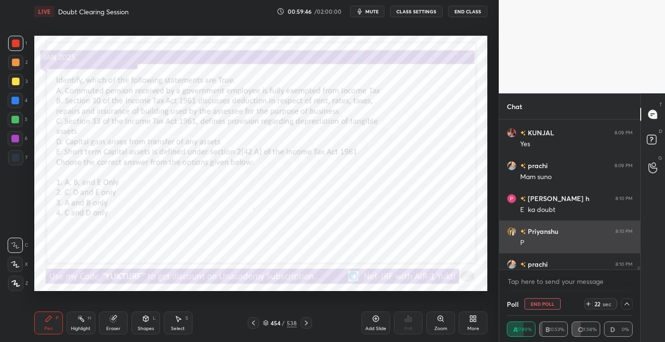
scroll to position [0, 2]
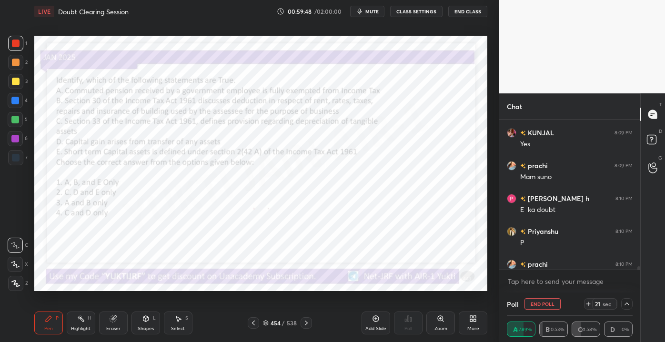
click at [638, 267] on div at bounding box center [637, 194] width 6 height 150
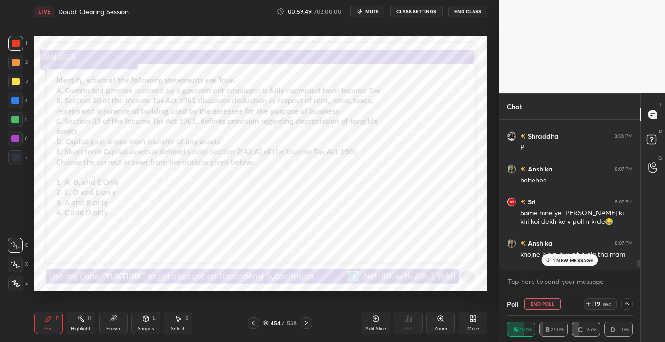
click at [552, 260] on div "1 NEW MESSAGE" at bounding box center [569, 259] width 57 height 11
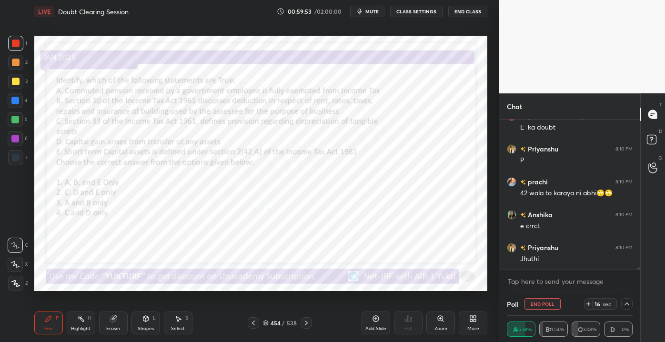
click at [626, 305] on icon at bounding box center [627, 304] width 8 height 8
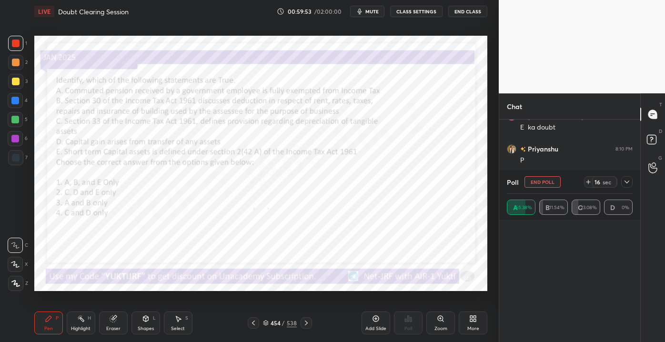
scroll to position [0, 0]
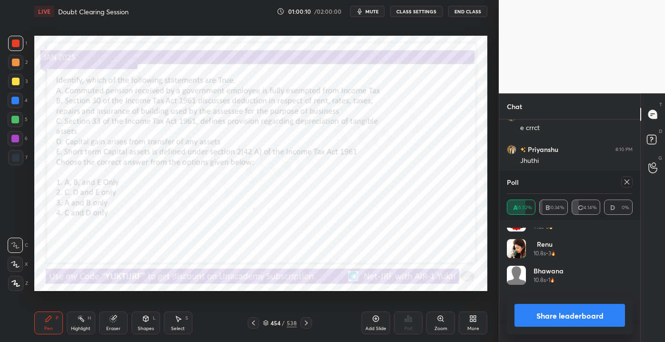
click at [622, 185] on div at bounding box center [626, 181] width 11 height 11
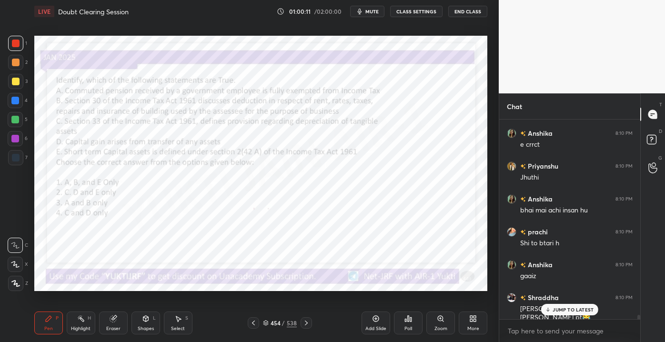
click at [556, 310] on p "JUMP TO LATEST" at bounding box center [572, 310] width 41 height 6
click at [303, 321] on icon at bounding box center [306, 323] width 8 height 8
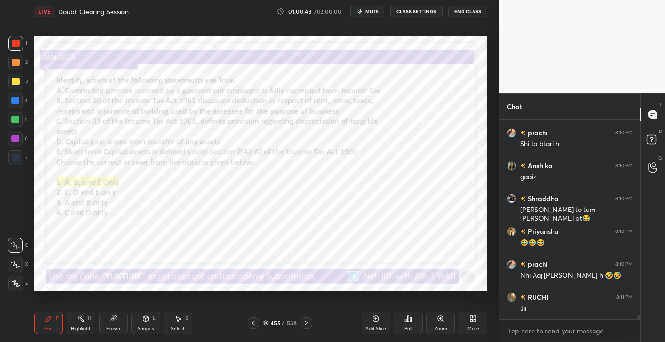
click at [252, 321] on icon at bounding box center [253, 323] width 8 height 8
click at [270, 320] on div "454" at bounding box center [275, 323] width 10 height 6
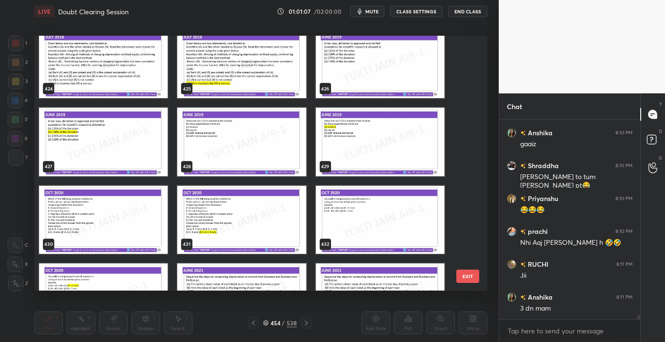
click at [79, 235] on img "grid" at bounding box center [103, 220] width 129 height 68
click at [87, 233] on img "grid" at bounding box center [103, 220] width 129 height 68
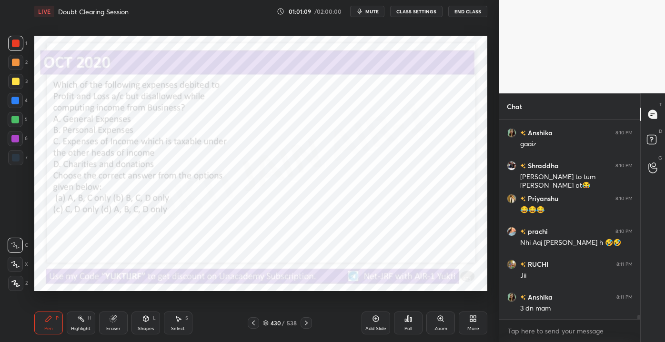
click at [275, 318] on div "430 / 538" at bounding box center [280, 322] width 64 height 11
click at [285, 317] on div "430 / 538" at bounding box center [280, 322] width 64 height 11
click at [283, 322] on div "/" at bounding box center [283, 323] width 3 height 6
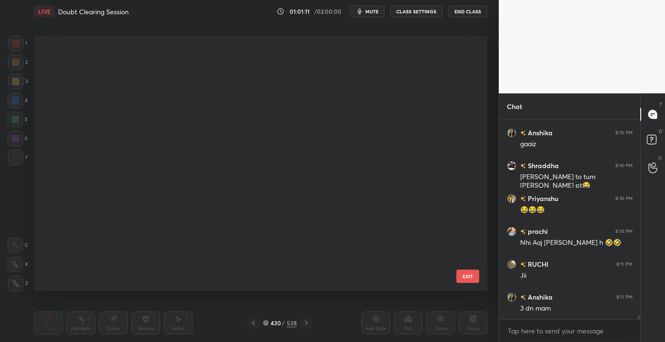
scroll to position [252, 448]
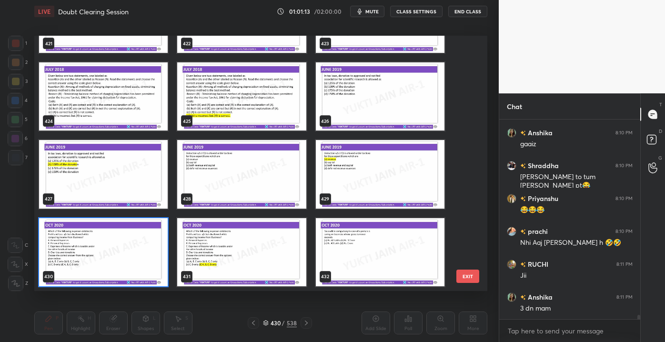
click at [470, 211] on div "418 419 420 421 422 423 424 425 426 427 428 429 430 431 432 EXIT" at bounding box center [260, 163] width 453 height 255
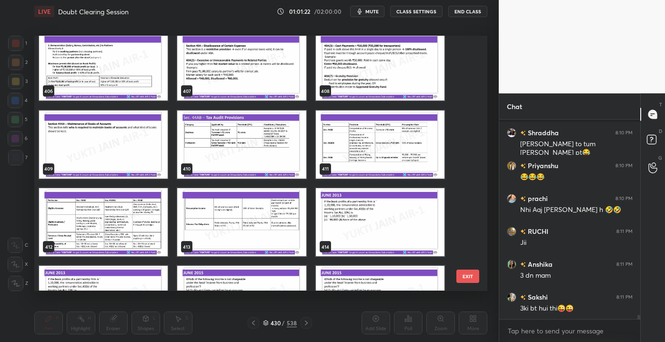
scroll to position [8825, 0]
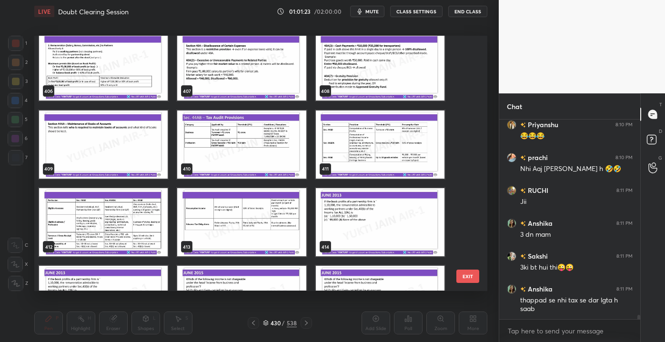
click at [564, 309] on div "[PERSON_NAME] 8:10 PM 😂😂😂 [PERSON_NAME] 8:10 PM Nhi Aaj [PERSON_NAME] h 🤣🤣 [PER…" at bounding box center [569, 218] width 141 height 199
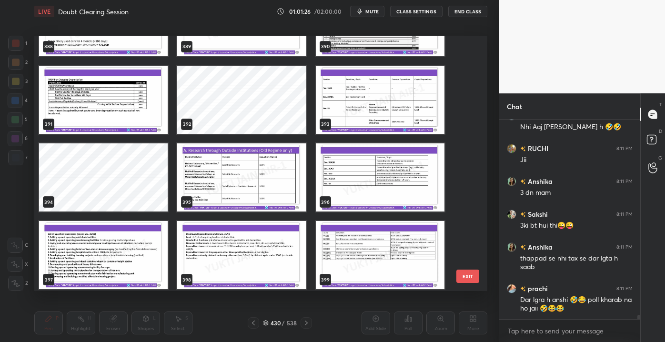
scroll to position [10058, 0]
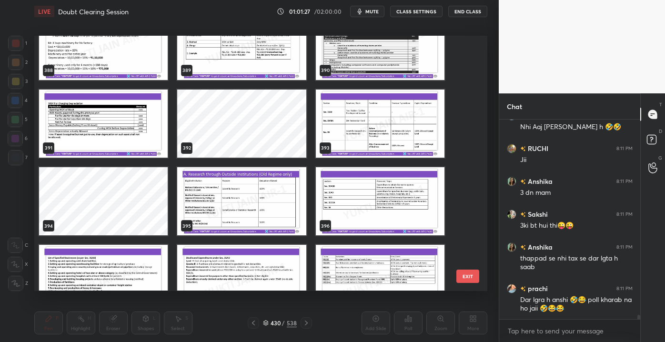
click at [370, 211] on img "grid" at bounding box center [380, 201] width 129 height 68
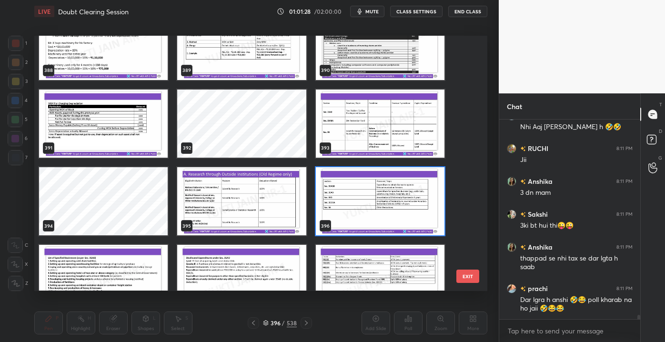
click at [370, 210] on img "grid" at bounding box center [380, 201] width 129 height 68
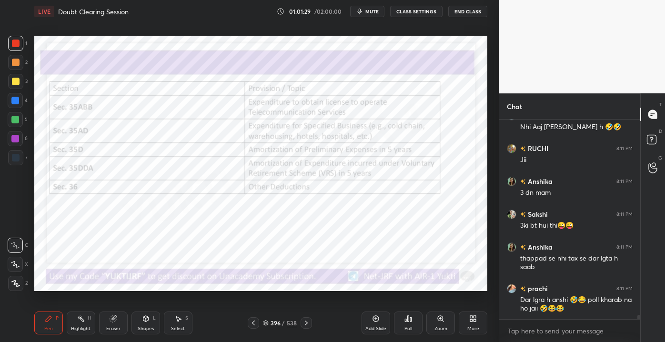
click at [305, 326] on icon at bounding box center [306, 323] width 8 height 8
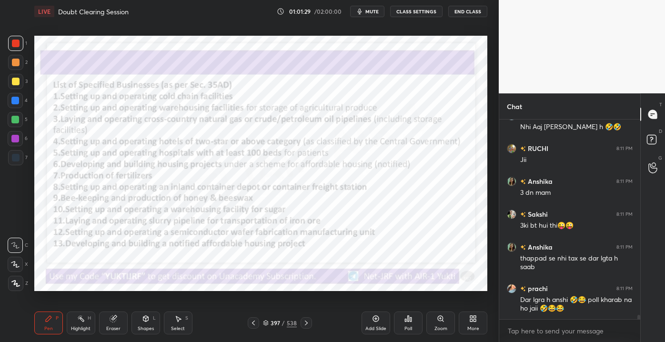
click at [310, 325] on div at bounding box center [305, 322] width 11 height 11
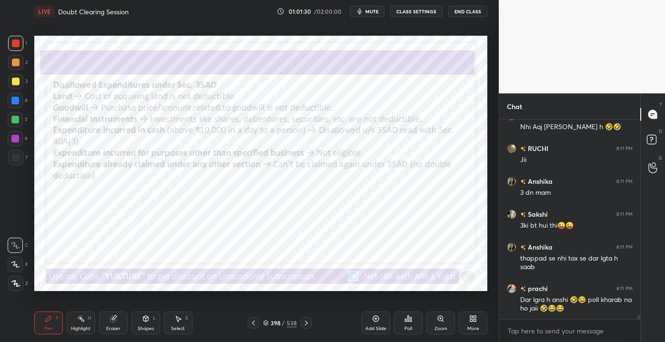
click at [312, 325] on div "398 / 538" at bounding box center [280, 322] width 164 height 11
click at [479, 325] on div "More" at bounding box center [472, 322] width 29 height 23
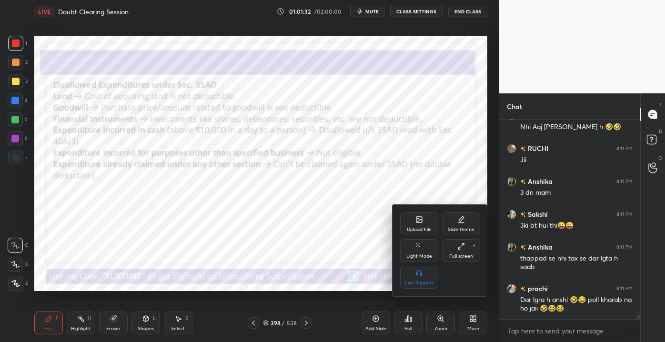
click at [415, 322] on div at bounding box center [332, 171] width 665 height 342
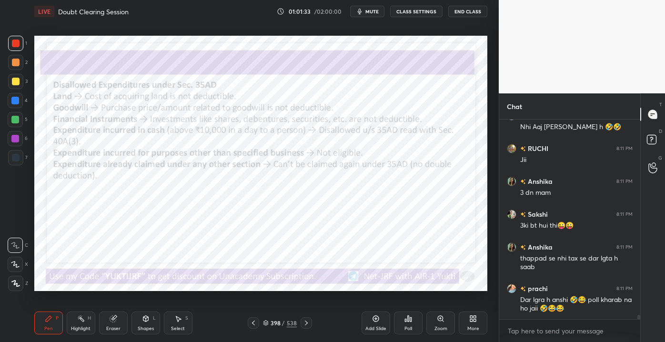
click at [402, 328] on div "Poll" at bounding box center [408, 322] width 29 height 23
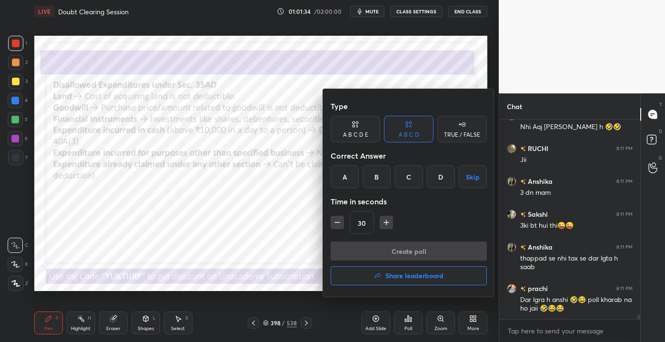
click at [392, 277] on h4 "Share leaderboard" at bounding box center [414, 275] width 58 height 7
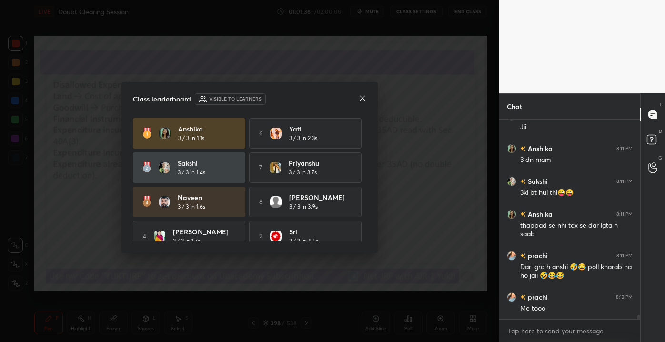
drag, startPoint x: 183, startPoint y: 146, endPoint x: 197, endPoint y: 144, distance: 13.5
click at [197, 144] on div "[PERSON_NAME] 3 / 3 in 1.1s" at bounding box center [189, 133] width 112 height 30
drag, startPoint x: 185, startPoint y: 170, endPoint x: 203, endPoint y: 169, distance: 18.1
click at [204, 168] on h5 "3 / 3 in 1.4s" at bounding box center [192, 172] width 28 height 9
drag, startPoint x: 184, startPoint y: 211, endPoint x: 206, endPoint y: 221, distance: 23.6
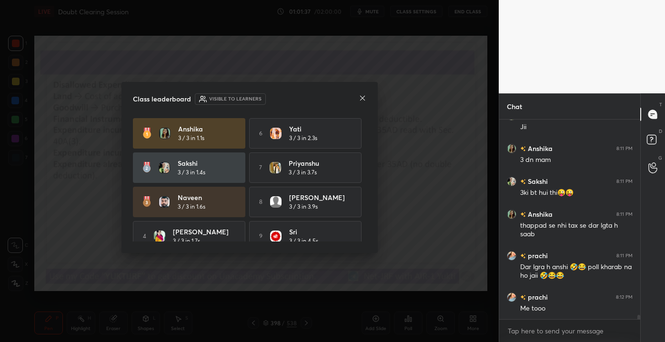
click at [209, 206] on div "Naveen 3 / 3 in 1.6s" at bounding box center [207, 201] width 58 height 19
drag, startPoint x: 209, startPoint y: 228, endPoint x: 262, endPoint y: 218, distance: 54.0
click at [228, 223] on div "4 [PERSON_NAME] 3 / 3 in 1.7s" at bounding box center [189, 236] width 112 height 30
drag, startPoint x: 367, startPoint y: 186, endPoint x: 367, endPoint y: 193, distance: 7.2
click at [367, 196] on div "Class leaderboard Visible to learners [PERSON_NAME] 3 / 3 in 1.1s 6 Yati 3 / 3 …" at bounding box center [249, 167] width 256 height 171
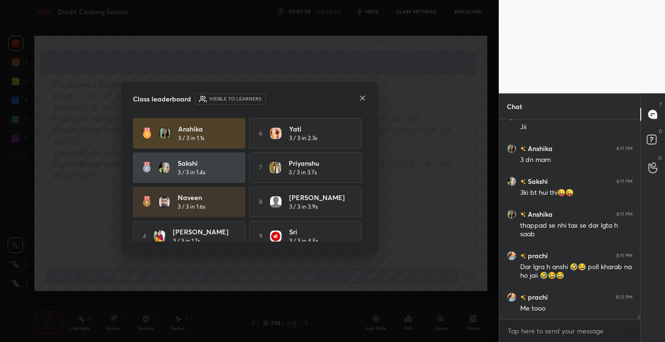
drag, startPoint x: 366, startPoint y: 197, endPoint x: 367, endPoint y: 202, distance: 5.7
click at [368, 218] on div "Class leaderboard Visible to learners [PERSON_NAME] 3 / 3 in 1.1s 6 Yati 3 / 3 …" at bounding box center [249, 167] width 256 height 171
drag, startPoint x: 362, startPoint y: 187, endPoint x: 362, endPoint y: 202, distance: 14.8
click at [362, 202] on div "[PERSON_NAME] 3 / 3 in 1.1s 6 Yati 3 / 3 in 2.3s [PERSON_NAME] 3 / 3 in 1.4s 7 …" at bounding box center [249, 202] width 233 height 168
click at [364, 192] on div "[PERSON_NAME] 3 / 3 in 1.1s 6 Yati 3 / 3 in 2.3s [PERSON_NAME] 3 / 3 in 1.4s 7 …" at bounding box center [249, 179] width 233 height 123
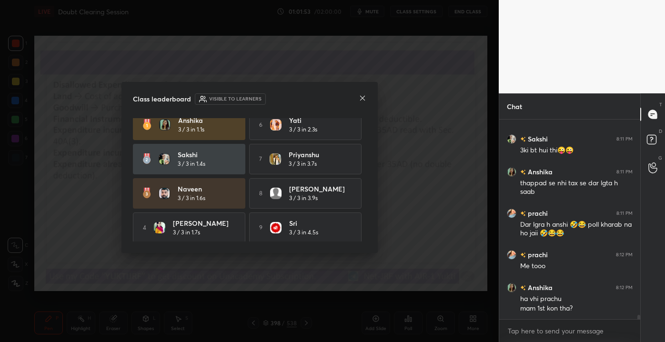
scroll to position [0, 0]
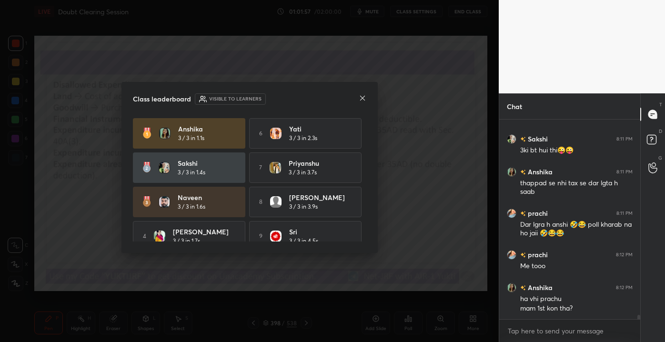
drag, startPoint x: 155, startPoint y: 140, endPoint x: 175, endPoint y: 138, distance: 20.6
click at [197, 131] on div "[PERSON_NAME] 3 / 3 in 1.1s" at bounding box center [189, 133] width 112 height 30
drag, startPoint x: 171, startPoint y: 145, endPoint x: 204, endPoint y: 135, distance: 34.5
click at [209, 135] on div "[PERSON_NAME] 3 / 3 in 1.1s" at bounding box center [189, 133] width 112 height 30
click at [363, 99] on icon at bounding box center [361, 98] width 5 height 5
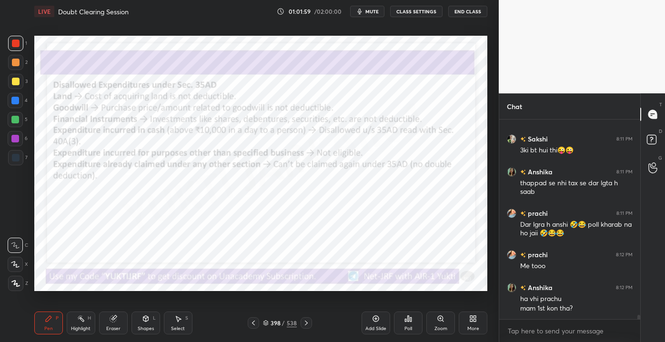
click at [472, 324] on div "More" at bounding box center [472, 322] width 29 height 23
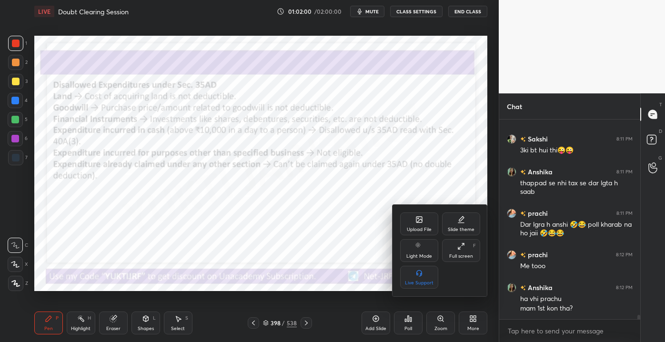
click at [395, 316] on div at bounding box center [332, 171] width 665 height 342
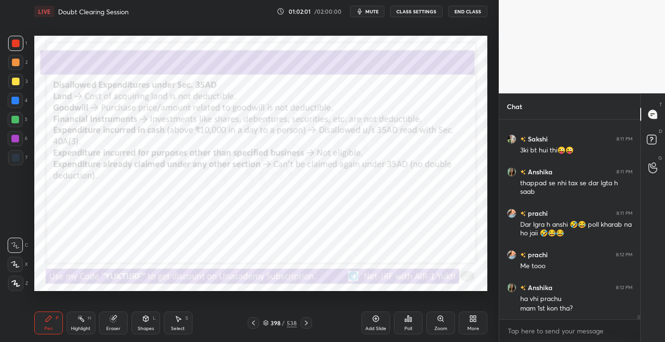
click at [408, 330] on div "Poll" at bounding box center [408, 328] width 8 height 5
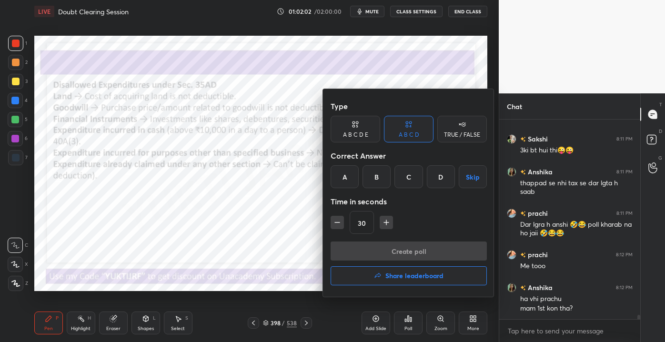
click at [368, 284] on button "Share leaderboard" at bounding box center [408, 275] width 156 height 19
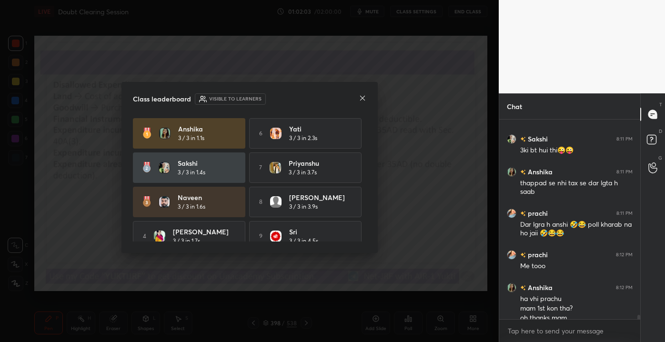
scroll to position [8951, 0]
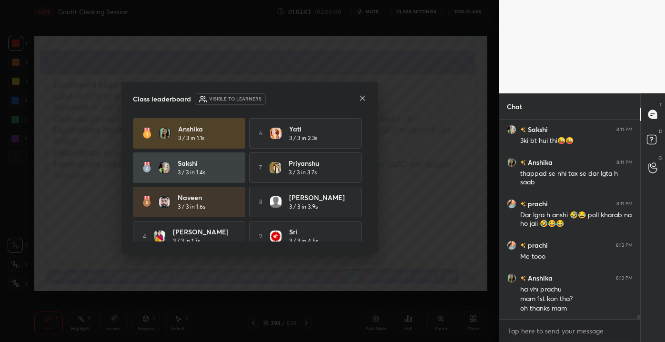
drag, startPoint x: 373, startPoint y: 177, endPoint x: 379, endPoint y: 196, distance: 20.3
click at [379, 196] on div "Class leaderboard Visible to learners [PERSON_NAME] 3 / 3 in 1.1s 6 Yati 3 / 3 …" at bounding box center [249, 171] width 498 height 342
drag, startPoint x: 360, startPoint y: 183, endPoint x: 364, endPoint y: 190, distance: 7.7
click at [363, 190] on div "[PERSON_NAME] 3 / 3 in 1.1s 6 Yati 3 / 3 in 2.3s [PERSON_NAME] 3 / 3 in 1.4s 7 …" at bounding box center [249, 179] width 233 height 123
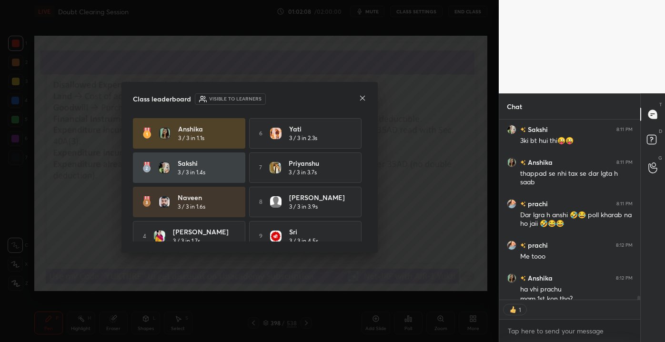
drag, startPoint x: 203, startPoint y: 174, endPoint x: 336, endPoint y: 196, distance: 135.2
click at [244, 187] on div "[PERSON_NAME] 3 / 3 in 1.1s 6 Yati 3 / 3 in 2.3s [PERSON_NAME] 3 / 3 in 1.4s 7 …" at bounding box center [249, 202] width 233 height 168
click at [360, 199] on div "8 Monika 3 / 3 in 3.9s" at bounding box center [305, 202] width 112 height 30
click at [367, 203] on div "Class leaderboard Visible to learners [PERSON_NAME] 3 / 3 in 1.1s 6 Yati 3 / 3 …" at bounding box center [249, 167] width 256 height 171
click at [363, 200] on div "[PERSON_NAME] 3 / 3 in 1.1s 6 Yati 3 / 3 in 2.3s [PERSON_NAME] 3 / 3 in 1.4s 7 …" at bounding box center [249, 202] width 233 height 168
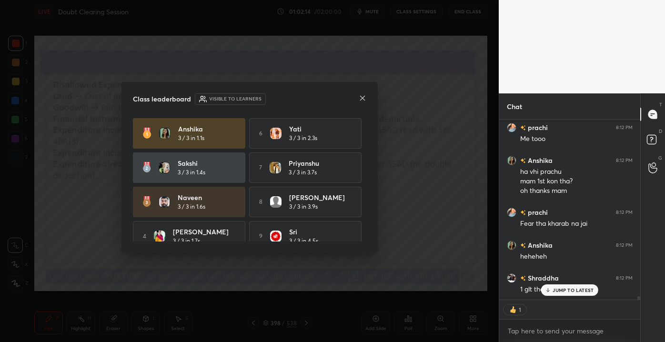
drag, startPoint x: 366, startPoint y: 162, endPoint x: 367, endPoint y: 202, distance: 40.0
click at [367, 206] on div "Class leaderboard Visible to learners [PERSON_NAME] 3 / 3 in 1.1s 6 Yati 3 / 3 …" at bounding box center [249, 167] width 256 height 171
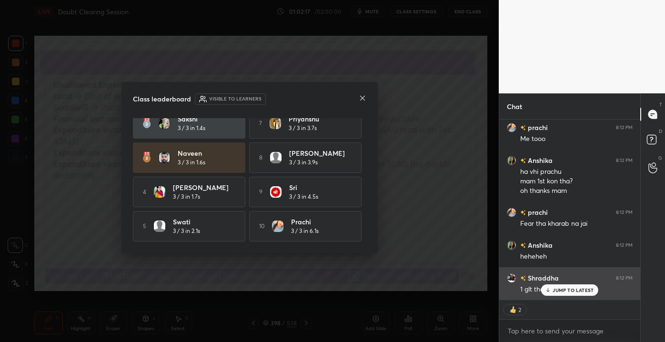
drag, startPoint x: 551, startPoint y: 287, endPoint x: 518, endPoint y: 277, distance: 34.3
click at [551, 288] on icon at bounding box center [548, 290] width 6 height 6
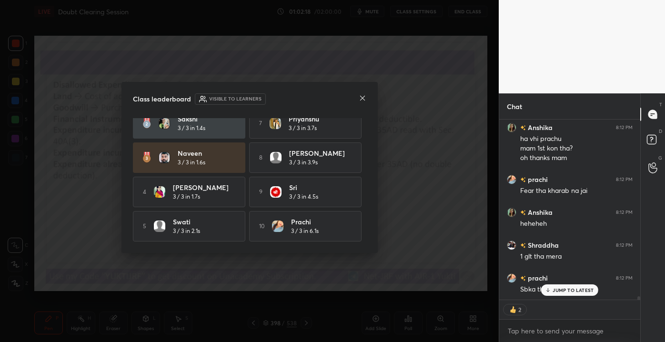
click at [367, 99] on div "Class leaderboard Visible to learners [PERSON_NAME] 3 / 3 in 1.1s 6 Yati 3 / 3 …" at bounding box center [249, 167] width 256 height 171
click at [360, 100] on icon at bounding box center [362, 98] width 8 height 8
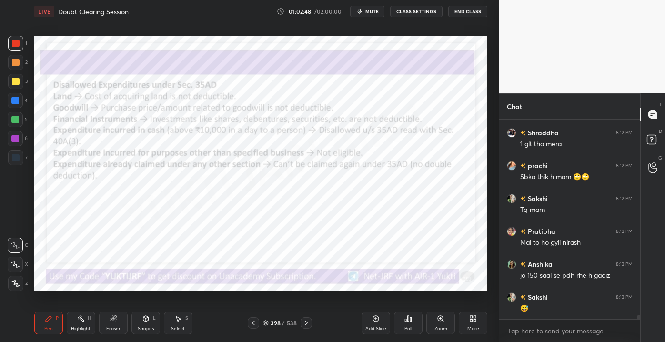
scroll to position [9255, 0]
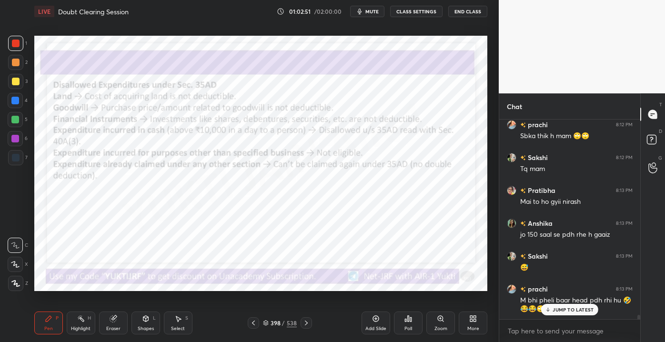
click at [552, 308] on div "JUMP TO LATEST" at bounding box center [569, 309] width 57 height 11
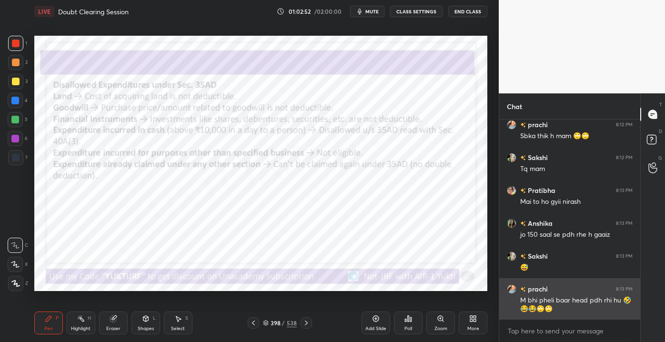
scroll to position [9288, 0]
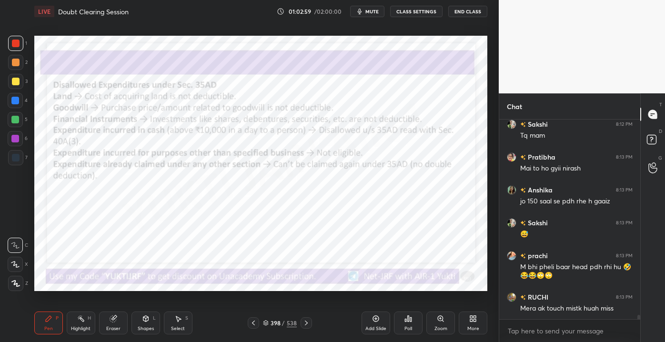
click at [309, 320] on icon at bounding box center [306, 323] width 8 height 8
click at [304, 323] on icon at bounding box center [306, 323] width 8 height 8
click at [305, 328] on div at bounding box center [305, 322] width 11 height 11
click at [305, 326] on icon at bounding box center [306, 323] width 8 height 8
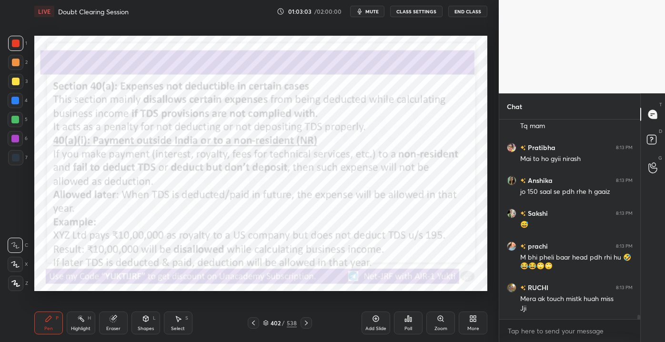
scroll to position [9330, 0]
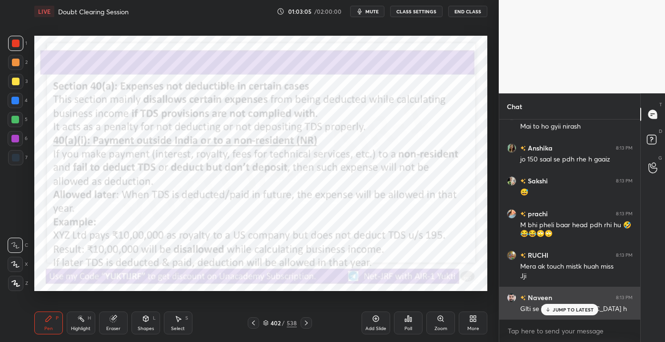
click at [560, 313] on div "JUMP TO LATEST" at bounding box center [569, 309] width 57 height 11
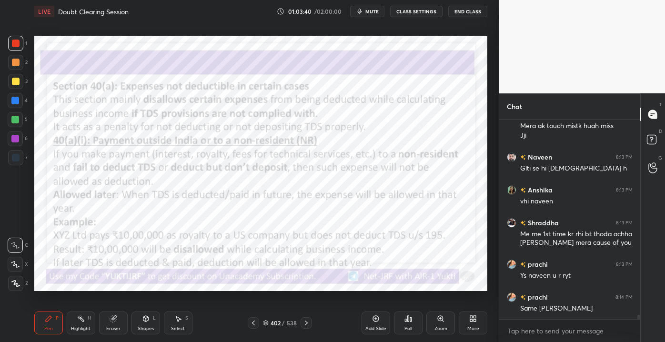
scroll to position [9504, 0]
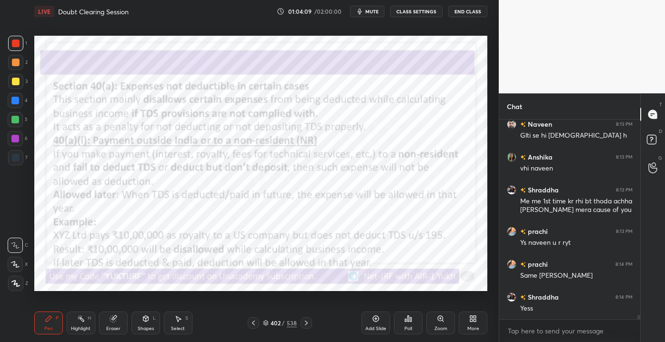
click at [252, 319] on icon at bounding box center [253, 323] width 8 height 8
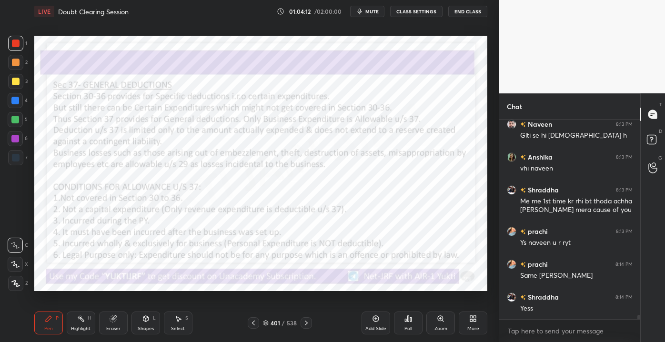
click at [379, 329] on div "Add Slide" at bounding box center [375, 328] width 21 height 5
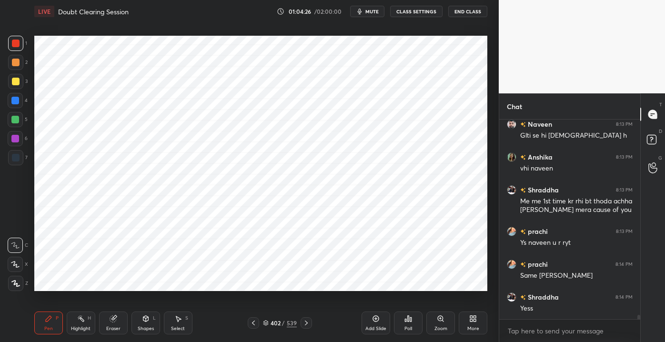
drag, startPoint x: 304, startPoint y: 326, endPoint x: 299, endPoint y: 326, distance: 4.8
click at [303, 327] on div at bounding box center [305, 322] width 11 height 11
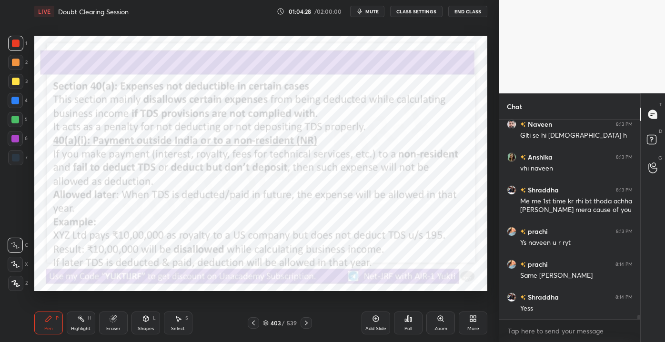
click at [251, 326] on icon at bounding box center [253, 323] width 8 height 8
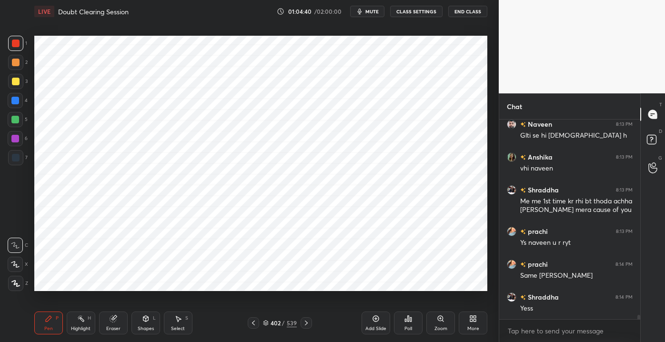
click at [12, 160] on div at bounding box center [16, 158] width 8 height 8
click at [254, 319] on icon at bounding box center [253, 323] width 8 height 8
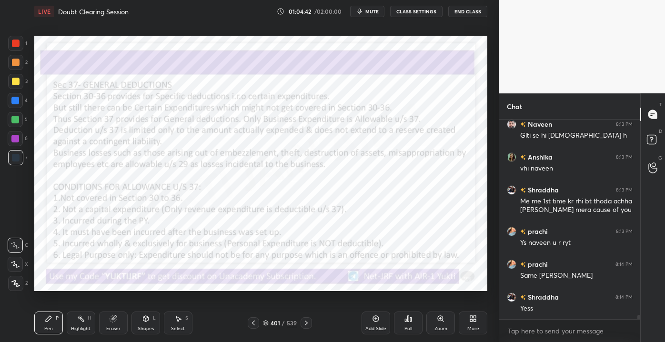
click at [304, 325] on icon at bounding box center [306, 323] width 8 height 8
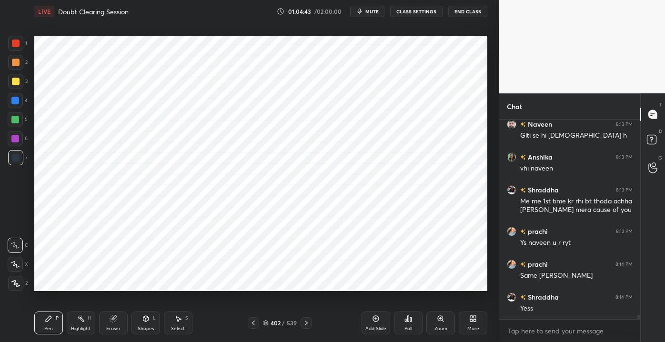
click at [256, 327] on div at bounding box center [253, 322] width 11 height 11
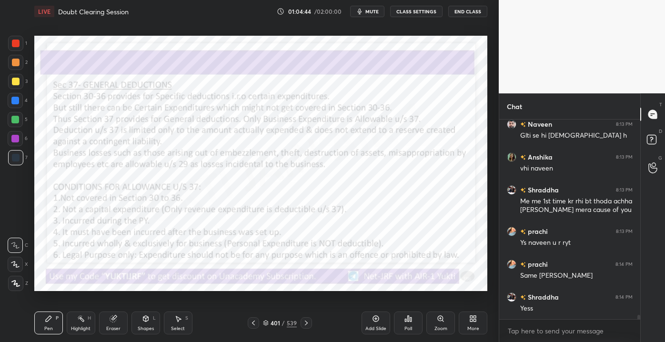
click at [366, 322] on div "Add Slide" at bounding box center [375, 322] width 29 height 23
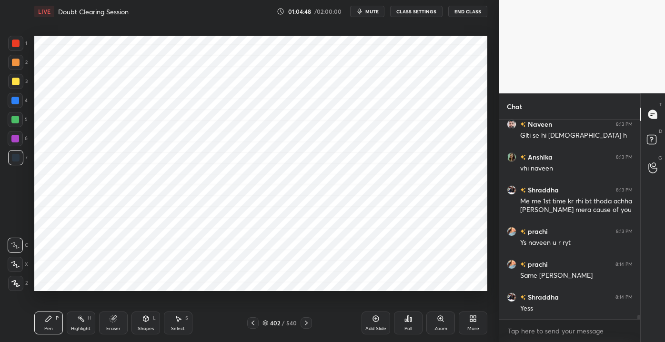
scroll to position [9536, 0]
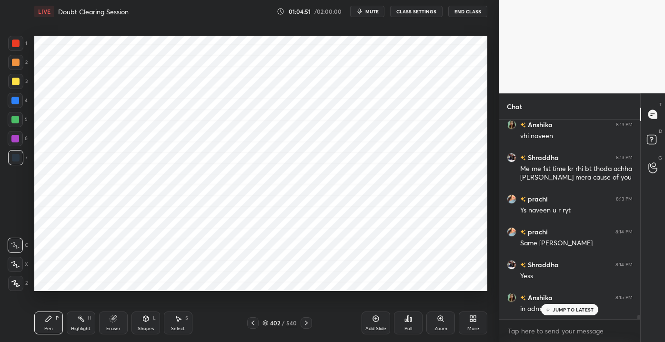
click at [567, 313] on div "JUMP TO LATEST" at bounding box center [569, 309] width 57 height 11
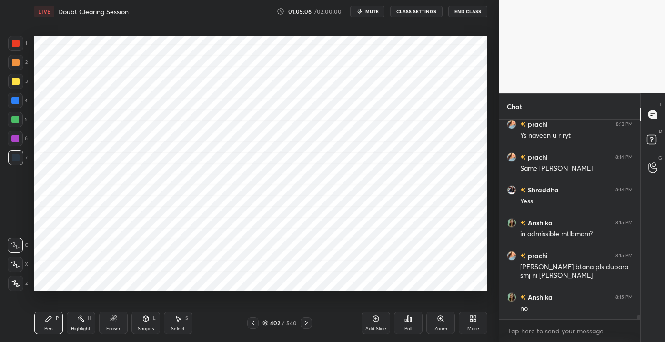
scroll to position [9644, 0]
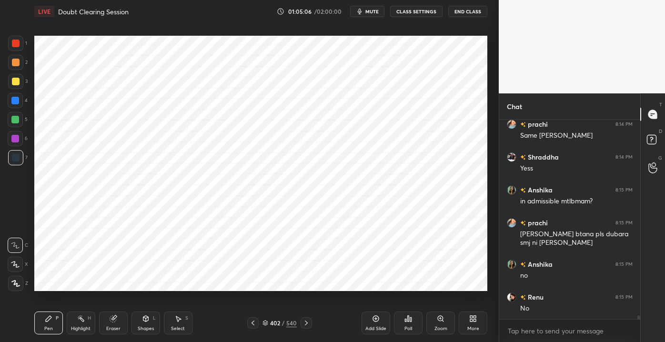
click at [305, 324] on icon at bounding box center [306, 323] width 8 height 8
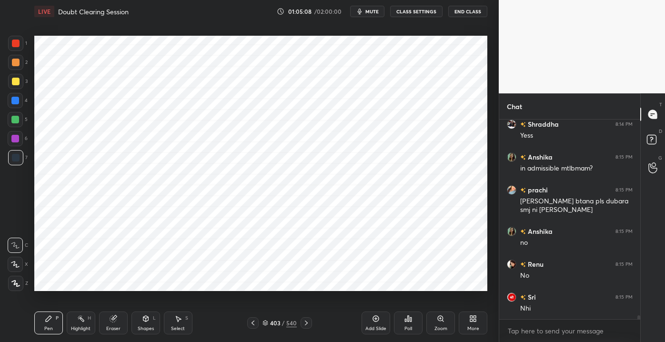
scroll to position [9709, 0]
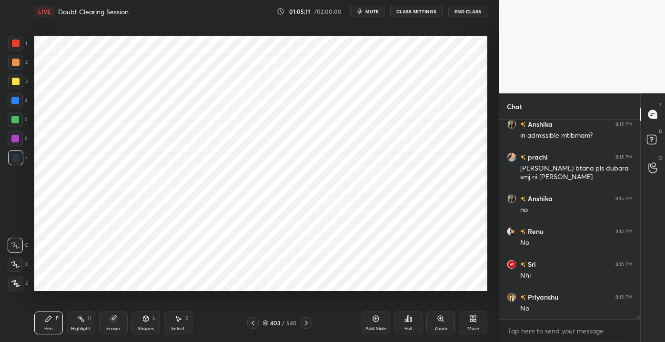
drag, startPoint x: 299, startPoint y: 325, endPoint x: 301, endPoint y: 319, distance: 6.0
click at [299, 324] on div "403 / 540" at bounding box center [279, 322] width 65 height 11
click at [302, 323] on div at bounding box center [305, 322] width 11 height 11
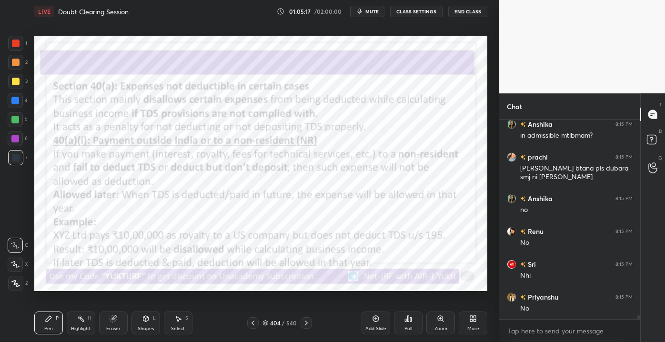
click at [259, 333] on div "Pen P Highlight H Eraser Shapes L Select S 404 / 540 Add Slide Poll Zoom More" at bounding box center [260, 323] width 453 height 38
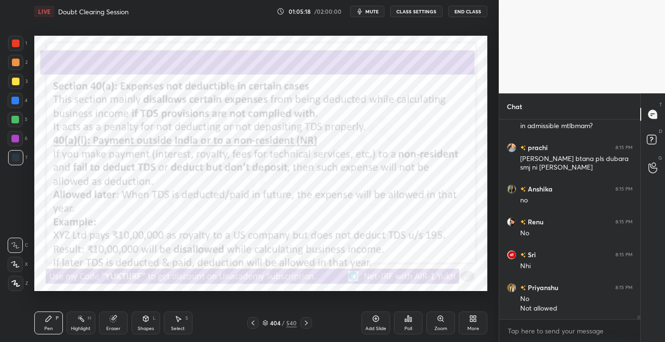
click at [251, 323] on icon at bounding box center [253, 323] width 8 height 8
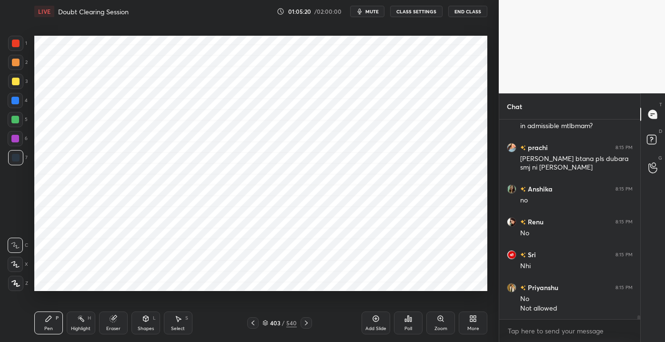
click at [18, 40] on div at bounding box center [16, 44] width 8 height 8
click at [305, 325] on icon at bounding box center [306, 323] width 8 height 8
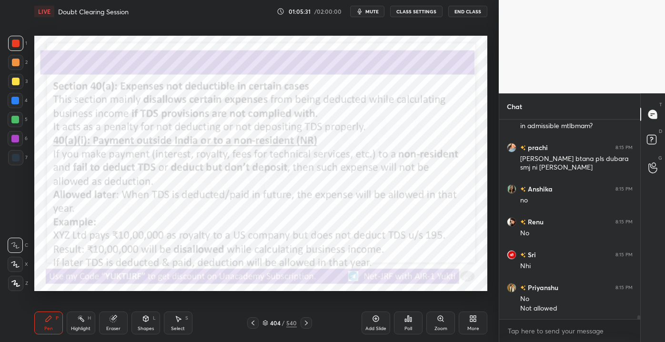
click at [115, 331] on div "Eraser" at bounding box center [113, 328] width 14 height 5
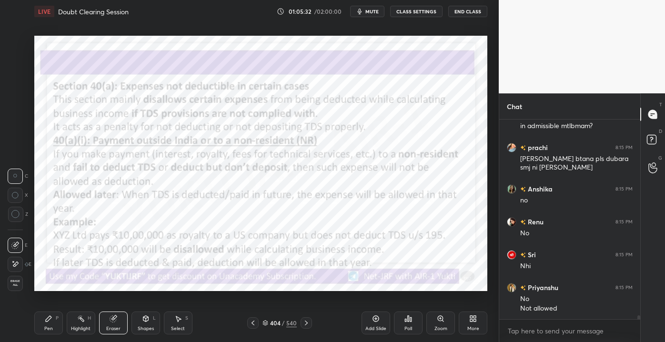
click at [20, 288] on div "Erase all" at bounding box center [15, 283] width 15 height 15
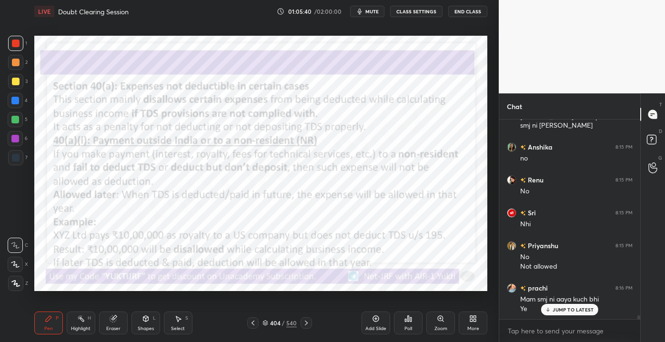
scroll to position [9793, 0]
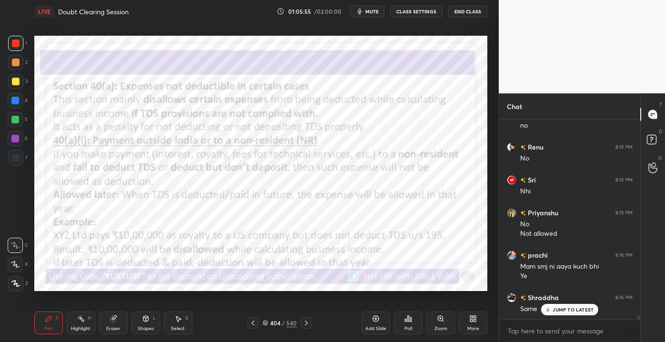
click at [258, 330] on div "Pen P Highlight H Eraser Shapes L Select S 404 / 540 Add Slide Poll Zoom More" at bounding box center [260, 323] width 453 height 38
click at [270, 332] on div "Pen P Highlight H Eraser Shapes L Select S 404 / 540 Add Slide Poll Zoom More" at bounding box center [260, 323] width 453 height 38
click at [252, 323] on icon at bounding box center [253, 323] width 8 height 8
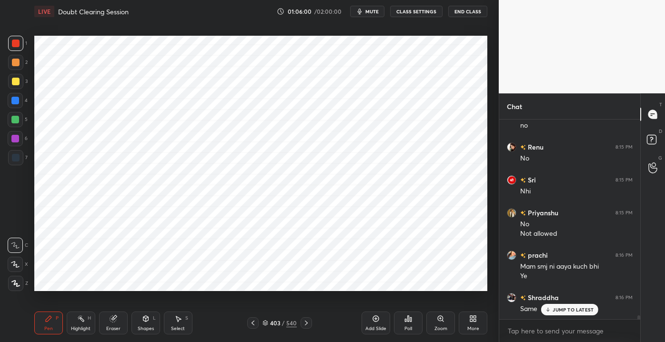
click at [146, 324] on div "Shapes L" at bounding box center [145, 322] width 29 height 23
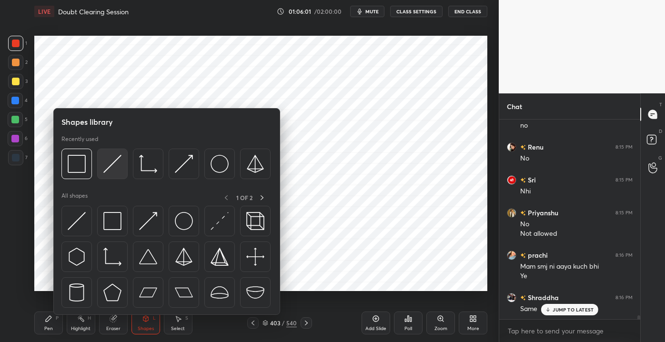
click at [115, 172] on img at bounding box center [112, 164] width 18 height 18
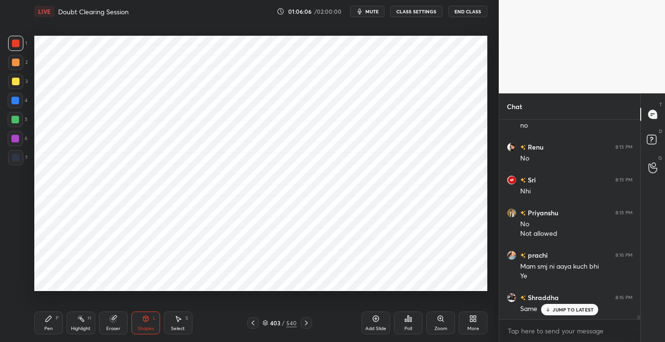
drag, startPoint x: 55, startPoint y: 328, endPoint x: 67, endPoint y: 311, distance: 20.6
click at [56, 328] on div "Pen P" at bounding box center [48, 322] width 29 height 23
click at [551, 312] on icon at bounding box center [548, 310] width 6 height 6
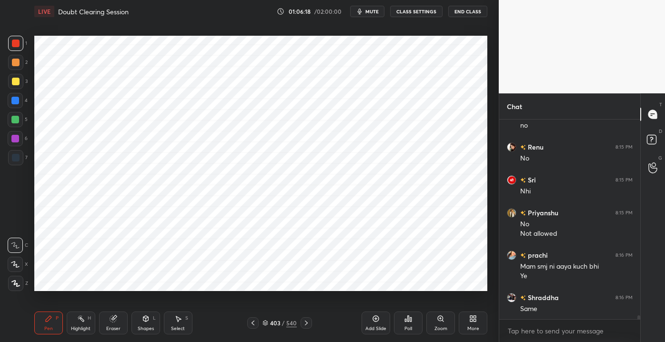
click at [144, 321] on icon at bounding box center [146, 319] width 8 height 8
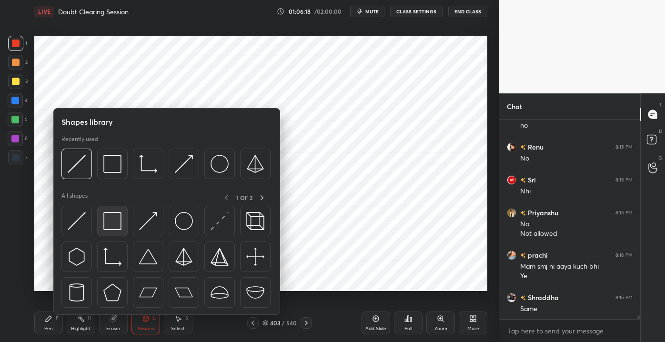
click at [111, 209] on div at bounding box center [112, 221] width 30 height 30
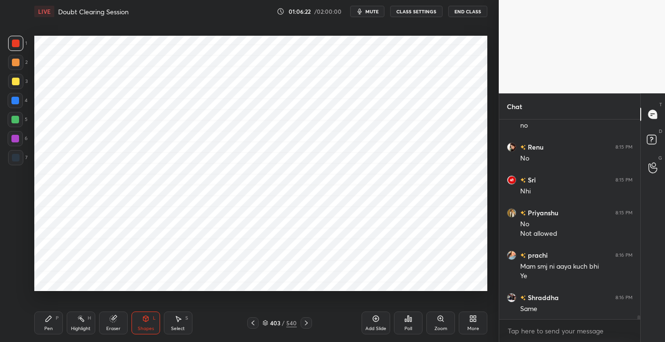
click at [39, 327] on div "Pen P" at bounding box center [48, 322] width 29 height 23
click at [130, 326] on div "Pen P Highlight H Eraser Shapes L Select S" at bounding box center [116, 322] width 164 height 23
click at [138, 323] on div "Shapes L" at bounding box center [145, 322] width 29 height 23
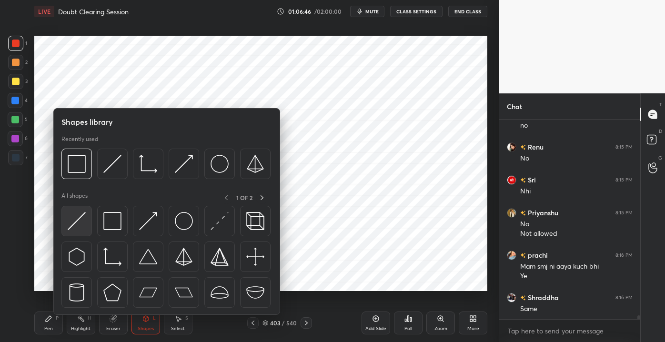
click at [88, 223] on div at bounding box center [76, 221] width 30 height 30
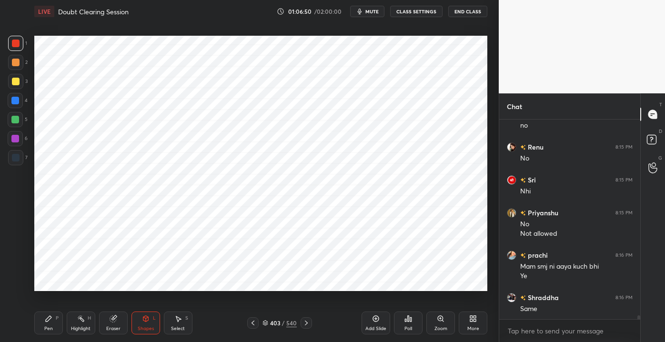
drag, startPoint x: 48, startPoint y: 319, endPoint x: 71, endPoint y: 291, distance: 35.8
click at [48, 319] on icon at bounding box center [49, 319] width 6 height 6
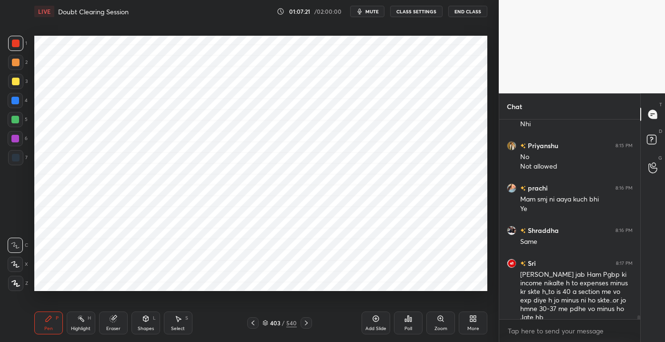
scroll to position [9894, 0]
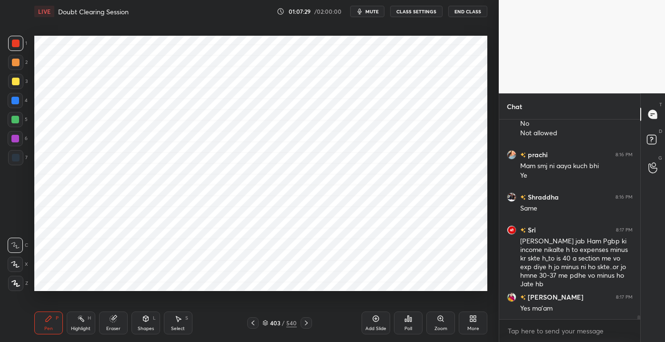
click at [301, 322] on div at bounding box center [305, 322] width 11 height 11
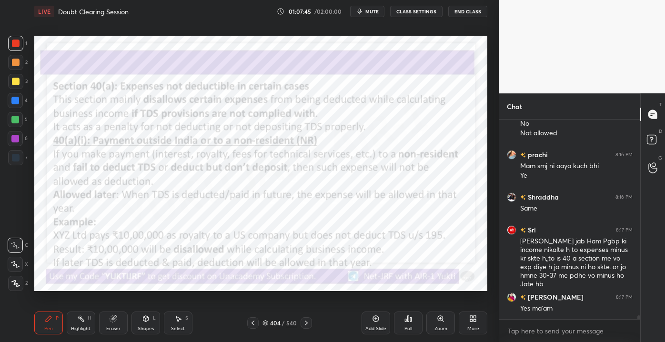
scroll to position [9927, 0]
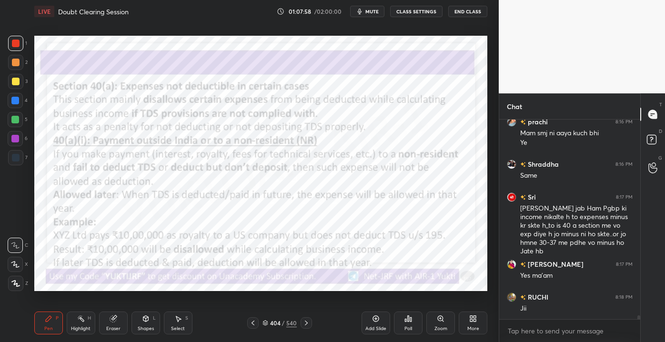
click at [254, 323] on icon at bounding box center [253, 323] width 8 height 8
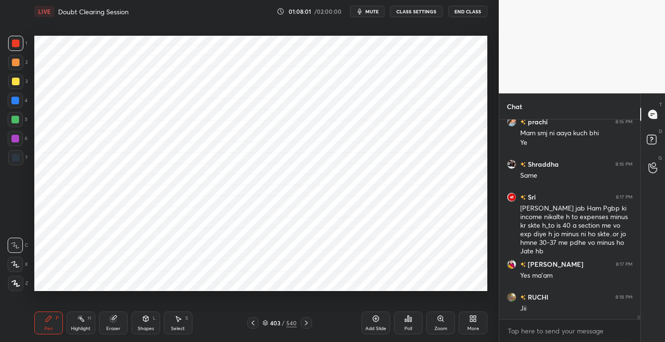
drag, startPoint x: 19, startPoint y: 108, endPoint x: 13, endPoint y: 116, distance: 10.0
click at [19, 107] on div at bounding box center [15, 100] width 15 height 15
click at [304, 324] on icon at bounding box center [306, 323] width 8 height 8
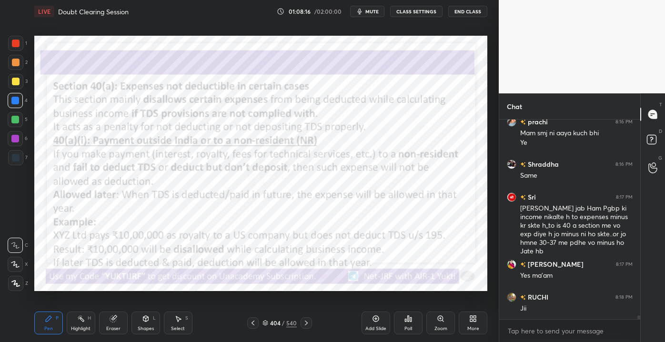
scroll to position [9950, 0]
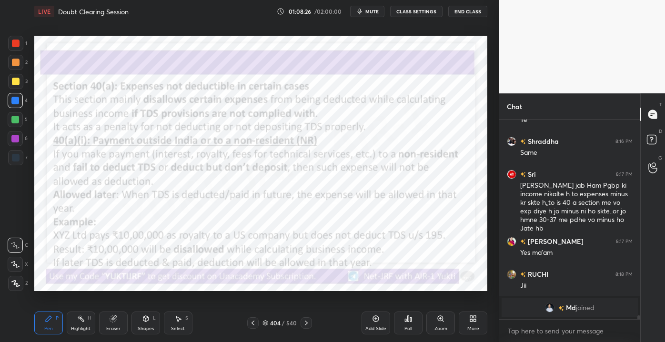
click at [545, 308] on img "grid" at bounding box center [550, 308] width 10 height 10
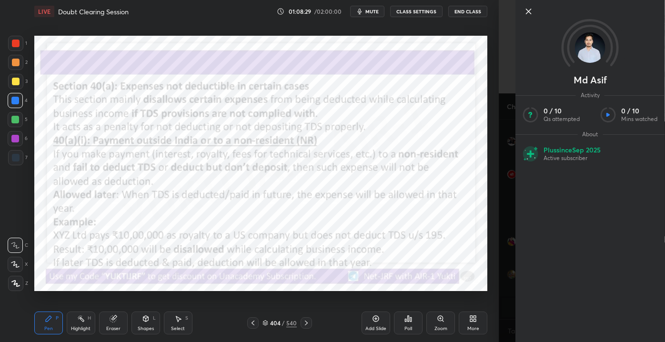
click at [525, 15] on icon at bounding box center [528, 11] width 11 height 11
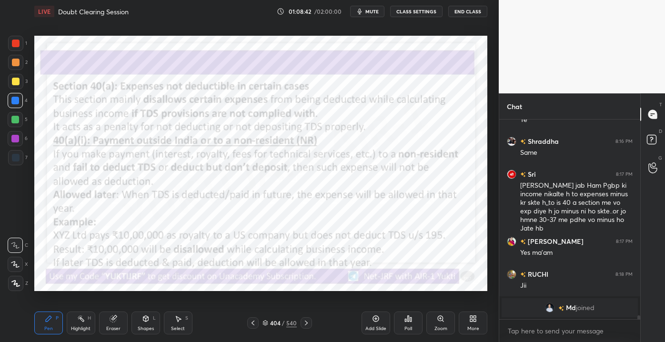
scroll to position [8530, 0]
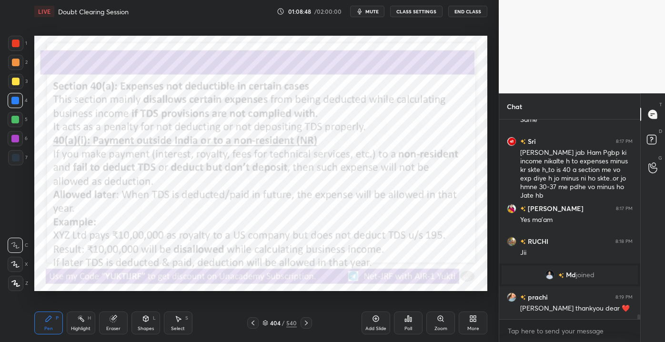
click at [254, 322] on icon at bounding box center [253, 323] width 8 height 8
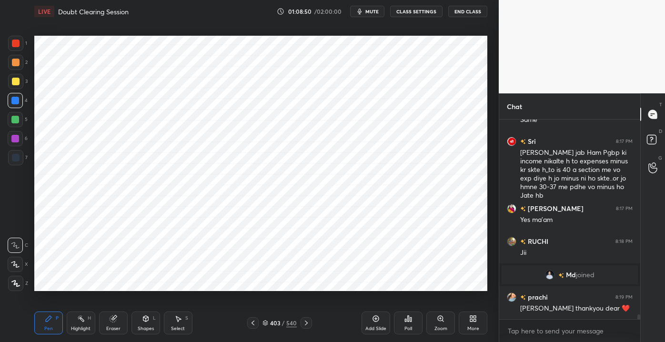
click at [19, 55] on div at bounding box center [15, 62] width 15 height 15
drag, startPoint x: 13, startPoint y: 45, endPoint x: 7, endPoint y: 45, distance: 6.2
click at [14, 45] on div at bounding box center [16, 44] width 8 height 8
drag, startPoint x: 13, startPoint y: 103, endPoint x: 16, endPoint y: 97, distance: 7.1
click at [15, 102] on div at bounding box center [15, 101] width 8 height 8
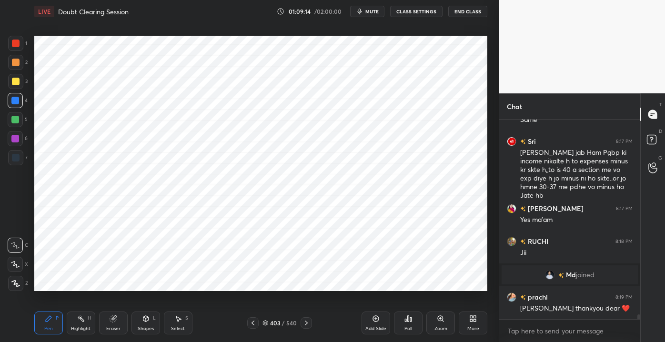
click at [145, 322] on icon at bounding box center [146, 319] width 8 height 8
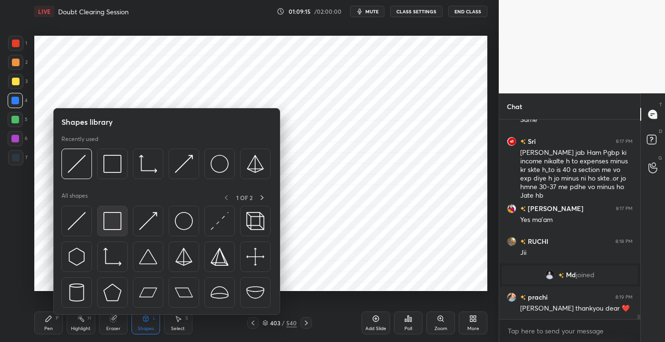
click at [114, 235] on div at bounding box center [166, 259] width 210 height 107
click at [124, 227] on div at bounding box center [112, 221] width 30 height 30
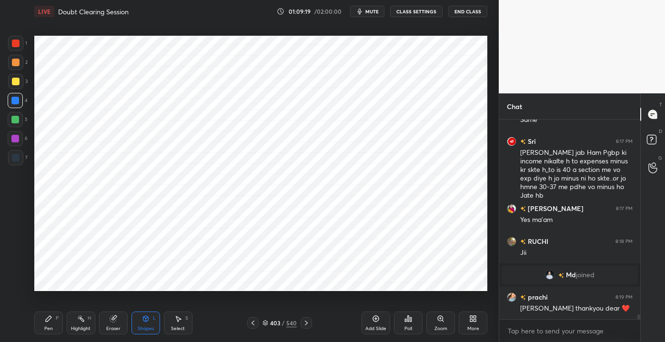
drag, startPoint x: 48, startPoint y: 324, endPoint x: 50, endPoint y: 319, distance: 5.6
click at [48, 322] on div "Pen P" at bounding box center [48, 322] width 29 height 23
click at [299, 326] on div "403 / 540" at bounding box center [279, 322] width 65 height 11
click at [302, 326] on icon at bounding box center [306, 323] width 8 height 8
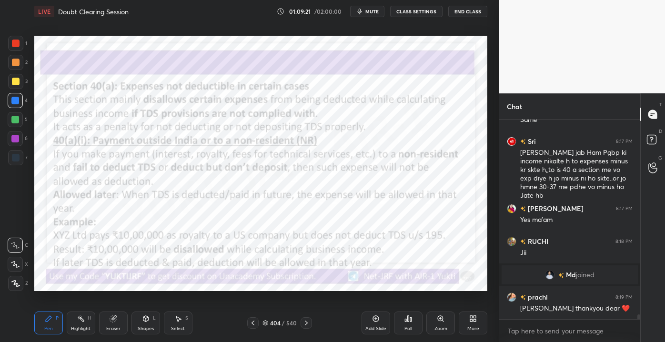
click at [303, 326] on icon at bounding box center [306, 323] width 8 height 8
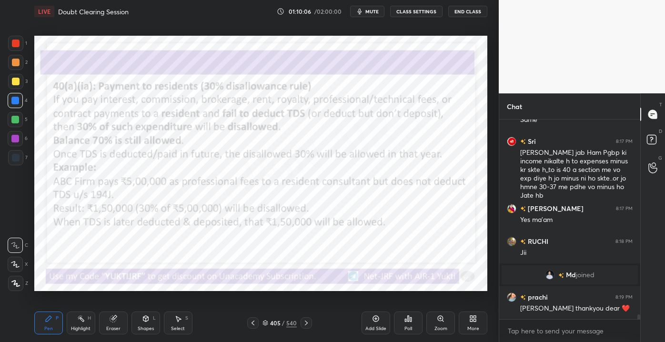
drag, startPoint x: 133, startPoint y: 324, endPoint x: 136, endPoint y: 318, distance: 6.4
click at [131, 324] on div "Shapes L" at bounding box center [145, 322] width 29 height 23
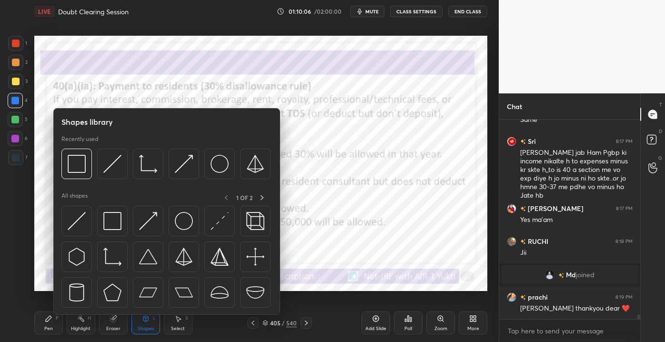
click at [115, 323] on div "Eraser" at bounding box center [113, 322] width 29 height 23
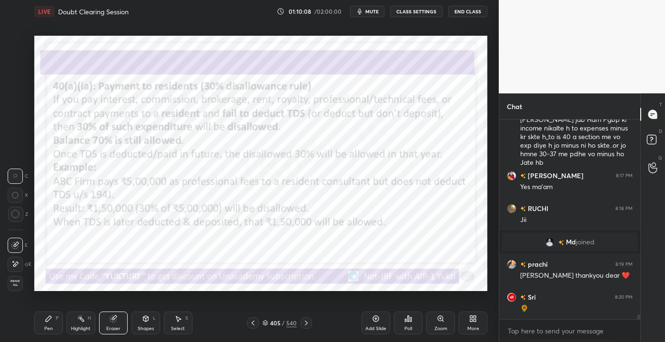
click at [19, 277] on div "Erase all" at bounding box center [15, 283] width 15 height 15
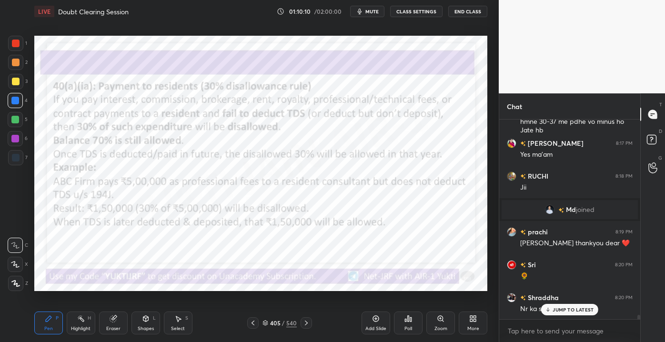
scroll to position [8628, 0]
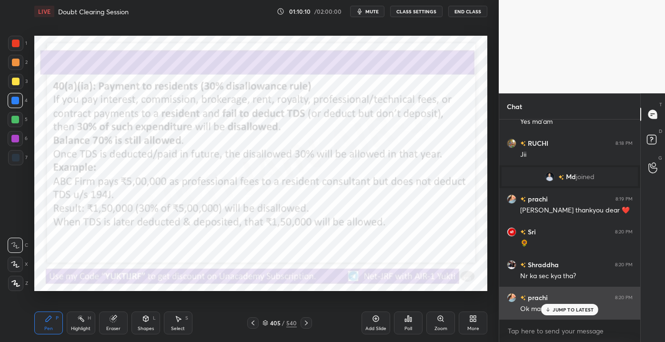
click at [553, 310] on p "JUMP TO LATEST" at bounding box center [572, 310] width 41 height 6
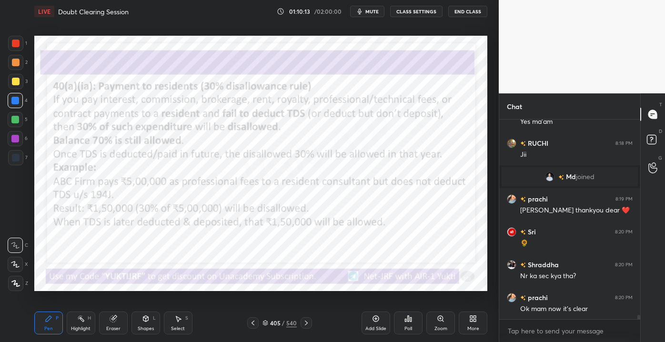
click at [256, 321] on icon at bounding box center [253, 323] width 8 height 8
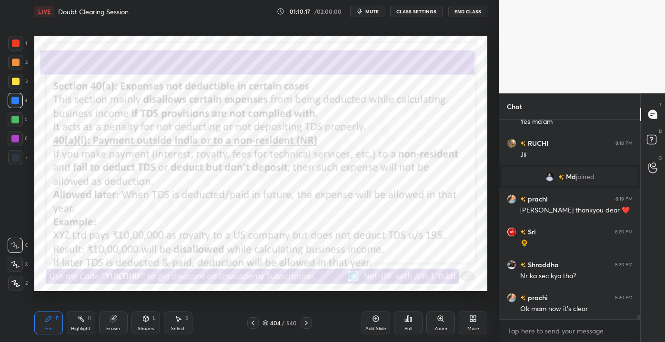
click at [301, 322] on div at bounding box center [305, 322] width 11 height 11
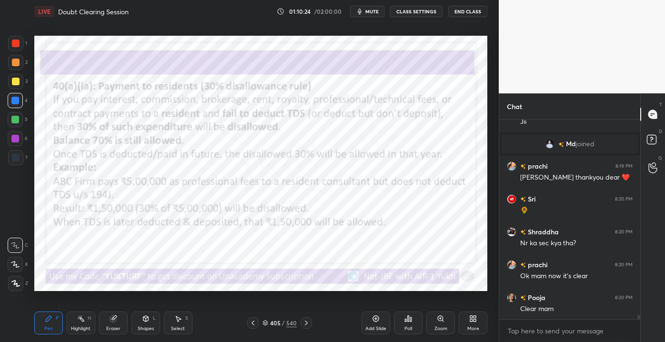
scroll to position [8694, 0]
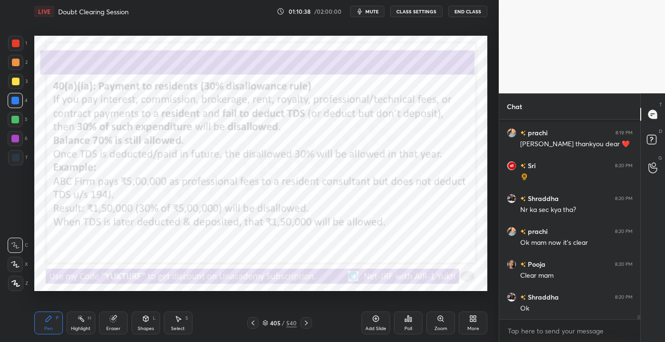
click at [307, 326] on icon at bounding box center [306, 323] width 8 height 8
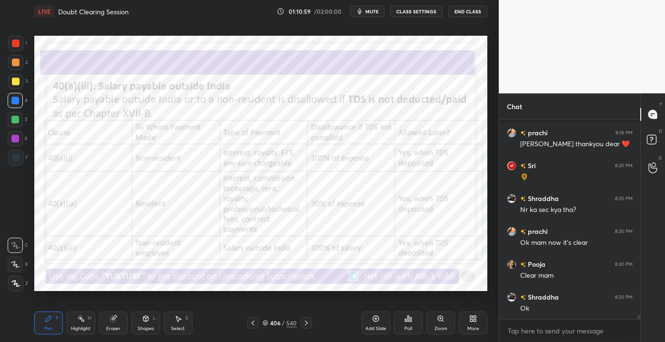
scroll to position [8727, 0]
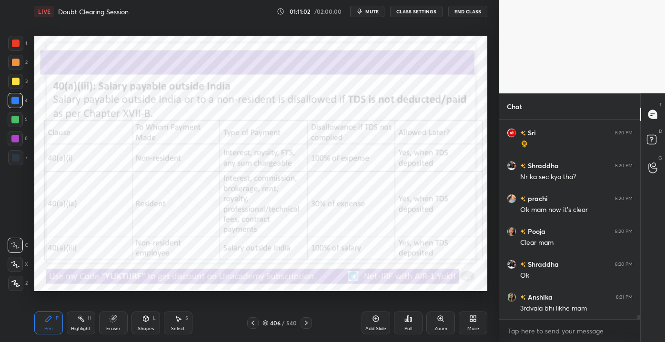
click at [301, 321] on div at bounding box center [305, 322] width 11 height 11
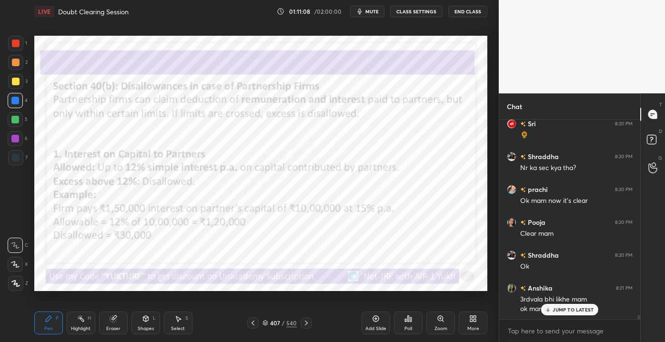
scroll to position [8746, 0]
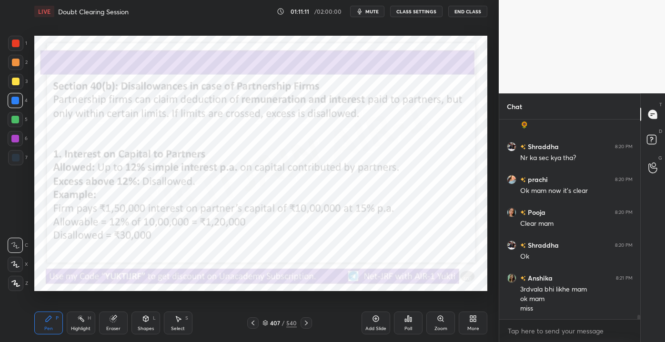
click at [253, 325] on icon at bounding box center [253, 323] width 8 height 8
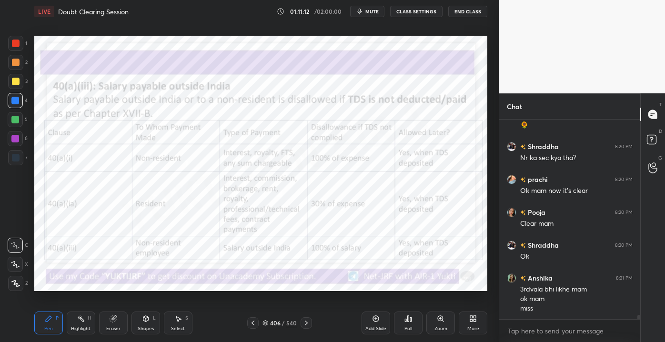
click at [380, 323] on div "Add Slide" at bounding box center [375, 322] width 29 height 23
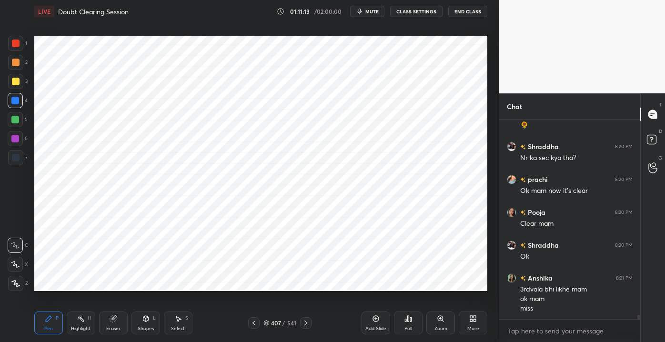
click at [17, 43] on div at bounding box center [16, 44] width 8 height 8
click at [14, 65] on div at bounding box center [16, 63] width 8 height 8
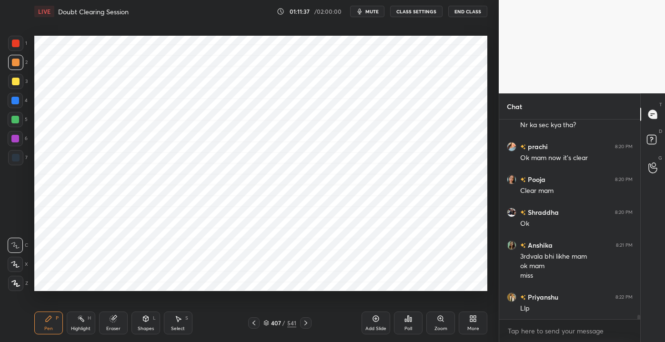
click at [253, 319] on div at bounding box center [253, 322] width 11 height 11
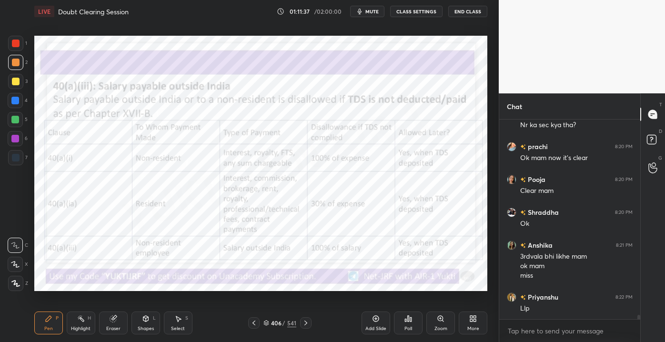
click at [252, 324] on icon at bounding box center [254, 323] width 8 height 8
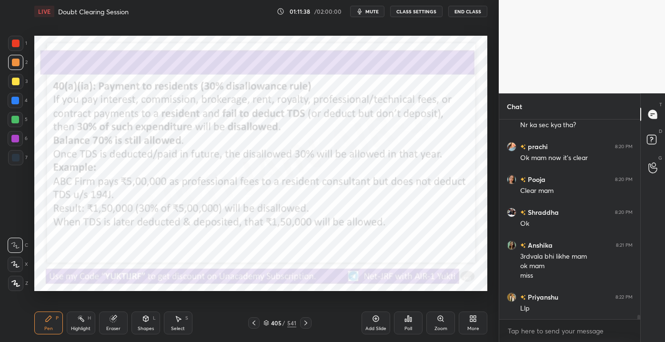
click at [251, 324] on icon at bounding box center [254, 323] width 8 height 8
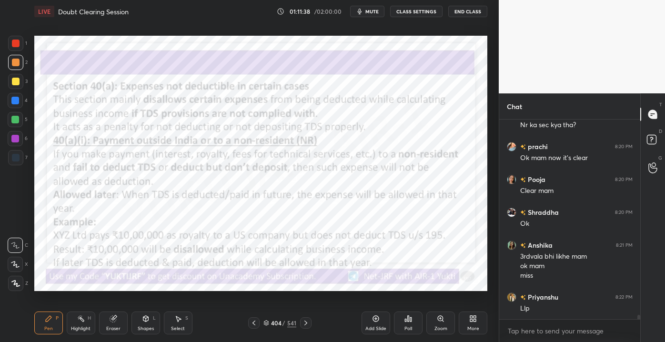
click at [251, 325] on icon at bounding box center [254, 323] width 8 height 8
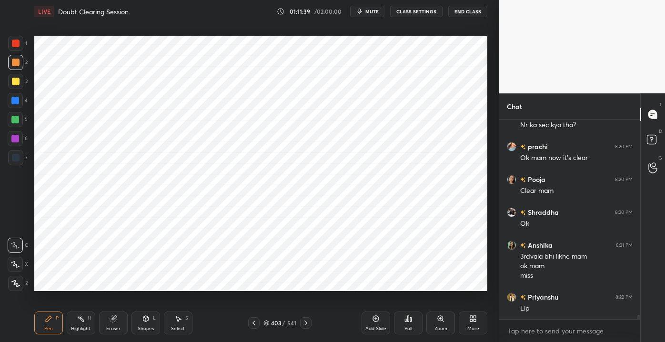
click at [251, 325] on icon at bounding box center [254, 323] width 8 height 8
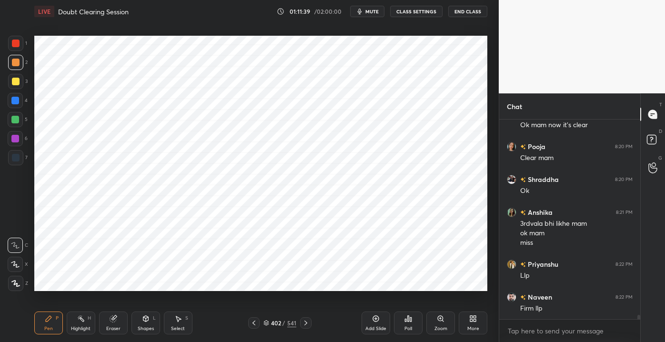
click at [302, 325] on icon at bounding box center [306, 323] width 8 height 8
click at [111, 329] on div "Eraser" at bounding box center [113, 328] width 14 height 5
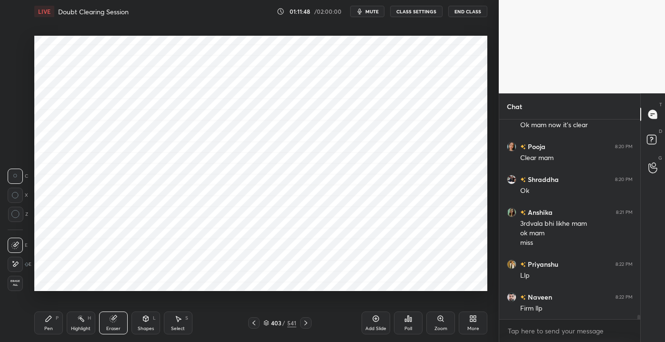
drag, startPoint x: 47, startPoint y: 324, endPoint x: 43, endPoint y: 329, distance: 6.5
click at [47, 324] on div "Pen P" at bounding box center [48, 322] width 29 height 23
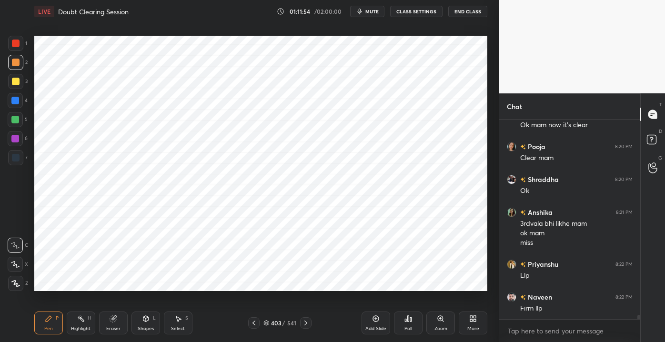
drag, startPoint x: 294, startPoint y: 322, endPoint x: 300, endPoint y: 324, distance: 6.2
click at [295, 322] on div "541" at bounding box center [291, 322] width 9 height 9
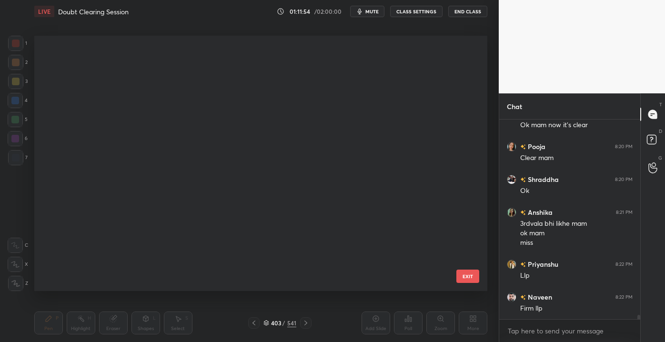
click at [304, 327] on div at bounding box center [305, 322] width 11 height 11
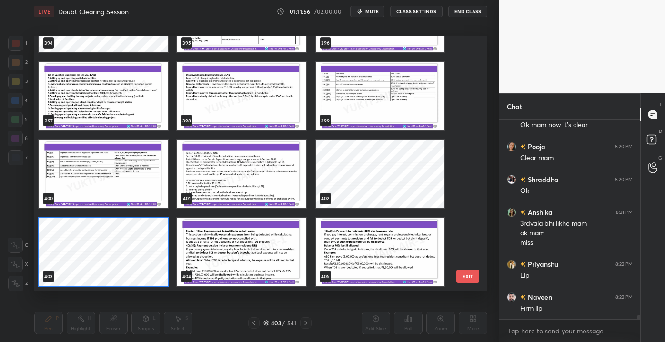
click at [34, 36] on div "391 392 393 394 395 396 397 398 399 400 401 402 403 404 405 EXIT" at bounding box center [34, 36] width 0 height 0
click at [458, 275] on button "EXIT" at bounding box center [467, 275] width 23 height 13
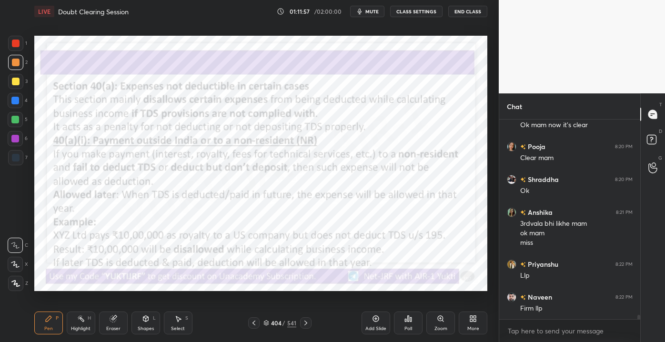
click at [306, 324] on icon at bounding box center [306, 323] width 8 height 8
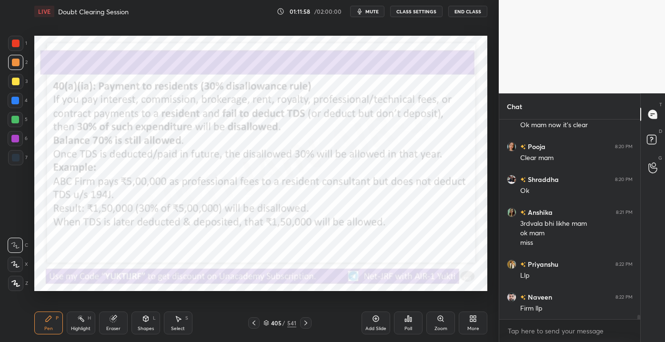
click at [306, 325] on icon at bounding box center [306, 323] width 8 height 8
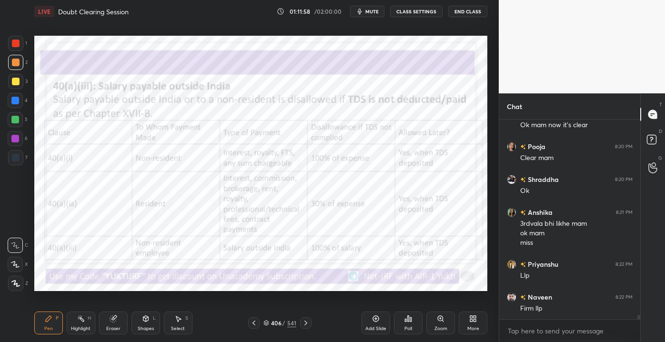
click at [305, 329] on div "Pen P Highlight H Eraser Shapes L Select S 406 / 541 Add Slide Poll Zoom More" at bounding box center [260, 323] width 453 height 38
click at [304, 326] on div at bounding box center [305, 322] width 11 height 11
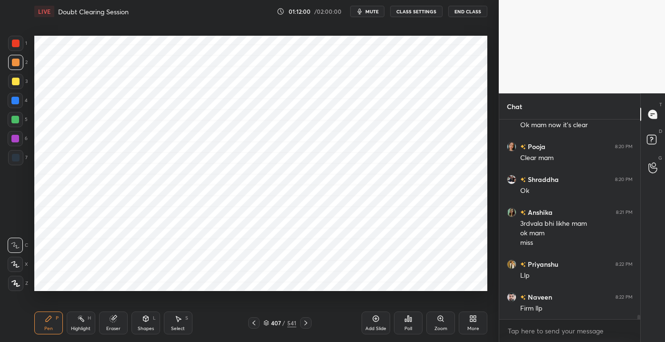
scroll to position [8845, 0]
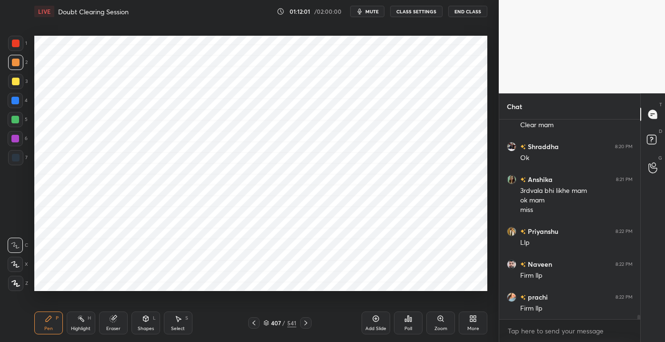
click at [15, 42] on div at bounding box center [16, 44] width 8 height 8
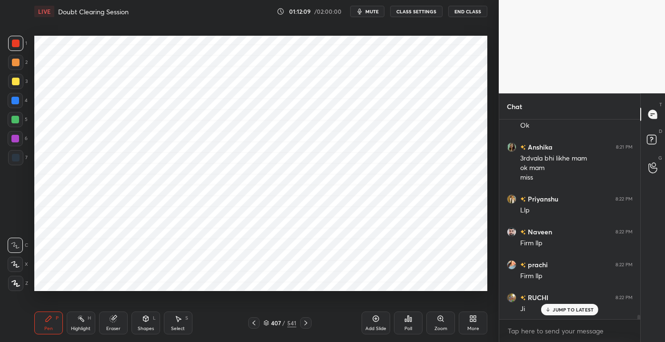
click at [306, 323] on icon at bounding box center [305, 322] width 3 height 5
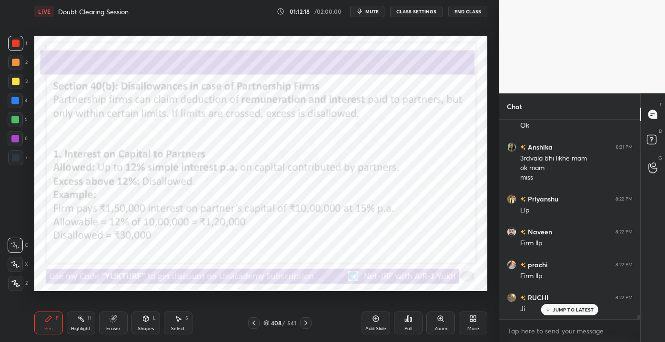
click at [308, 320] on icon at bounding box center [306, 323] width 8 height 8
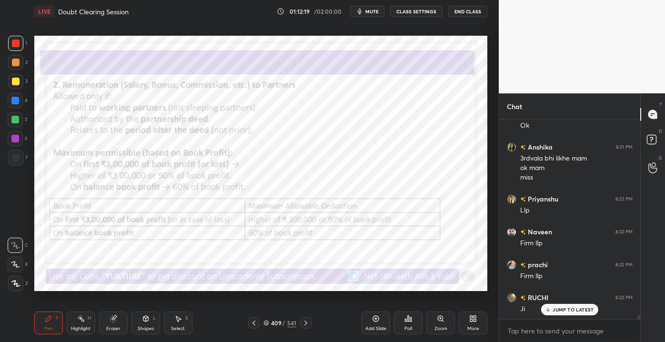
click at [303, 324] on icon at bounding box center [306, 323] width 8 height 8
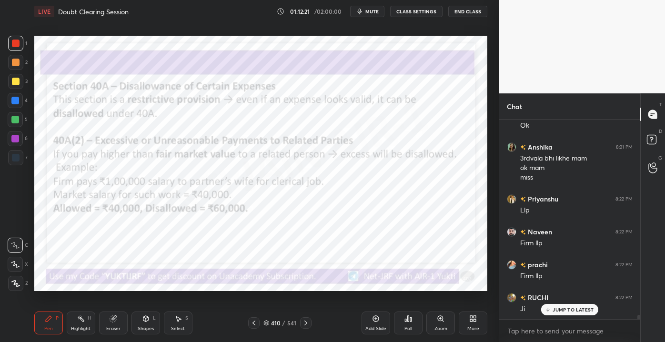
click at [270, 327] on div "410 / 541" at bounding box center [279, 322] width 63 height 11
click at [258, 322] on div at bounding box center [253, 322] width 11 height 11
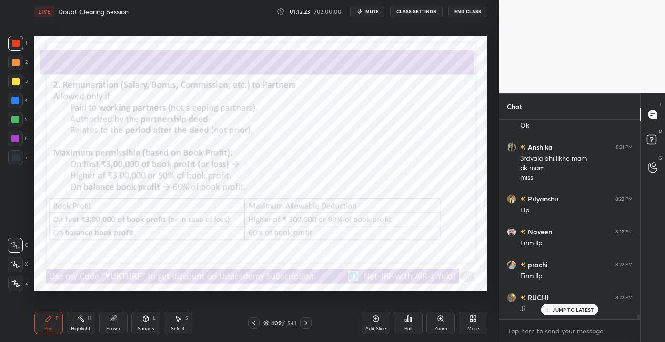
click at [258, 320] on div at bounding box center [253, 322] width 11 height 11
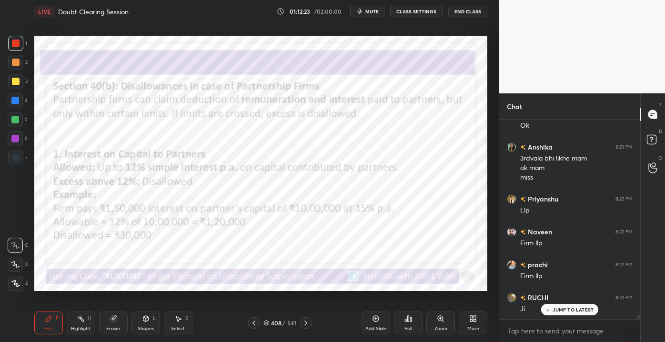
click at [256, 320] on icon at bounding box center [254, 323] width 8 height 8
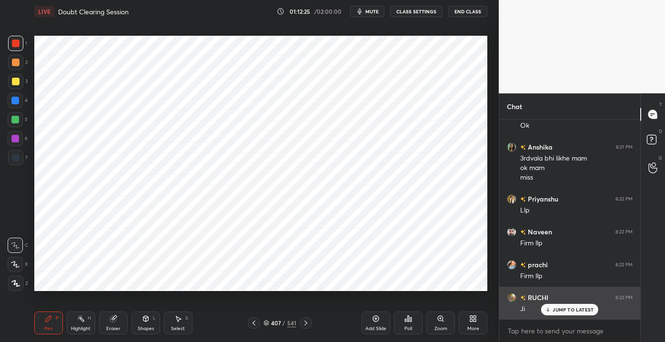
click at [577, 309] on p "JUMP TO LATEST" at bounding box center [572, 310] width 41 height 6
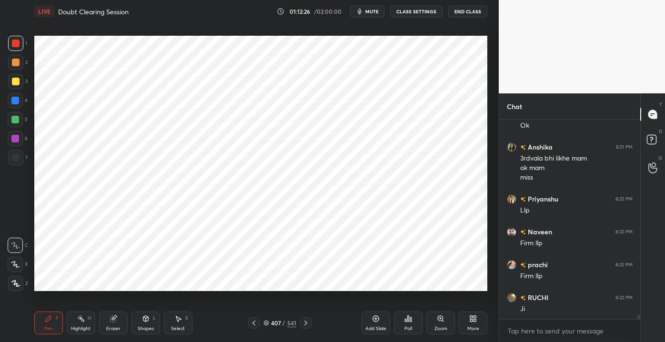
click at [149, 321] on div "Shapes L" at bounding box center [145, 322] width 29 height 23
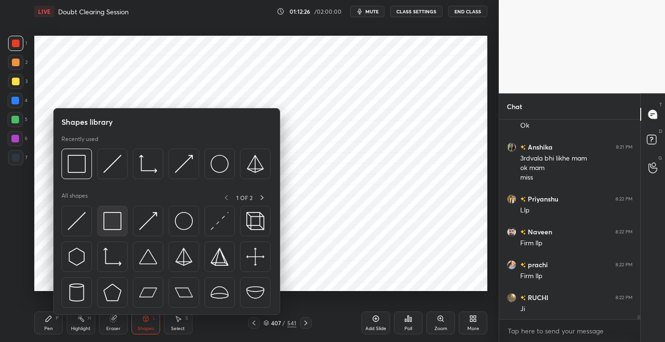
click at [105, 228] on img at bounding box center [112, 221] width 18 height 18
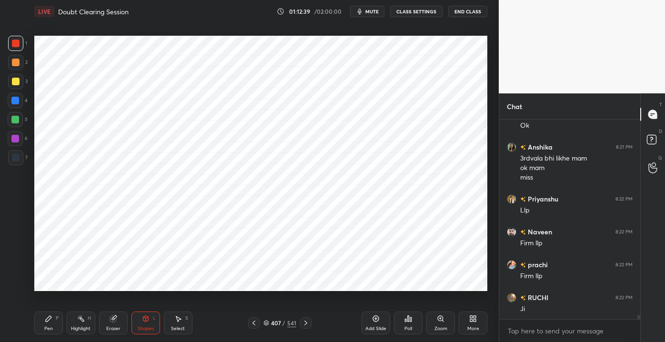
click at [50, 326] on div "Pen" at bounding box center [48, 328] width 9 height 5
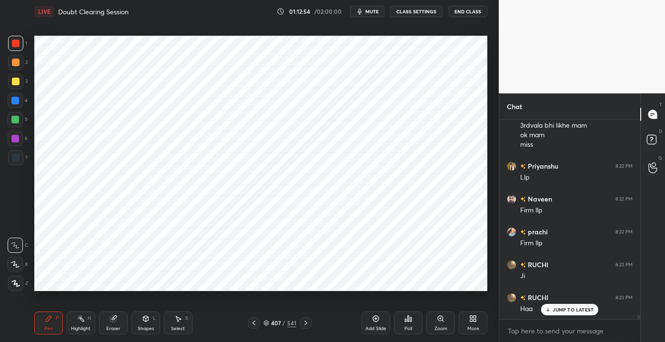
scroll to position [8943, 0]
click at [12, 101] on div at bounding box center [15, 101] width 8 height 8
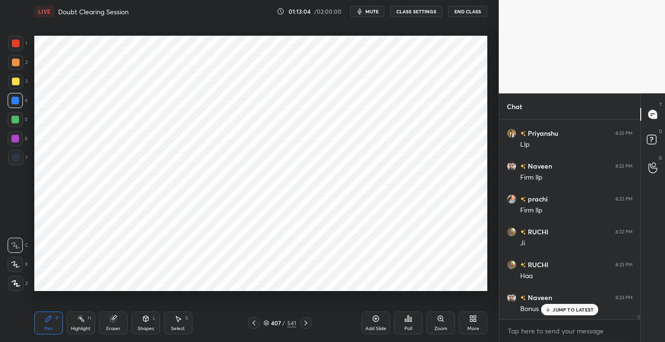
click at [14, 158] on div at bounding box center [16, 158] width 8 height 8
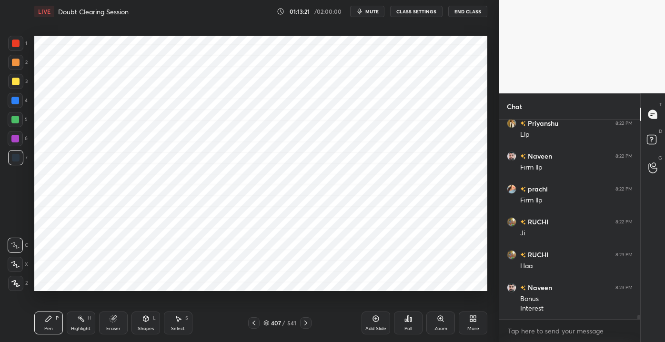
drag, startPoint x: 22, startPoint y: 107, endPoint x: 16, endPoint y: 102, distance: 7.7
click at [22, 107] on div "4" at bounding box center [18, 102] width 20 height 19
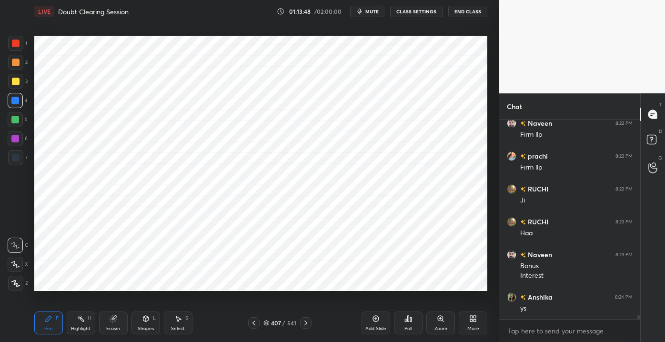
click at [149, 326] on div "Shapes" at bounding box center [146, 328] width 16 height 5
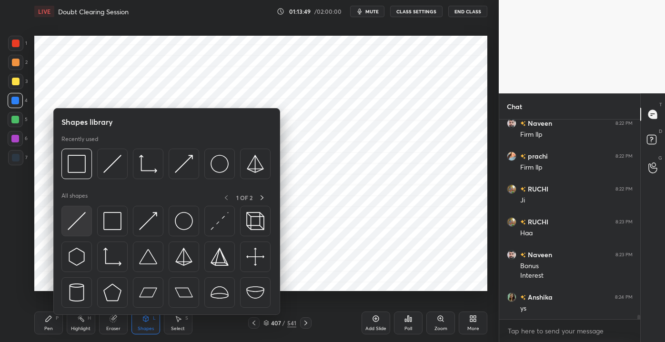
scroll to position [9018, 0]
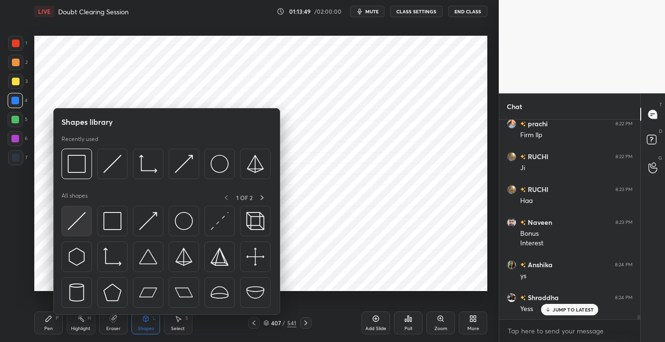
click at [81, 225] on img at bounding box center [77, 221] width 18 height 18
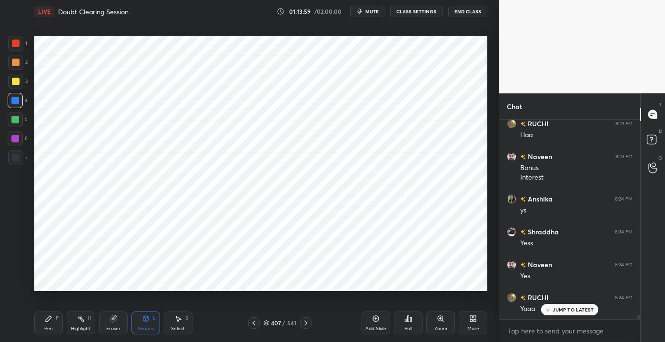
scroll to position [9117, 0]
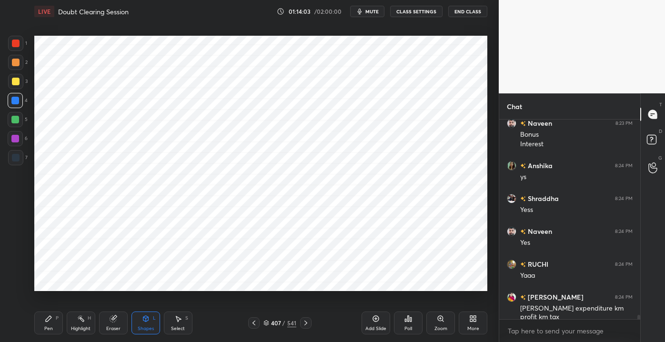
click at [46, 324] on div "Pen P" at bounding box center [48, 322] width 29 height 23
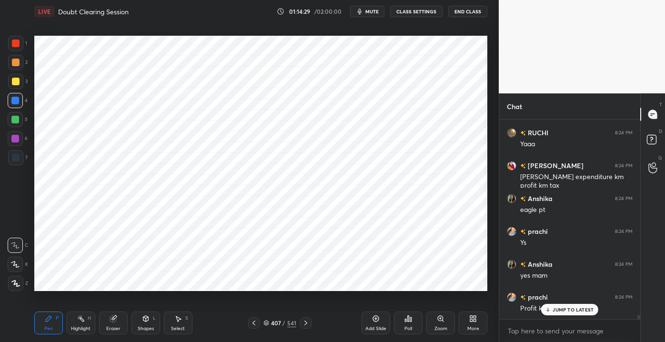
scroll to position [9281, 0]
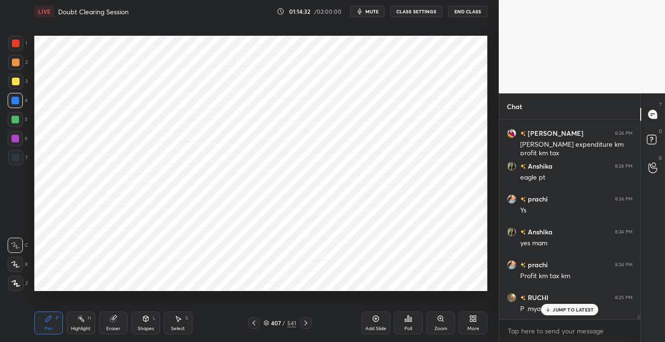
click at [566, 310] on p "JUMP TO LATEST" at bounding box center [572, 310] width 41 height 6
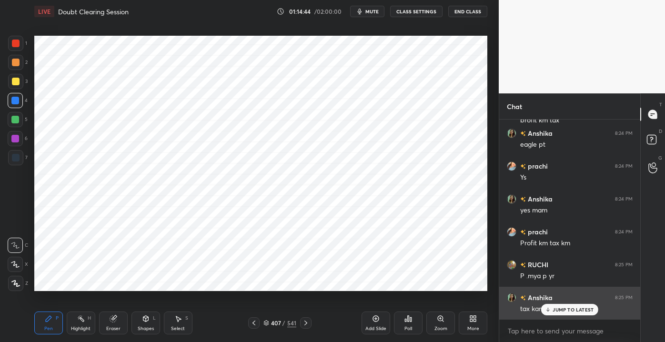
click at [562, 316] on div "[PERSON_NAME] 8:25 PM tax kam" at bounding box center [569, 303] width 141 height 33
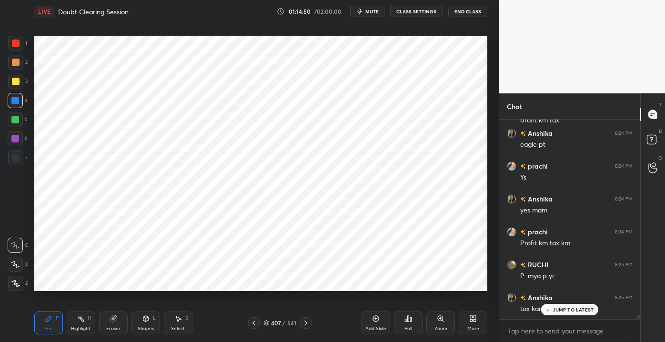
click at [559, 313] on div "JUMP TO LATEST" at bounding box center [569, 309] width 57 height 11
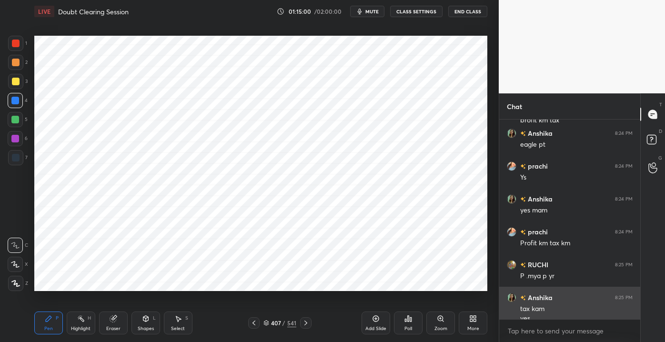
scroll to position [9324, 0]
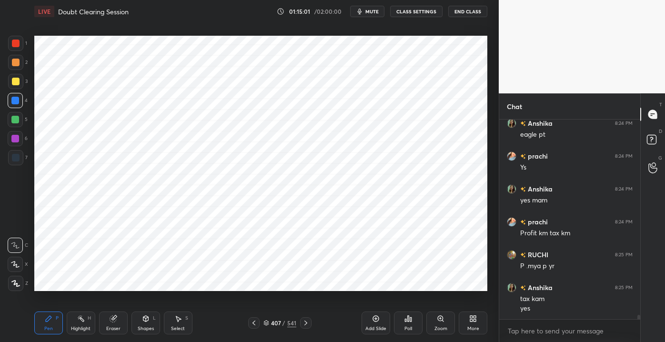
click at [301, 318] on div at bounding box center [305, 322] width 11 height 11
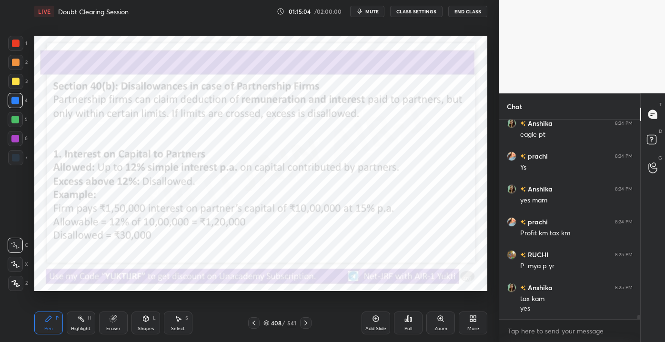
click at [307, 321] on icon at bounding box center [306, 323] width 8 height 8
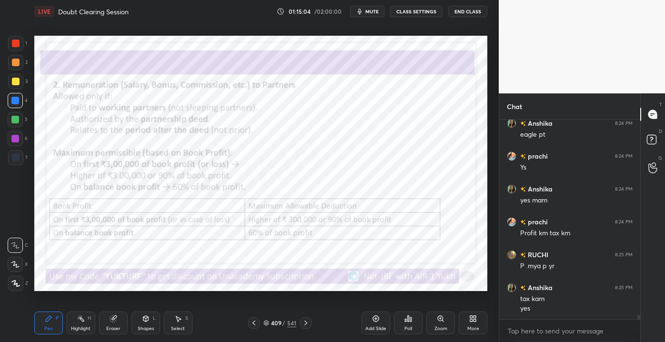
scroll to position [9356, 0]
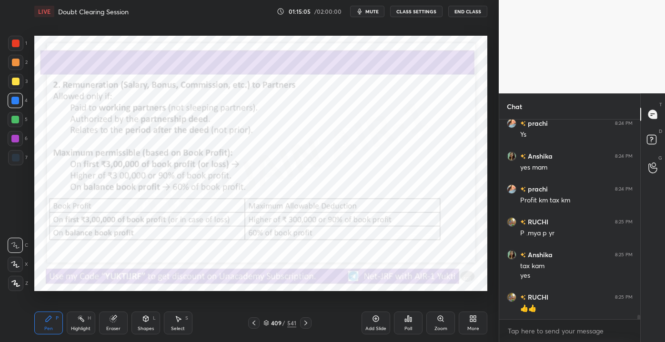
click at [307, 328] on div at bounding box center [305, 322] width 11 height 11
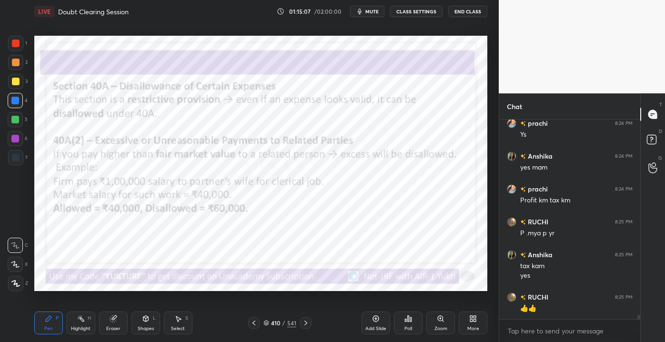
scroll to position [9389, 0]
click at [252, 325] on icon at bounding box center [254, 323] width 8 height 8
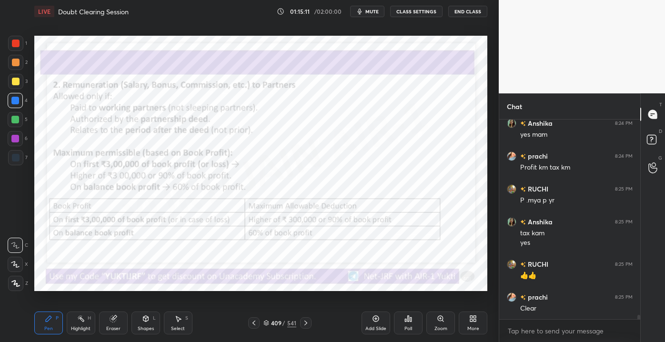
click at [251, 328] on div "Pen P Highlight H Eraser Shapes L Select S 409 / 541 Add Slide Poll Zoom More" at bounding box center [260, 323] width 453 height 38
click at [253, 326] on icon at bounding box center [254, 323] width 8 height 8
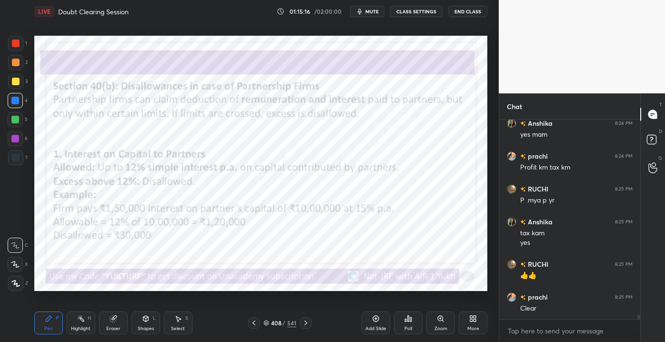
click at [255, 325] on icon at bounding box center [254, 323] width 8 height 8
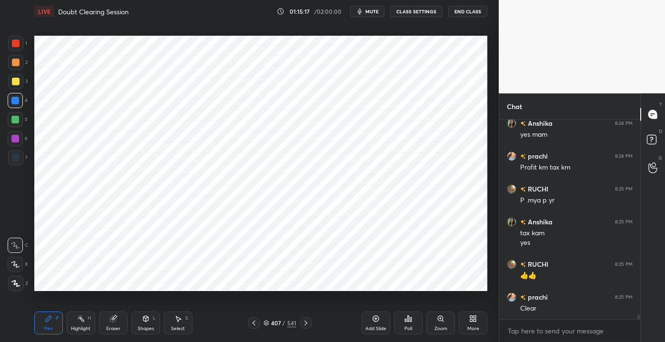
click at [110, 326] on div "Eraser" at bounding box center [113, 328] width 14 height 5
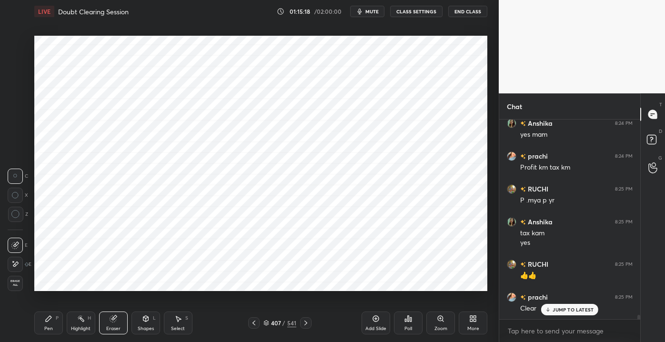
scroll to position [9422, 0]
click at [560, 310] on p "JUMP TO LATEST" at bounding box center [572, 310] width 41 height 6
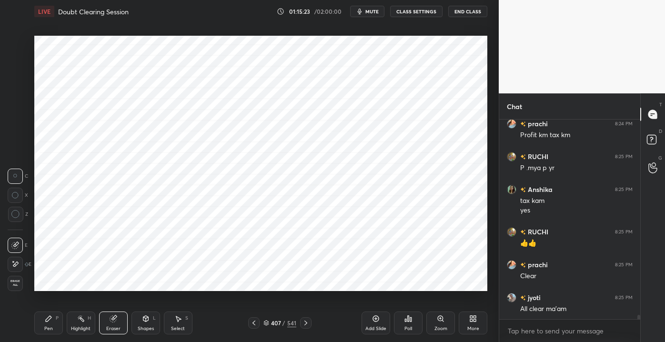
scroll to position [3, 2]
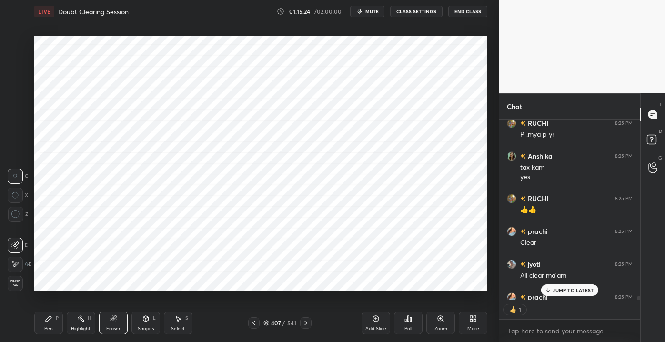
drag, startPoint x: 41, startPoint y: 326, endPoint x: 47, endPoint y: 331, distance: 8.1
click at [41, 326] on div "Pen P" at bounding box center [48, 322] width 29 height 23
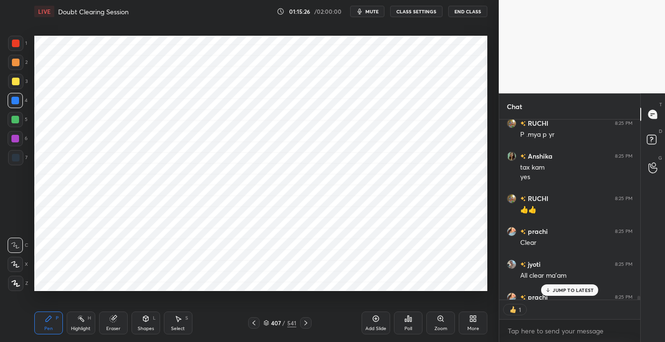
click at [142, 333] on div "Shapes L" at bounding box center [145, 322] width 29 height 23
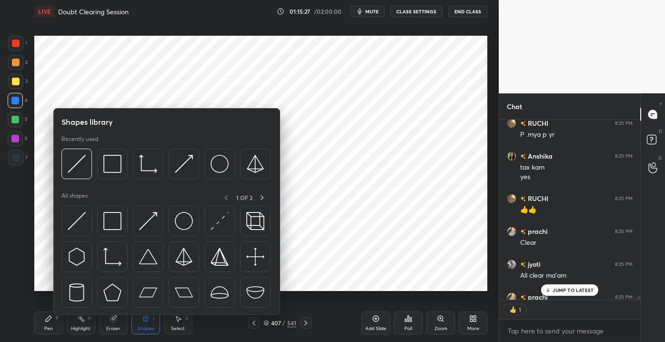
click at [118, 238] on div at bounding box center [166, 259] width 210 height 107
click at [111, 227] on img at bounding box center [112, 221] width 18 height 18
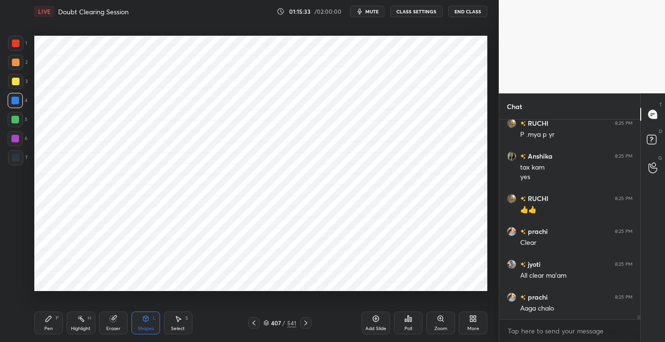
scroll to position [9455, 0]
click at [40, 325] on div "Pen P" at bounding box center [48, 322] width 29 height 23
click at [300, 321] on div at bounding box center [305, 322] width 11 height 11
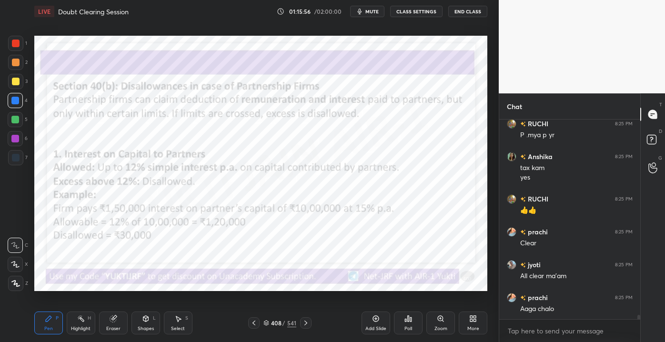
click at [250, 331] on div "Pen P Highlight H Eraser Shapes L Select S 408 / 541 Add Slide Poll Zoom More" at bounding box center [260, 323] width 453 height 38
drag, startPoint x: 266, startPoint y: 330, endPoint x: 259, endPoint y: 330, distance: 6.2
click at [265, 330] on div "Pen P Highlight H Eraser Shapes L Select S 408 / 541 Add Slide Poll Zoom More" at bounding box center [260, 323] width 453 height 38
click at [252, 326] on icon at bounding box center [254, 323] width 8 height 8
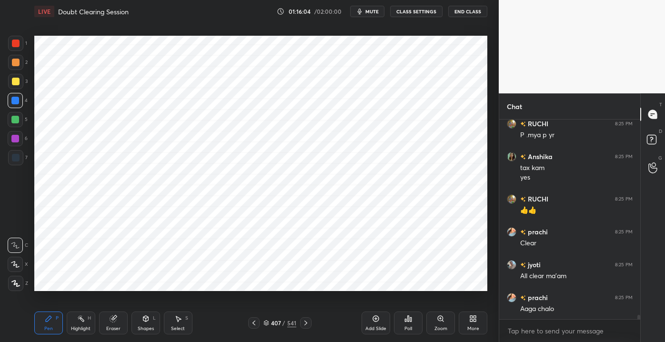
click at [306, 320] on icon at bounding box center [306, 323] width 8 height 8
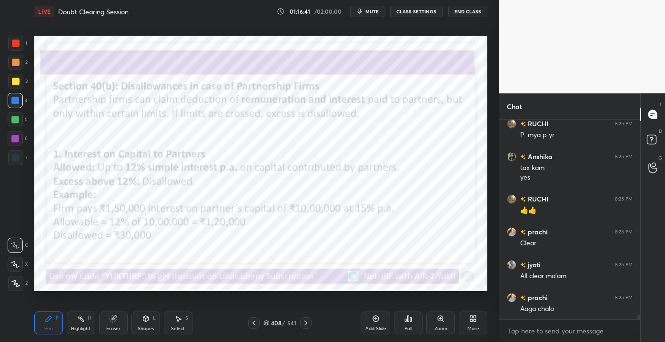
scroll to position [9487, 0]
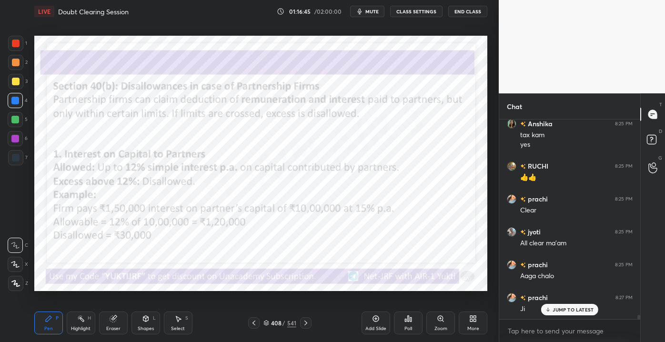
click at [254, 318] on div at bounding box center [253, 322] width 11 height 11
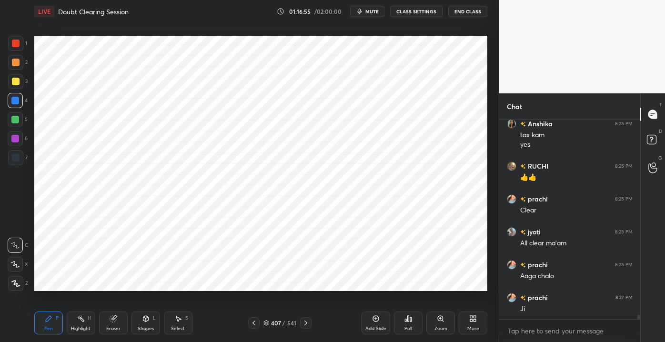
scroll to position [9521, 0]
click at [308, 322] on icon at bounding box center [306, 323] width 8 height 8
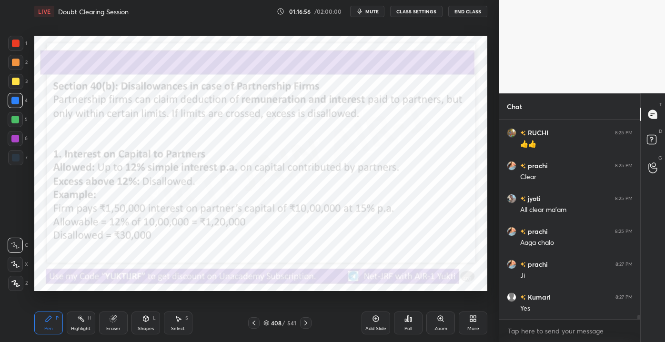
scroll to position [9554, 0]
drag, startPoint x: 116, startPoint y: 322, endPoint x: 112, endPoint y: 317, distance: 6.2
click at [115, 322] on icon at bounding box center [113, 319] width 8 height 8
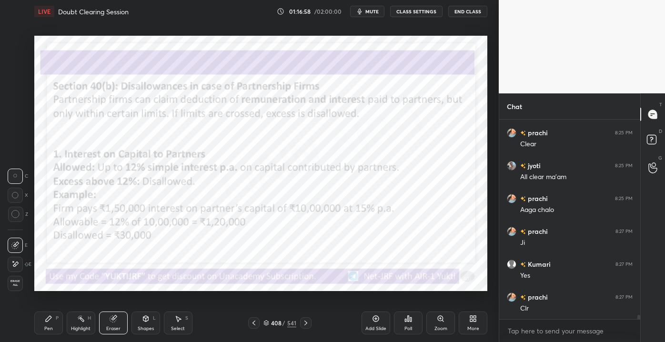
click at [12, 285] on span "Erase all" at bounding box center [15, 282] width 14 height 7
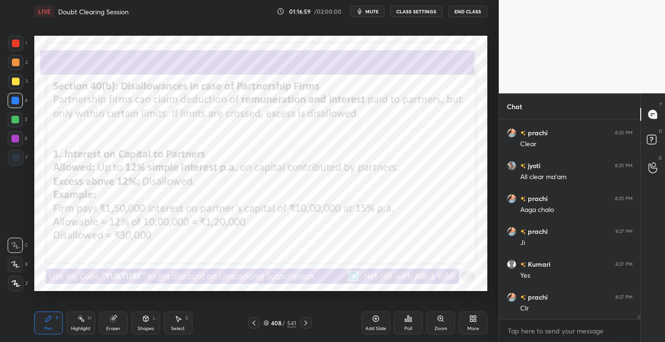
click at [14, 42] on div at bounding box center [16, 44] width 8 height 8
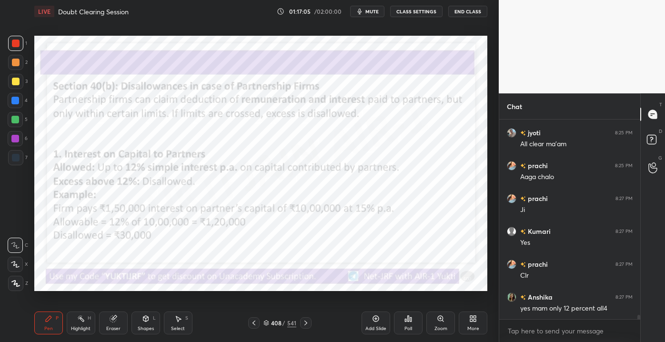
scroll to position [9619, 0]
click at [305, 319] on icon at bounding box center [306, 323] width 8 height 8
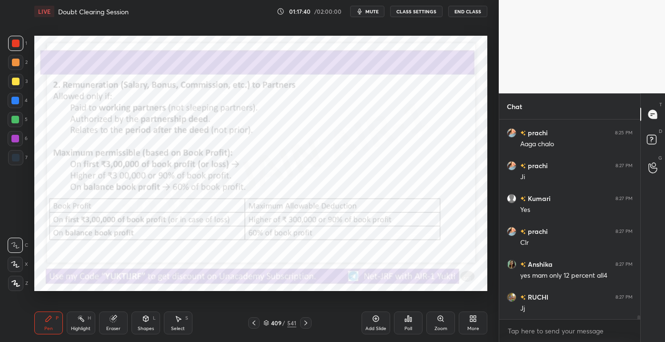
click at [113, 328] on div "Eraser" at bounding box center [113, 322] width 29 height 23
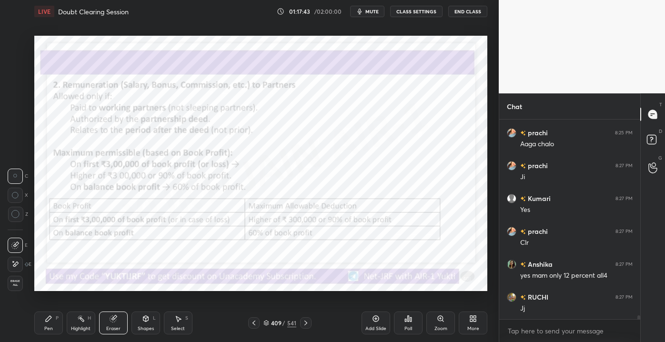
click at [24, 263] on div "E" at bounding box center [20, 264] width 24 height 15
click at [9, 265] on div at bounding box center [15, 264] width 15 height 15
drag, startPoint x: 45, startPoint y: 322, endPoint x: 54, endPoint y: 323, distance: 9.6
click at [46, 322] on icon at bounding box center [49, 319] width 8 height 8
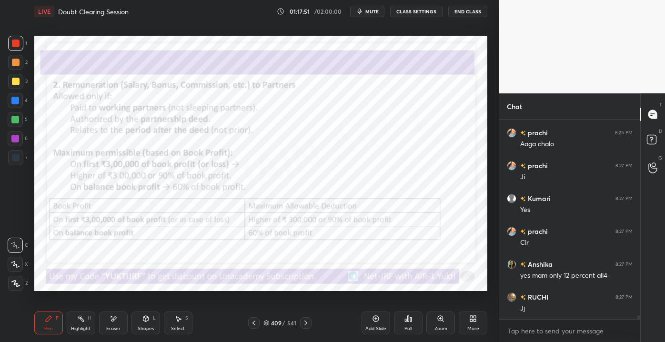
scroll to position [9652, 0]
click at [371, 321] on div "Add Slide" at bounding box center [375, 322] width 29 height 23
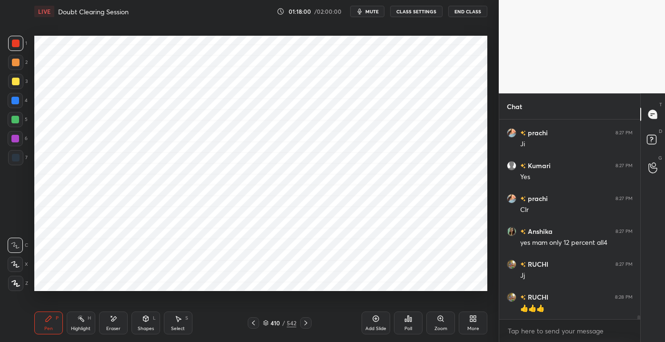
click at [149, 330] on div "Shapes" at bounding box center [146, 328] width 16 height 5
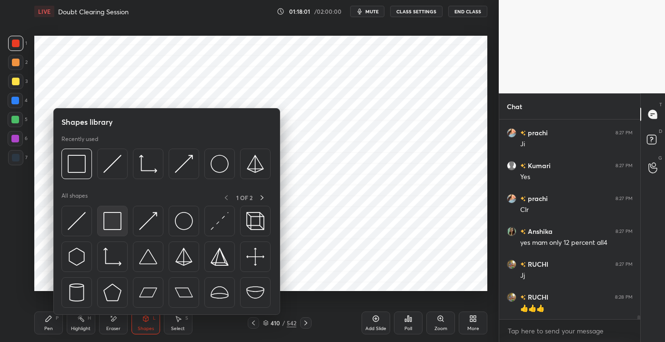
click at [118, 224] on img at bounding box center [112, 221] width 18 height 18
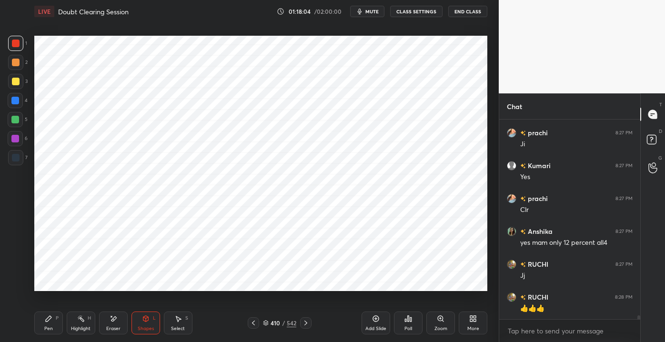
click at [53, 329] on div "Pen P" at bounding box center [48, 322] width 29 height 23
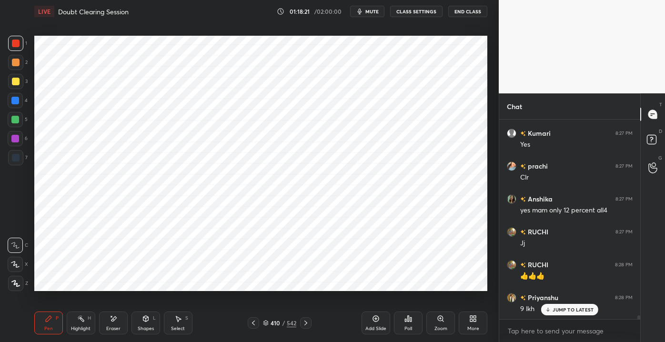
click at [565, 313] on div "JUMP TO LATEST" at bounding box center [569, 309] width 57 height 11
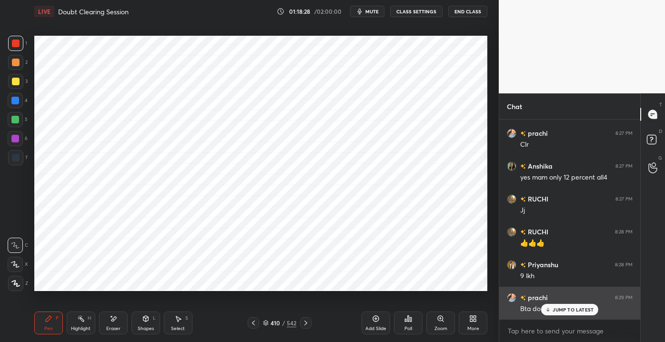
click at [556, 312] on p "JUMP TO LATEST" at bounding box center [572, 310] width 41 height 6
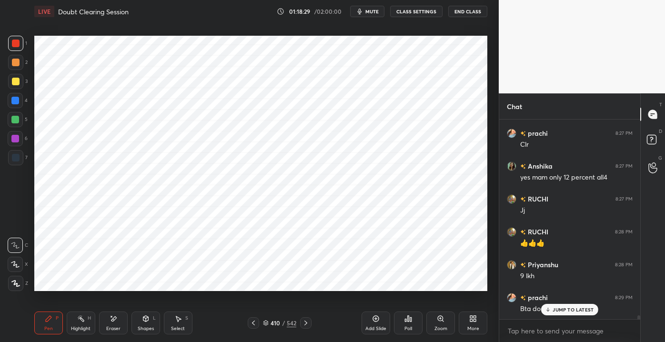
scroll to position [9750, 0]
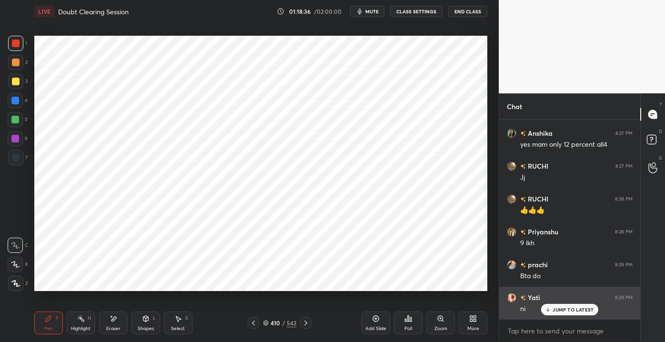
click at [564, 307] on p "JUMP TO LATEST" at bounding box center [572, 310] width 41 height 6
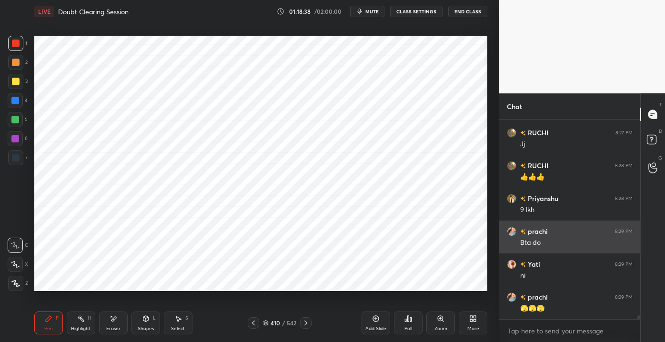
scroll to position [9816, 0]
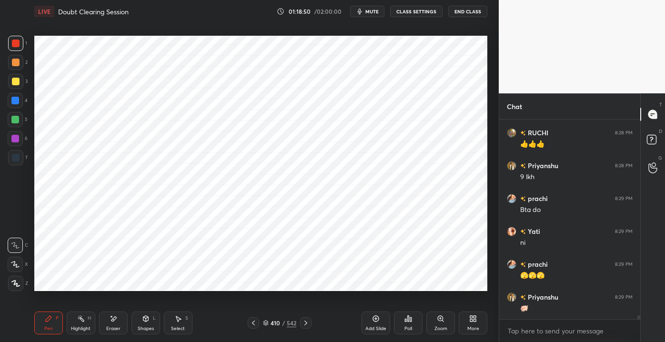
click at [12, 105] on div at bounding box center [15, 100] width 15 height 15
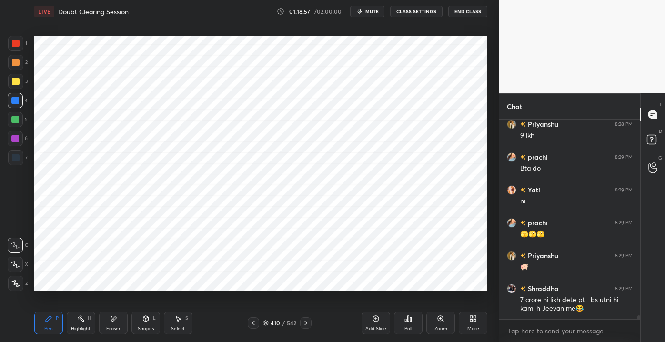
scroll to position [9890, 0]
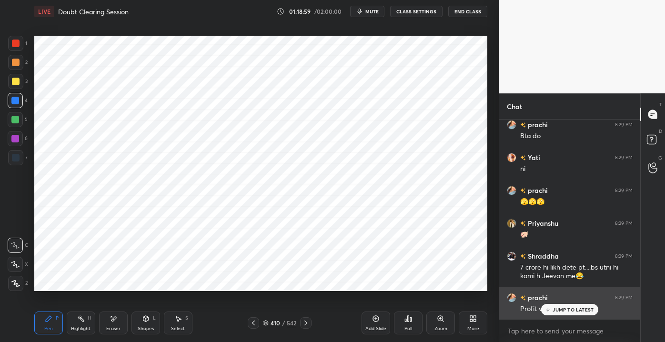
click at [545, 308] on icon at bounding box center [548, 310] width 6 height 6
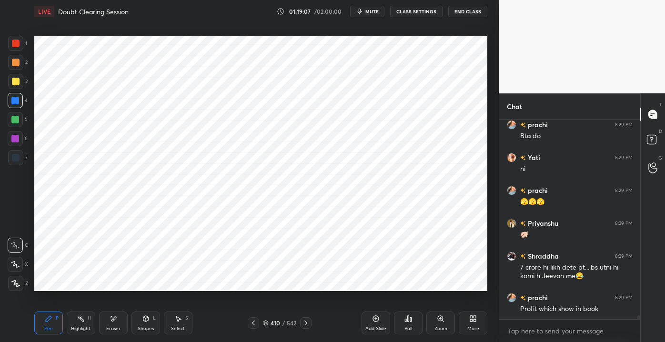
click at [258, 317] on div "Pen P Highlight H Eraser Shapes L Select S 410 / 542 Add Slide Poll Zoom More" at bounding box center [260, 323] width 453 height 38
click at [259, 323] on div "410 / 542" at bounding box center [280, 322] width 64 height 11
click at [253, 330] on div "Pen P Highlight H Eraser Shapes L Select S 410 / 542 Add Slide Poll Zoom More" at bounding box center [260, 323] width 453 height 38
click at [252, 326] on icon at bounding box center [253, 323] width 8 height 8
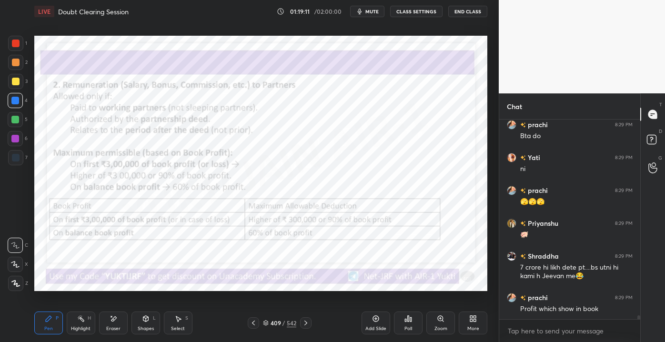
click at [300, 325] on div at bounding box center [305, 322] width 11 height 11
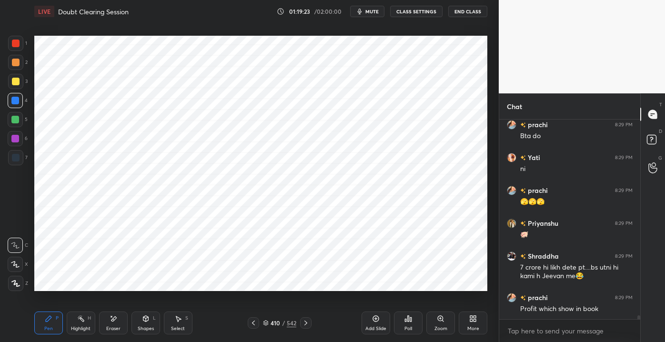
click at [255, 323] on icon at bounding box center [253, 323] width 8 height 8
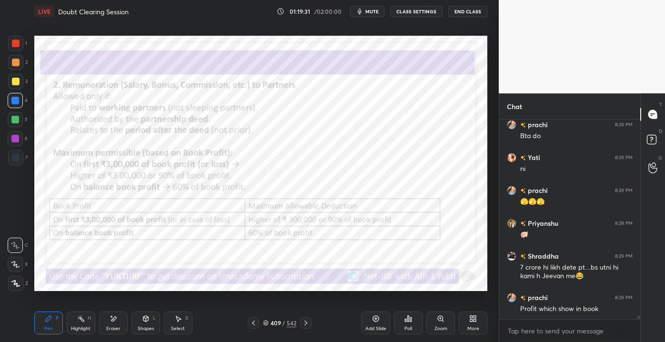
click at [373, 327] on div "Add Slide" at bounding box center [375, 328] width 21 height 5
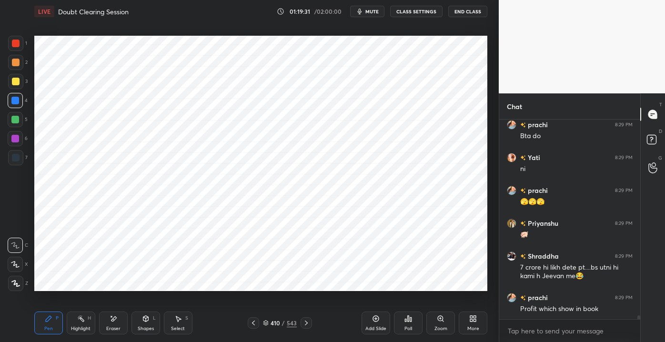
click at [297, 293] on div "LIVE Doubt Clearing Session 01:19:31 / 02:00:00 mute CLASS SETTINGS End Class S…" at bounding box center [260, 171] width 460 height 342
click at [139, 328] on div "Shapes" at bounding box center [146, 328] width 16 height 5
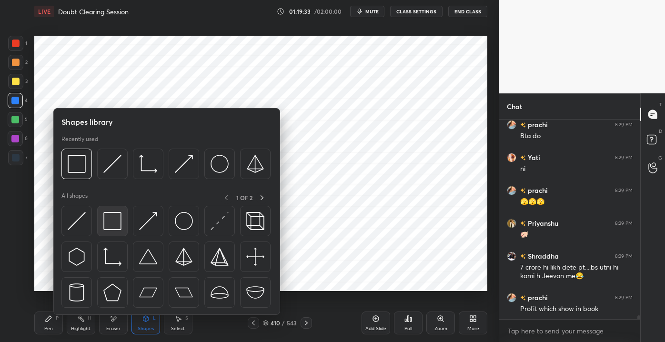
click at [110, 228] on img at bounding box center [112, 221] width 18 height 18
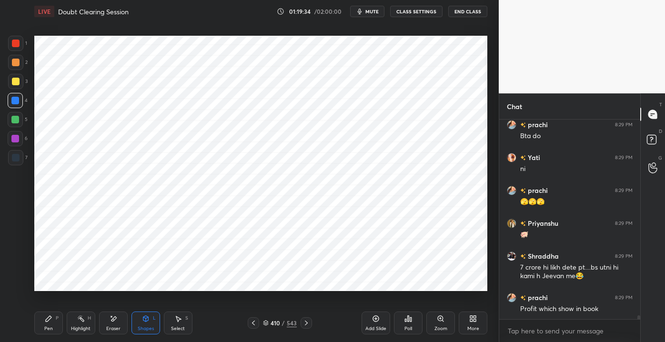
click at [14, 40] on div at bounding box center [16, 44] width 8 height 8
click at [46, 325] on div "Pen P" at bounding box center [48, 322] width 29 height 23
click at [190, 310] on div "LIVE Doubt Clearing Session 01:19:46 / 02:00:00 mute CLASS SETTINGS End Class S…" at bounding box center [260, 171] width 460 height 342
click at [244, 328] on div "410 / 543" at bounding box center [280, 322] width 164 height 11
click at [252, 327] on div at bounding box center [253, 322] width 11 height 11
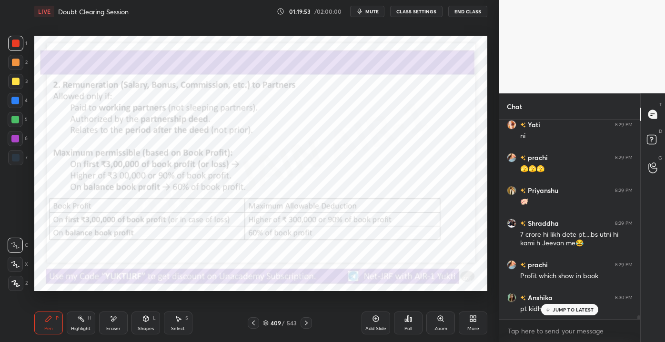
scroll to position [9965, 0]
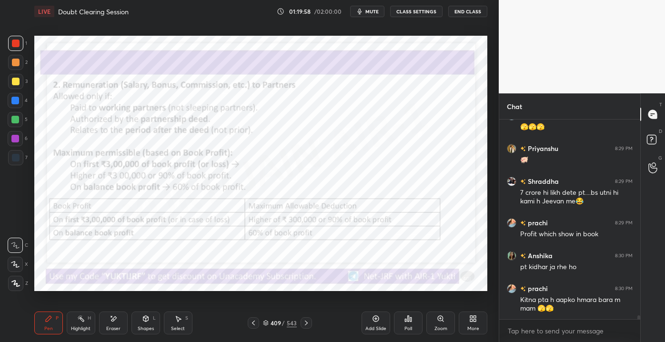
click at [304, 324] on icon at bounding box center [306, 323] width 8 height 8
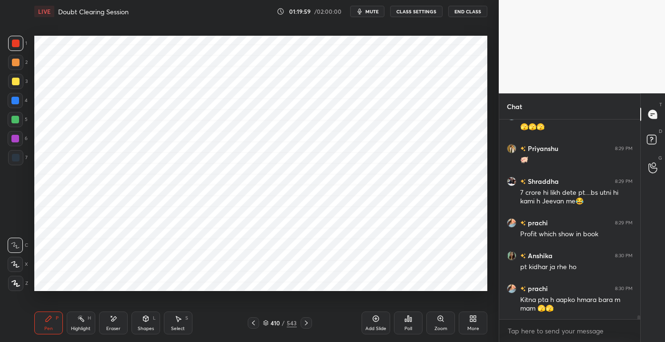
click at [144, 328] on div "Shapes" at bounding box center [146, 328] width 16 height 5
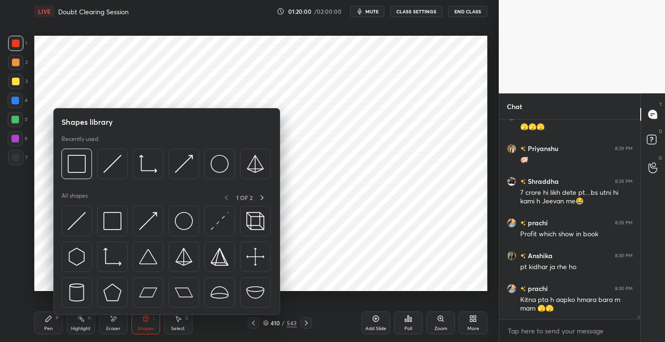
click at [92, 216] on div at bounding box center [166, 259] width 210 height 107
click at [93, 216] on div at bounding box center [166, 259] width 210 height 107
click at [88, 218] on div at bounding box center [76, 221] width 30 height 30
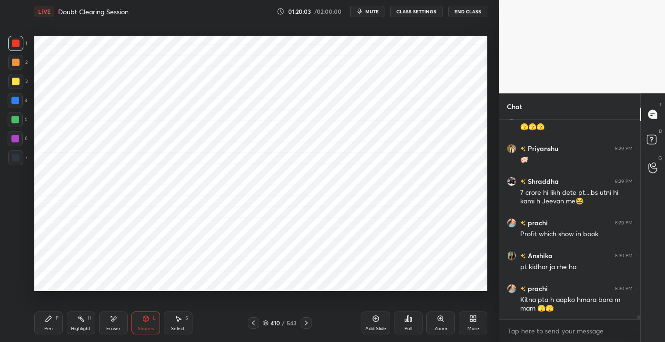
scroll to position [9998, 0]
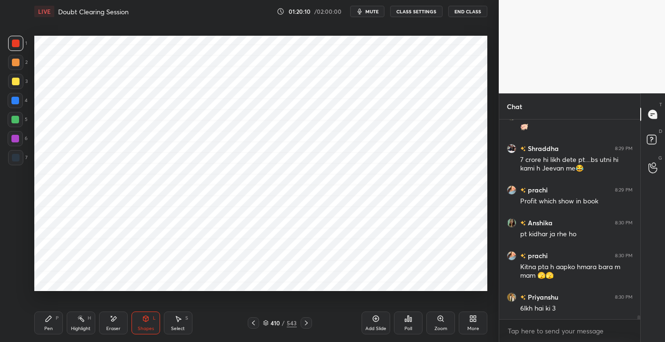
click at [44, 334] on div "Pen P Highlight H Eraser Shapes L Select S 410 / 543 Add Slide Poll Zoom More" at bounding box center [260, 323] width 453 height 38
click at [43, 323] on div "Pen P" at bounding box center [48, 322] width 29 height 23
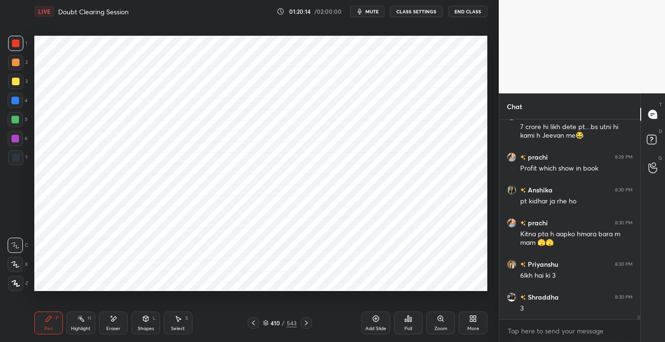
click at [19, 122] on div at bounding box center [15, 119] width 15 height 15
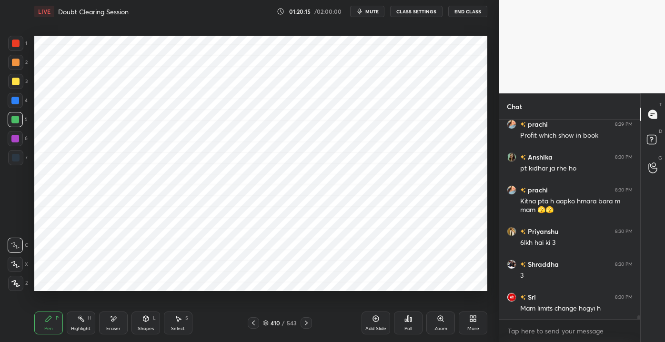
click at [17, 156] on div at bounding box center [16, 158] width 8 height 8
click at [254, 327] on icon at bounding box center [253, 323] width 8 height 8
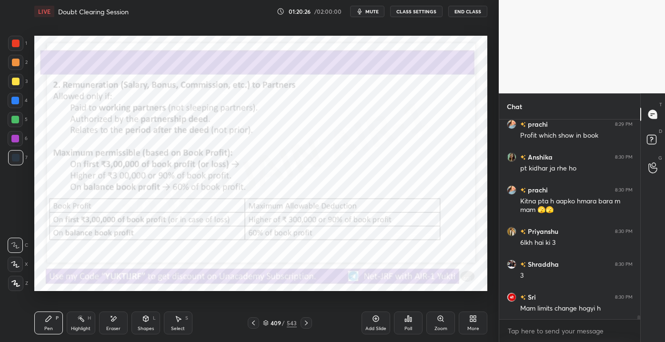
scroll to position [10096, 0]
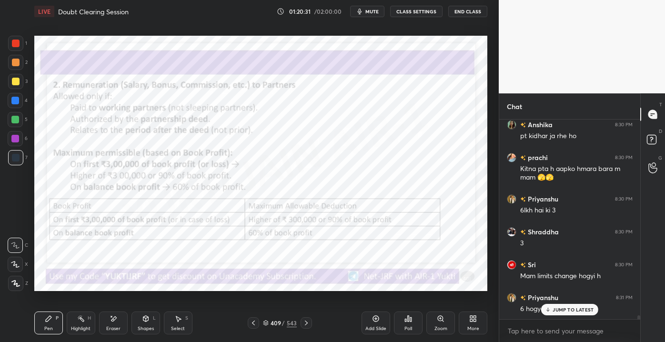
click at [303, 324] on icon at bounding box center [306, 323] width 8 height 8
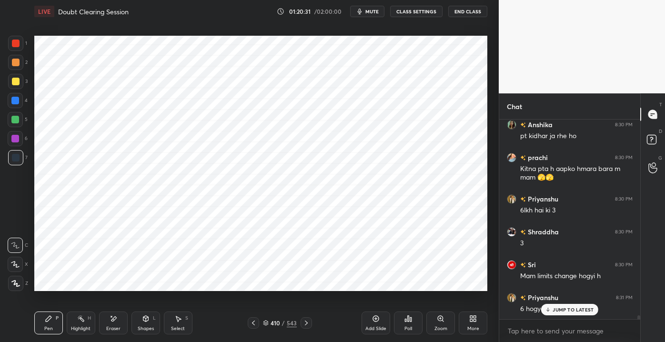
scroll to position [10129, 0]
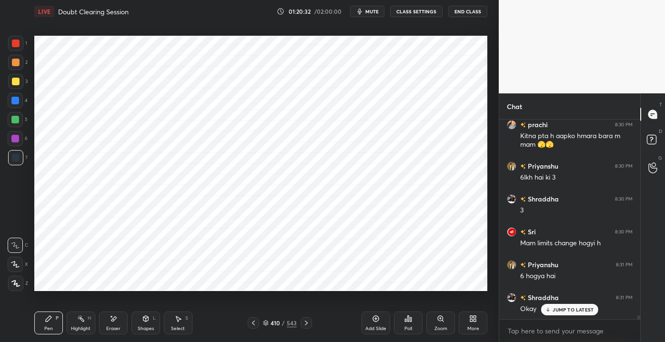
click at [115, 328] on div "Eraser" at bounding box center [113, 328] width 14 height 5
click at [47, 324] on div "Pen P" at bounding box center [48, 322] width 29 height 23
click at [14, 42] on div at bounding box center [16, 44] width 8 height 8
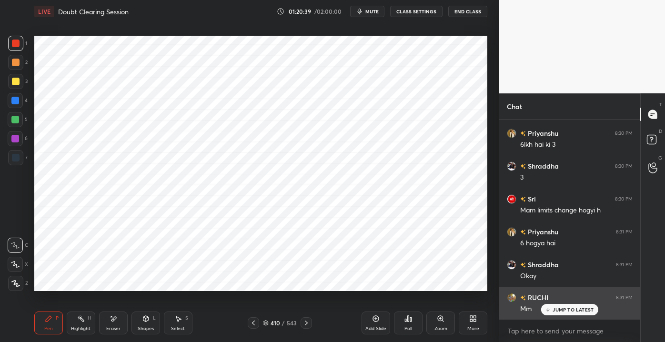
click at [562, 310] on p "JUMP TO LATEST" at bounding box center [572, 310] width 41 height 6
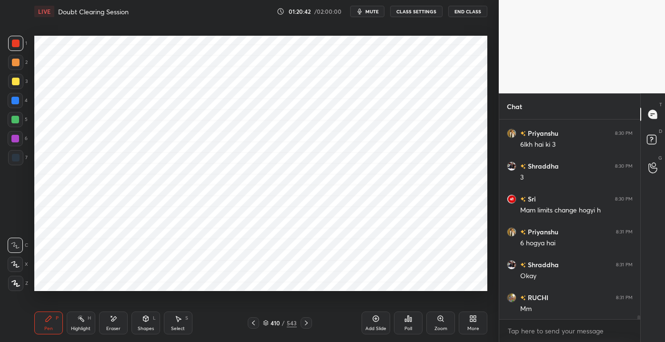
click at [252, 321] on icon at bounding box center [253, 323] width 8 height 8
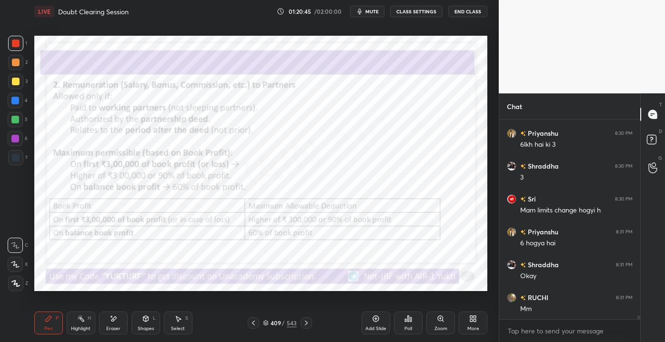
click at [286, 321] on div "409 / 543" at bounding box center [280, 322] width 34 height 9
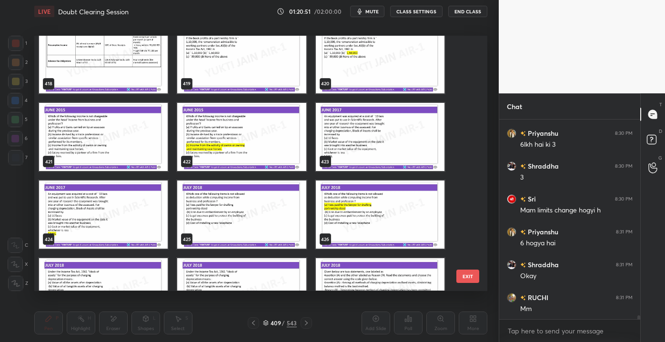
scroll to position [10775, 0]
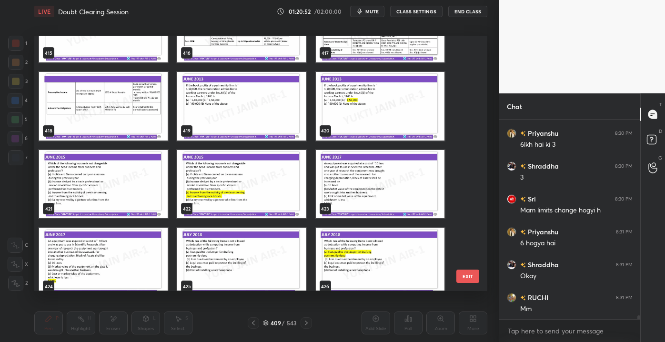
click at [216, 110] on img "grid" at bounding box center [241, 106] width 129 height 68
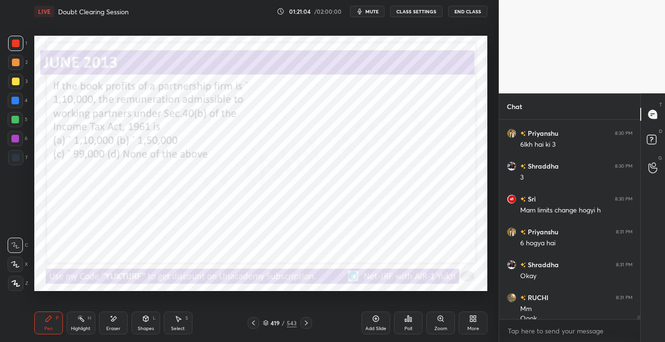
scroll to position [10171, 0]
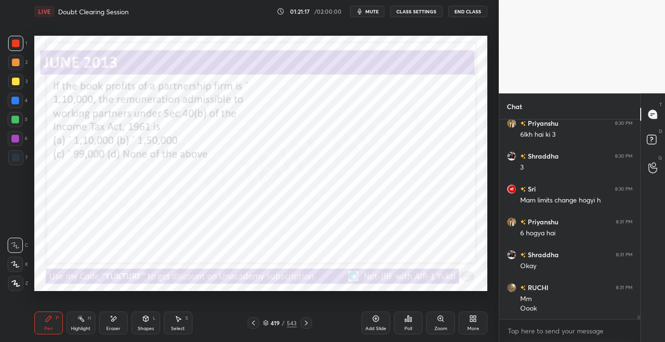
click at [267, 325] on icon at bounding box center [266, 323] width 6 height 6
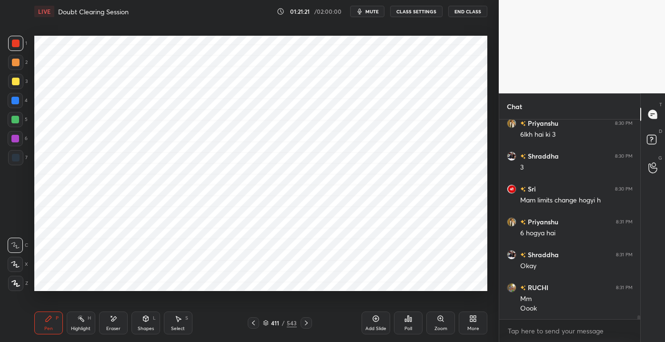
scroll to position [0, 0]
click at [243, 327] on div "411 / 543" at bounding box center [280, 322] width 164 height 11
click at [248, 326] on div "411 / 543" at bounding box center [280, 322] width 164 height 11
click at [253, 323] on icon at bounding box center [253, 323] width 8 height 8
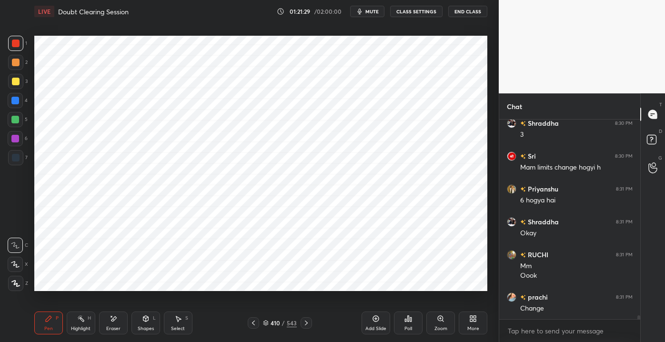
click at [254, 326] on icon at bounding box center [253, 323] width 8 height 8
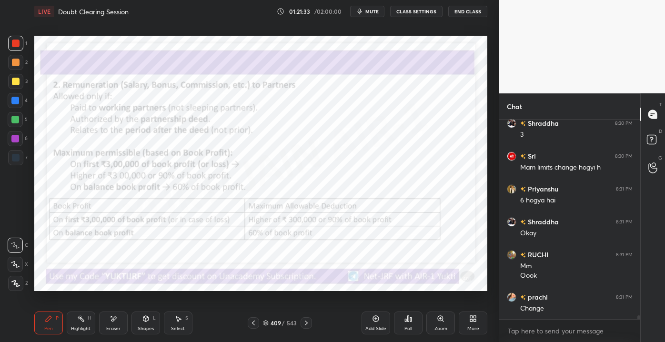
click at [308, 324] on icon at bounding box center [306, 323] width 8 height 8
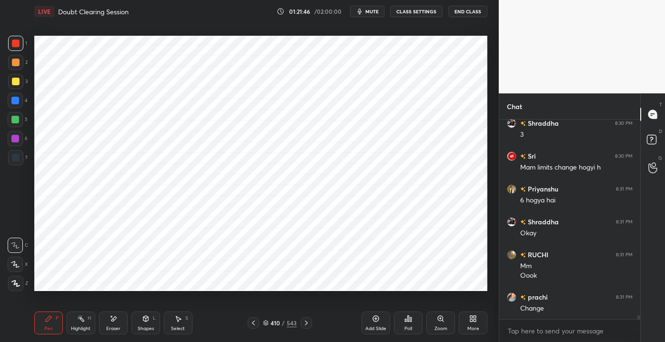
scroll to position [10237, 0]
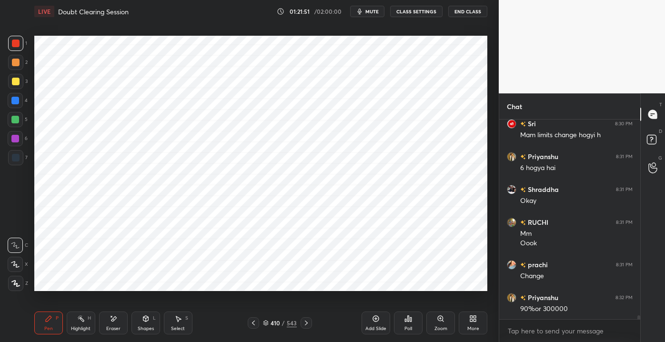
click at [16, 157] on div at bounding box center [16, 158] width 8 height 8
click at [15, 109] on div "4" at bounding box center [18, 102] width 20 height 19
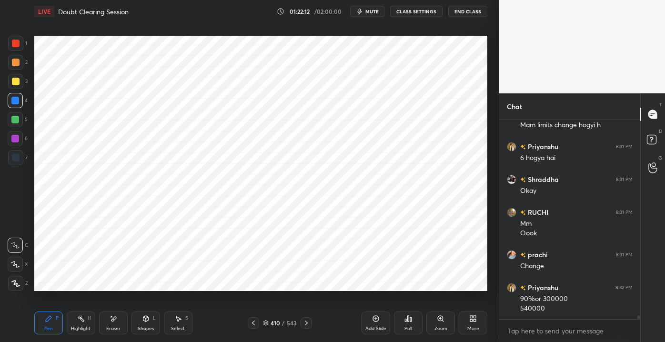
scroll to position [10280, 0]
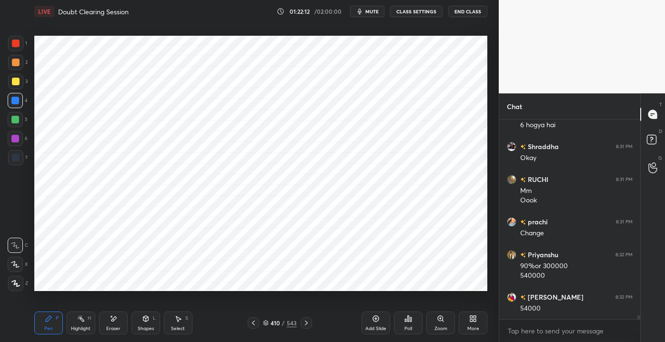
click at [139, 330] on div "Shapes" at bounding box center [146, 328] width 16 height 5
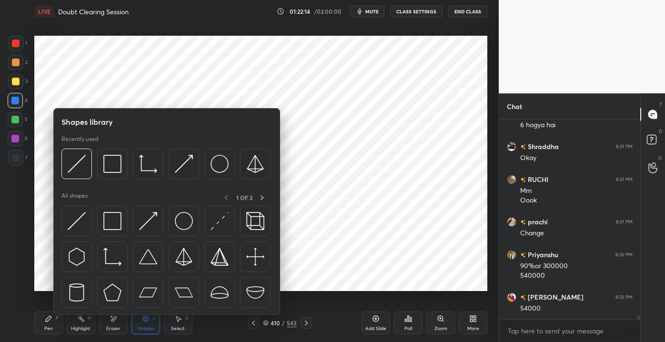
scroll to position [10312, 0]
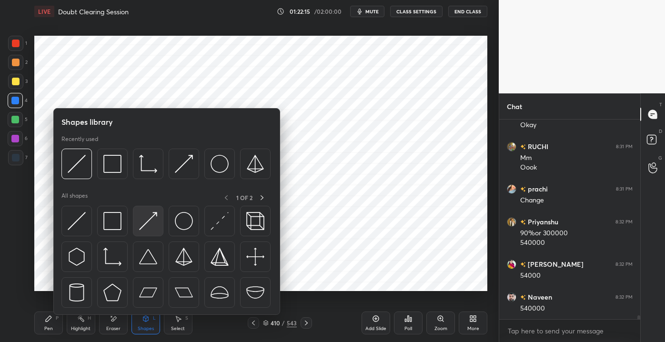
click at [143, 229] on div at bounding box center [148, 221] width 30 height 30
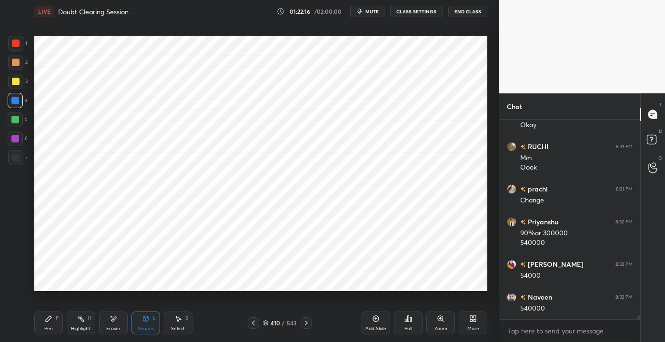
click at [15, 50] on div at bounding box center [15, 43] width 15 height 15
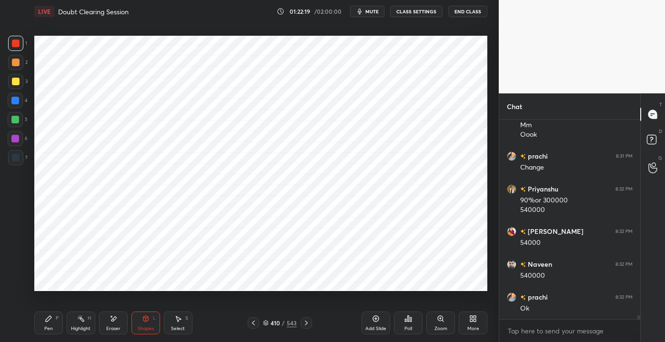
scroll to position [10378, 0]
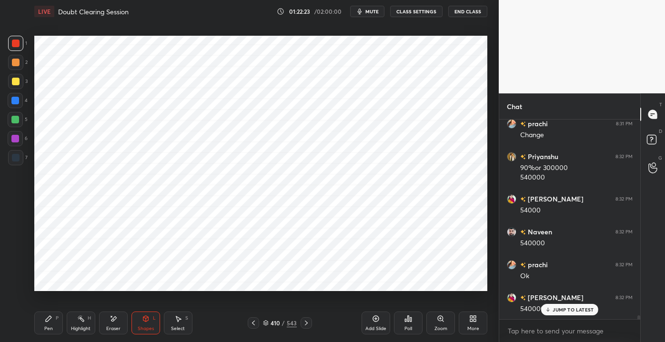
drag, startPoint x: 53, startPoint y: 319, endPoint x: 68, endPoint y: 316, distance: 15.1
click at [53, 318] on div "Pen P" at bounding box center [48, 322] width 29 height 23
click at [138, 323] on div "Shapes L" at bounding box center [145, 322] width 29 height 23
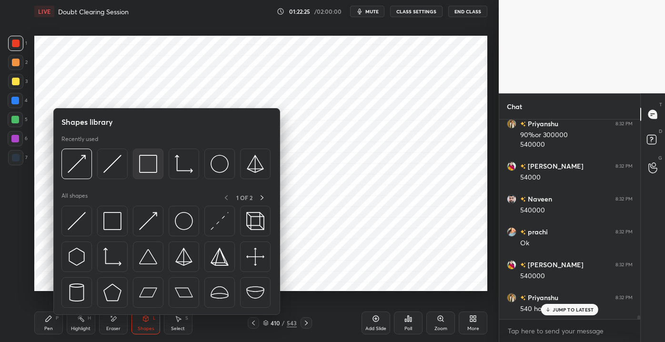
click at [146, 167] on img at bounding box center [148, 164] width 18 height 18
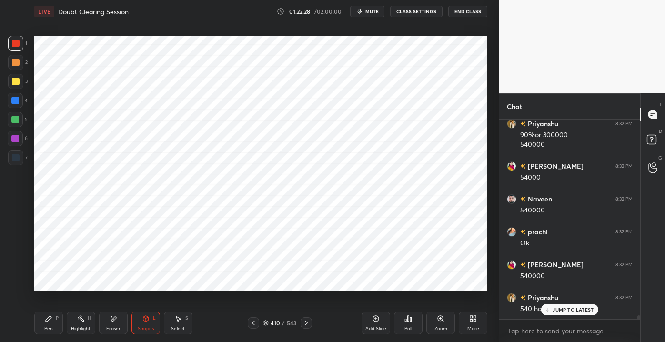
click at [19, 117] on div at bounding box center [15, 120] width 8 height 8
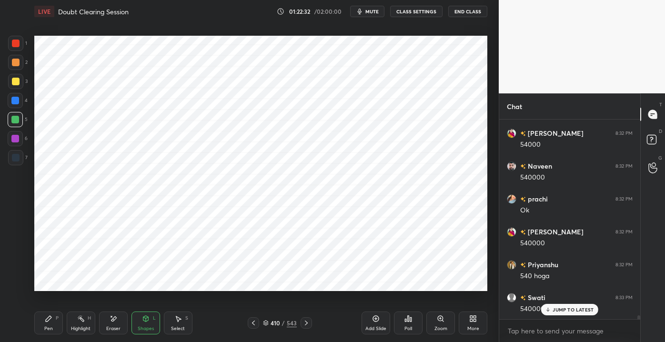
click at [548, 313] on div "JUMP TO LATEST" at bounding box center [569, 309] width 57 height 11
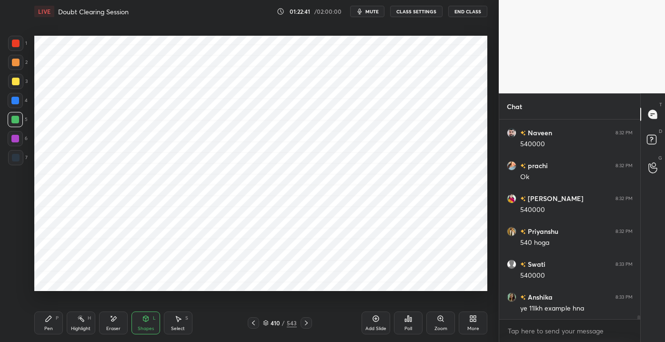
click at [138, 318] on div "Shapes L" at bounding box center [145, 322] width 29 height 23
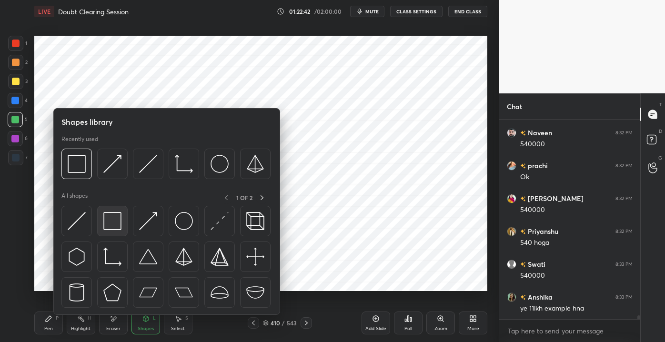
click at [103, 224] on img at bounding box center [112, 221] width 18 height 18
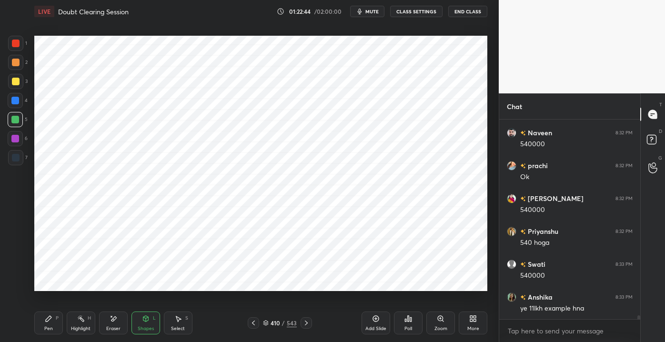
click at [12, 48] on div at bounding box center [15, 43] width 15 height 15
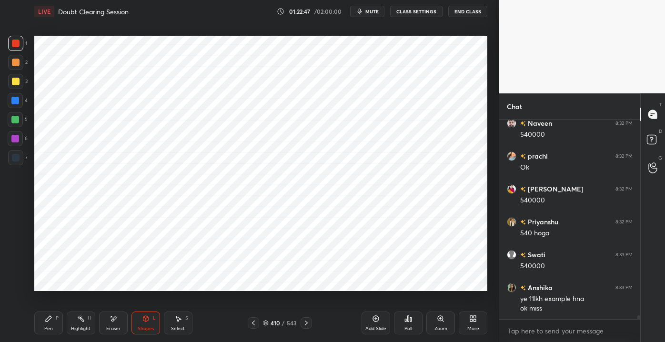
drag, startPoint x: 46, startPoint y: 327, endPoint x: 44, endPoint y: 321, distance: 6.5
click at [46, 326] on div "Pen" at bounding box center [48, 328] width 9 height 5
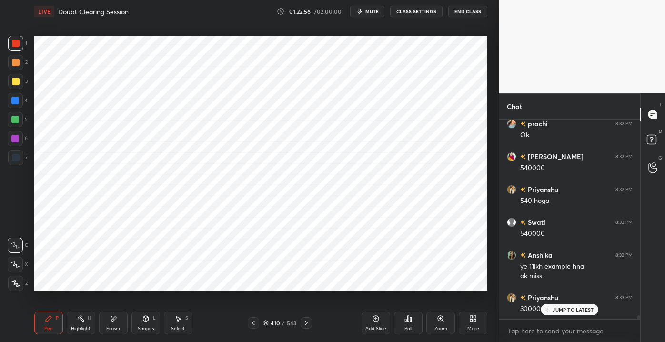
click at [115, 328] on div "Eraser" at bounding box center [113, 328] width 14 height 5
click at [51, 320] on icon at bounding box center [49, 319] width 8 height 8
click at [250, 323] on icon at bounding box center [253, 323] width 8 height 8
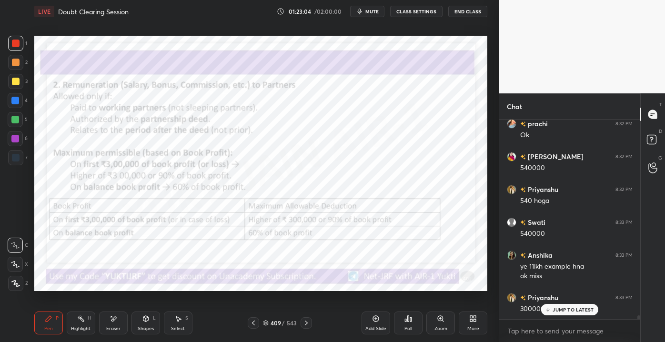
click at [312, 320] on div "409 / 543" at bounding box center [280, 322] width 164 height 11
click at [305, 321] on icon at bounding box center [306, 323] width 8 height 8
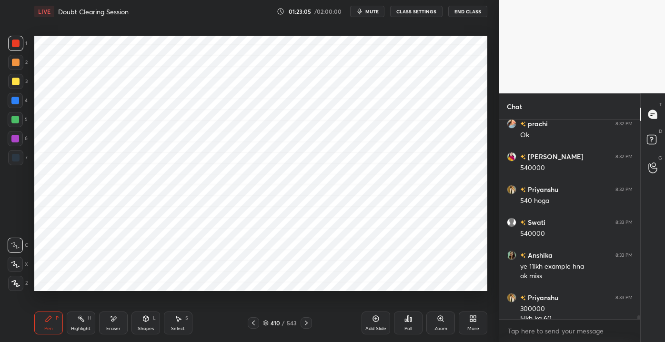
scroll to position [10528, 0]
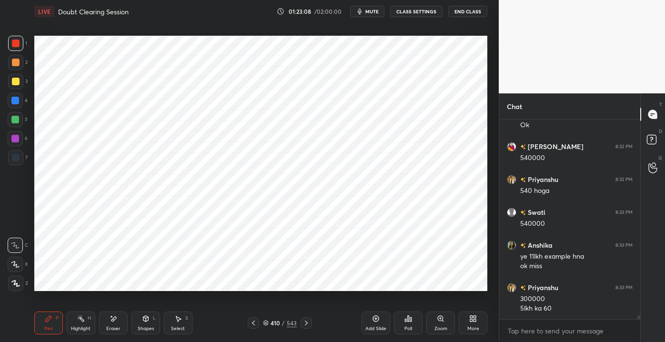
click at [139, 326] on div "Shapes" at bounding box center [146, 328] width 16 height 5
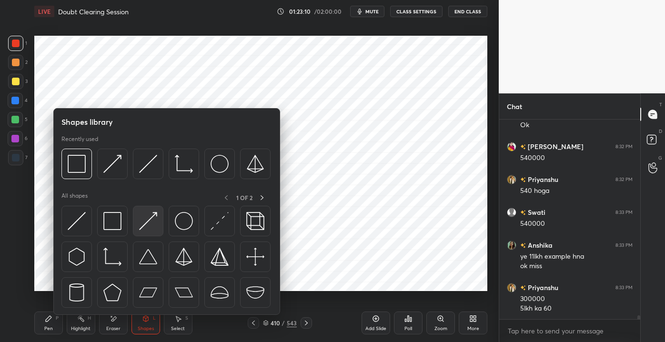
click at [153, 227] on img at bounding box center [148, 221] width 18 height 18
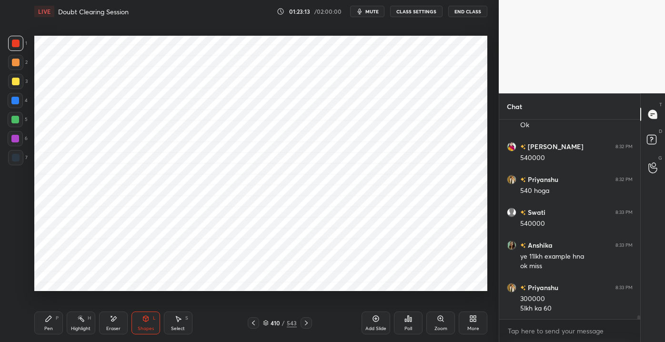
click at [45, 327] on div "Pen P" at bounding box center [48, 322] width 29 height 23
click at [20, 104] on div at bounding box center [15, 100] width 15 height 15
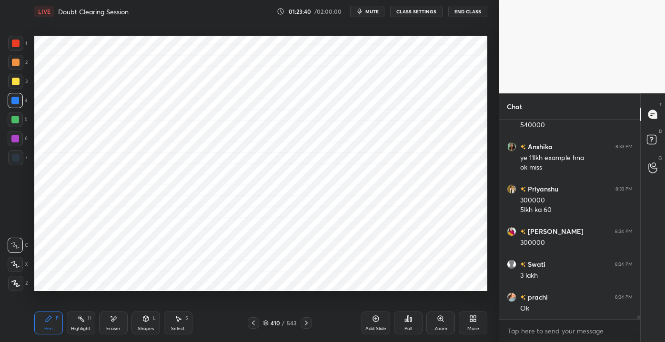
scroll to position [10659, 0]
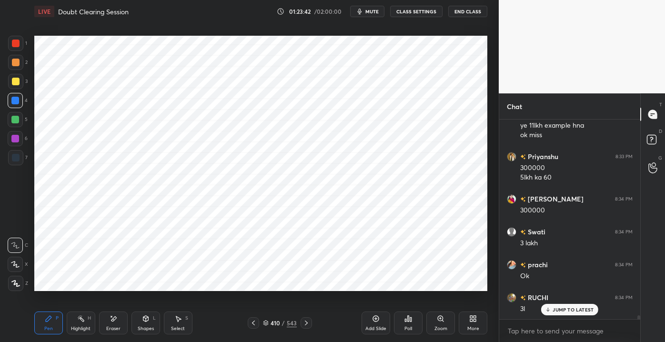
click at [560, 313] on div "JUMP TO LATEST" at bounding box center [569, 309] width 57 height 11
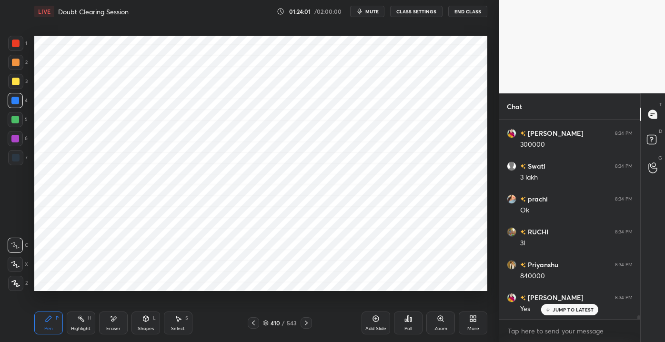
scroll to position [10758, 0]
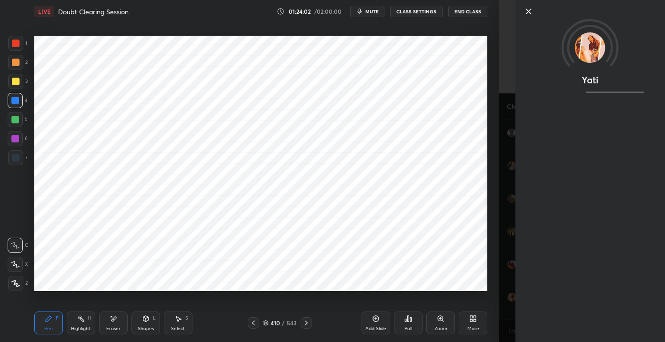
click at [373, 328] on div "Add Slide" at bounding box center [375, 328] width 21 height 5
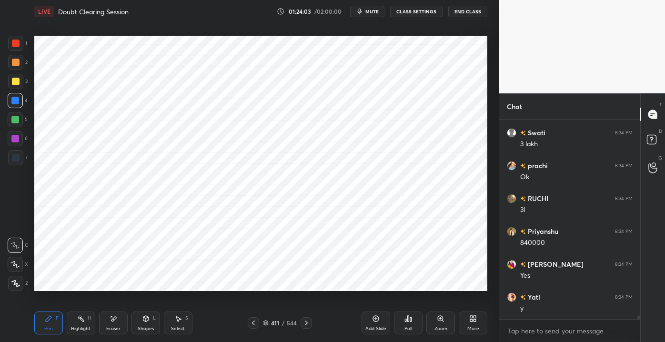
click at [305, 323] on icon at bounding box center [306, 323] width 8 height 8
click at [247, 323] on div "412 / 544" at bounding box center [280, 322] width 164 height 11
drag, startPoint x: 254, startPoint y: 327, endPoint x: 248, endPoint y: 325, distance: 7.1
click at [254, 327] on div at bounding box center [253, 322] width 11 height 11
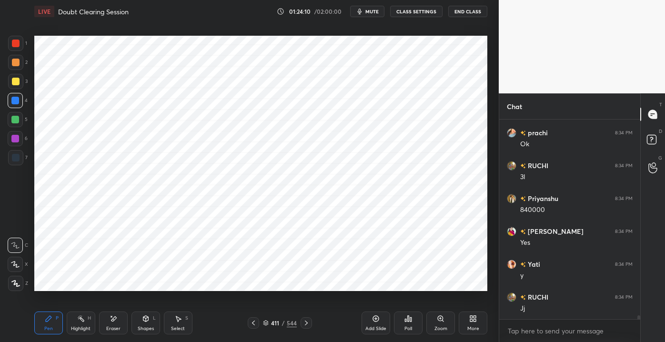
click at [10, 41] on div at bounding box center [15, 43] width 15 height 15
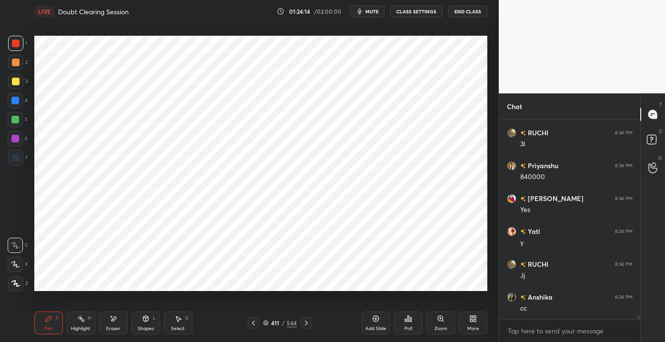
click at [12, 103] on div at bounding box center [15, 101] width 8 height 8
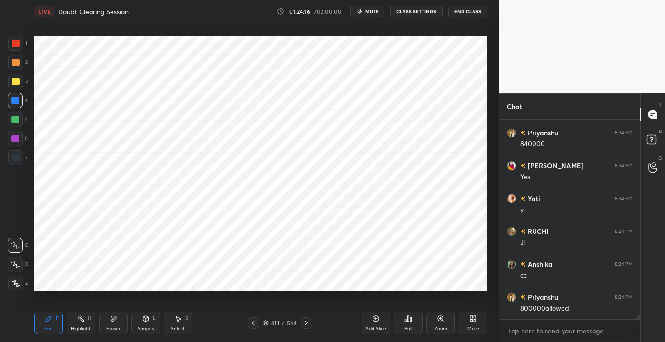
scroll to position [10890, 0]
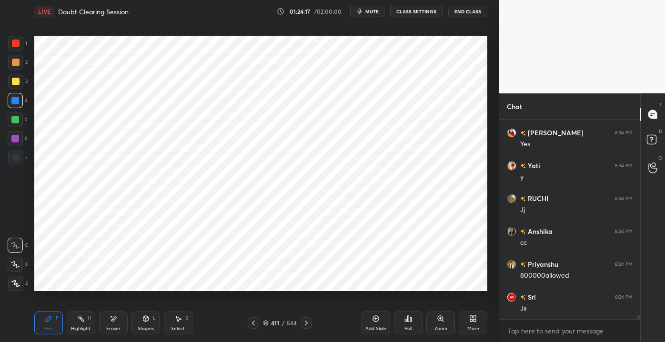
click at [8, 32] on div "1 2 3 4 5 6 7 C X Z E E Erase all H H LIVE Doubt Clearing Session 01:24:17 / 02…" at bounding box center [245, 171] width 491 height 342
click at [11, 36] on div at bounding box center [15, 43] width 15 height 15
click at [17, 98] on div at bounding box center [15, 101] width 8 height 8
click at [401, 325] on div "Poll" at bounding box center [408, 322] width 29 height 23
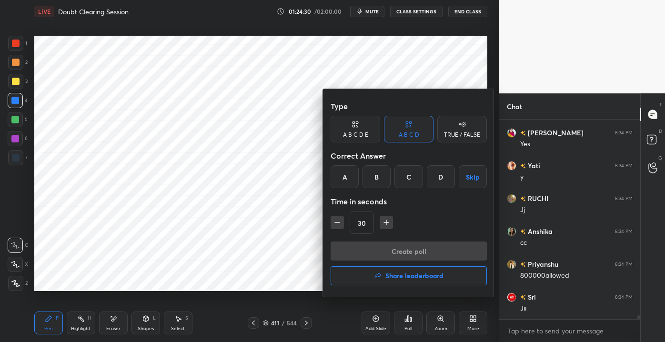
click at [348, 179] on div "A" at bounding box center [344, 176] width 28 height 23
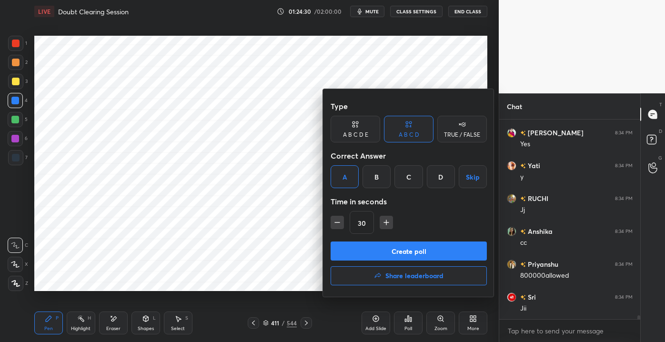
click at [366, 257] on button "Create poll" at bounding box center [408, 250] width 156 height 19
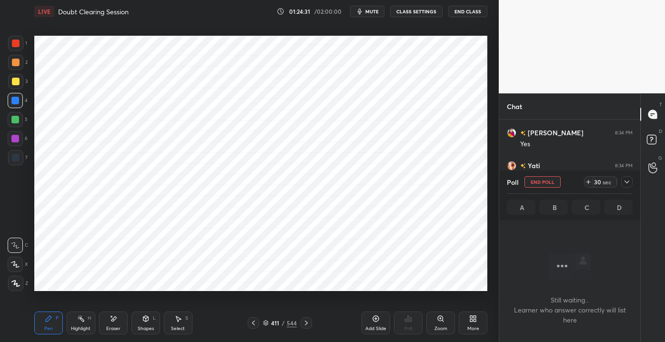
scroll to position [3, 2]
click at [149, 321] on div "Shapes L" at bounding box center [145, 322] width 29 height 23
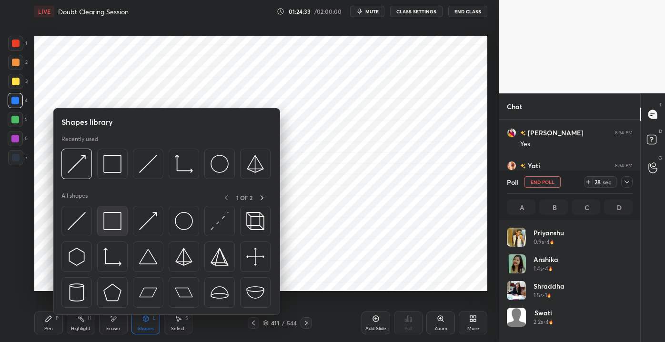
click at [118, 225] on img at bounding box center [112, 221] width 18 height 18
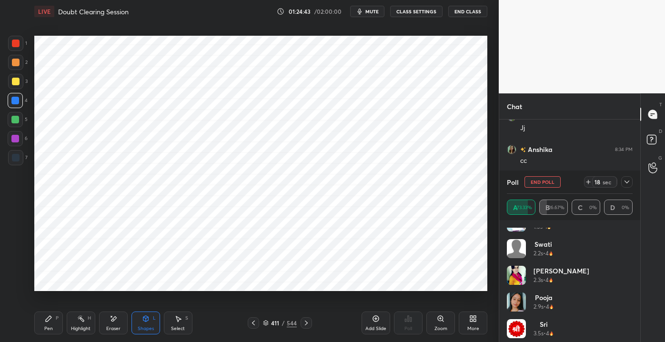
scroll to position [0, 0]
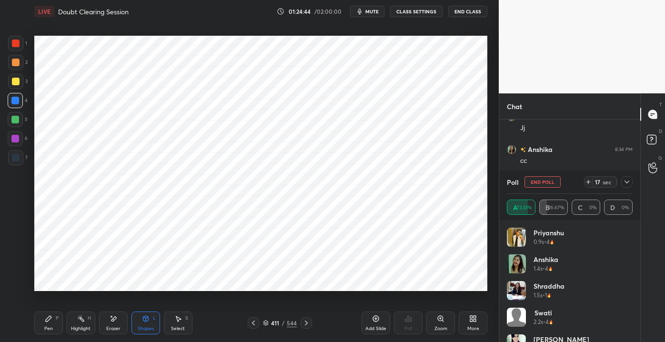
click at [626, 183] on icon at bounding box center [626, 181] width 5 height 3
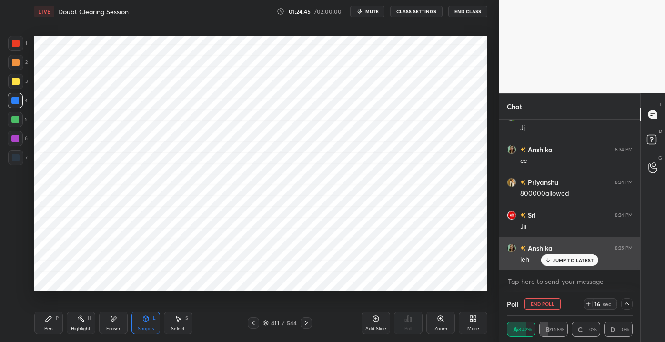
click at [562, 260] on p "JUMP TO LATEST" at bounding box center [572, 260] width 41 height 6
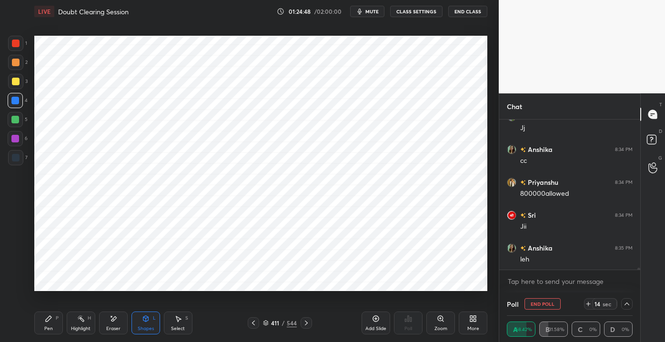
click at [632, 301] on div at bounding box center [626, 303] width 11 height 11
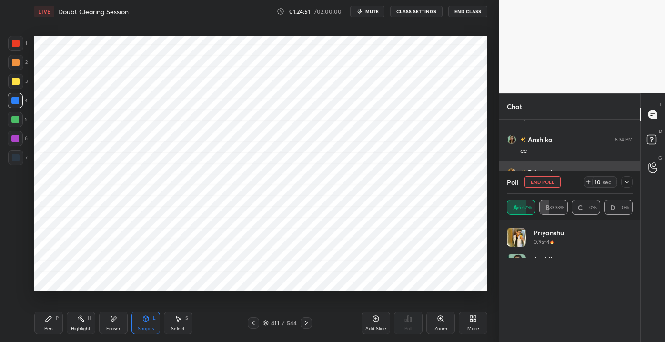
click at [629, 183] on icon at bounding box center [627, 182] width 8 height 8
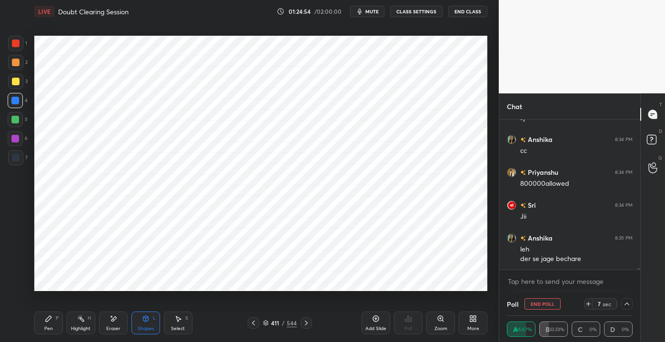
click at [628, 305] on icon at bounding box center [627, 304] width 8 height 8
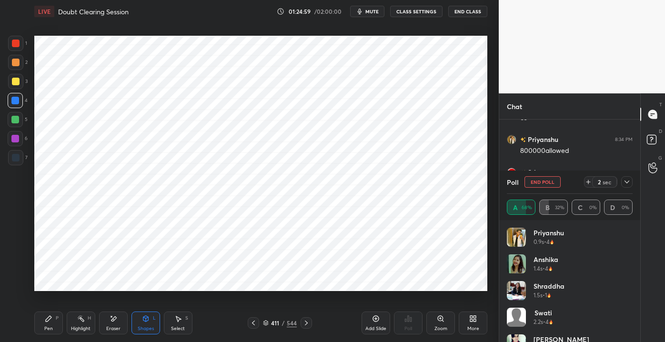
click at [636, 253] on div "[PERSON_NAME] 0.9s • 4 [PERSON_NAME] 1.4s • 4 [PERSON_NAME] 1.5s • 1 Swati 2.2s…" at bounding box center [569, 281] width 141 height 122
drag, startPoint x: 635, startPoint y: 245, endPoint x: 632, endPoint y: 222, distance: 23.4
click at [641, 288] on div "Chat [PERSON_NAME] 8:34 PM cc [PERSON_NAME] 8:34 PM 800000allowed Sri 8:34 PM J…" at bounding box center [581, 217] width 166 height 248
click at [628, 180] on icon at bounding box center [627, 182] width 8 height 8
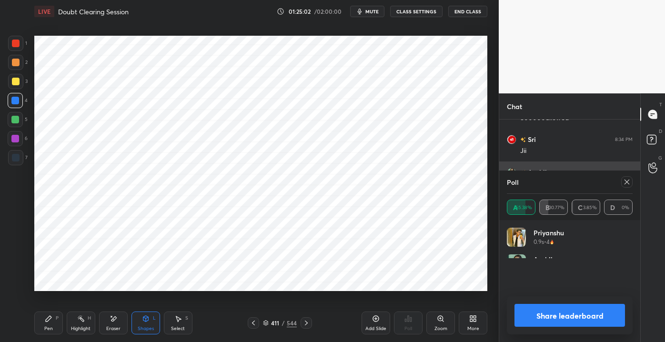
drag, startPoint x: 632, startPoint y: 182, endPoint x: 633, endPoint y: 188, distance: 5.8
click at [632, 182] on div at bounding box center [626, 181] width 11 height 11
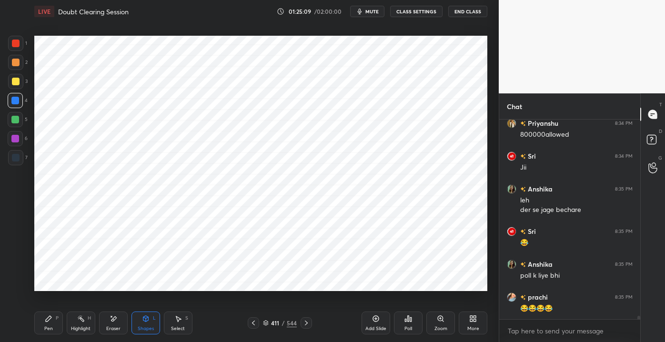
click at [20, 118] on div at bounding box center [15, 119] width 15 height 15
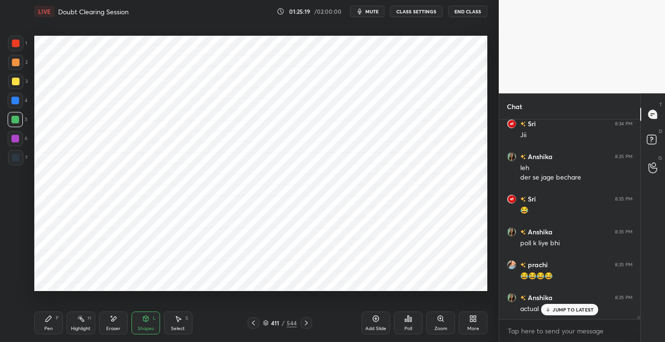
click at [557, 311] on p "JUMP TO LATEST" at bounding box center [572, 310] width 41 height 6
click at [16, 50] on div at bounding box center [15, 43] width 15 height 15
click at [12, 155] on div at bounding box center [16, 158] width 8 height 8
click at [42, 323] on div "Pen P" at bounding box center [48, 322] width 29 height 23
click at [412, 323] on div "Poll" at bounding box center [408, 322] width 29 height 23
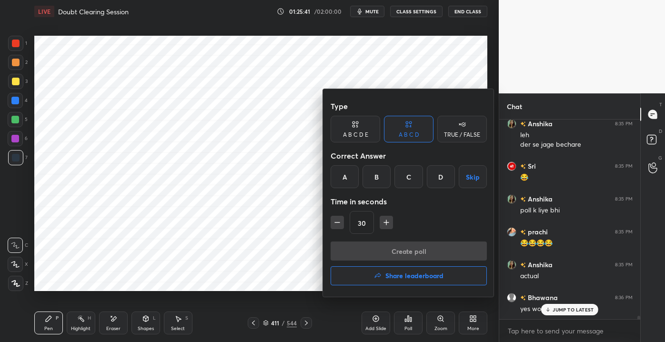
drag, startPoint x: 381, startPoint y: 185, endPoint x: 379, endPoint y: 199, distance: 14.8
click at [381, 183] on div "B" at bounding box center [376, 176] width 28 height 23
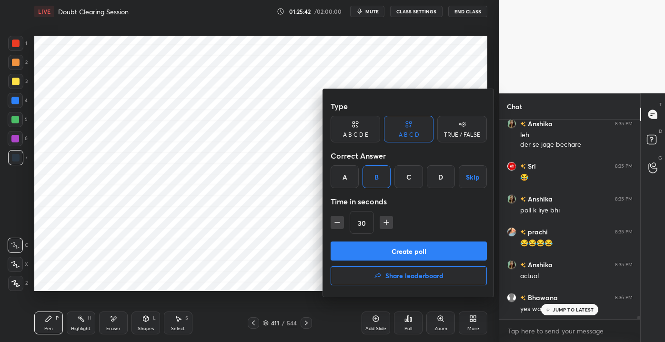
click at [399, 247] on button "Create poll" at bounding box center [408, 250] width 156 height 19
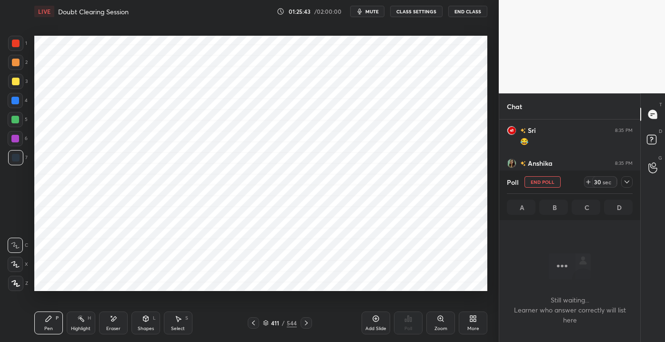
click at [628, 182] on icon at bounding box center [627, 182] width 8 height 8
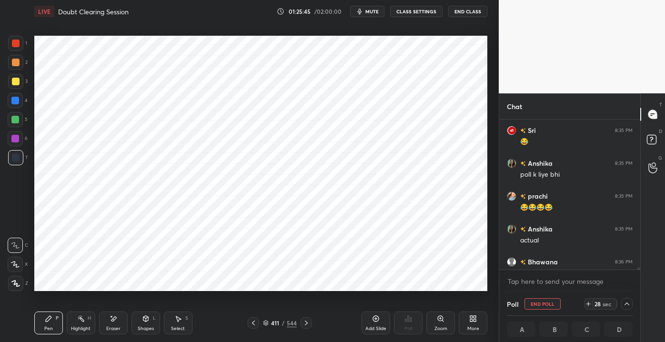
click at [636, 270] on div "[PERSON_NAME] 8:35 PM leh der se jage bechare Sri 8:35 PM 😂 [PERSON_NAME] 8:35 …" at bounding box center [569, 205] width 141 height 173
drag, startPoint x: 640, startPoint y: 267, endPoint x: 640, endPoint y: 273, distance: 6.2
click at [640, 273] on div "T Messages (T) D Doubts (D) G Raise Hand (G)" at bounding box center [652, 217] width 25 height 248
drag, startPoint x: 639, startPoint y: 272, endPoint x: 640, endPoint y: 280, distance: 7.7
click at [639, 278] on div "x" at bounding box center [569, 281] width 141 height 22
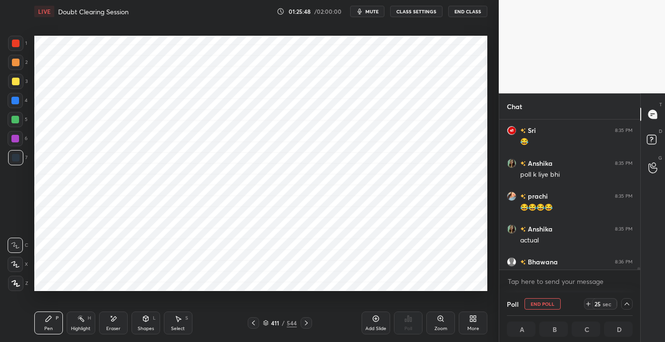
drag, startPoint x: 636, startPoint y: 268, endPoint x: 639, endPoint y: 273, distance: 6.1
click at [636, 272] on div "[PERSON_NAME] 8:35 PM leh der se jage bechare Sri 8:35 PM 😂 [PERSON_NAME] 8:35 …" at bounding box center [569, 205] width 141 height 173
click at [130, 335] on div "Pen P Highlight H Eraser Shapes L Select S 411 / 544 Add Slide Poll Zoom More" at bounding box center [260, 323] width 453 height 38
click at [131, 323] on div "Shapes L" at bounding box center [145, 322] width 29 height 23
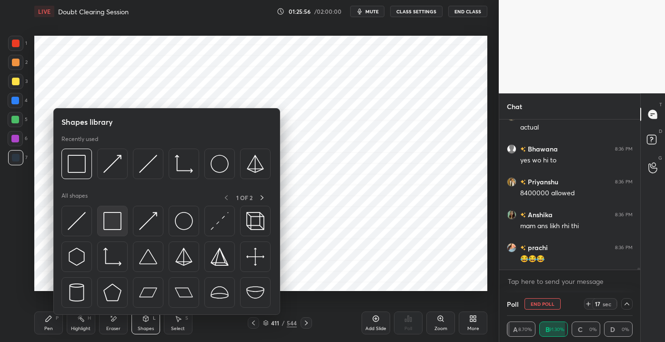
click at [109, 233] on div at bounding box center [112, 221] width 30 height 30
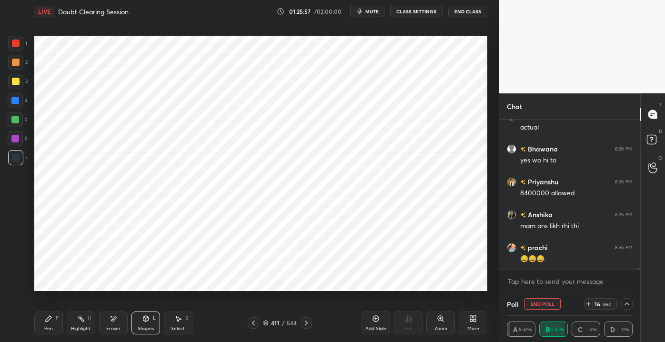
click at [14, 41] on div at bounding box center [16, 44] width 8 height 8
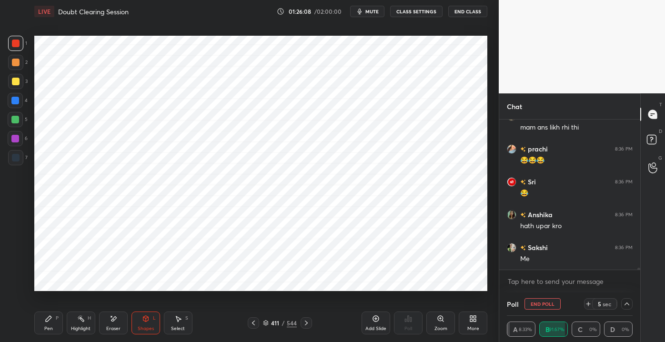
scroll to position [11375, 0]
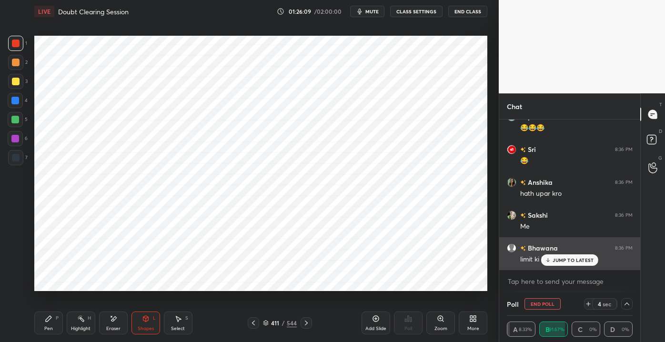
click at [554, 268] on div "[PERSON_NAME] 8:34 PM 800000allowed Sri 8:34 PM [PERSON_NAME] 8:35 PM leh der s…" at bounding box center [569, 205] width 141 height 173
click at [547, 261] on icon at bounding box center [548, 260] width 6 height 6
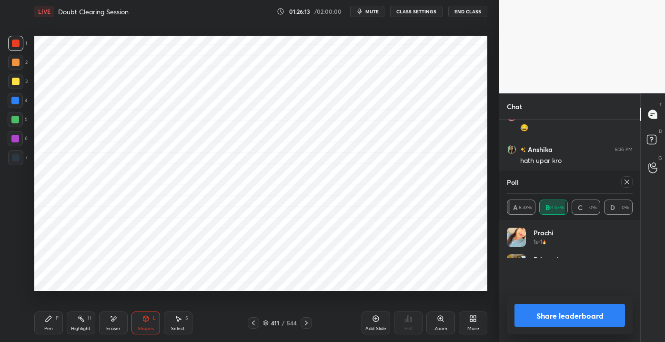
scroll to position [111, 123]
click at [626, 184] on icon at bounding box center [627, 182] width 8 height 8
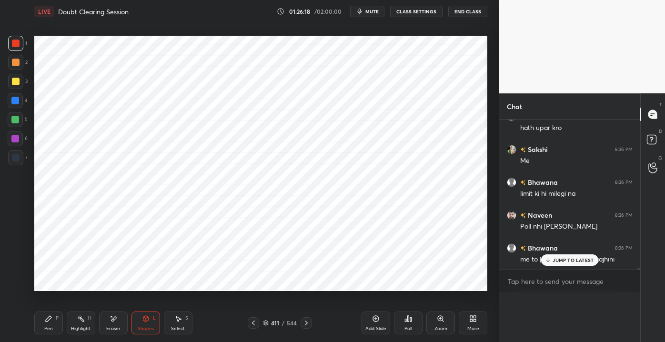
scroll to position [3, 2]
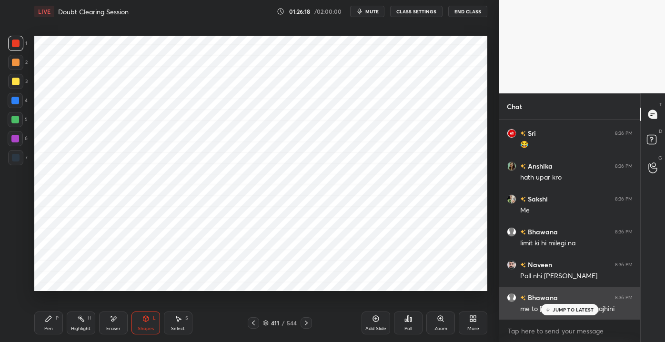
click at [552, 307] on div "JUMP TO LATEST" at bounding box center [569, 309] width 57 height 11
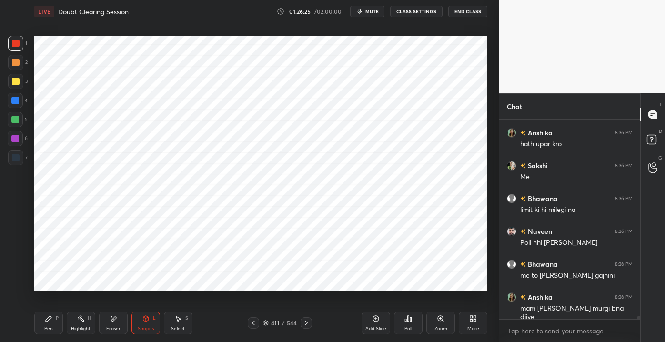
click at [249, 320] on div at bounding box center [253, 322] width 11 height 11
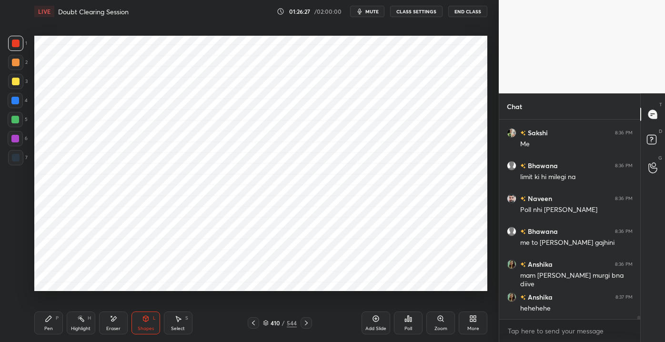
click at [305, 325] on icon at bounding box center [306, 322] width 3 height 5
click at [303, 322] on icon at bounding box center [306, 323] width 8 height 8
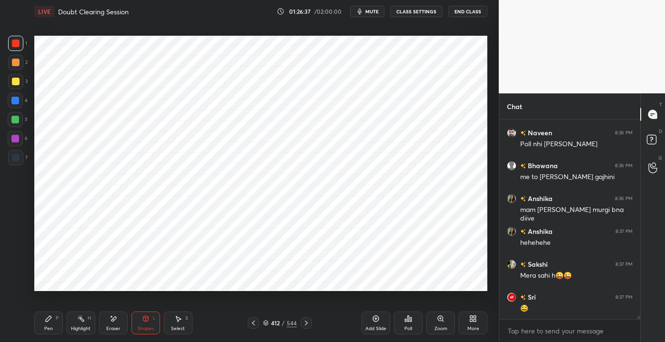
click at [255, 323] on icon at bounding box center [253, 323] width 8 height 8
click at [254, 322] on icon at bounding box center [253, 323] width 8 height 8
click at [255, 322] on icon at bounding box center [253, 323] width 8 height 8
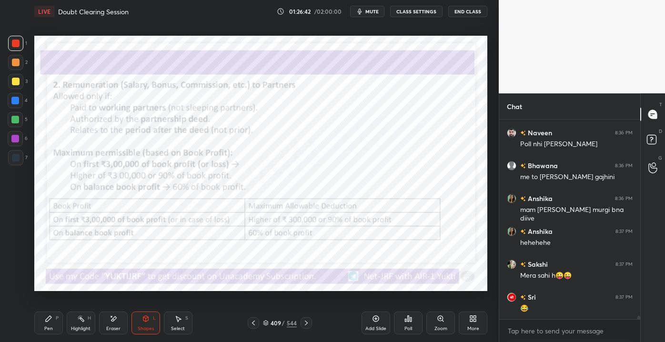
click at [306, 321] on icon at bounding box center [306, 323] width 8 height 8
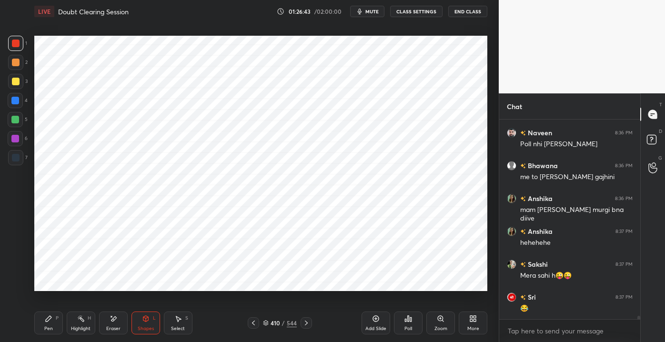
click at [246, 325] on div "410 / 544" at bounding box center [280, 322] width 164 height 11
click at [251, 328] on div at bounding box center [253, 322] width 11 height 11
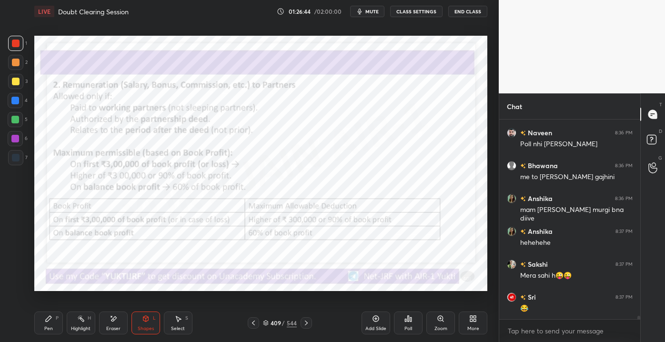
click at [51, 324] on div "Pen P" at bounding box center [48, 322] width 29 height 23
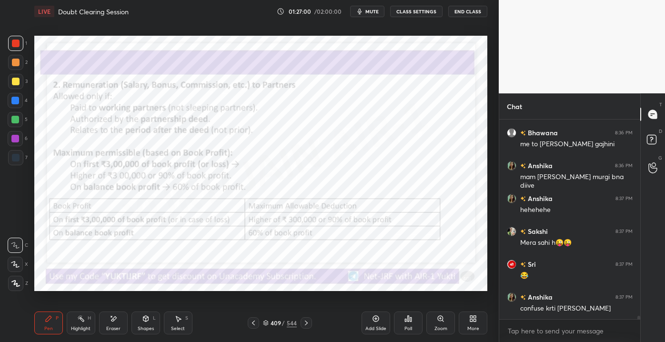
scroll to position [11589, 0]
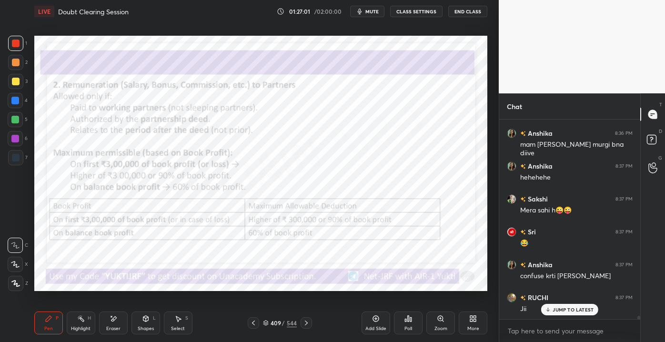
click at [559, 311] on p "JUMP TO LATEST" at bounding box center [572, 310] width 41 height 6
click at [303, 319] on icon at bounding box center [306, 323] width 8 height 8
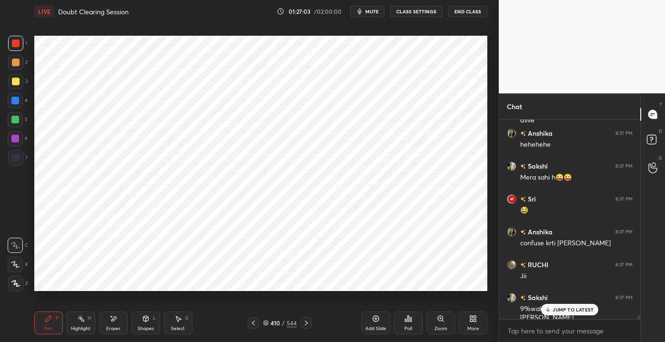
click at [304, 322] on icon at bounding box center [306, 323] width 8 height 8
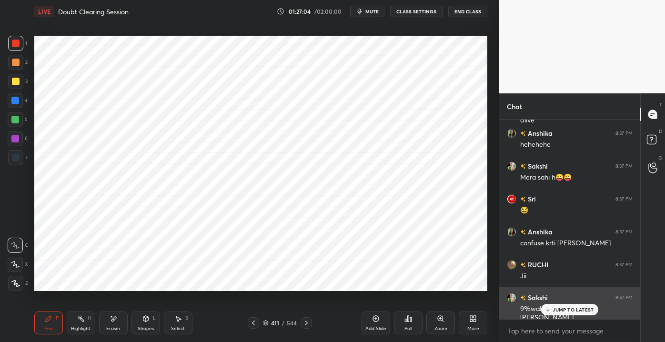
click at [561, 312] on p "JUMP TO LATEST" at bounding box center [572, 310] width 41 height 6
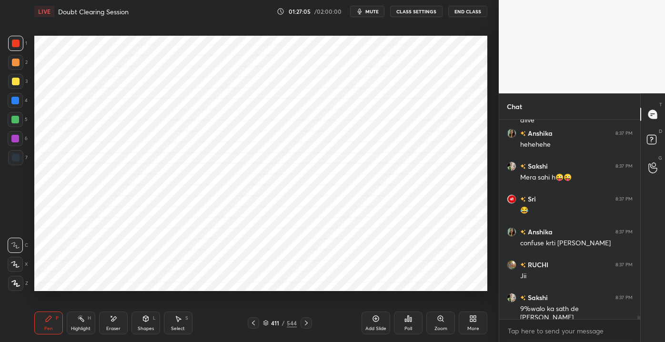
click at [310, 320] on div at bounding box center [305, 322] width 11 height 11
drag, startPoint x: 306, startPoint y: 321, endPoint x: 311, endPoint y: 321, distance: 5.7
click at [306, 322] on icon at bounding box center [306, 323] width 8 height 8
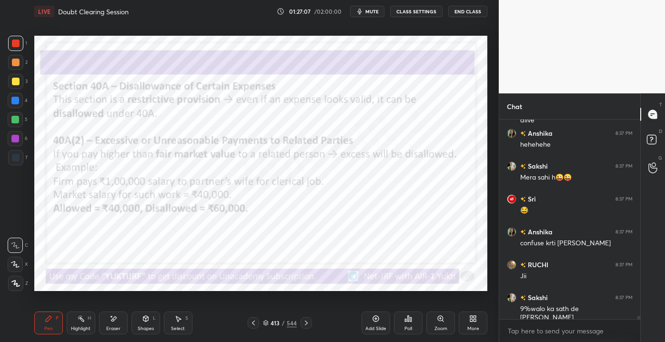
click at [253, 320] on icon at bounding box center [253, 323] width 8 height 8
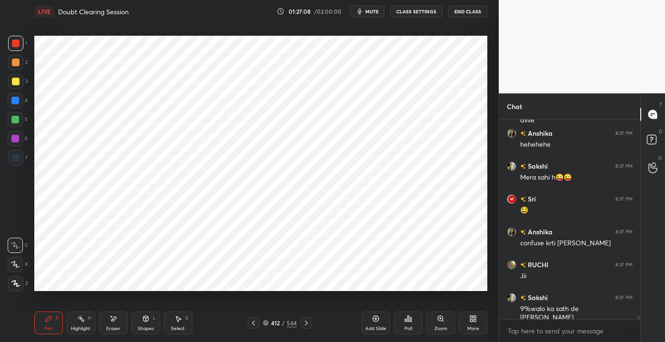
click at [373, 322] on icon at bounding box center [376, 319] width 8 height 8
click at [12, 93] on div "1 2 3 4 5 6 7" at bounding box center [18, 102] width 20 height 133
drag, startPoint x: 14, startPoint y: 99, endPoint x: 28, endPoint y: 100, distance: 13.8
click at [14, 98] on div at bounding box center [15, 101] width 8 height 8
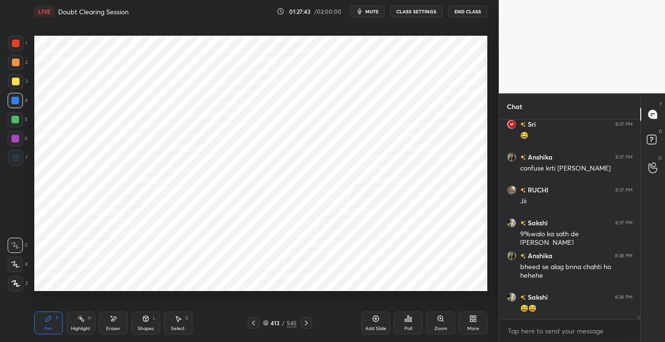
scroll to position [11729, 0]
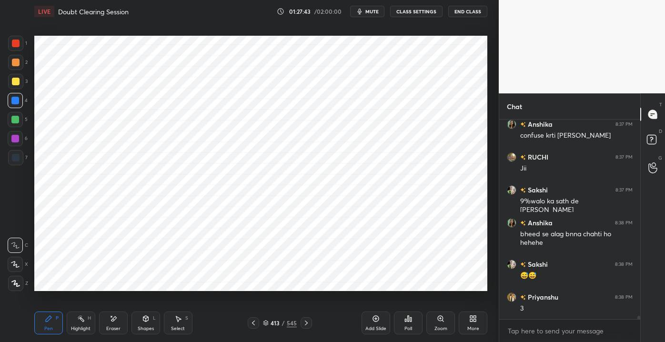
click at [148, 328] on div "Shapes" at bounding box center [146, 328] width 16 height 5
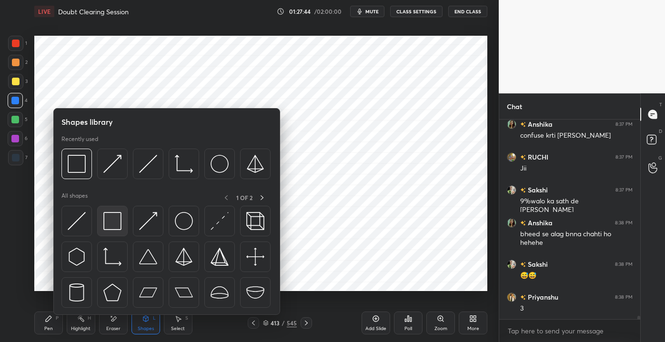
click at [115, 228] on img at bounding box center [112, 221] width 18 height 18
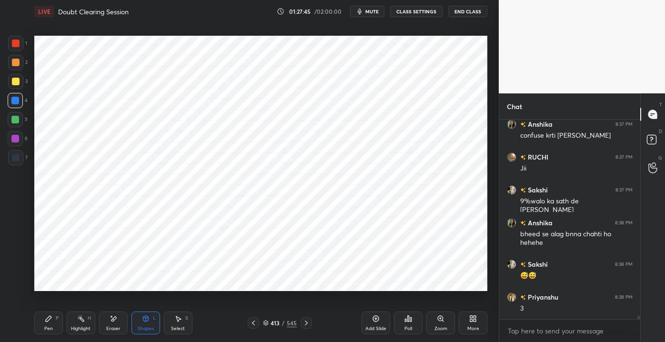
click at [17, 52] on div "1" at bounding box center [17, 45] width 19 height 19
click at [49, 319] on icon at bounding box center [49, 319] width 6 height 6
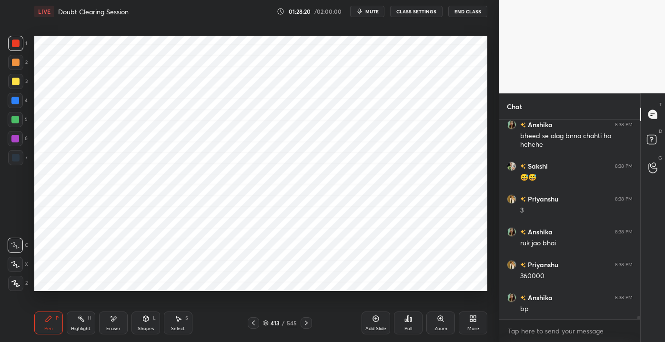
scroll to position [11860, 0]
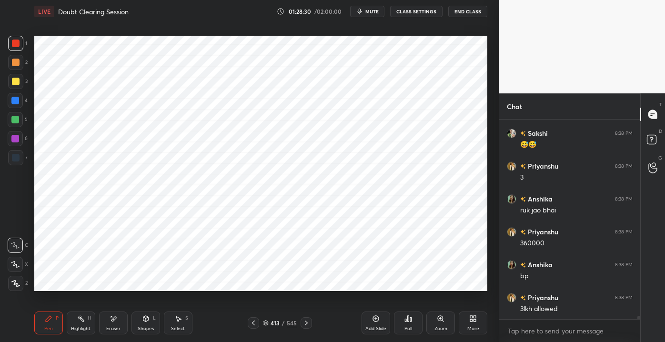
click at [145, 329] on div "Shapes" at bounding box center [146, 328] width 16 height 5
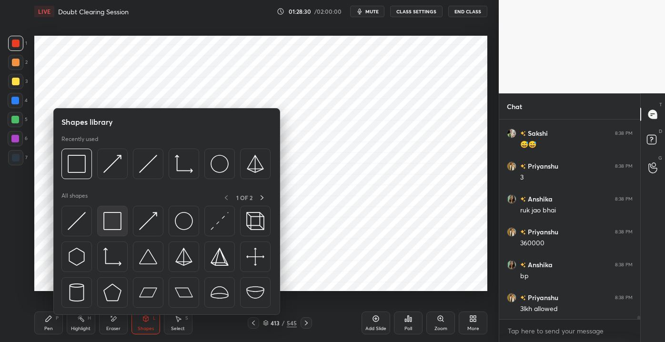
click at [122, 230] on div at bounding box center [112, 221] width 30 height 30
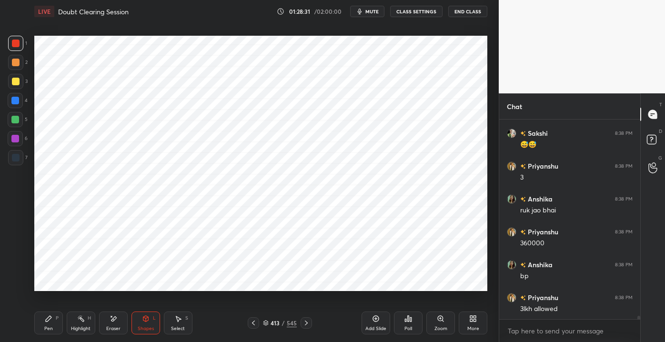
click at [25, 147] on div "6" at bounding box center [18, 140] width 20 height 19
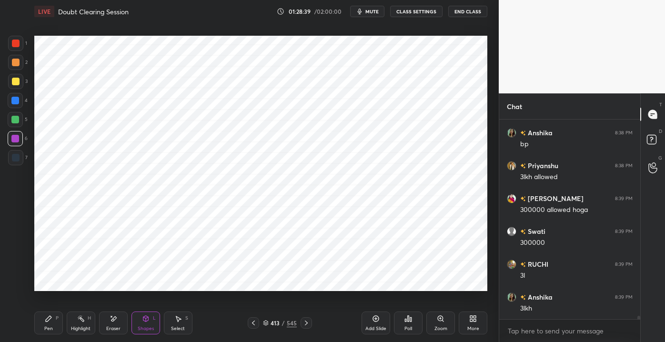
scroll to position [12025, 0]
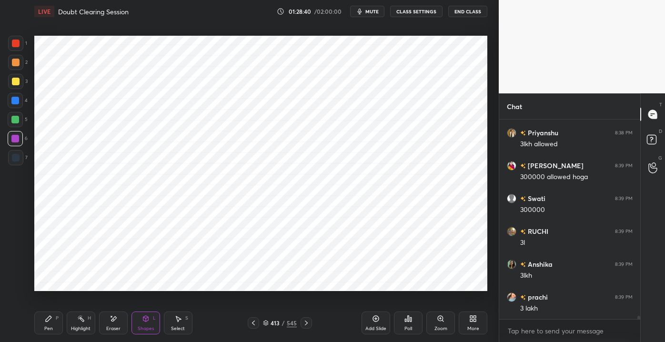
click at [374, 318] on icon at bounding box center [376, 319] width 8 height 8
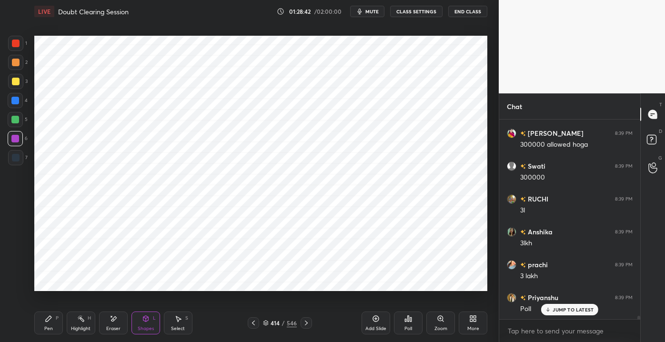
click at [562, 311] on p "JUMP TO LATEST" at bounding box center [572, 310] width 41 height 6
click at [42, 318] on div "Pen P" at bounding box center [48, 322] width 29 height 23
click at [10, 39] on div at bounding box center [15, 43] width 15 height 15
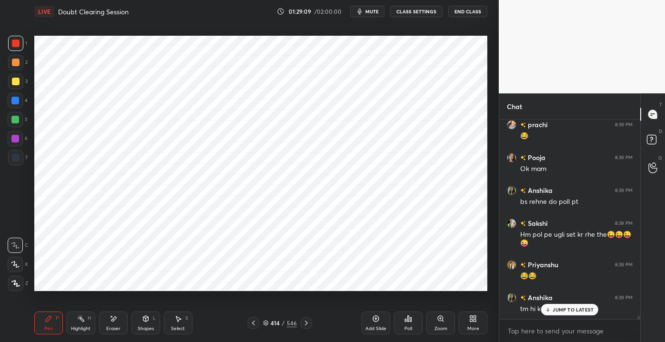
scroll to position [12296, 0]
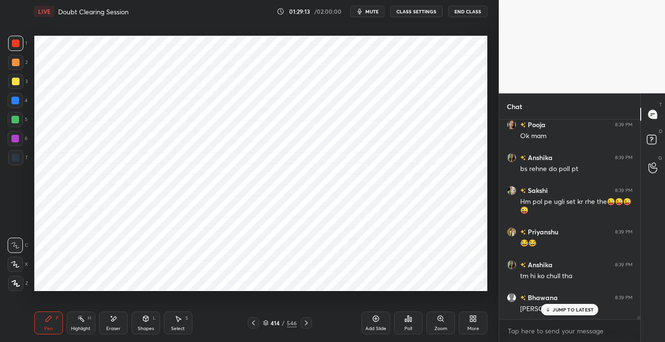
click at [545, 308] on icon at bounding box center [548, 310] width 6 height 6
click at [149, 320] on div "Shapes L" at bounding box center [145, 322] width 29 height 23
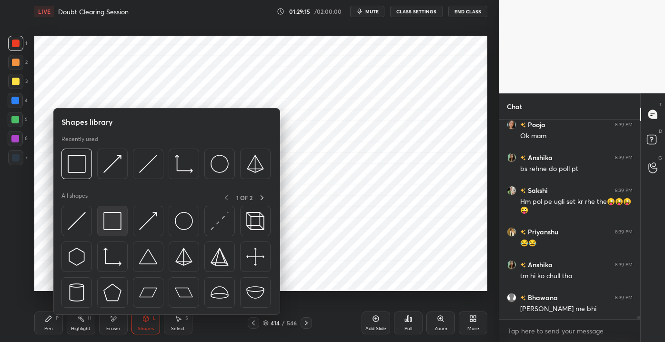
click at [119, 211] on div at bounding box center [112, 221] width 30 height 30
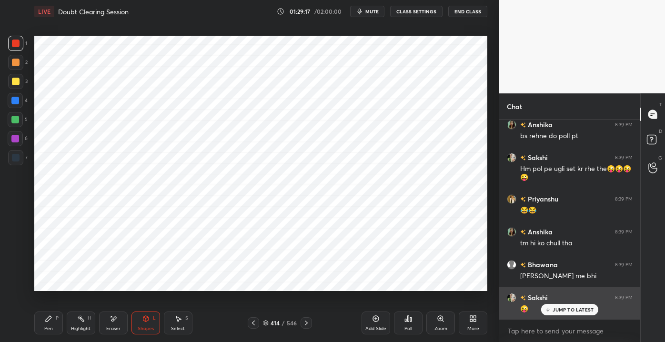
scroll to position [12362, 0]
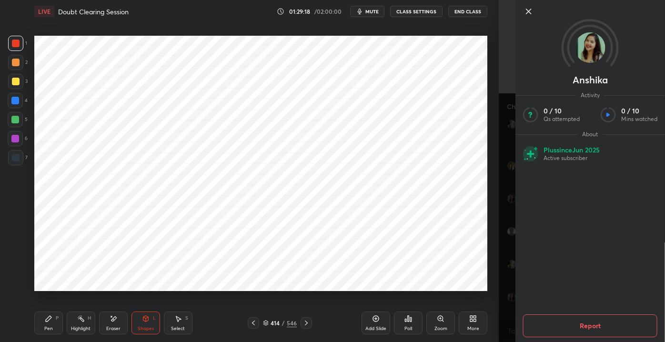
click at [50, 321] on icon at bounding box center [49, 319] width 8 height 8
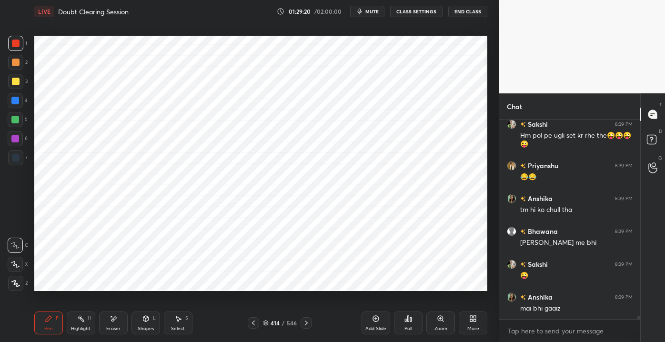
click at [252, 320] on icon at bounding box center [253, 323] width 8 height 8
click at [254, 320] on icon at bounding box center [253, 323] width 8 height 8
click at [252, 319] on icon at bounding box center [253, 323] width 8 height 8
click at [248, 322] on div at bounding box center [253, 322] width 11 height 11
click at [251, 325] on icon at bounding box center [253, 323] width 8 height 8
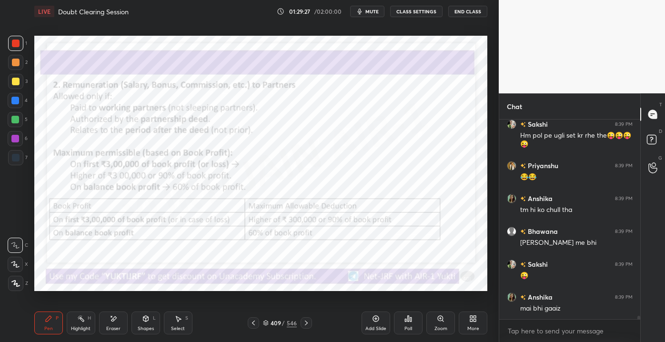
click at [306, 321] on icon at bounding box center [306, 323] width 8 height 8
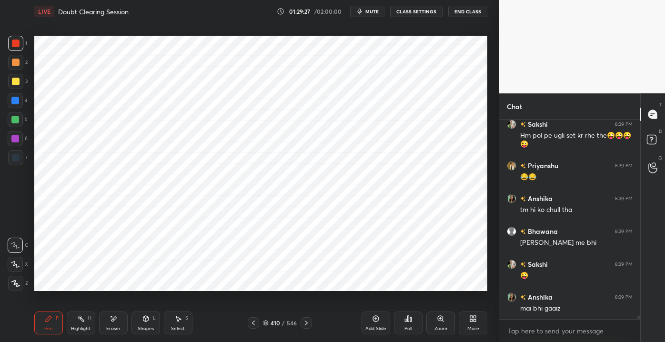
click at [307, 324] on icon at bounding box center [306, 323] width 8 height 8
click at [306, 325] on icon at bounding box center [306, 323] width 8 height 8
click at [306, 324] on icon at bounding box center [306, 322] width 3 height 5
click at [304, 323] on icon at bounding box center [306, 323] width 8 height 8
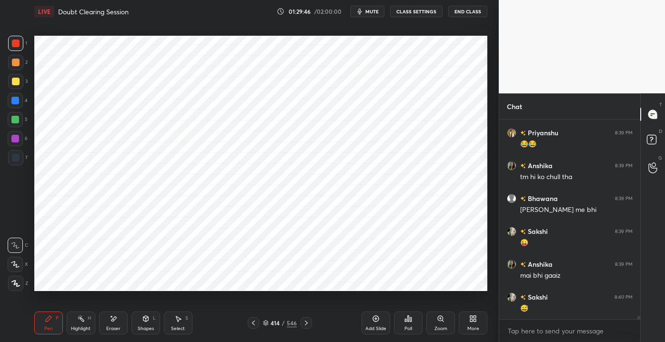
scroll to position [12427, 0]
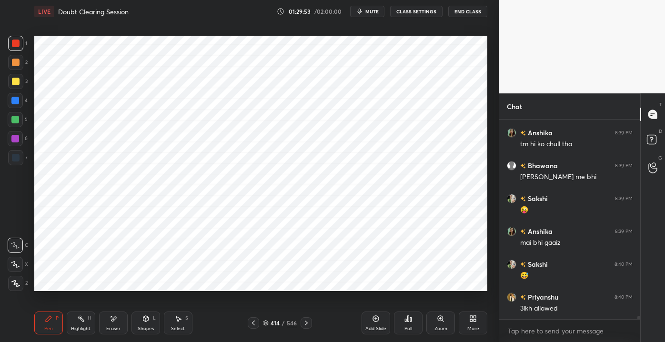
click at [135, 328] on div "Shapes L" at bounding box center [145, 322] width 29 height 23
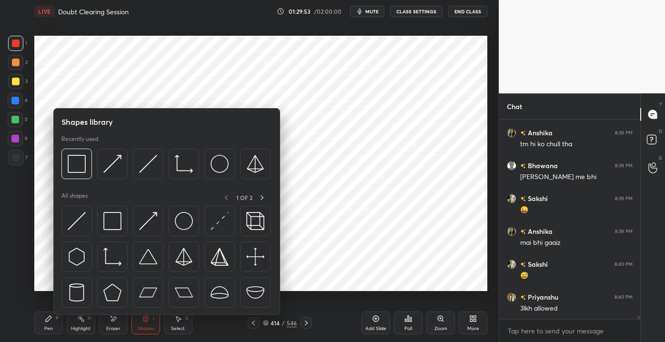
click at [103, 327] on div "Eraser" at bounding box center [113, 322] width 29 height 23
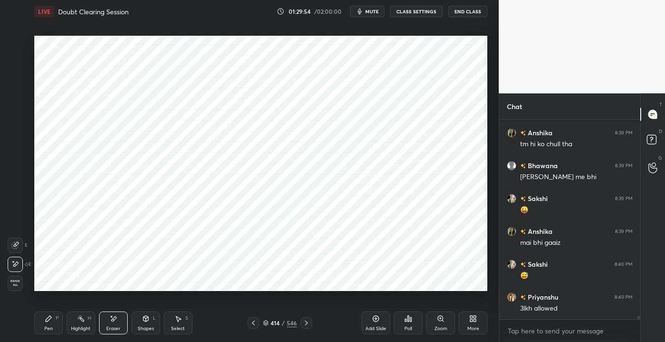
scroll to position [12460, 0]
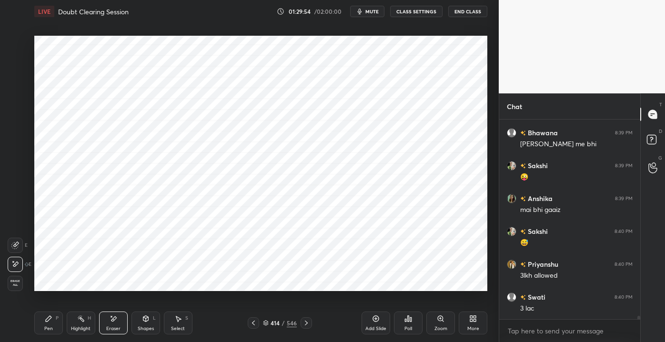
click at [15, 248] on icon at bounding box center [15, 245] width 8 height 8
click at [19, 218] on div at bounding box center [15, 214] width 15 height 15
click at [47, 324] on div "Pen P" at bounding box center [48, 322] width 29 height 23
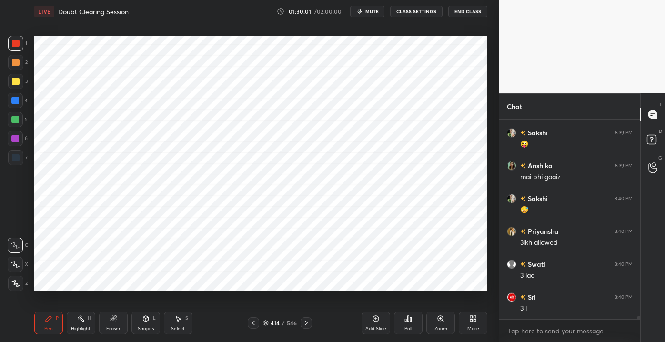
drag, startPoint x: 14, startPoint y: 140, endPoint x: 8, endPoint y: 142, distance: 6.6
click at [10, 140] on div at bounding box center [15, 138] width 15 height 15
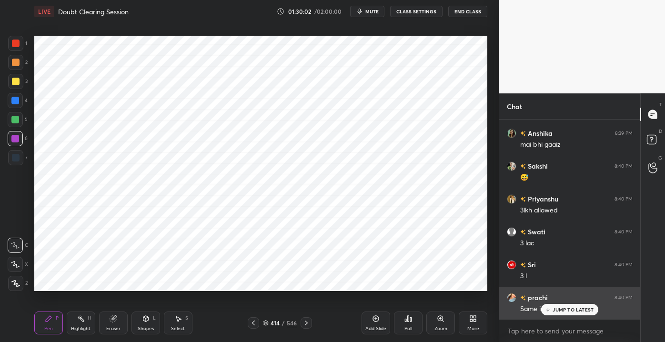
click at [565, 313] on div "JUMP TO LATEST" at bounding box center [569, 309] width 57 height 11
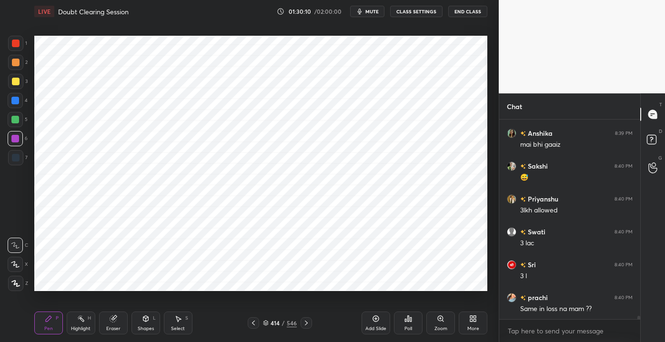
click at [15, 47] on div at bounding box center [16, 44] width 8 height 8
click at [22, 143] on div at bounding box center [15, 138] width 15 height 15
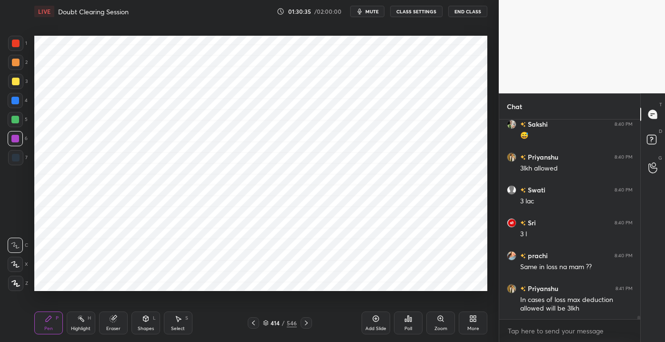
click at [368, 327] on div "Add Slide" at bounding box center [375, 328] width 21 height 5
click at [20, 49] on div at bounding box center [15, 43] width 15 height 15
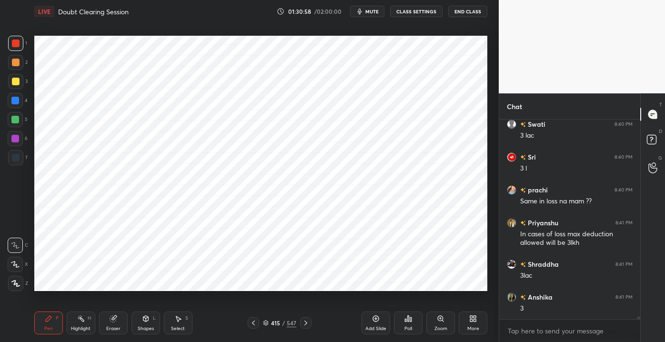
scroll to position [12666, 0]
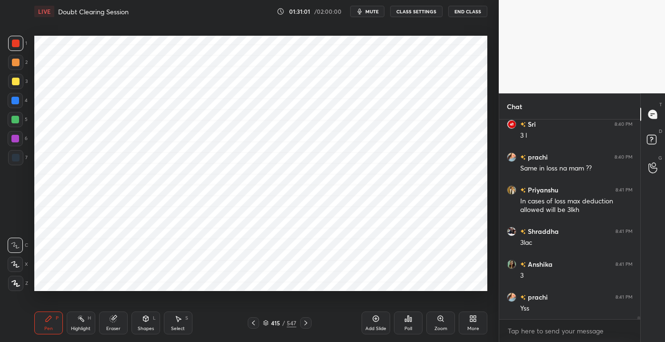
click at [308, 320] on icon at bounding box center [306, 323] width 8 height 8
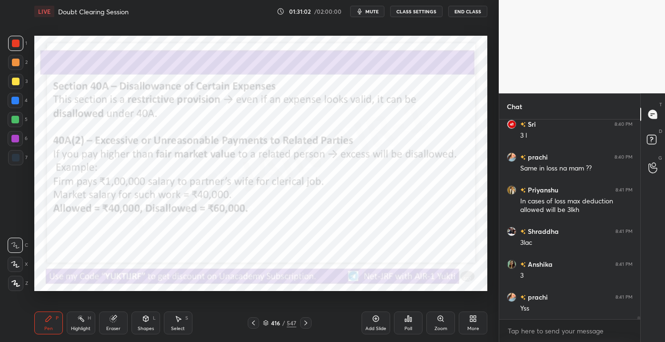
click at [254, 321] on icon at bounding box center [253, 323] width 8 height 8
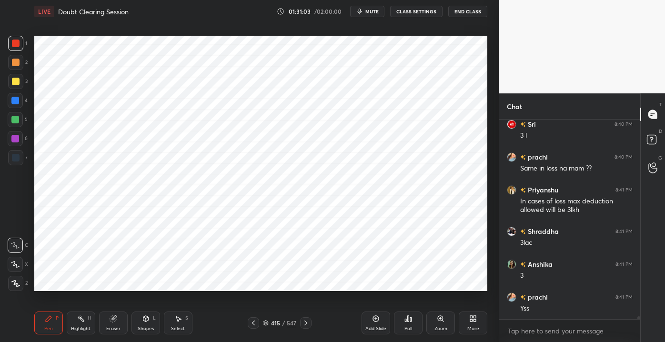
click at [403, 324] on div "Poll" at bounding box center [408, 322] width 29 height 23
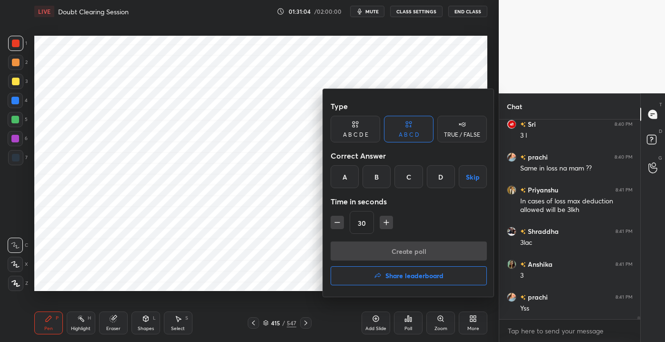
click at [377, 319] on div at bounding box center [332, 171] width 665 height 342
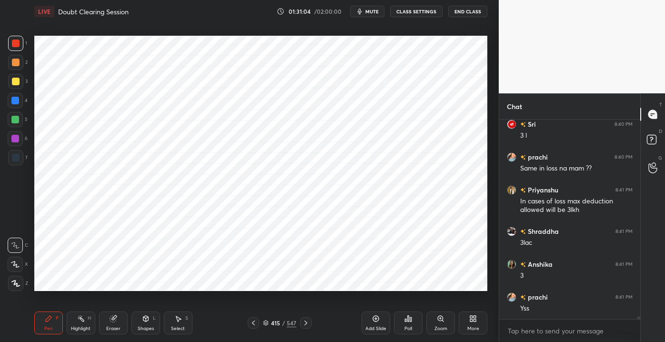
click at [281, 320] on div "415 / 547" at bounding box center [279, 322] width 33 height 9
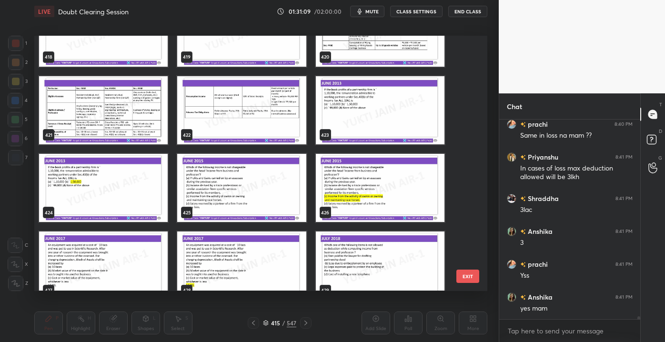
scroll to position [10873, 0]
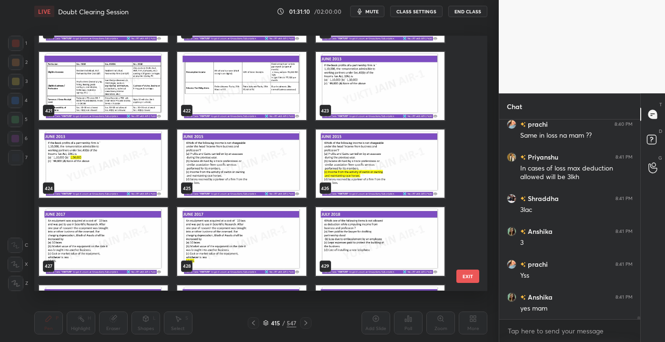
click at [367, 102] on img "grid" at bounding box center [380, 86] width 129 height 68
click at [369, 102] on img "grid" at bounding box center [380, 86] width 129 height 68
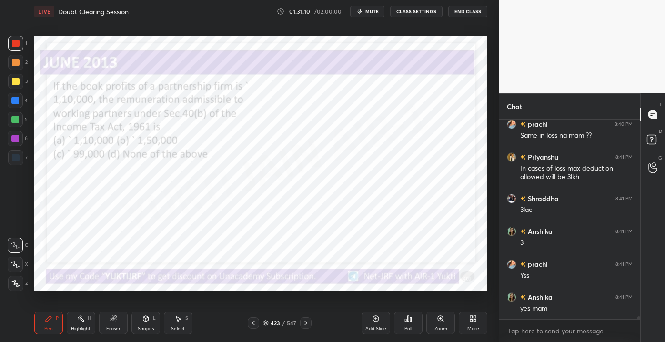
click at [372, 103] on img "grid" at bounding box center [380, 86] width 129 height 68
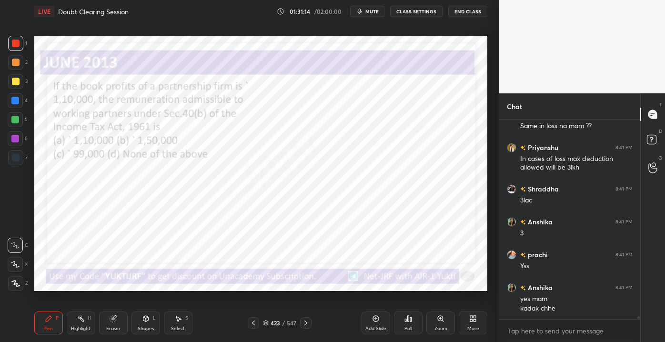
click at [105, 326] on div "Eraser" at bounding box center [113, 322] width 29 height 23
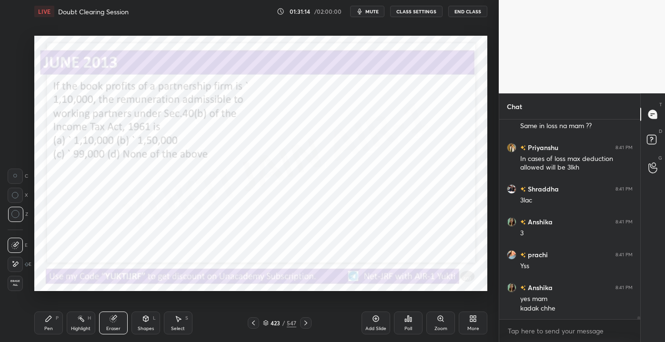
click at [11, 286] on div "Erase all" at bounding box center [15, 283] width 15 height 15
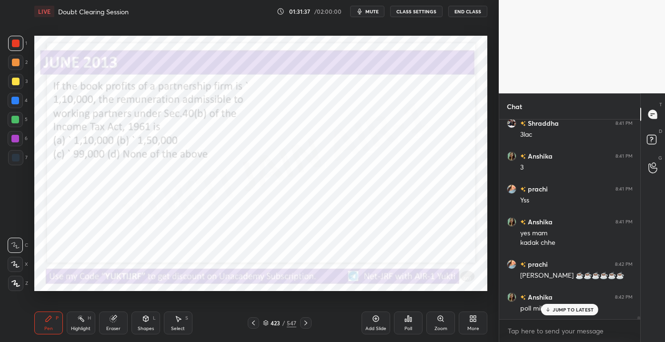
scroll to position [12815, 0]
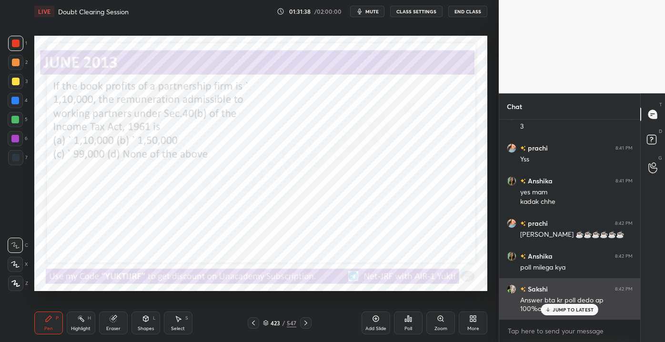
click at [548, 308] on icon at bounding box center [548, 310] width 6 height 6
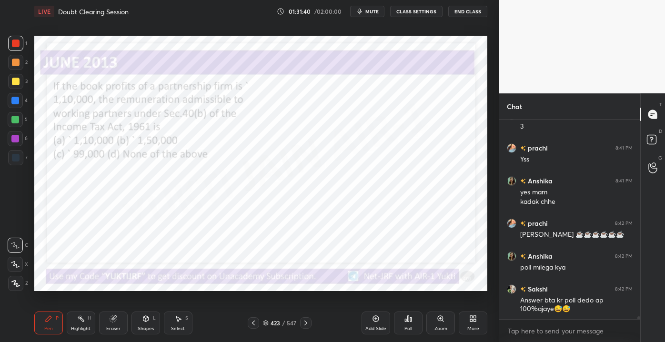
scroll to position [12848, 0]
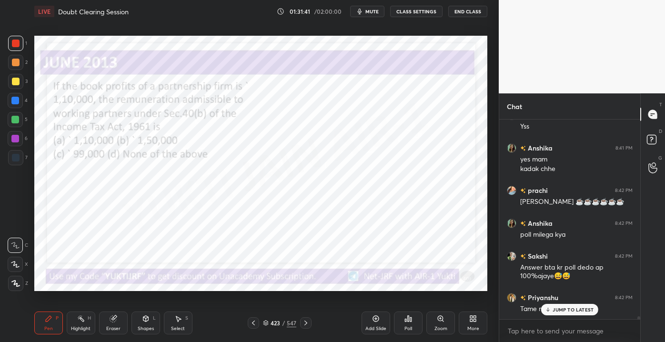
click at [560, 307] on p "JUMP TO LATEST" at bounding box center [572, 310] width 41 height 6
click at [409, 322] on icon at bounding box center [408, 319] width 8 height 8
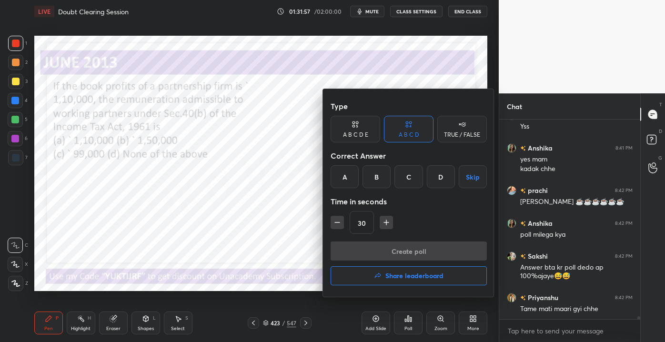
click at [226, 248] on div at bounding box center [332, 171] width 665 height 342
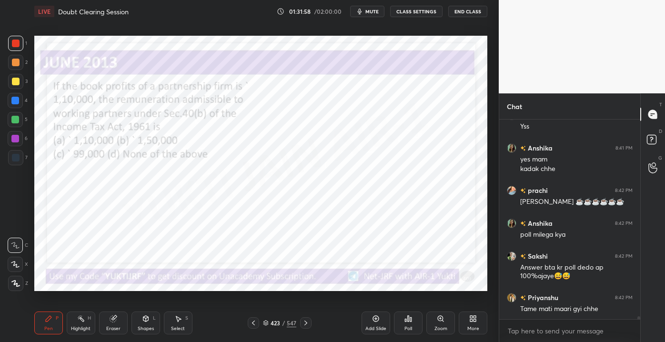
click at [283, 324] on div "/" at bounding box center [283, 323] width 3 height 6
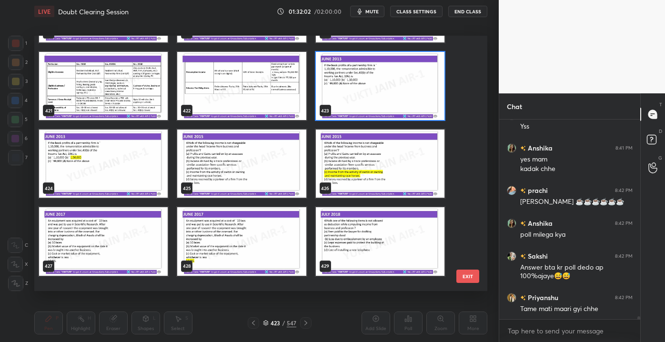
scroll to position [10848, 0]
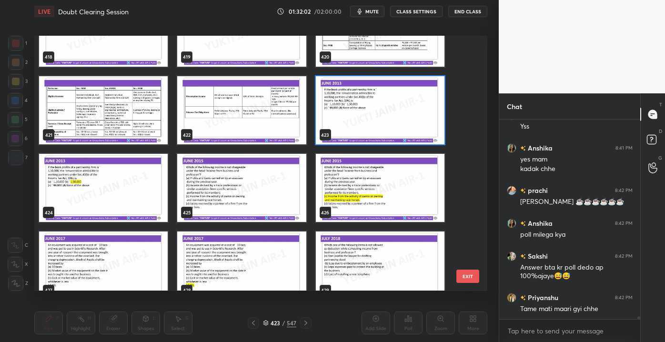
click at [471, 278] on button "EXIT" at bounding box center [467, 275] width 23 height 13
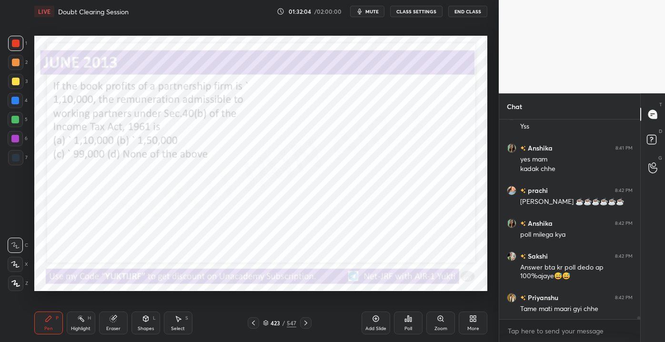
click at [403, 322] on div "Poll" at bounding box center [408, 322] width 29 height 23
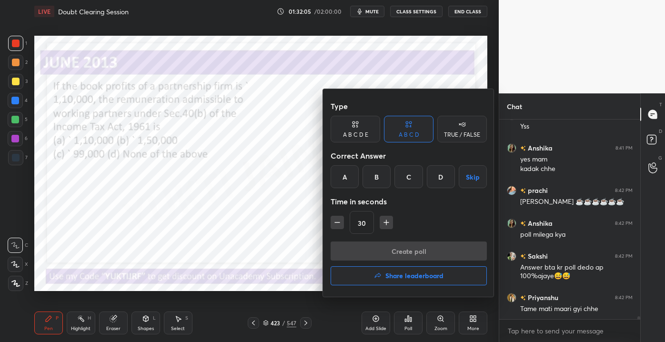
drag, startPoint x: 381, startPoint y: 179, endPoint x: 387, endPoint y: 187, distance: 9.1
click at [381, 179] on div "B" at bounding box center [376, 176] width 28 height 23
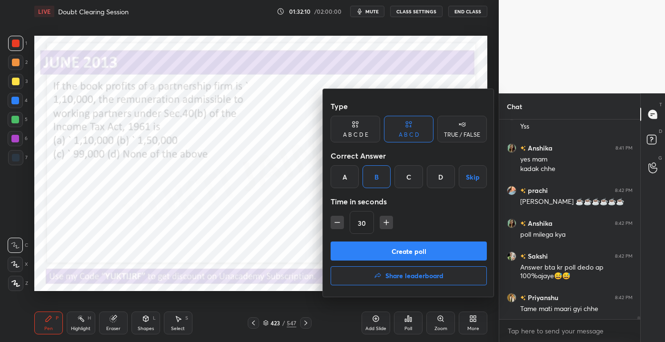
click at [403, 252] on button "Create poll" at bounding box center [408, 250] width 156 height 19
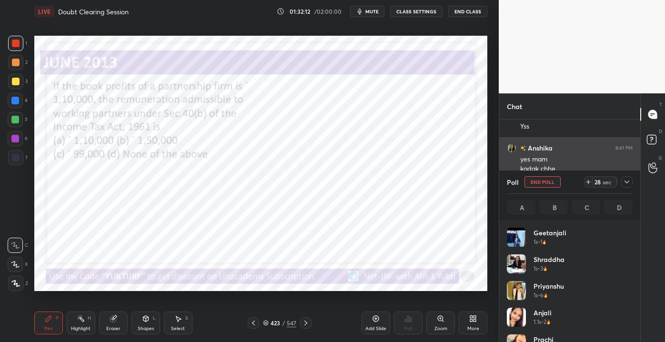
scroll to position [111, 123]
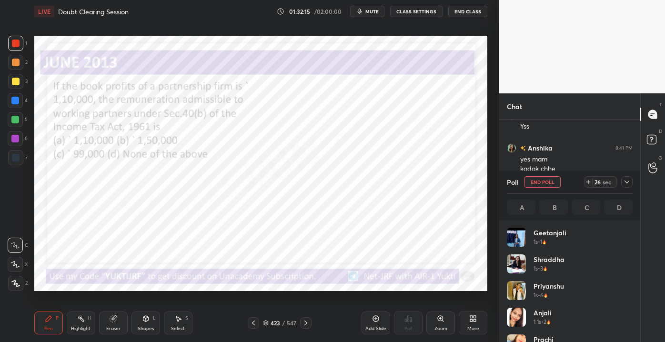
drag, startPoint x: 628, startPoint y: 250, endPoint x: 631, endPoint y: 255, distance: 4.9
click at [629, 263] on div "[PERSON_NAME] 1s • 1 [PERSON_NAME] 1s • 3 [PERSON_NAME] 1s • 6 Anjali 1.1s • 2 …" at bounding box center [570, 285] width 126 height 114
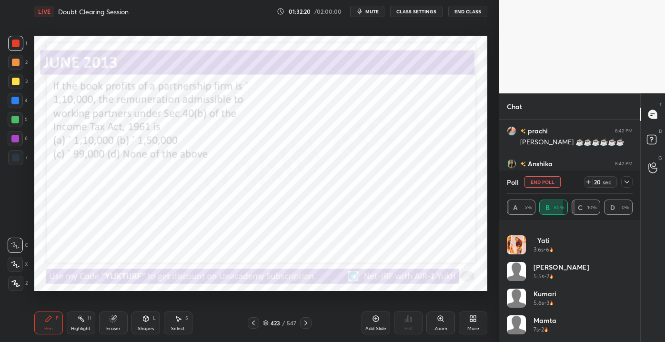
scroll to position [12940, 0]
click at [623, 179] on icon at bounding box center [627, 182] width 8 height 8
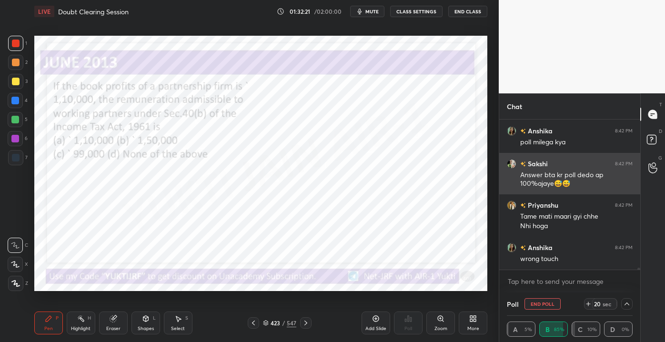
scroll to position [0, 2]
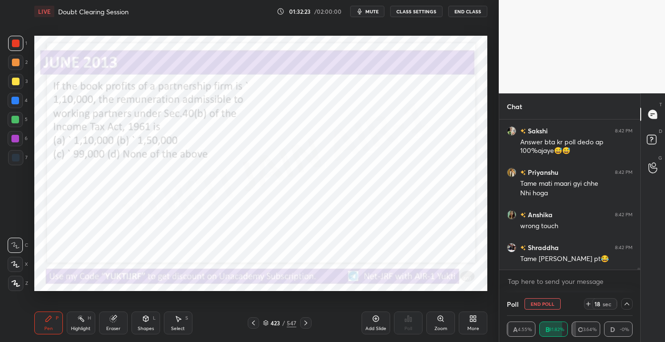
click at [626, 304] on icon at bounding box center [626, 303] width 5 height 3
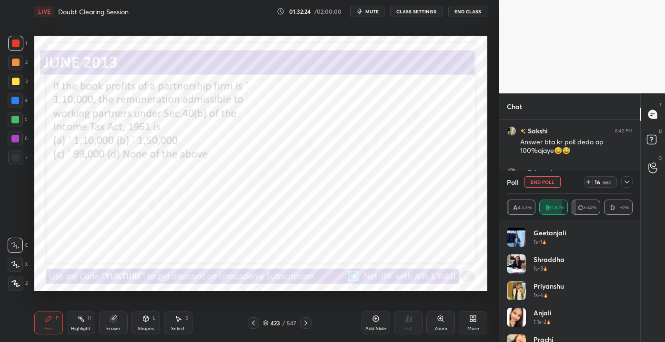
click at [631, 252] on div "[PERSON_NAME] 1s • 1 [PERSON_NAME] 1s • 3 [PERSON_NAME] 1s • 6 Anjali 1.1s • 2 …" at bounding box center [570, 285] width 126 height 114
click at [625, 183] on icon at bounding box center [627, 182] width 8 height 8
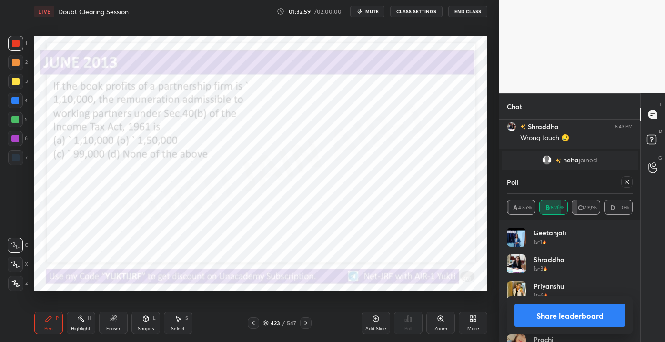
click at [629, 185] on icon at bounding box center [627, 182] width 8 height 8
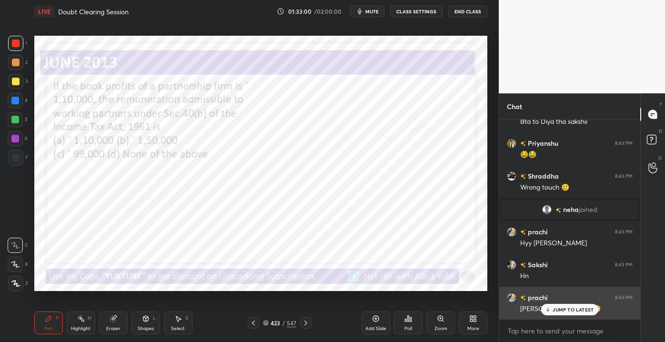
click at [565, 308] on p "JUMP TO LATEST" at bounding box center [572, 310] width 41 height 6
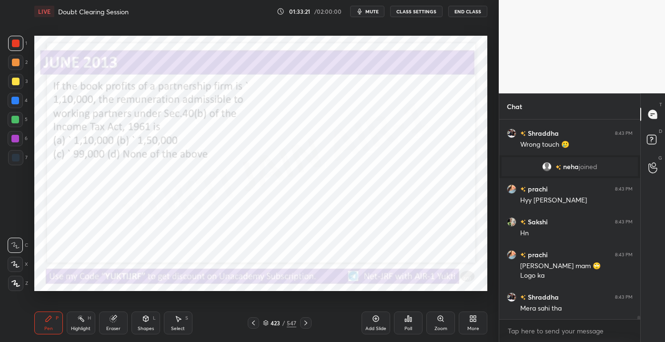
click at [309, 324] on div at bounding box center [305, 322] width 11 height 11
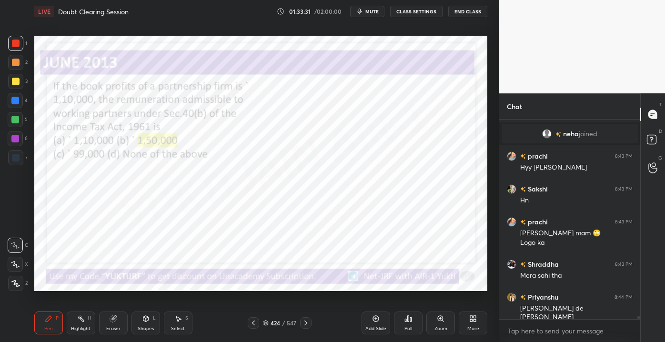
click at [305, 322] on icon at bounding box center [306, 323] width 8 height 8
click at [313, 324] on div "425 / 547" at bounding box center [280, 322] width 164 height 11
click at [260, 322] on div "425 / 547" at bounding box center [280, 322] width 64 height 11
click at [255, 322] on icon at bounding box center [253, 323] width 8 height 8
click at [254, 324] on icon at bounding box center [253, 323] width 8 height 8
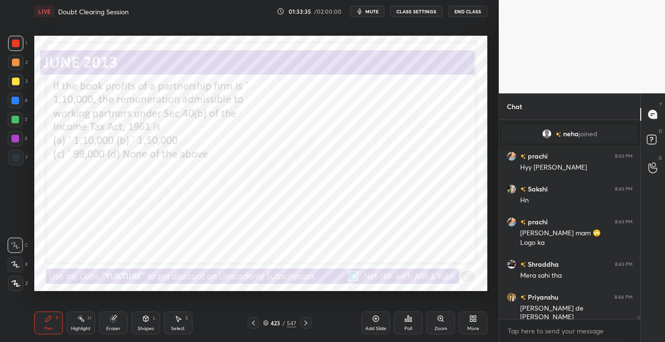
click at [256, 324] on icon at bounding box center [253, 323] width 8 height 8
click at [254, 324] on icon at bounding box center [253, 323] width 8 height 8
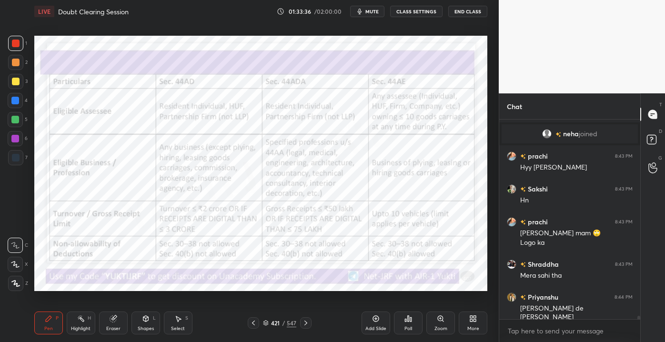
click at [251, 324] on icon at bounding box center [253, 323] width 8 height 8
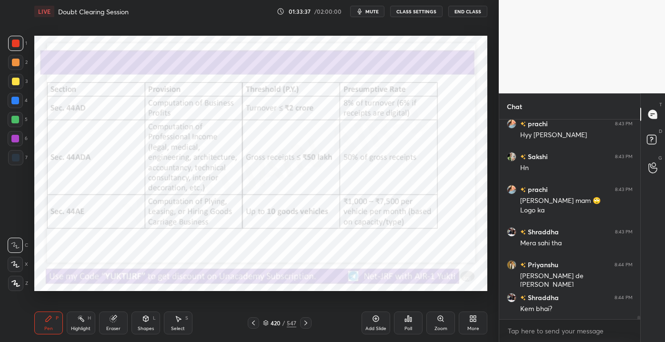
click at [251, 324] on icon at bounding box center [253, 323] width 8 height 8
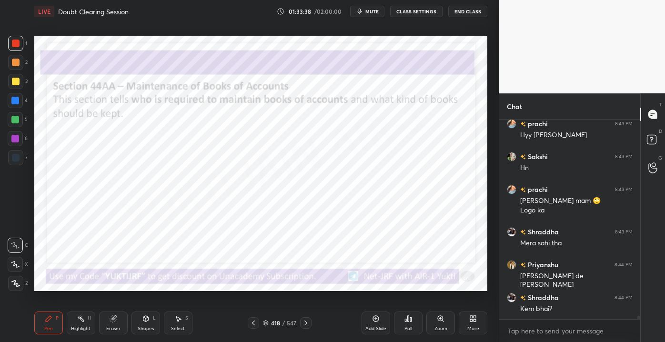
click at [251, 324] on icon at bounding box center [253, 323] width 8 height 8
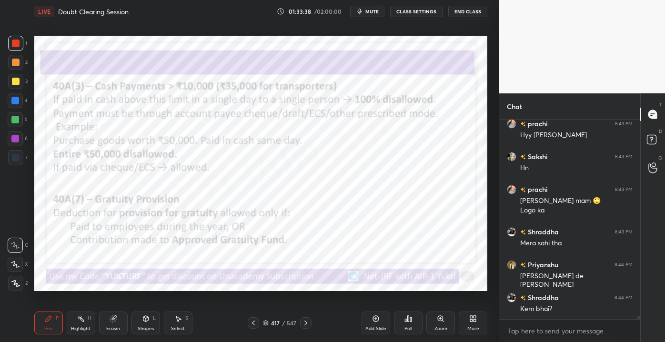
click at [251, 325] on icon at bounding box center [253, 323] width 8 height 8
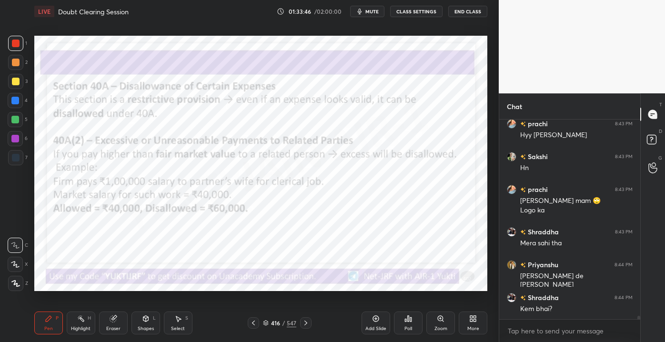
click at [303, 327] on div at bounding box center [305, 322] width 11 height 11
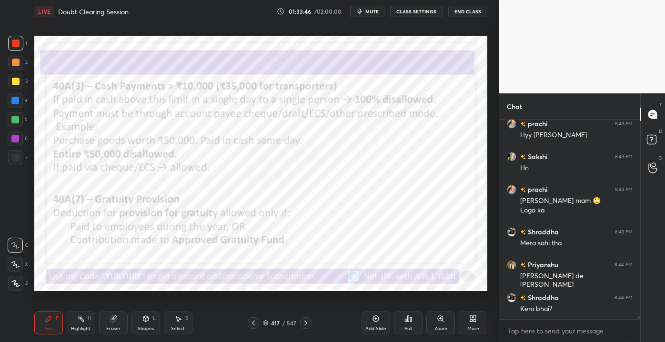
click at [306, 324] on icon at bounding box center [306, 323] width 8 height 8
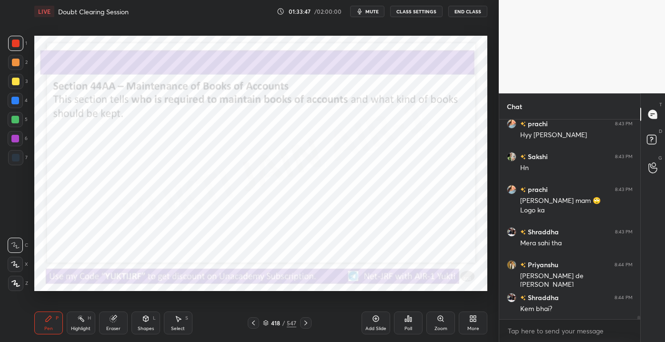
scroll to position [11972, 0]
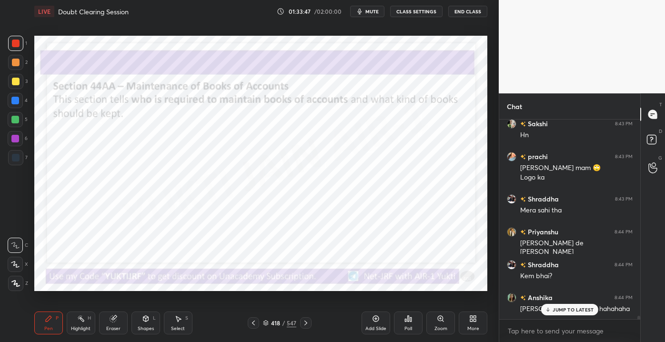
click at [320, 335] on div "Pen P Highlight H Eraser Shapes L Select S 418 / 547 Add Slide Poll Zoom More" at bounding box center [260, 323] width 453 height 38
click at [318, 334] on div "Pen P Highlight H Eraser Shapes L Select S 418 / 547 Add Slide Poll Zoom More" at bounding box center [260, 323] width 453 height 38
click at [312, 333] on div "Pen P Highlight H Eraser Shapes L Select S 418 / 547 Add Slide Poll Zoom More" at bounding box center [260, 323] width 453 height 38
click at [309, 329] on div "Pen P Highlight H Eraser Shapes L Select S 418 / 547 Add Slide Poll Zoom More" at bounding box center [260, 323] width 453 height 38
click at [307, 327] on div at bounding box center [305, 322] width 11 height 11
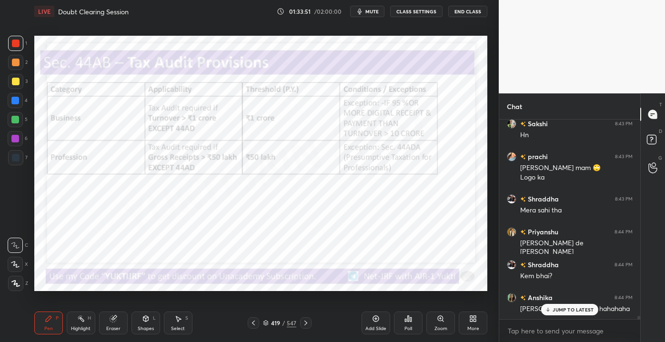
scroll to position [11982, 0]
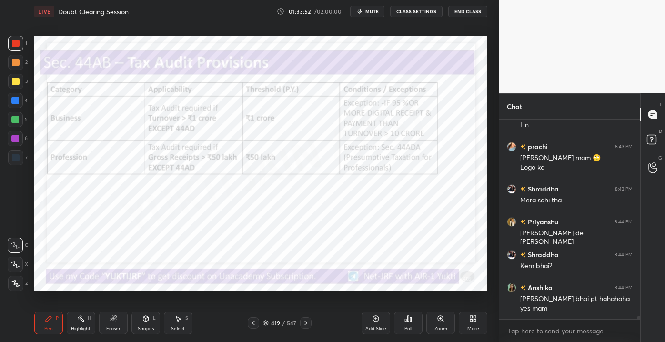
click at [254, 320] on icon at bounding box center [253, 323] width 8 height 8
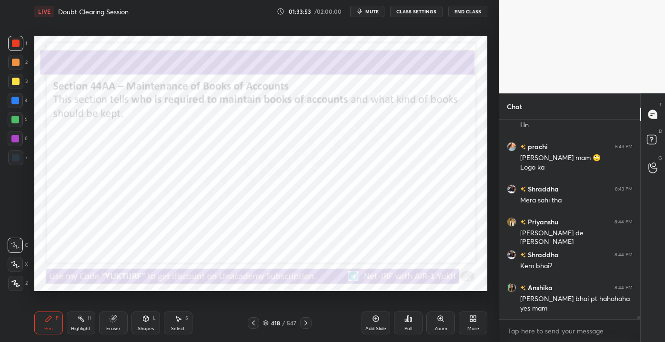
scroll to position [12015, 0]
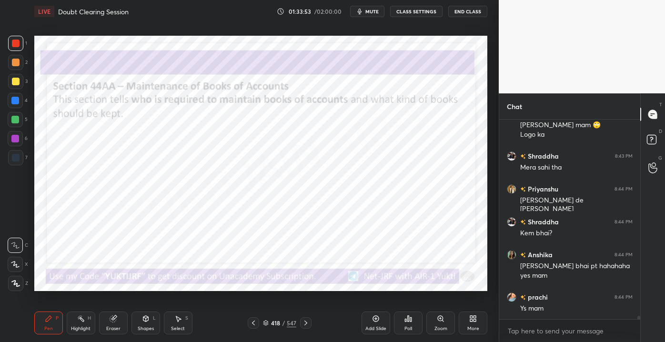
click at [254, 321] on icon at bounding box center [253, 322] width 3 height 5
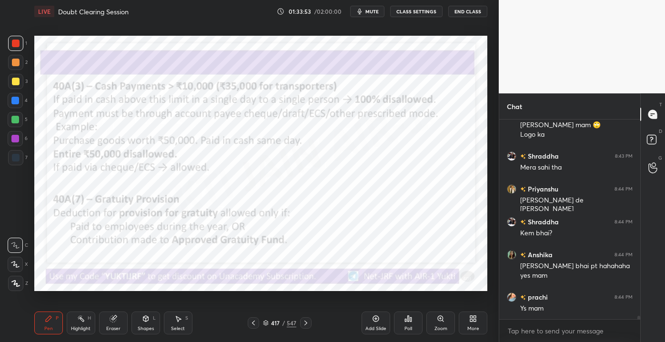
click at [254, 322] on icon at bounding box center [253, 322] width 3 height 5
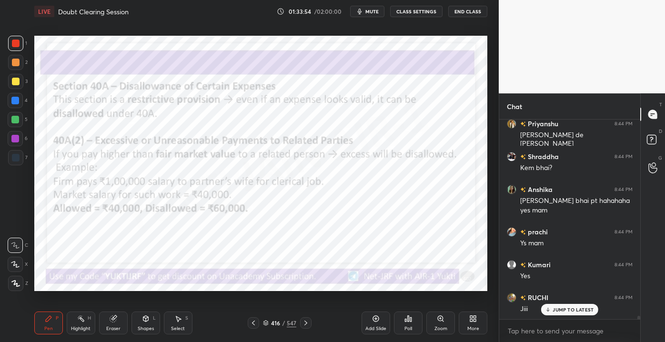
scroll to position [12113, 0]
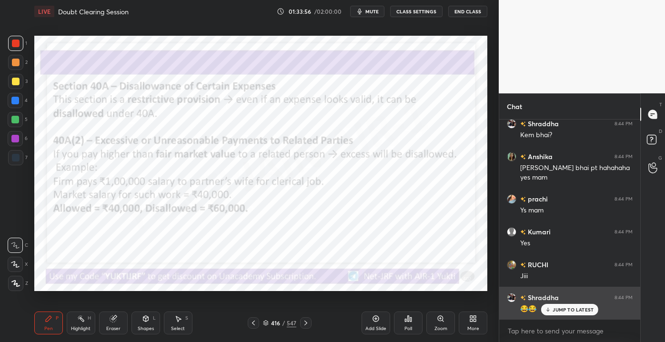
click at [561, 307] on p "JUMP TO LATEST" at bounding box center [572, 310] width 41 height 6
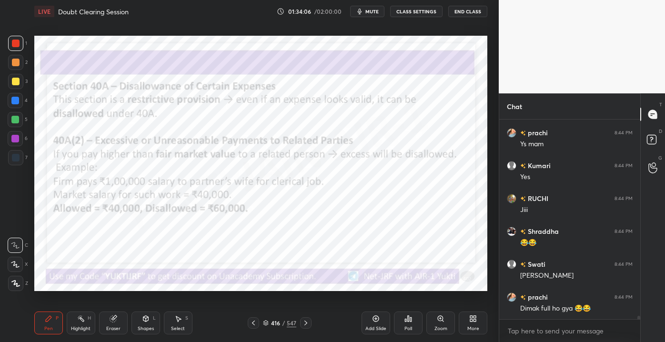
scroll to position [12212, 0]
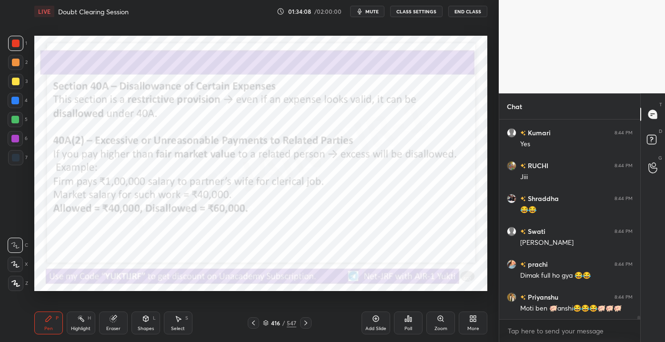
click at [138, 328] on div "Shapes" at bounding box center [146, 328] width 16 height 5
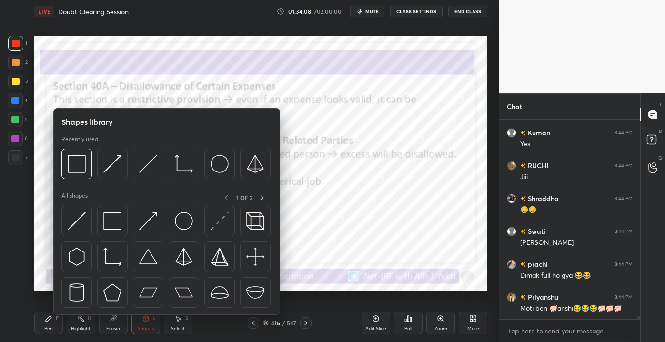
scroll to position [12245, 0]
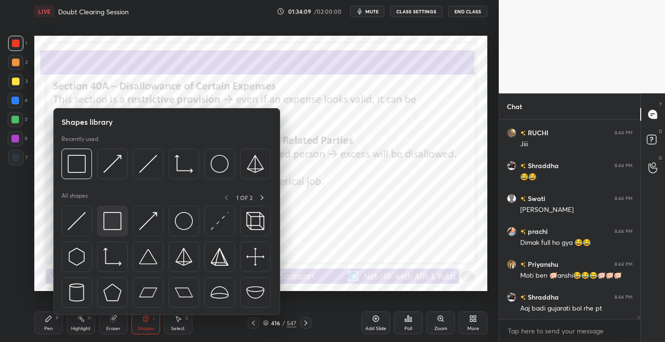
click at [102, 223] on div at bounding box center [112, 221] width 30 height 30
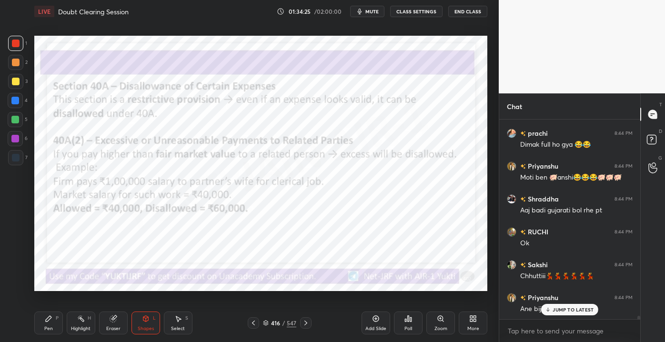
scroll to position [12376, 0]
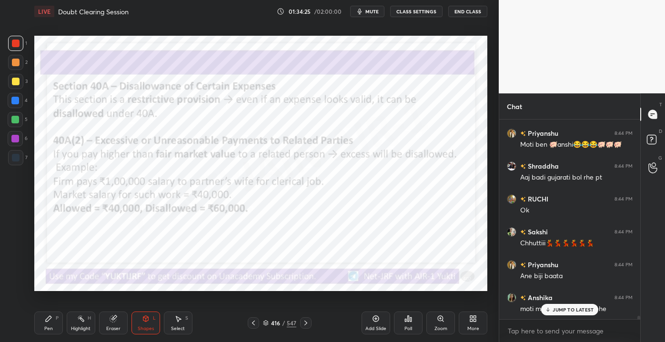
click at [549, 312] on icon at bounding box center [548, 310] width 6 height 6
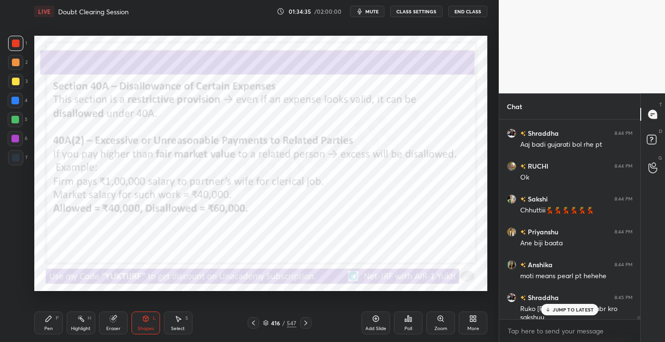
click at [111, 329] on div "Eraser" at bounding box center [113, 328] width 14 height 5
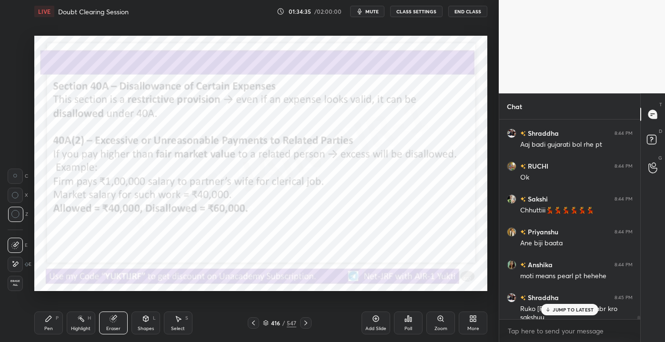
click at [11, 287] on div "Erase all" at bounding box center [15, 283] width 15 height 15
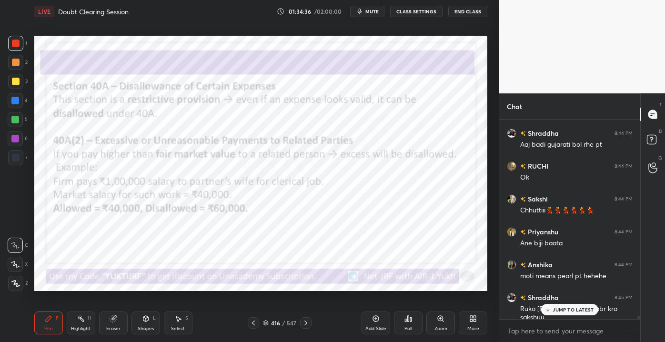
scroll to position [12442, 0]
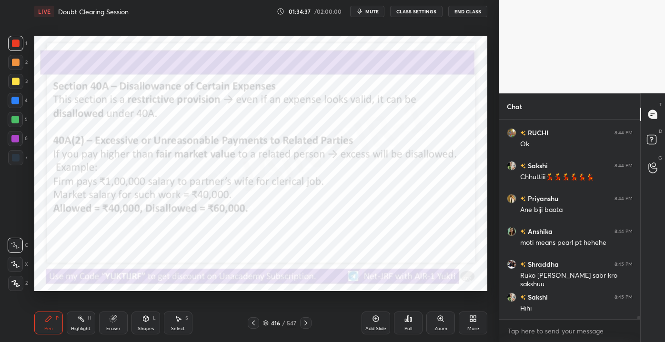
click at [139, 316] on div "Shapes L" at bounding box center [145, 322] width 29 height 23
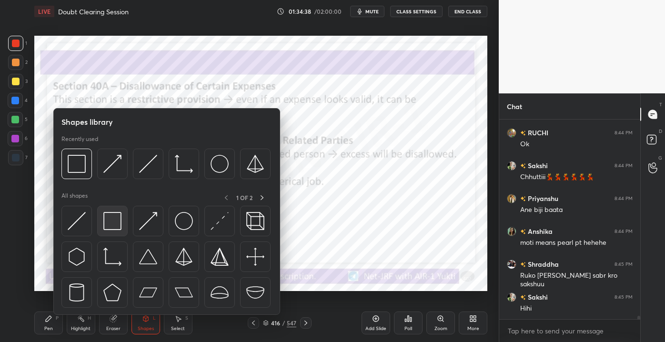
click at [110, 221] on img at bounding box center [112, 221] width 18 height 18
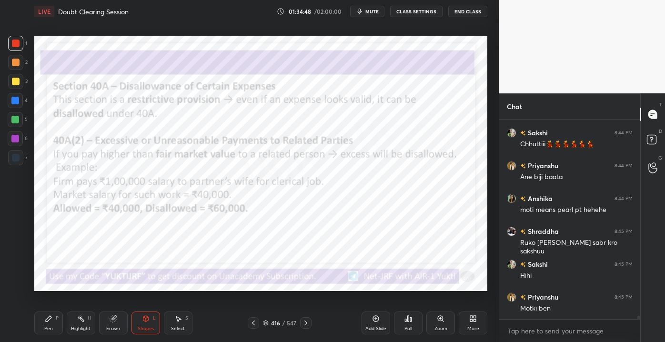
scroll to position [12484, 0]
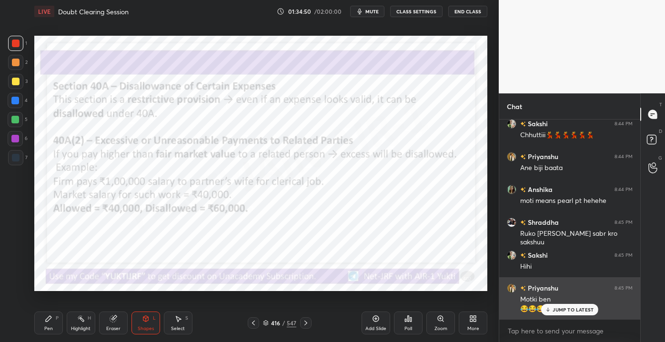
click at [552, 308] on div "JUMP TO LATEST" at bounding box center [569, 309] width 57 height 11
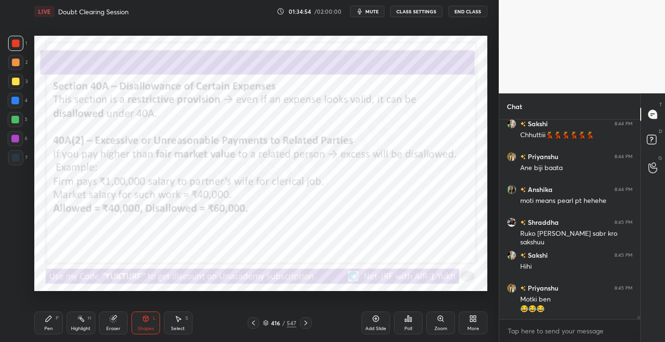
scroll to position [12516, 0]
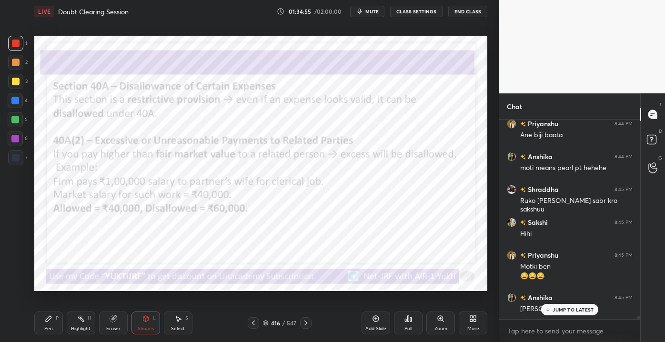
click at [307, 326] on icon at bounding box center [306, 323] width 8 height 8
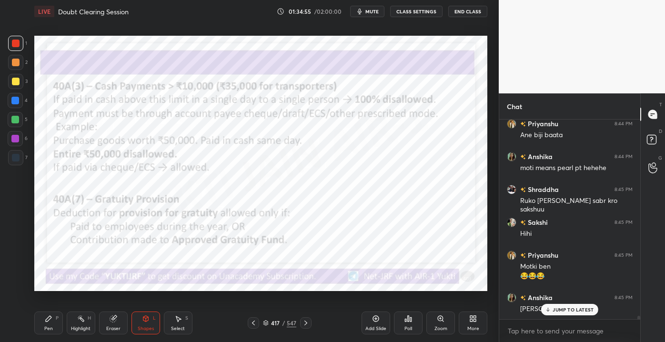
scroll to position [12549, 0]
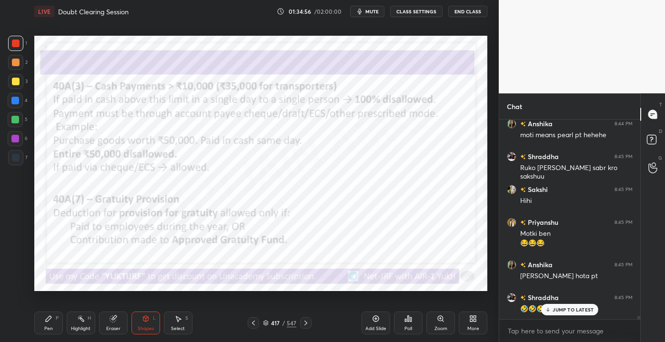
click at [552, 311] on p "JUMP TO LATEST" at bounding box center [572, 310] width 41 height 6
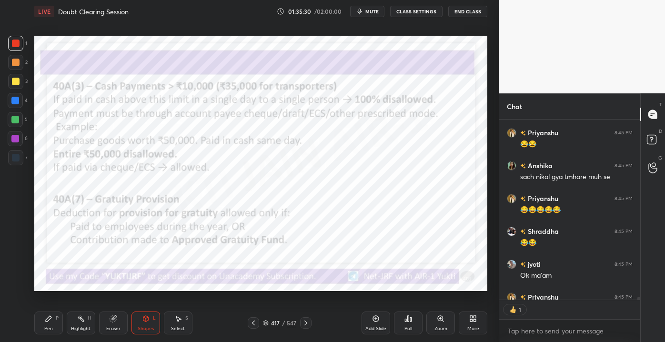
scroll to position [12897, 0]
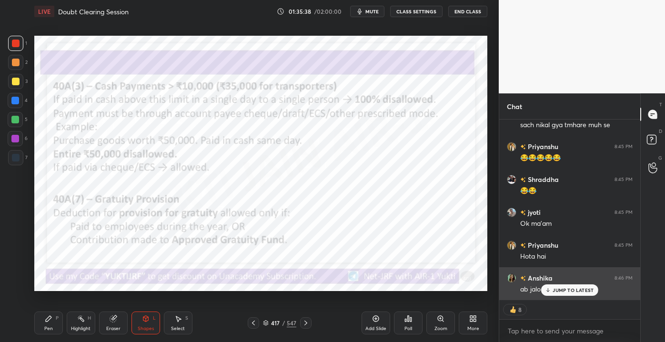
drag, startPoint x: 565, startPoint y: 293, endPoint x: 560, endPoint y: 291, distance: 5.1
click at [564, 294] on div "JUMP TO LATEST" at bounding box center [569, 289] width 57 height 11
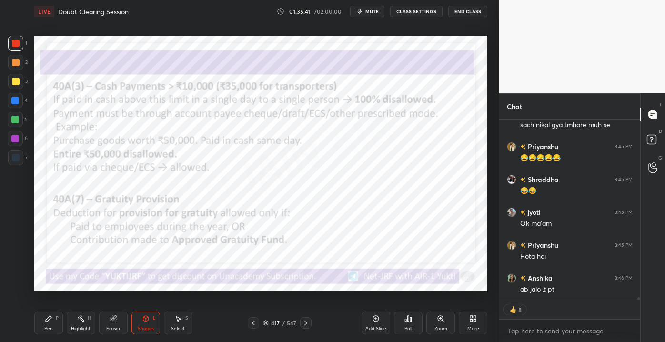
click at [50, 326] on div "Pen" at bounding box center [48, 328] width 9 height 5
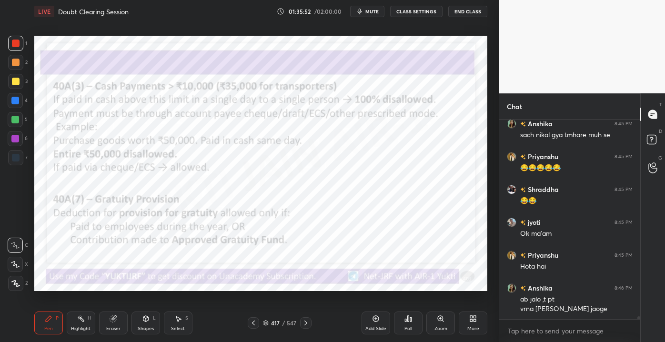
scroll to position [12920, 0]
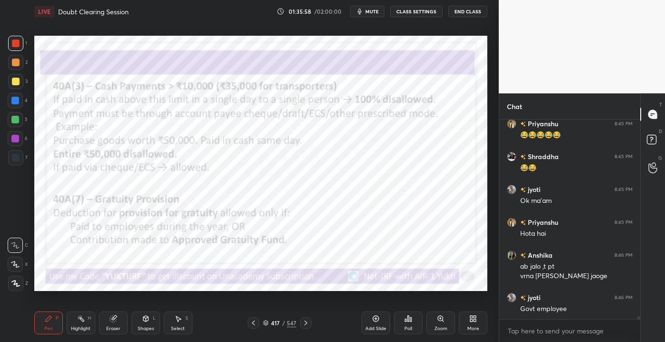
click at [307, 322] on icon at bounding box center [306, 323] width 8 height 8
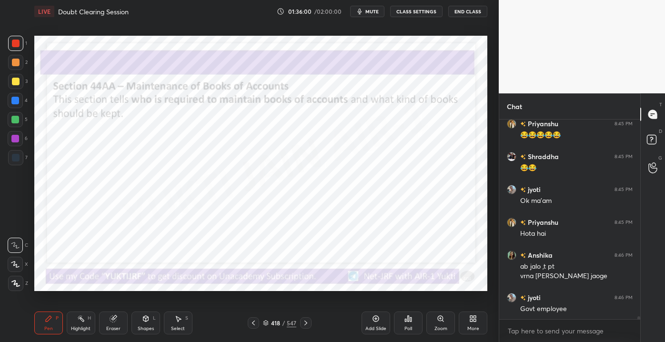
click at [303, 322] on icon at bounding box center [306, 323] width 8 height 8
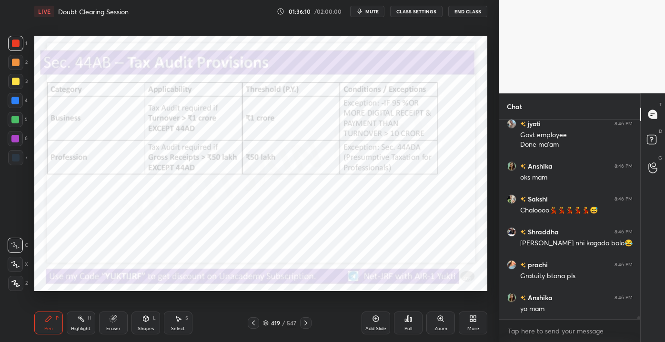
scroll to position [13136, 0]
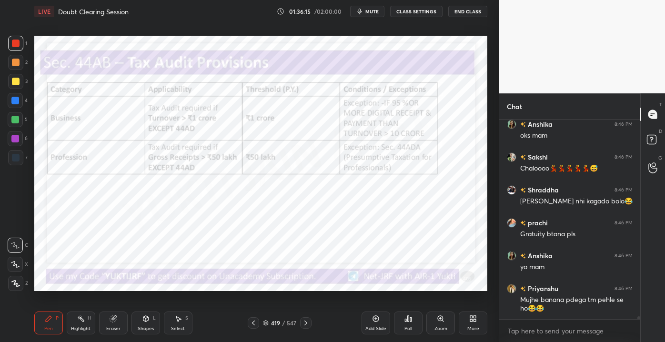
click at [297, 323] on div "419 / 547" at bounding box center [280, 322] width 64 height 11
click at [302, 320] on icon at bounding box center [306, 323] width 8 height 8
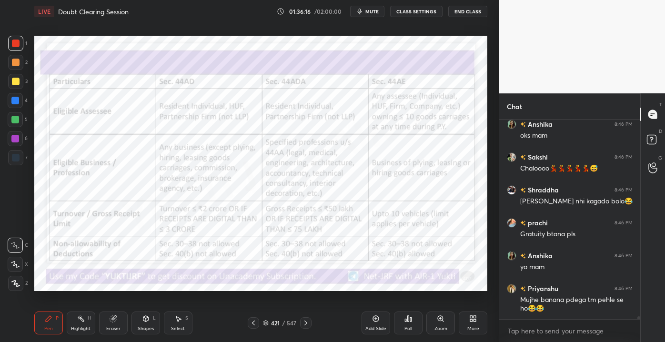
click at [308, 322] on icon at bounding box center [306, 323] width 8 height 8
click at [308, 321] on icon at bounding box center [306, 323] width 8 height 8
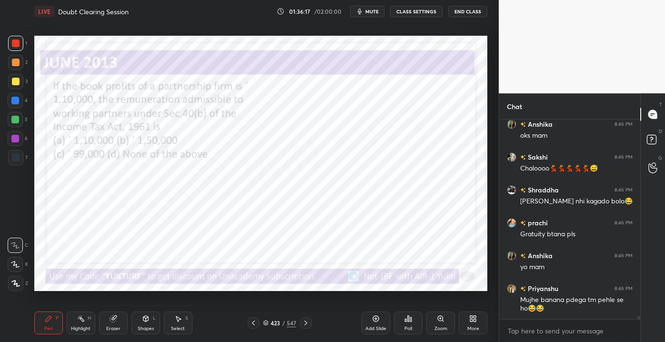
scroll to position [13169, 0]
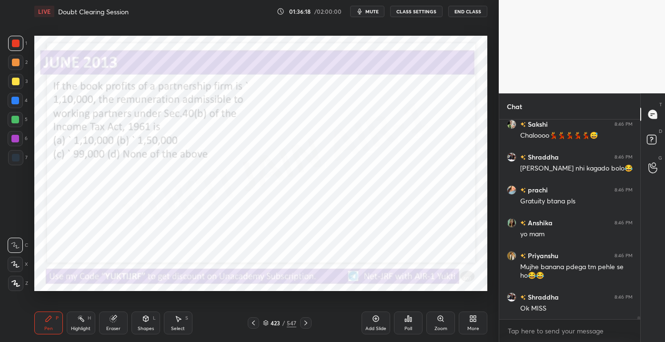
click at [306, 323] on icon at bounding box center [306, 323] width 8 height 8
click at [305, 323] on icon at bounding box center [306, 323] width 8 height 8
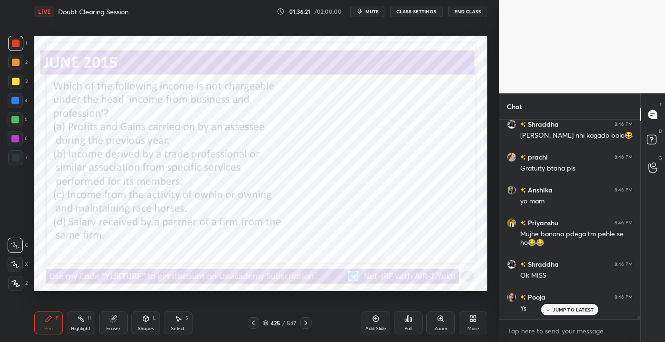
scroll to position [13234, 0]
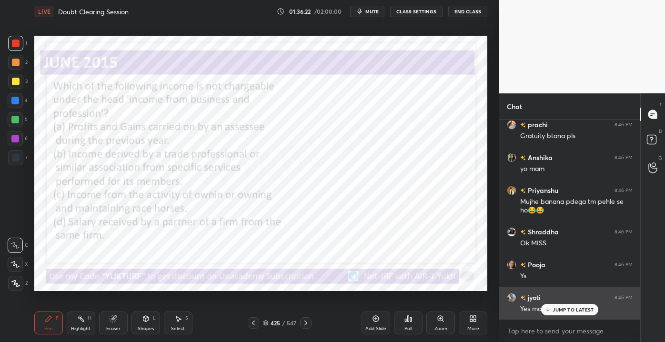
click at [550, 310] on icon at bounding box center [548, 310] width 6 height 6
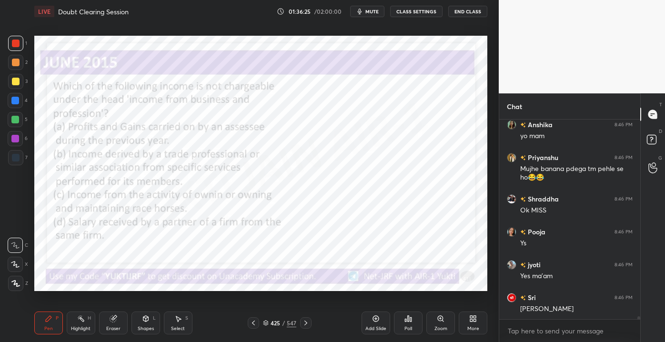
scroll to position [13299, 0]
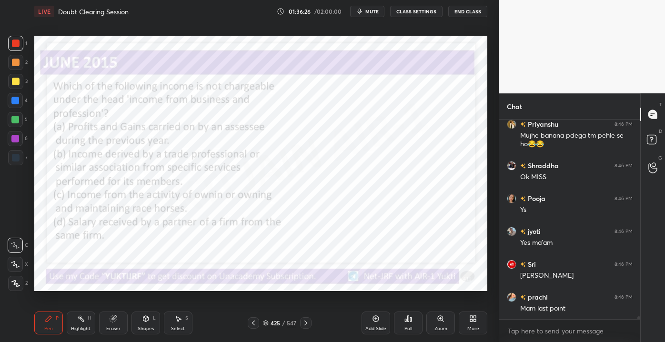
click at [363, 12] on icon "button" at bounding box center [360, 12] width 8 height 8
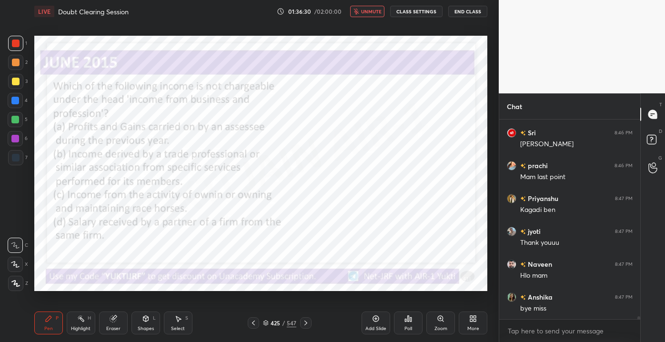
scroll to position [13464, 0]
click at [471, 327] on div "More" at bounding box center [473, 328] width 12 height 5
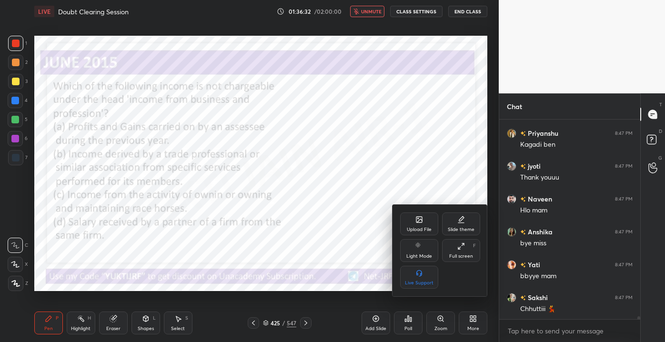
click at [377, 295] on div at bounding box center [332, 171] width 665 height 342
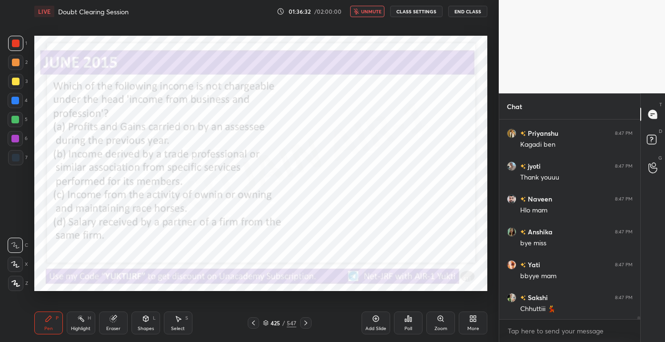
click at [407, 320] on icon at bounding box center [408, 319] width 8 height 8
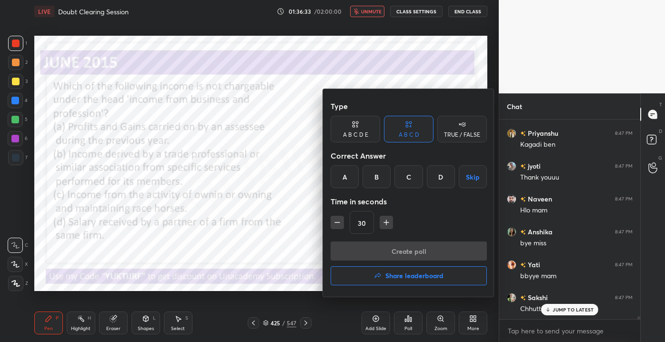
scroll to position [13529, 0]
click at [403, 273] on h4 "Share leaderboard" at bounding box center [414, 275] width 58 height 7
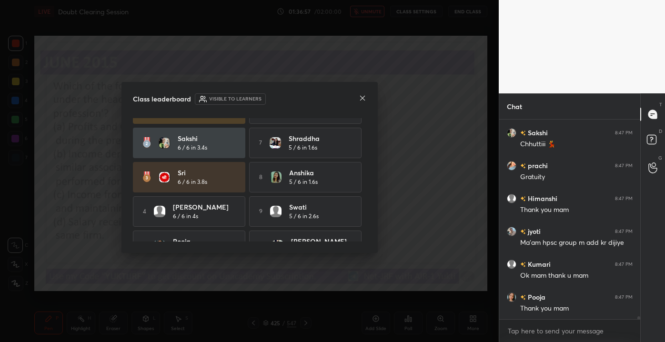
scroll to position [9, 0]
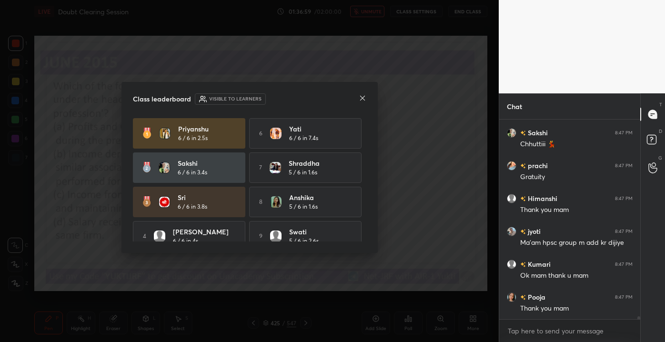
click at [364, 104] on div "Class leaderboard Visible to learners" at bounding box center [249, 98] width 233 height 11
click at [362, 98] on icon at bounding box center [362, 98] width 8 height 8
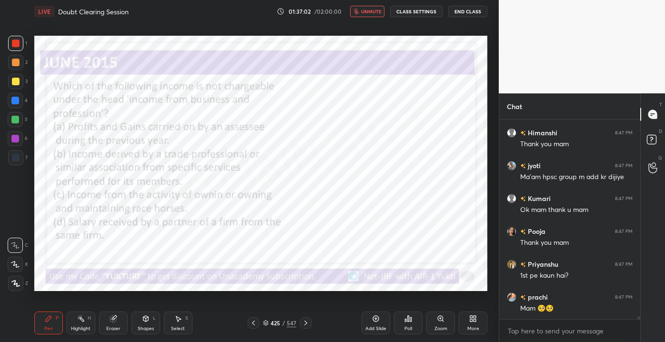
click at [464, 324] on div "More" at bounding box center [472, 322] width 29 height 23
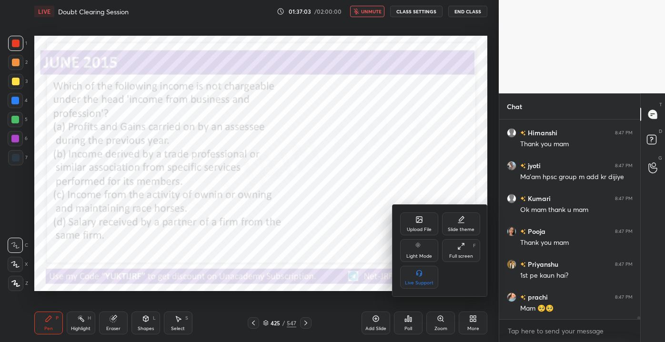
click at [404, 318] on div at bounding box center [332, 171] width 665 height 342
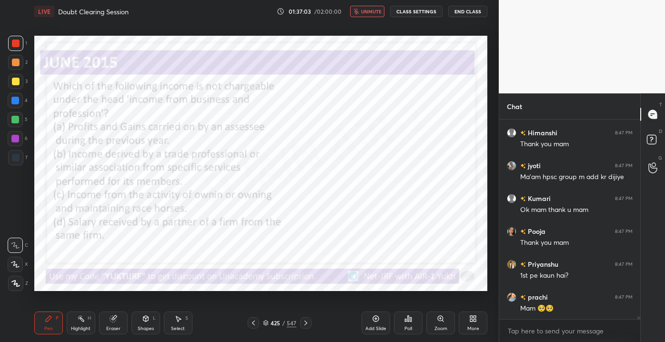
click at [409, 319] on icon at bounding box center [408, 319] width 8 height 8
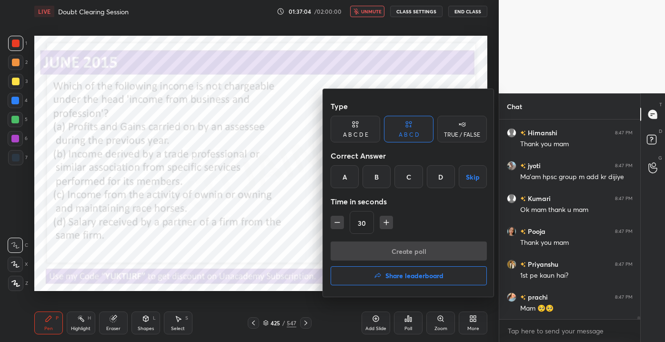
click at [361, 280] on button "Share leaderboard" at bounding box center [408, 275] width 156 height 19
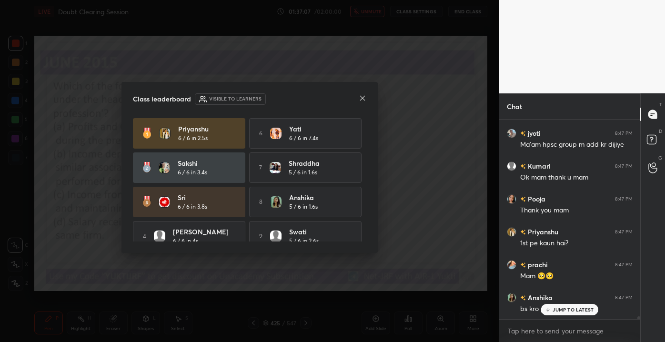
click at [367, 99] on div "Class leaderboard Visible to learners [PERSON_NAME] 6 / 6 in 2.5s 6 Yati 6 / 6 …" at bounding box center [249, 167] width 256 height 171
click at [363, 99] on icon at bounding box center [362, 98] width 8 height 8
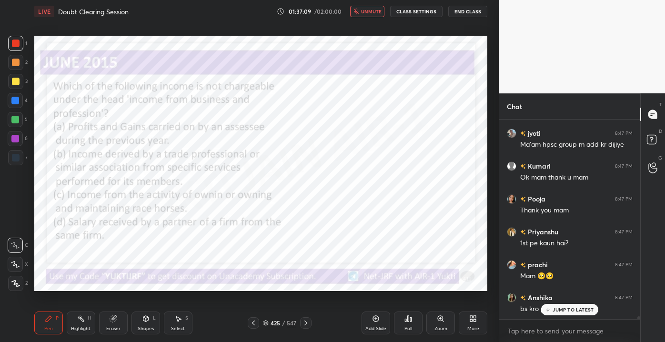
click at [368, 17] on div "LIVE Doubt Clearing Session 01:37:09 / 02:00:00 unmute CLASS SETTINGS End Class" at bounding box center [260, 11] width 453 height 23
click at [365, 12] on span "unmute" at bounding box center [371, 11] width 20 height 7
click at [556, 314] on div "jyoti 8:46 PM Yes ma'am Sri 8:46 PM [PERSON_NAME] mam [PERSON_NAME] 8:46 PM Mam…" at bounding box center [569, 218] width 141 height 199
click at [547, 311] on icon at bounding box center [548, 310] width 6 height 6
click at [467, 326] on div "More" at bounding box center [473, 328] width 12 height 5
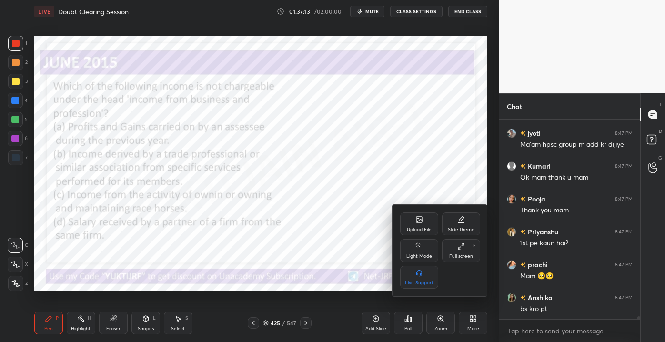
click at [416, 327] on div at bounding box center [332, 171] width 665 height 342
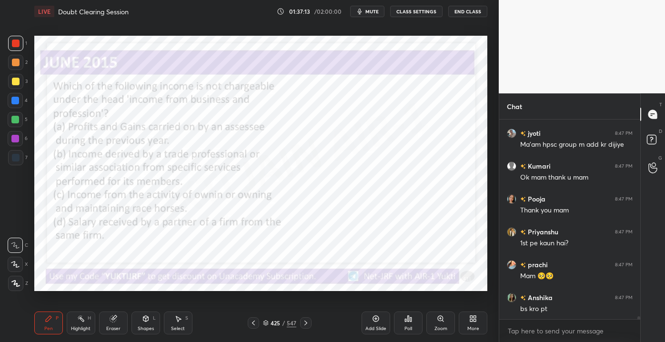
click at [411, 326] on div "Poll" at bounding box center [408, 328] width 8 height 5
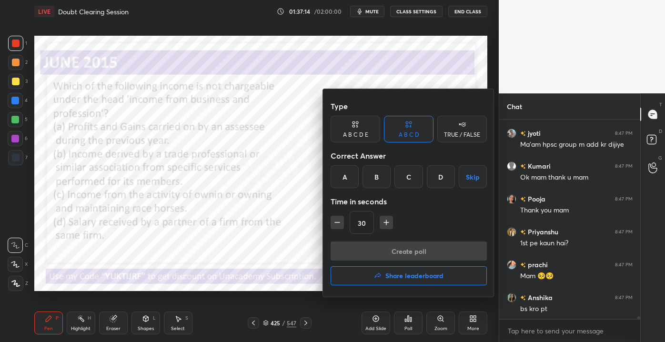
click at [396, 273] on h4 "Share leaderboard" at bounding box center [414, 275] width 58 height 7
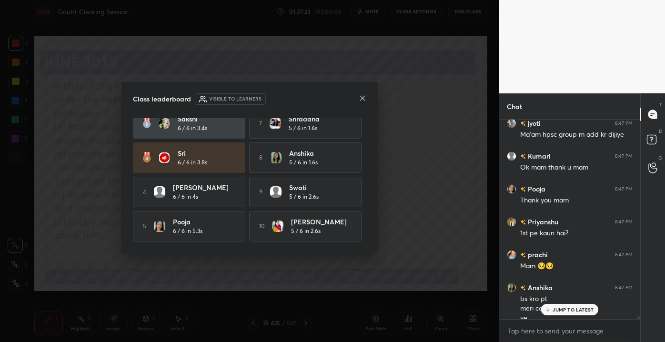
scroll to position [13778, 0]
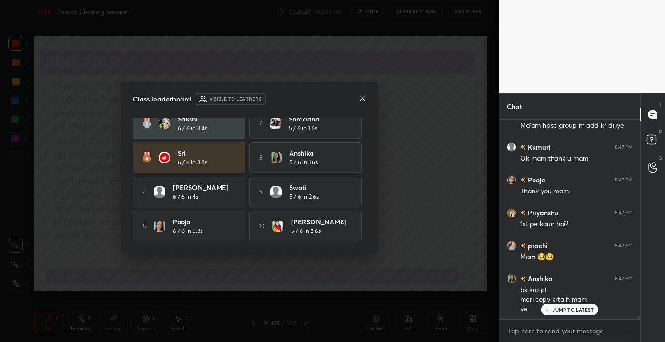
click at [361, 100] on icon at bounding box center [362, 98] width 8 height 8
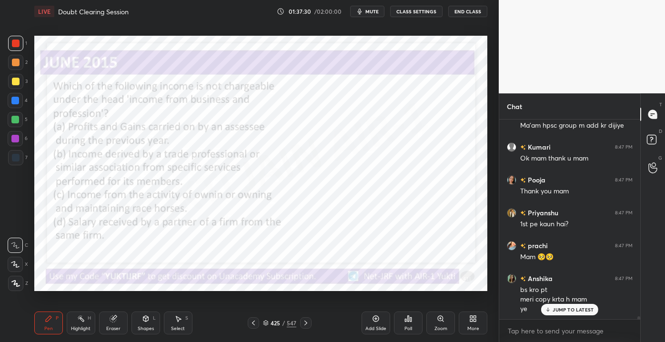
click at [551, 306] on div "JUMP TO LATEST" at bounding box center [569, 309] width 57 height 11
click at [469, 319] on icon at bounding box center [473, 319] width 8 height 8
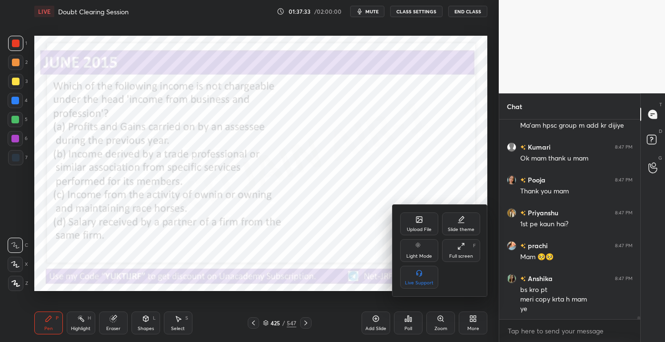
click at [385, 309] on div at bounding box center [332, 171] width 665 height 342
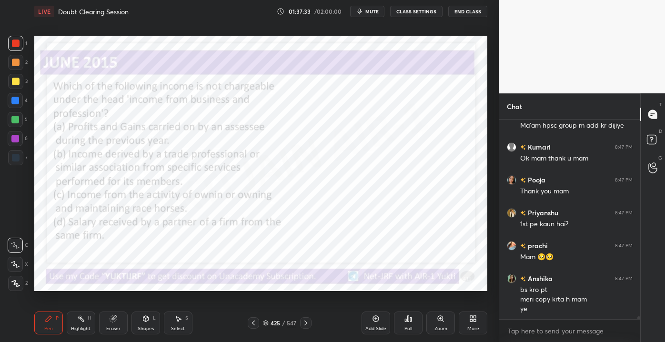
click at [407, 323] on div "Poll" at bounding box center [408, 322] width 29 height 23
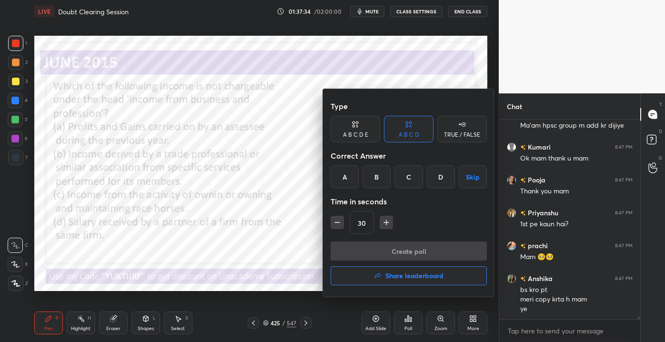
click at [402, 291] on div "Type A B C D E A B C D TRUE / FALSE Correct Answer A B C D Skip Time in seconds…" at bounding box center [408, 193] width 171 height 208
click at [398, 279] on h4 "Share leaderboard" at bounding box center [414, 275] width 58 height 7
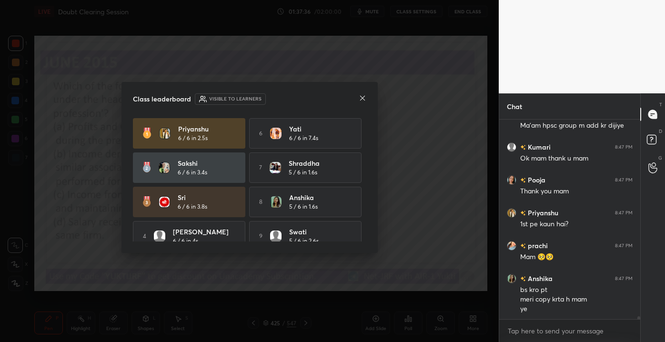
scroll to position [13811, 0]
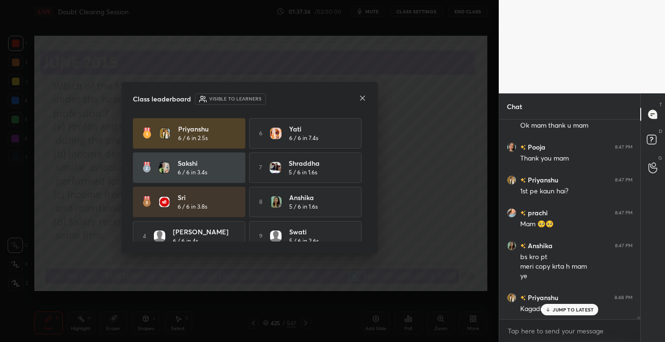
drag, startPoint x: 367, startPoint y: 162, endPoint x: 371, endPoint y: 179, distance: 17.2
click at [371, 179] on div "Class leaderboard Visible to learners [PERSON_NAME] 6 / 6 in 2.5s 6 Yati 6 / 6 …" at bounding box center [249, 167] width 256 height 171
click at [370, 189] on div "Class leaderboard Visible to learners [PERSON_NAME] 6 / 6 in 2.5s 6 Yati 6 / 6 …" at bounding box center [249, 167] width 256 height 171
drag, startPoint x: 367, startPoint y: 175, endPoint x: 370, endPoint y: 197, distance: 21.6
click at [370, 197] on div "Class leaderboard Visible to learners [PERSON_NAME] 6 / 6 in 2.5s 6 Yati 6 / 6 …" at bounding box center [249, 167] width 256 height 171
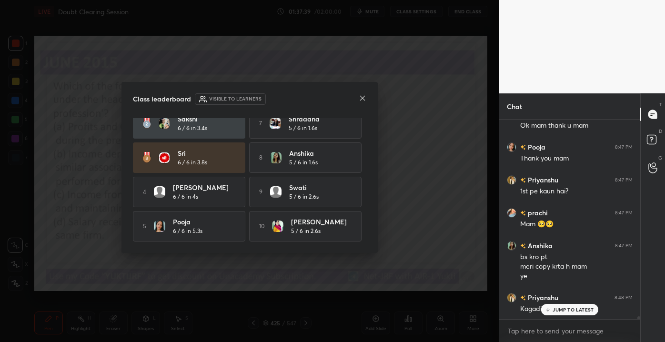
scroll to position [0, 0]
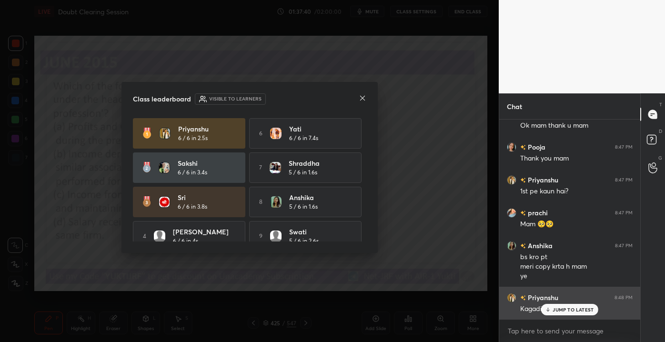
click at [548, 307] on icon at bounding box center [548, 310] width 6 height 6
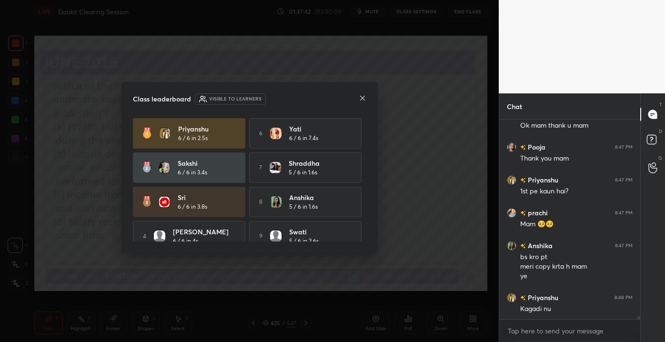
scroll to position [13844, 0]
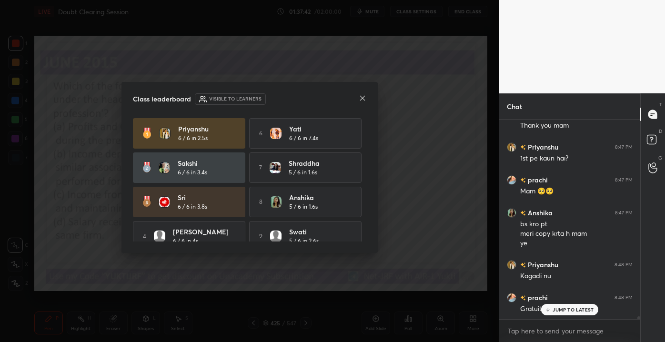
click at [364, 103] on div at bounding box center [362, 99] width 8 height 10
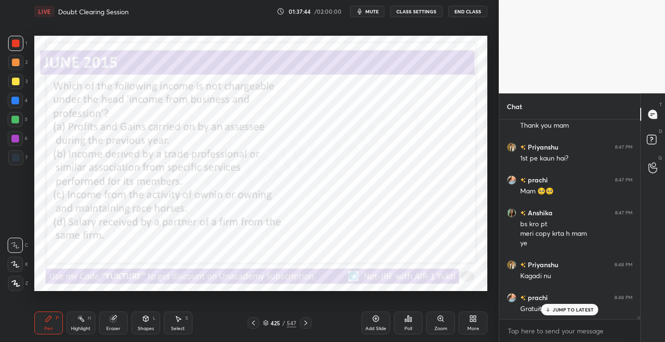
click at [553, 308] on p "JUMP TO LATEST" at bounding box center [572, 310] width 41 height 6
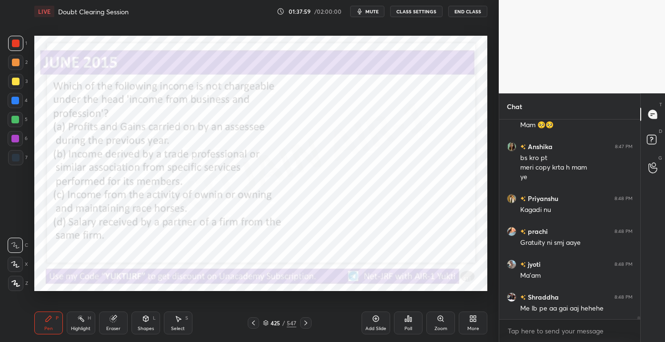
scroll to position [13943, 0]
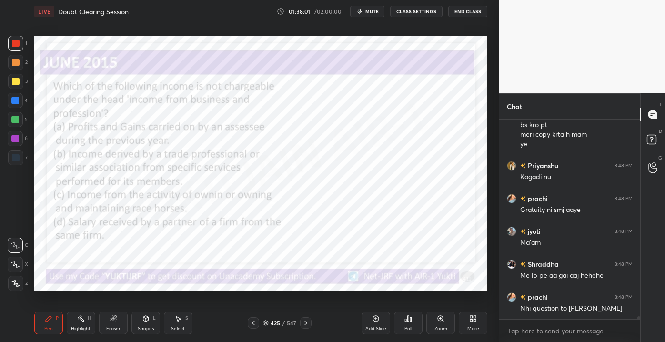
click at [467, 5] on div "LIVE Doubt Clearing Session 01:38:01 / 02:00:00 mute CLASS SETTINGS End Class" at bounding box center [260, 11] width 453 height 23
click at [457, 10] on button "End Class" at bounding box center [467, 11] width 39 height 11
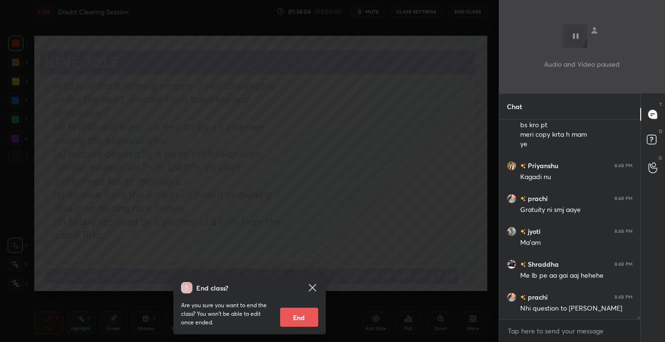
click at [304, 317] on button "End" at bounding box center [299, 317] width 38 height 19
type textarea "x"
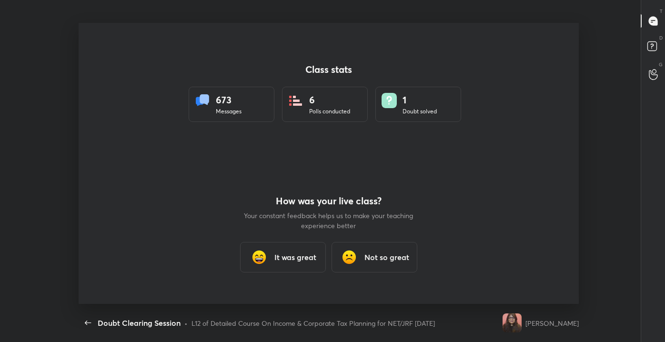
scroll to position [0, 0]
